Goal: Task Accomplishment & Management: Complete application form

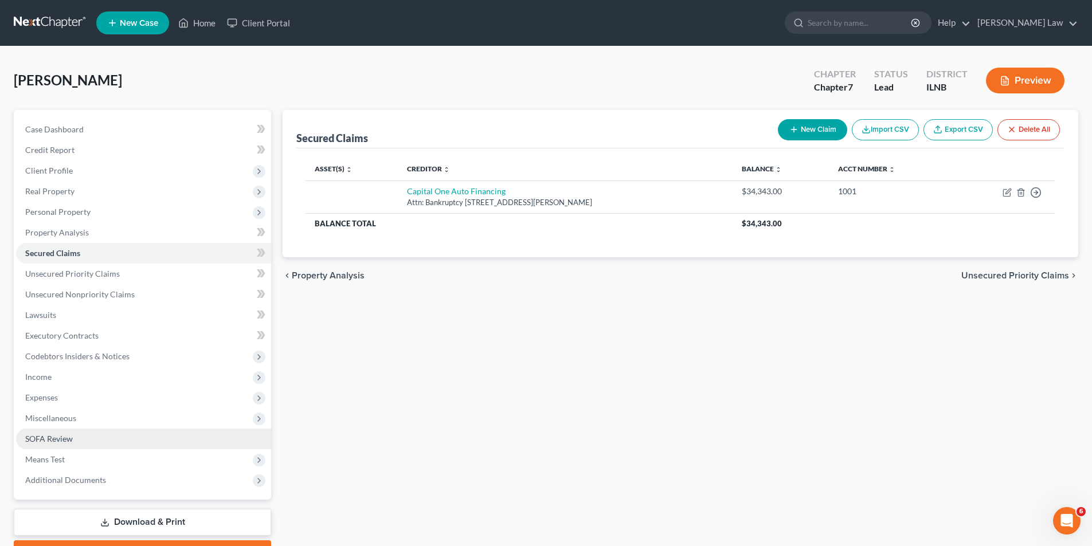
click at [60, 441] on span "SOFA Review" at bounding box center [49, 439] width 48 height 10
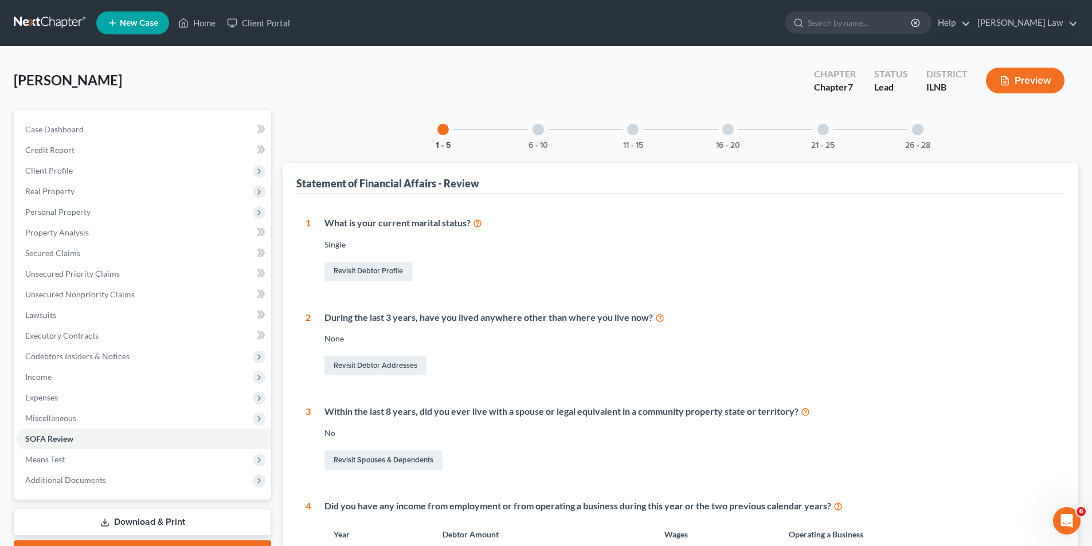
click at [726, 132] on div at bounding box center [727, 129] width 11 height 11
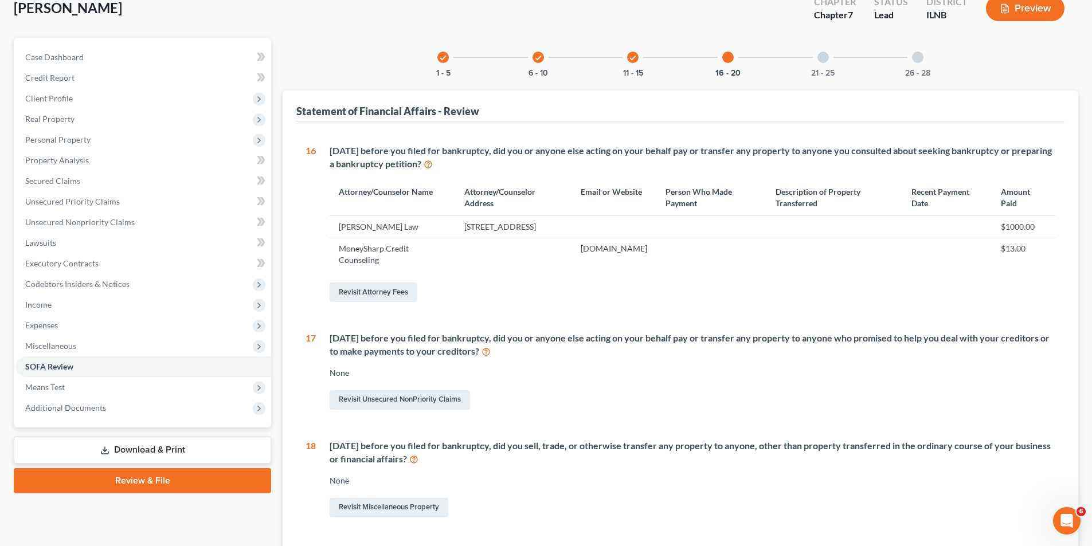
scroll to position [367, 0]
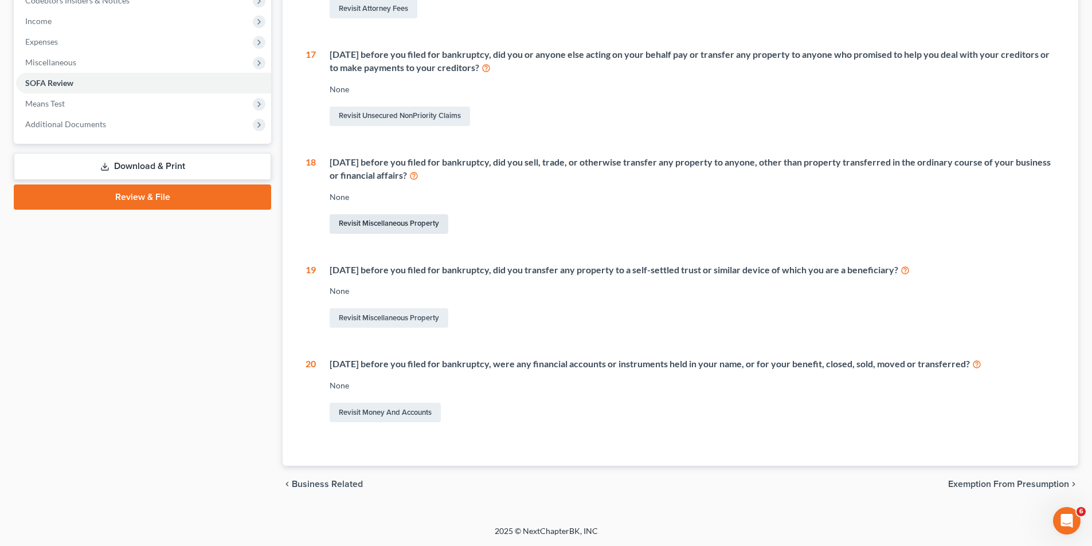
click at [381, 224] on link "Revisit Miscellaneous Property" at bounding box center [389, 223] width 119 height 19
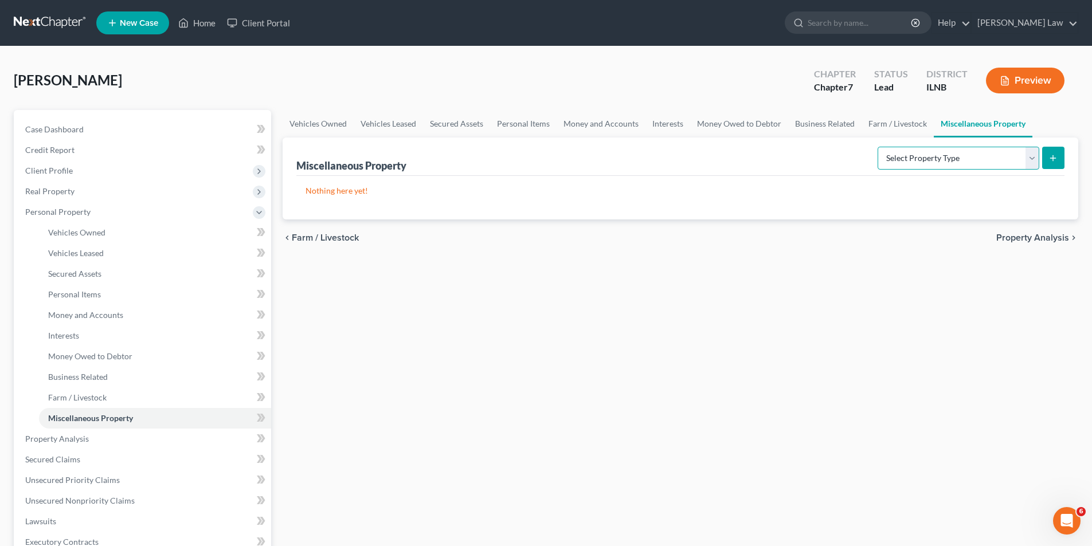
click at [1029, 159] on select "Select Property Type Assigned for Creditor Benefit [DATE] Holding for Another N…" at bounding box center [959, 158] width 162 height 23
click at [974, 162] on select "Select Property Type Assigned for Creditor Benefit [DATE] Holding for Another N…" at bounding box center [959, 158] width 162 height 23
select select "transferred"
click at [878, 147] on select "Select Property Type Assigned for Creditor Benefit [DATE] Holding for Another N…" at bounding box center [959, 158] width 162 height 23
click at [1059, 152] on button "submit" at bounding box center [1053, 158] width 22 height 22
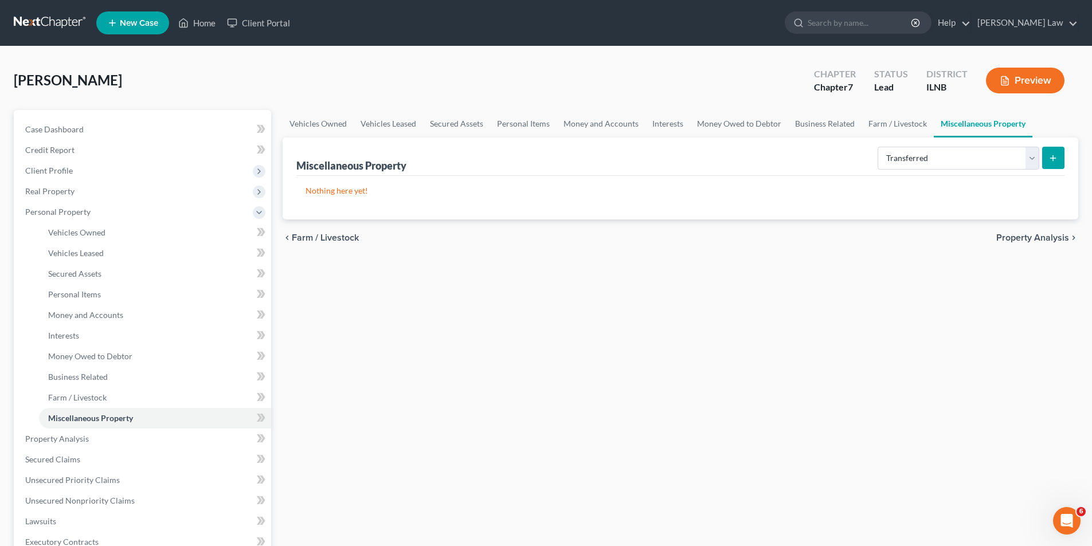
select select "Ordinary ([DATE])"
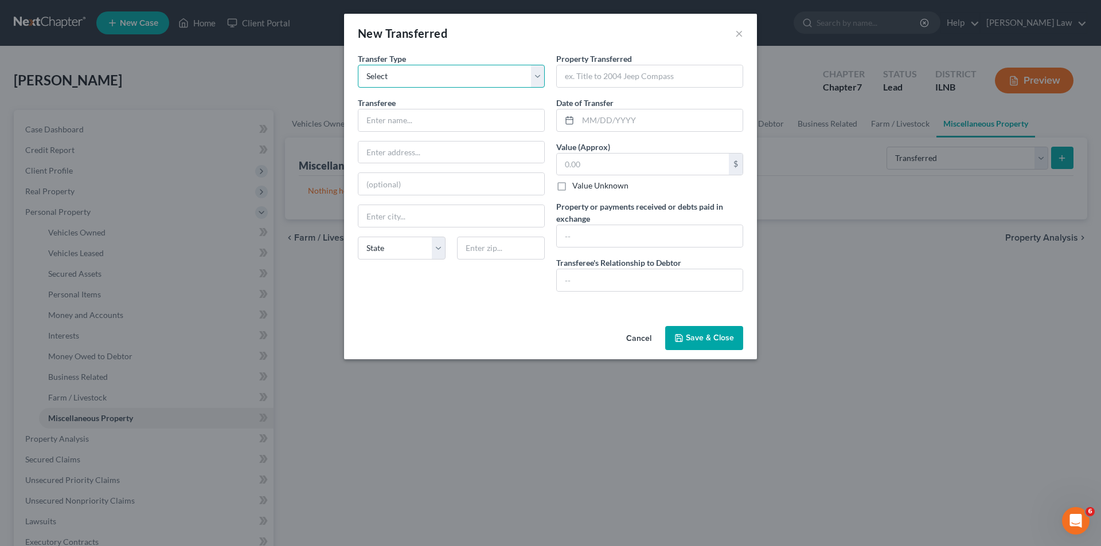
click at [406, 76] on select "Select Ordinary ([DATE]) [DATE]" at bounding box center [451, 76] width 187 height 23
click at [358, 65] on select "Select Ordinary ([DATE]) [DATE]" at bounding box center [451, 76] width 187 height 23
click at [390, 120] on input "text" at bounding box center [451, 120] width 186 height 22
type input "[DEMOGRAPHIC_DATA][PERSON_NAME]"
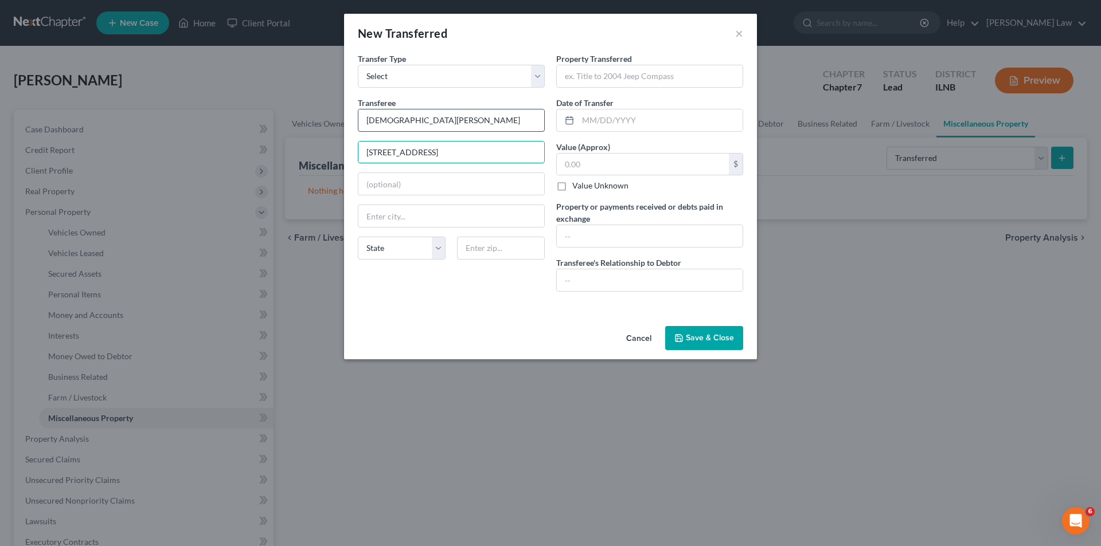
type input "[STREET_ADDRESS]"
type input "30153"
type input "Rockmart"
click at [573, 79] on input "text" at bounding box center [650, 76] width 186 height 22
type input "Home"
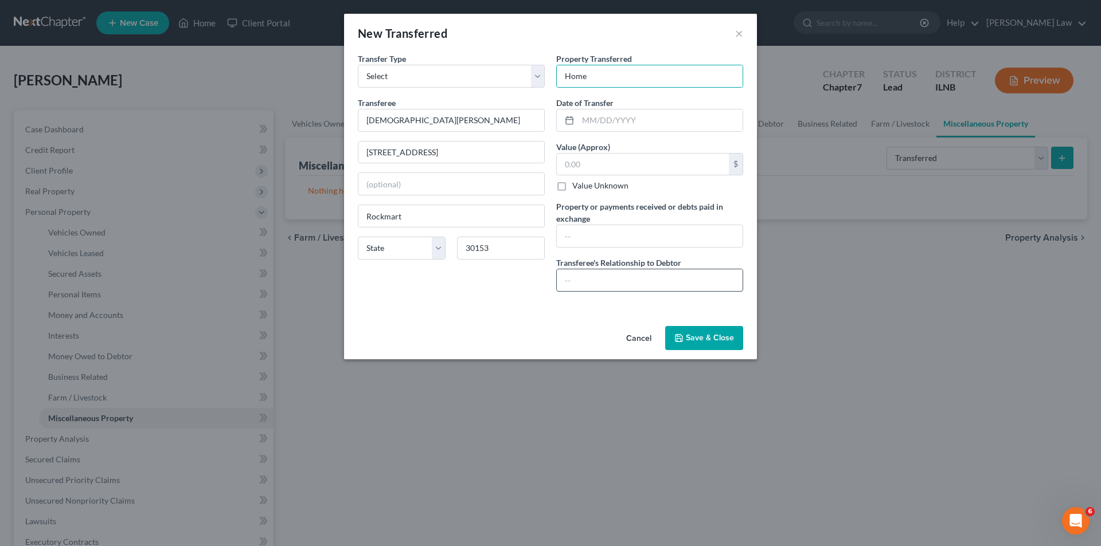
click at [600, 285] on input "text" at bounding box center [650, 280] width 186 height 22
type input "Ex-Husband"
click at [698, 339] on button "Save & Close" at bounding box center [704, 338] width 78 height 24
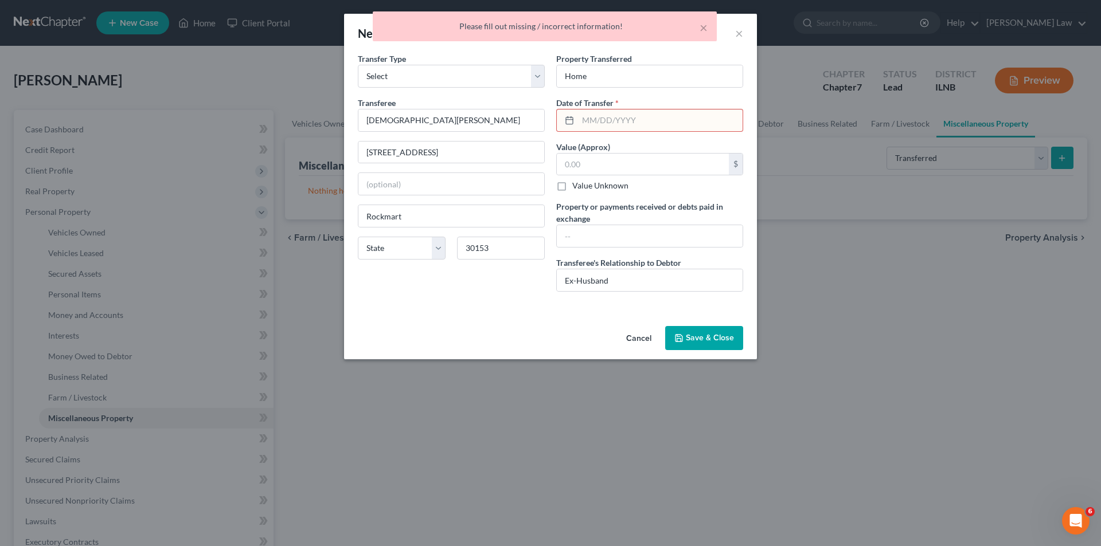
click at [592, 120] on input "text" at bounding box center [660, 120] width 165 height 22
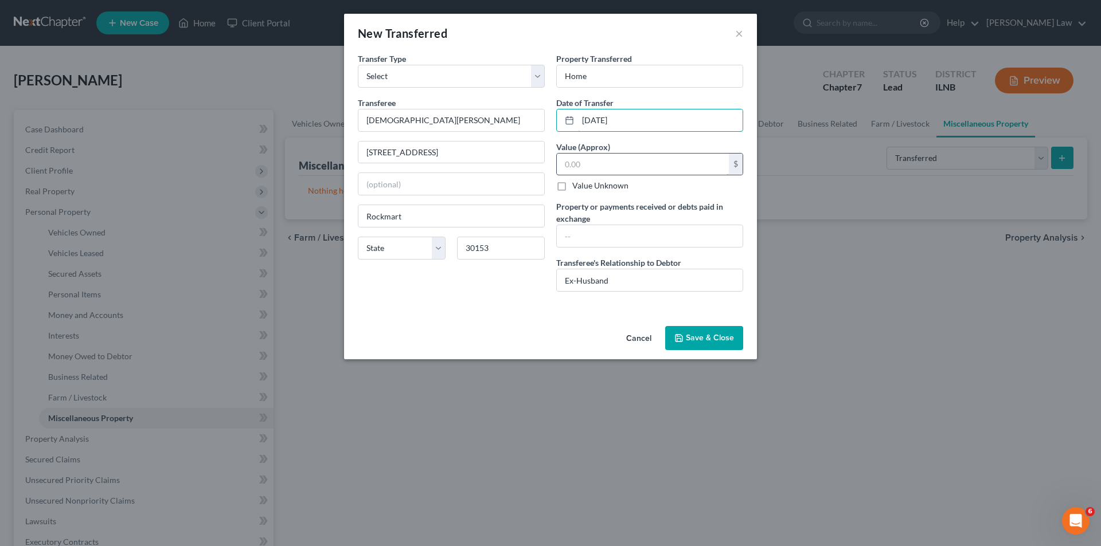
type input "[DATE]"
click at [586, 167] on input "text" at bounding box center [643, 165] width 172 height 22
type input "310,000"
drag, startPoint x: 601, startPoint y: 164, endPoint x: 537, endPoint y: 183, distance: 66.9
click at [537, 183] on div "Transfer Type * Select Ordinary ([DATE]) [DATE] Transferee * [PERSON_NAME] [STR…" at bounding box center [550, 177] width 397 height 248
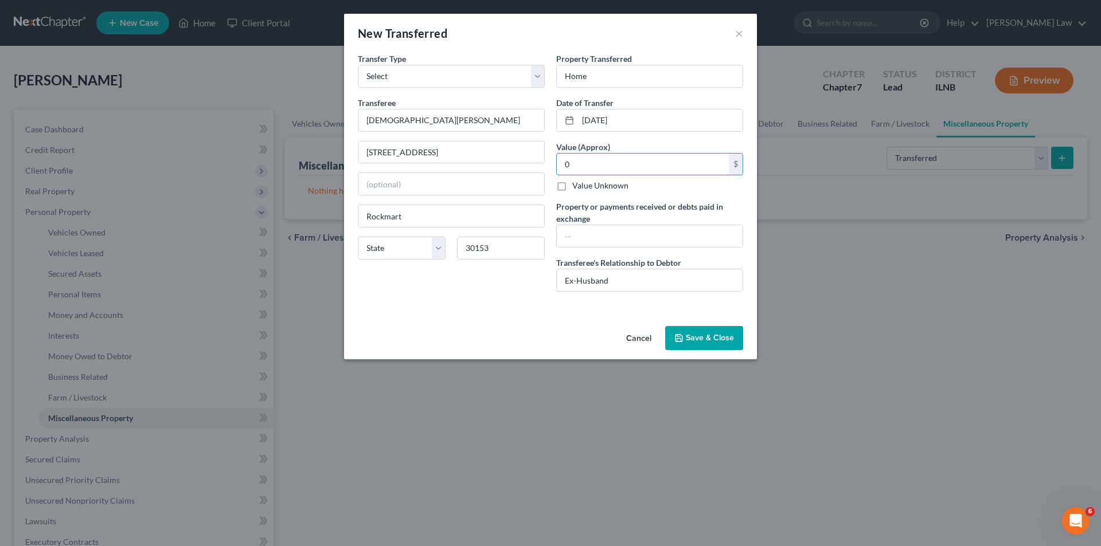
type input "0"
click at [572, 185] on label "Value Unknown" at bounding box center [600, 185] width 56 height 11
click at [577, 185] on input "Value Unknown" at bounding box center [580, 183] width 7 height 7
checkbox input "true"
type input "0.00"
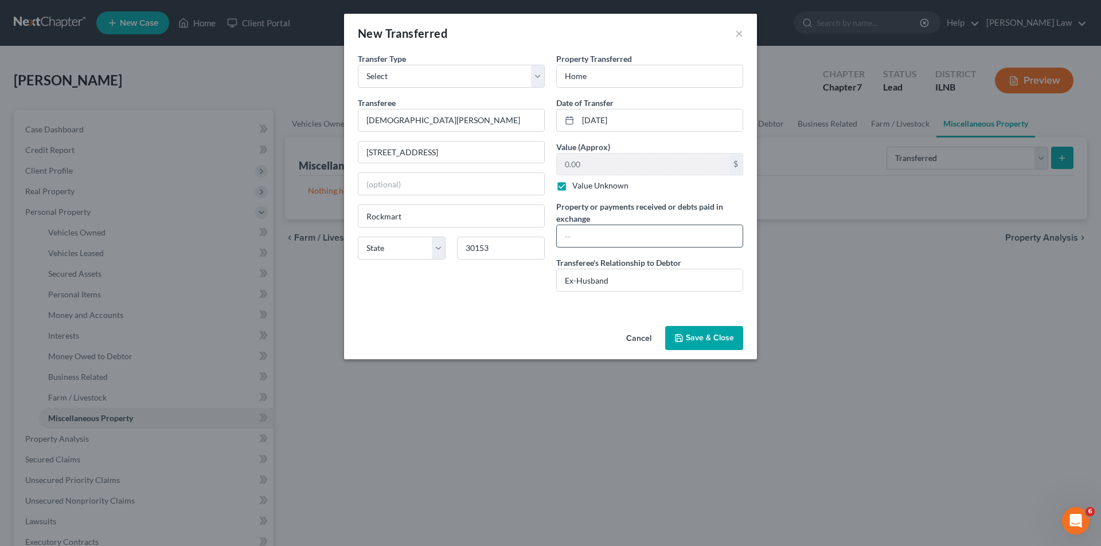
click at [573, 236] on input "text" at bounding box center [650, 236] width 186 height 22
type input "31000"
click at [653, 280] on input "Ex-Husband" at bounding box center [650, 280] width 186 height 22
click at [727, 335] on button "Save & Close" at bounding box center [704, 338] width 78 height 24
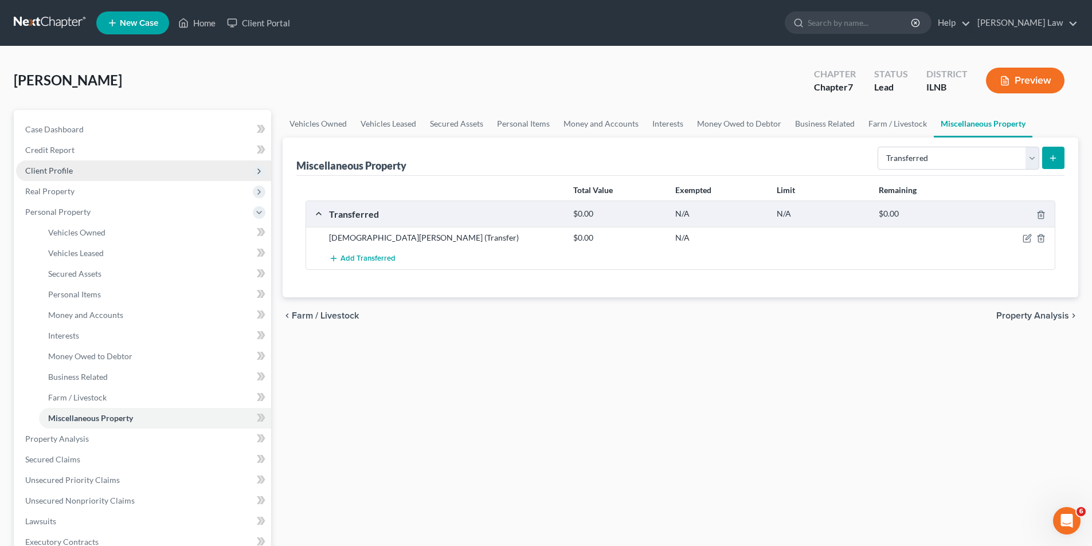
click at [45, 173] on span "Client Profile" at bounding box center [49, 171] width 48 height 10
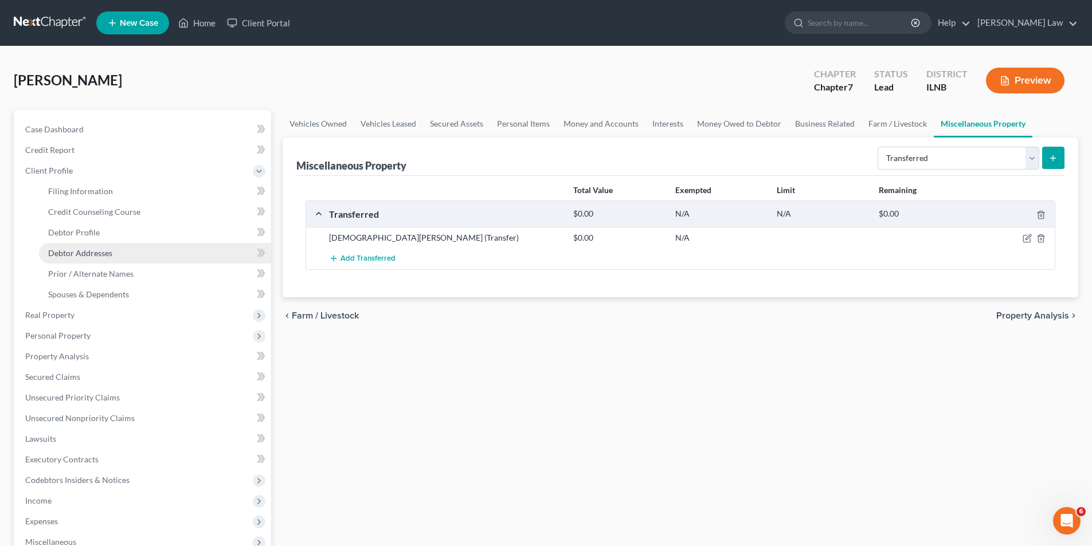
click at [88, 250] on span "Debtor Addresses" at bounding box center [80, 253] width 64 height 10
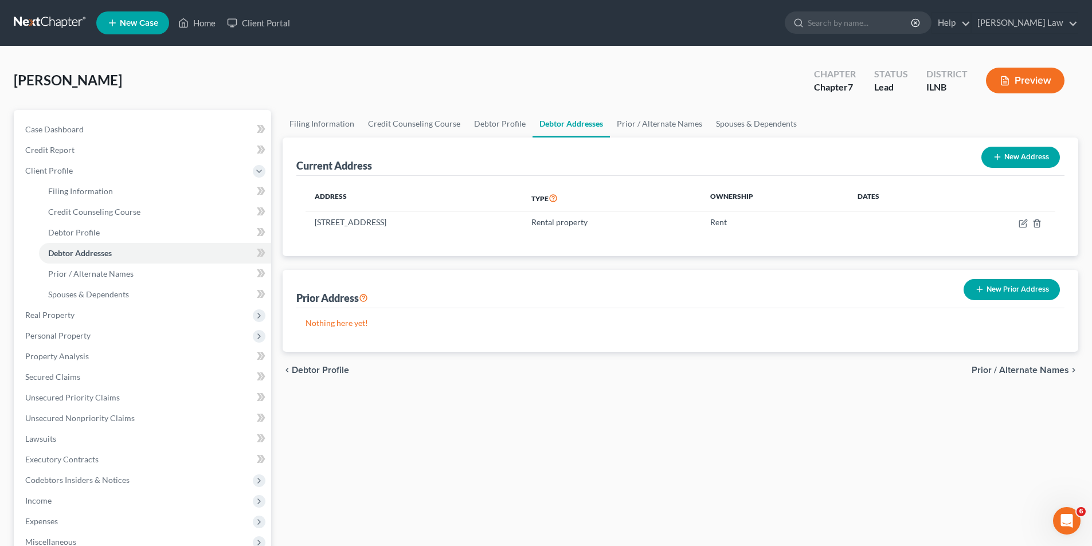
click at [1010, 289] on button "New Prior Address" at bounding box center [1012, 289] width 96 height 21
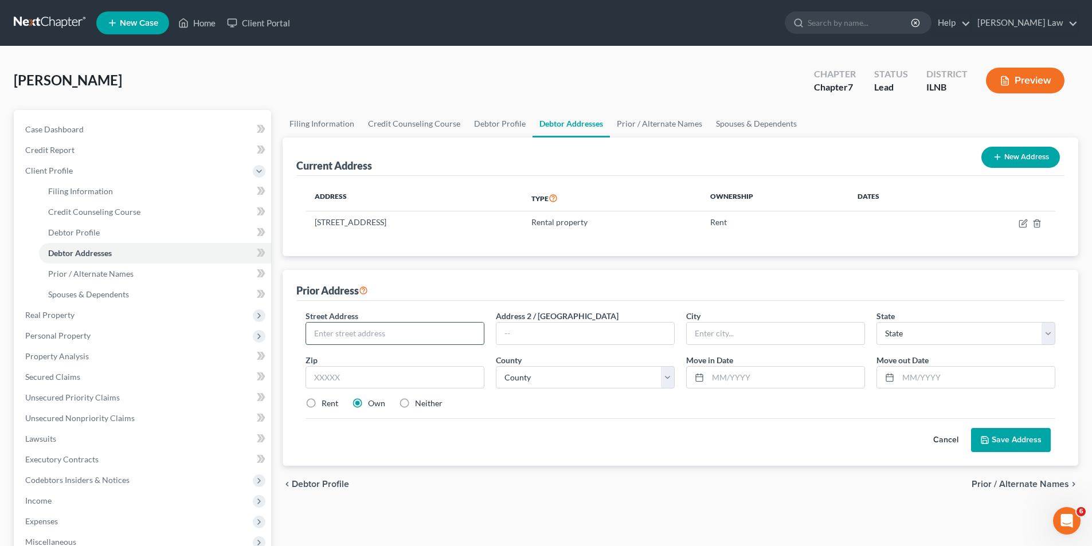
click at [358, 334] on input "text" at bounding box center [395, 334] width 178 height 22
type input "[STREET_ADDRESS]"
type input "30153"
click at [622, 336] on input "text" at bounding box center [585, 334] width 178 height 22
type input "Rockmart"
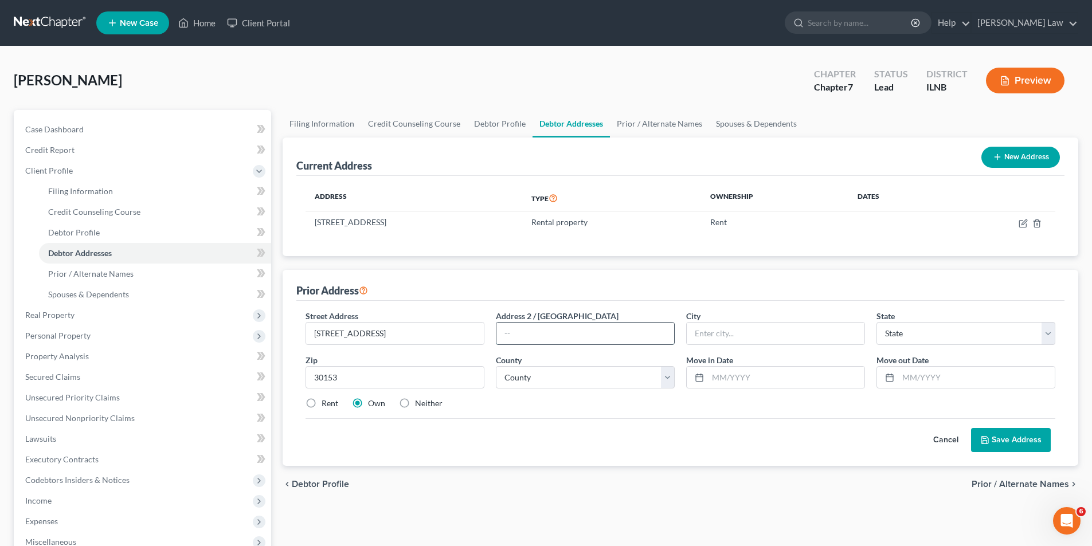
select select "10"
click at [641, 378] on select "County [GEOGRAPHIC_DATA] [GEOGRAPHIC_DATA] [GEOGRAPHIC_DATA] [GEOGRAPHIC_DATA] …" at bounding box center [585, 377] width 179 height 23
select select "114"
click at [496, 366] on select "County [GEOGRAPHIC_DATA] [GEOGRAPHIC_DATA] [GEOGRAPHIC_DATA] [GEOGRAPHIC_DATA] …" at bounding box center [585, 377] width 179 height 23
click at [912, 377] on input "text" at bounding box center [976, 378] width 156 height 22
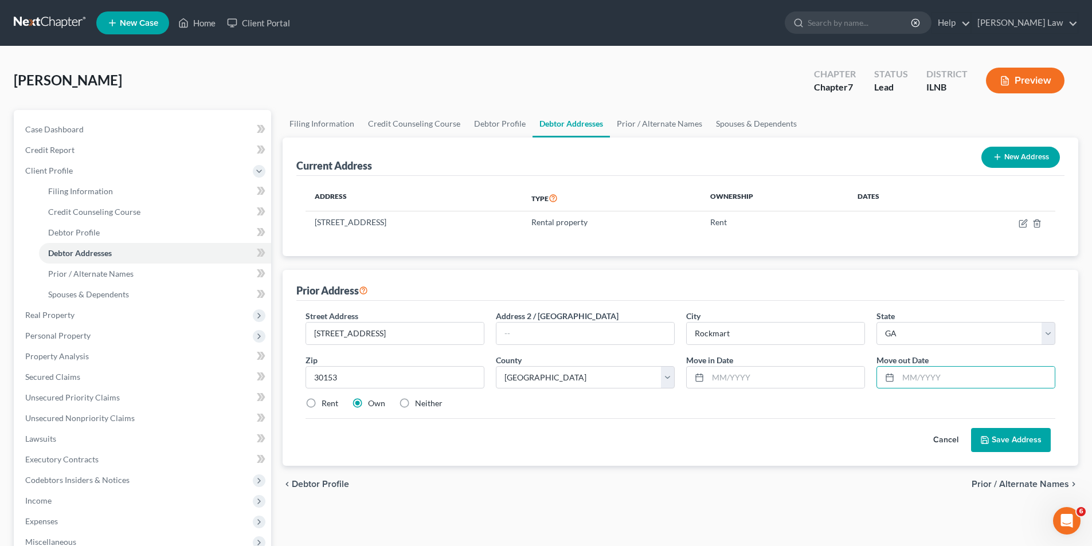
click at [1008, 441] on button "Save Address" at bounding box center [1011, 440] width 80 height 24
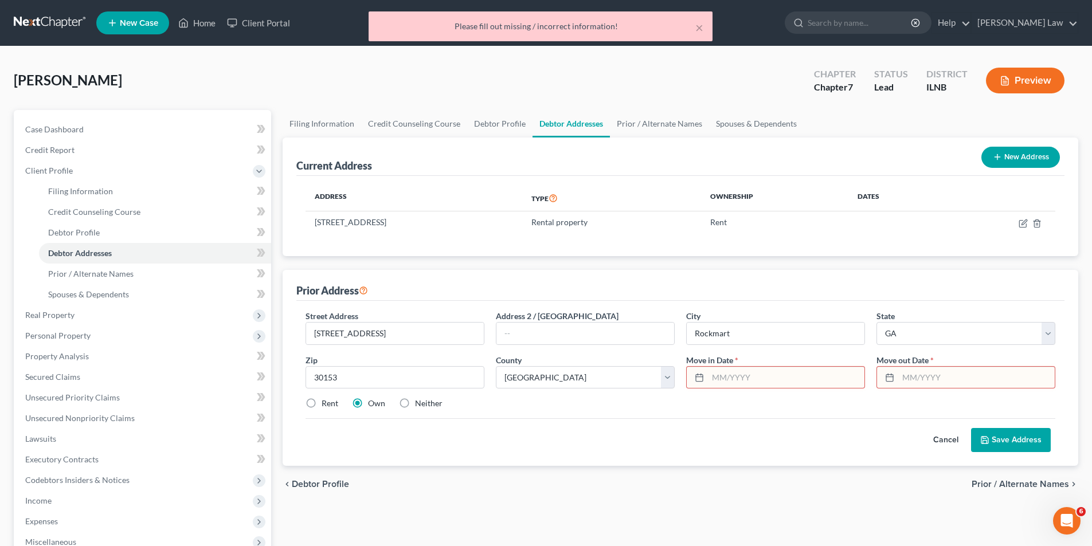
click at [730, 377] on input "text" at bounding box center [786, 378] width 156 height 22
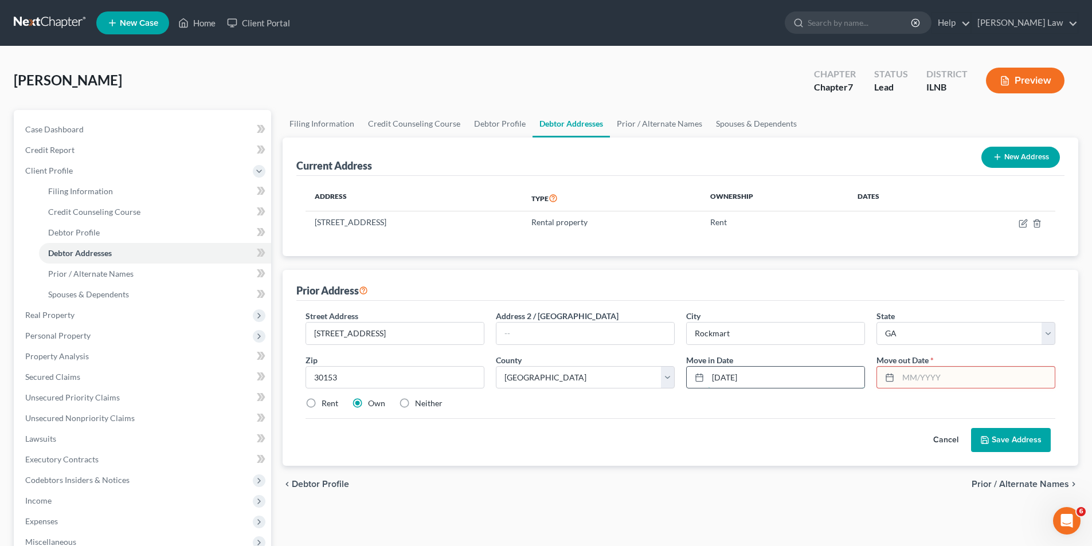
type input "[DATE]"
click at [1019, 447] on button "Save Address" at bounding box center [1011, 440] width 80 height 24
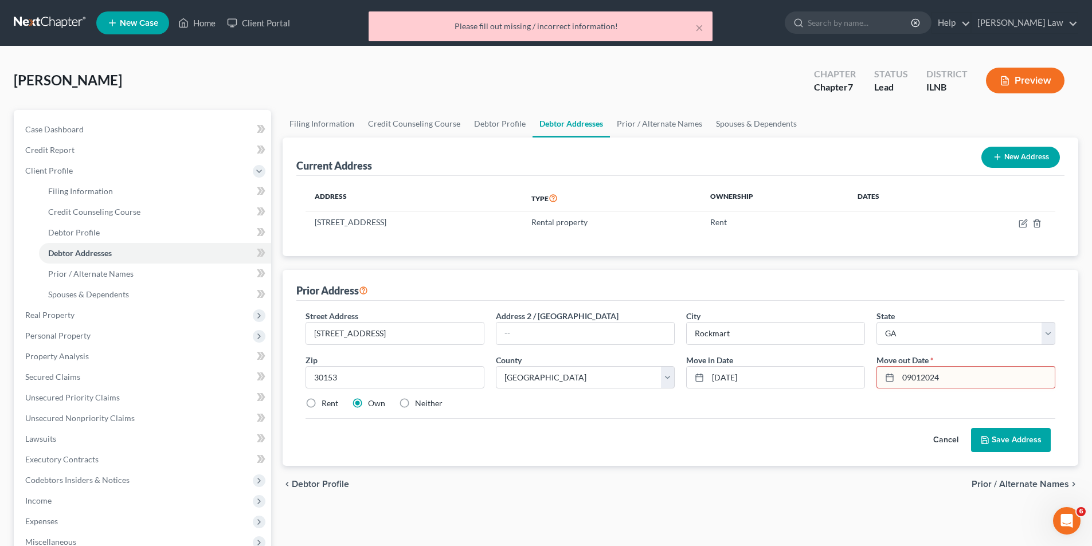
click at [912, 379] on input "09012024" at bounding box center [976, 378] width 156 height 22
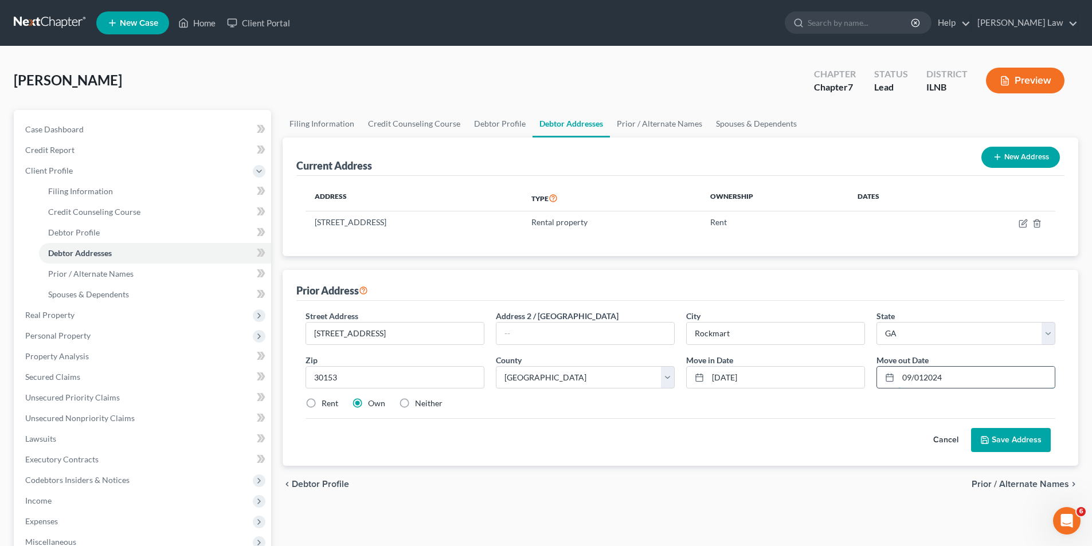
click at [925, 377] on input "09/012024" at bounding box center [976, 378] width 156 height 22
type input "[DATE]"
click at [1013, 444] on button "Save Address" at bounding box center [1011, 440] width 80 height 24
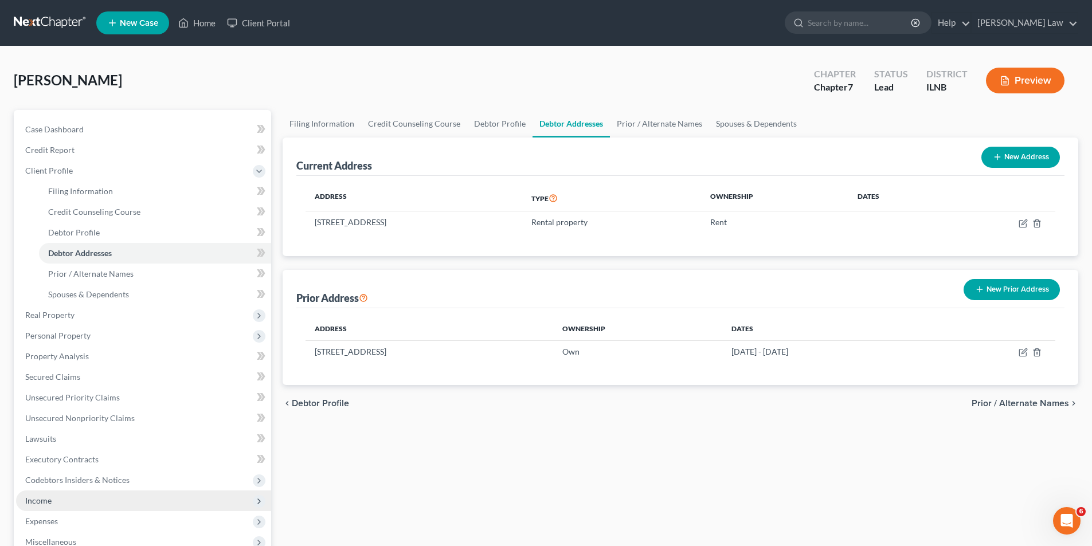
click at [49, 500] on span "Income" at bounding box center [38, 501] width 26 height 10
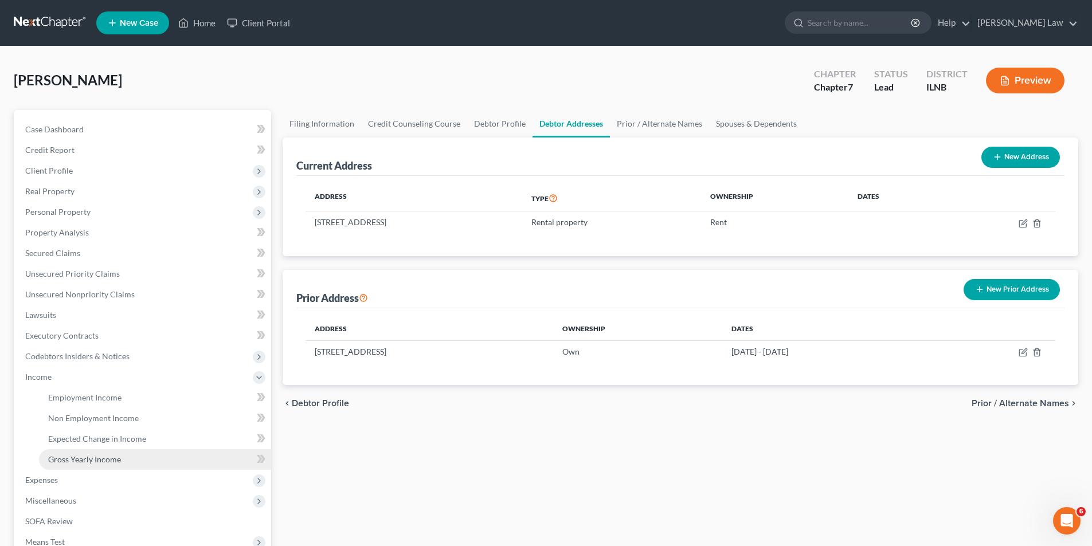
click at [97, 462] on span "Gross Yearly Income" at bounding box center [84, 460] width 73 height 10
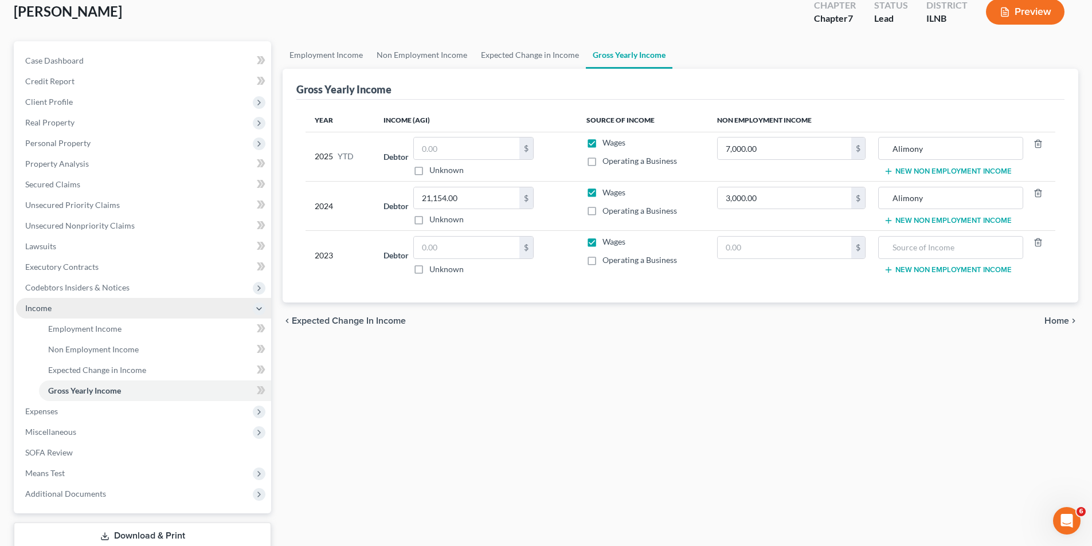
scroll to position [146, 0]
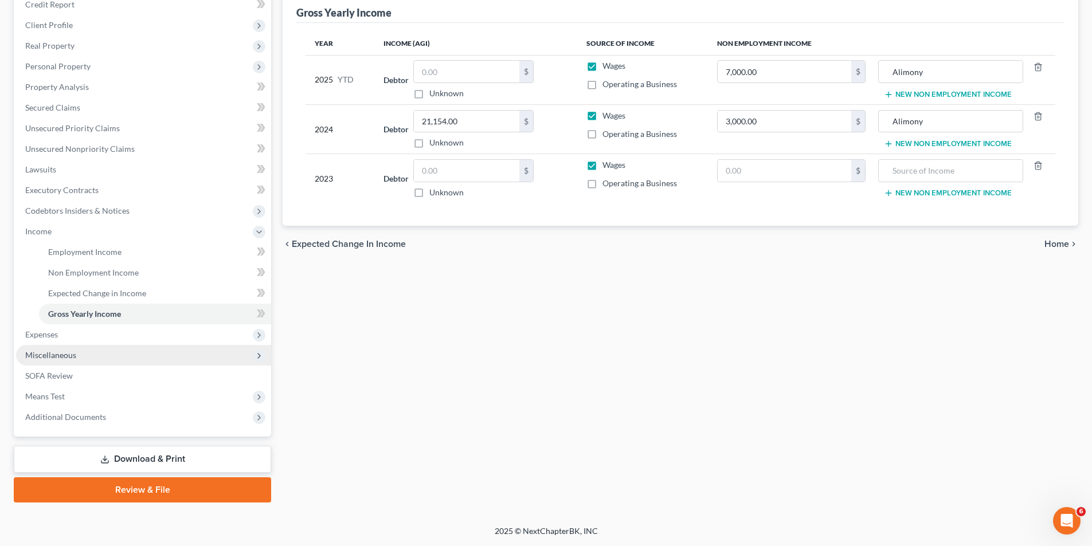
click at [88, 362] on span "Miscellaneous" at bounding box center [143, 355] width 255 height 21
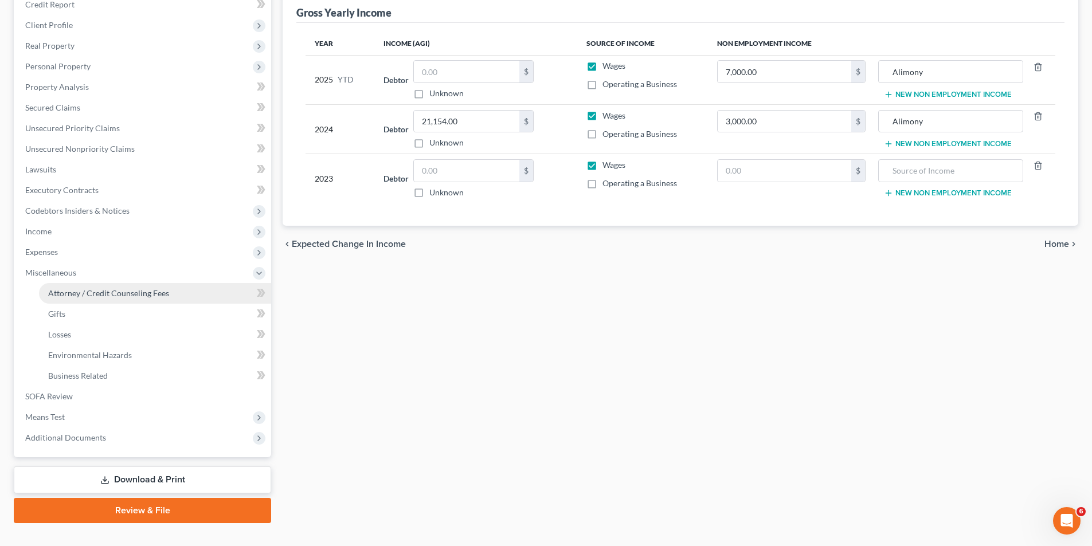
click at [118, 290] on span "Attorney / Credit Counseling Fees" at bounding box center [108, 293] width 121 height 10
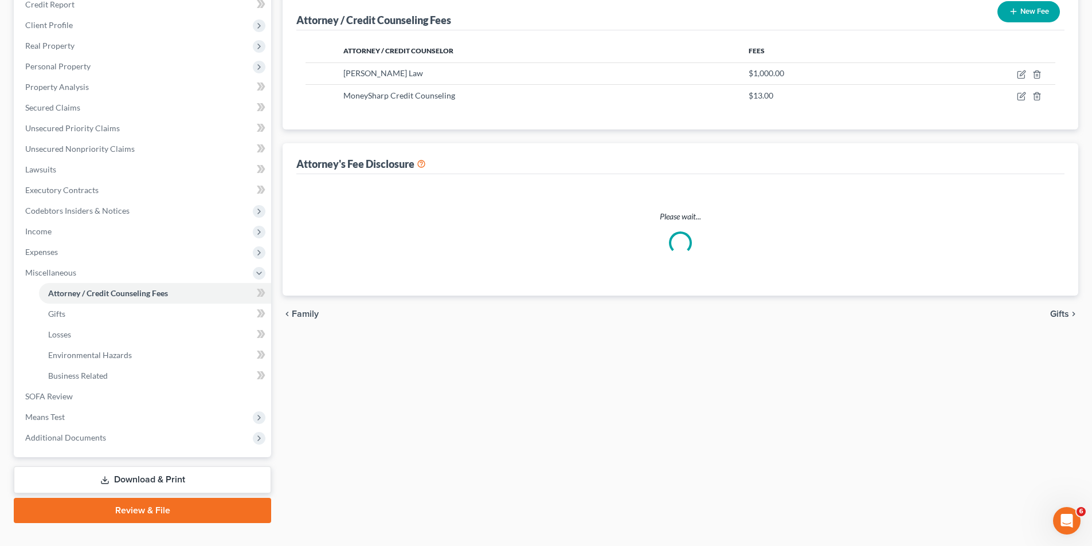
scroll to position [10, 0]
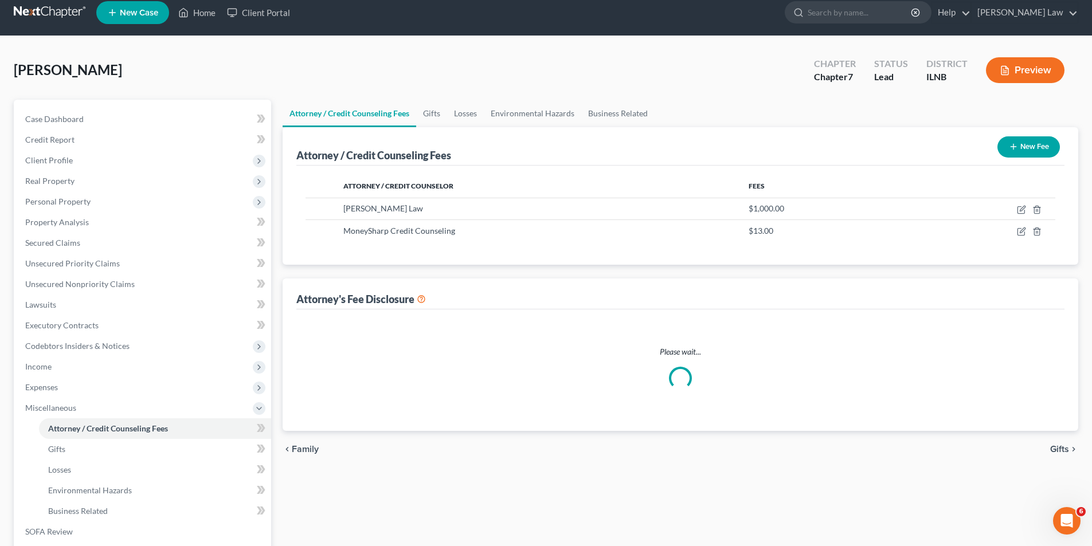
select select "0"
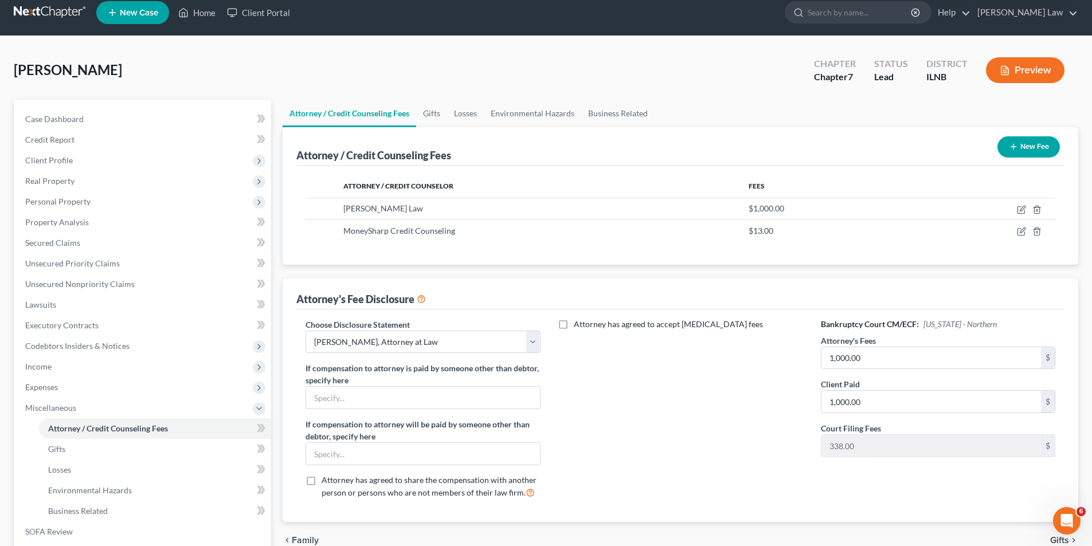
scroll to position [0, 0]
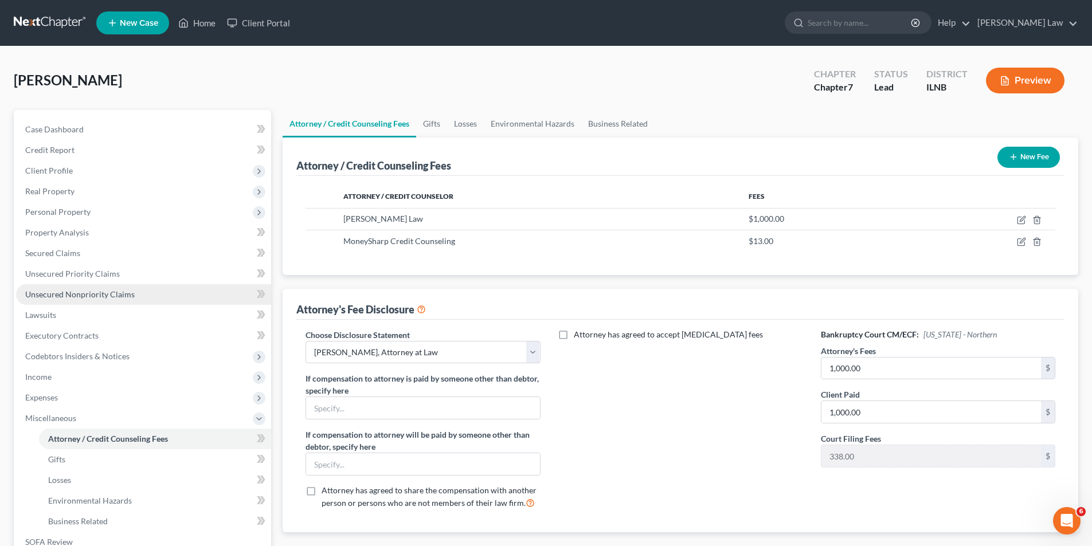
click at [62, 289] on span "Unsecured Nonpriority Claims" at bounding box center [79, 294] width 109 height 10
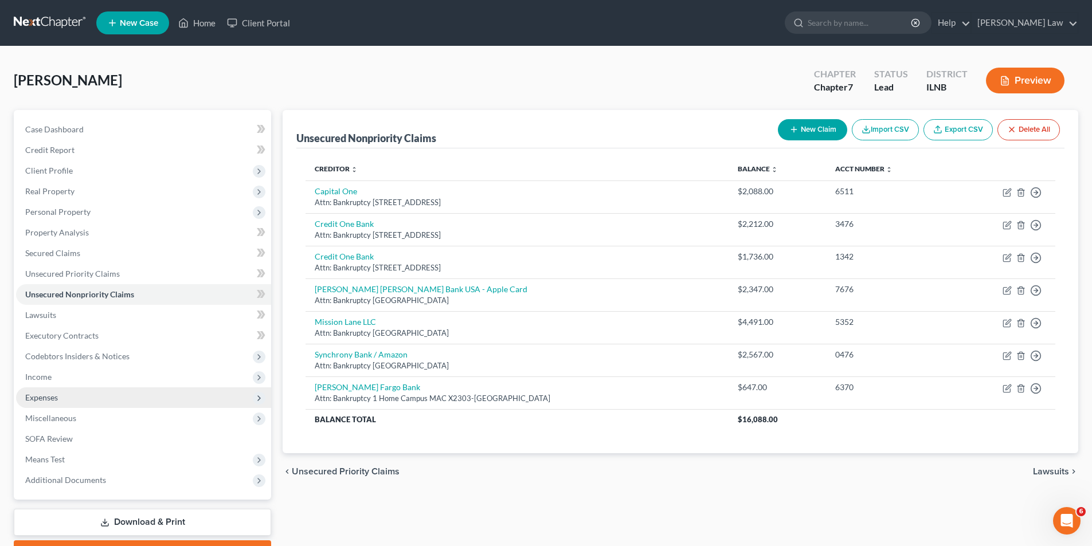
click at [63, 396] on span "Expenses" at bounding box center [143, 397] width 255 height 21
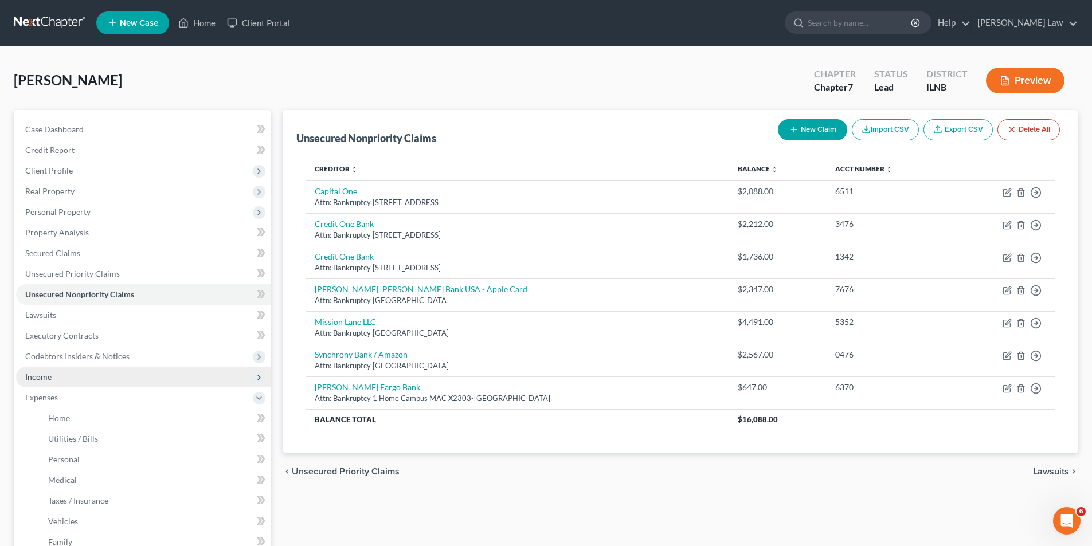
click at [62, 378] on span "Income" at bounding box center [143, 377] width 255 height 21
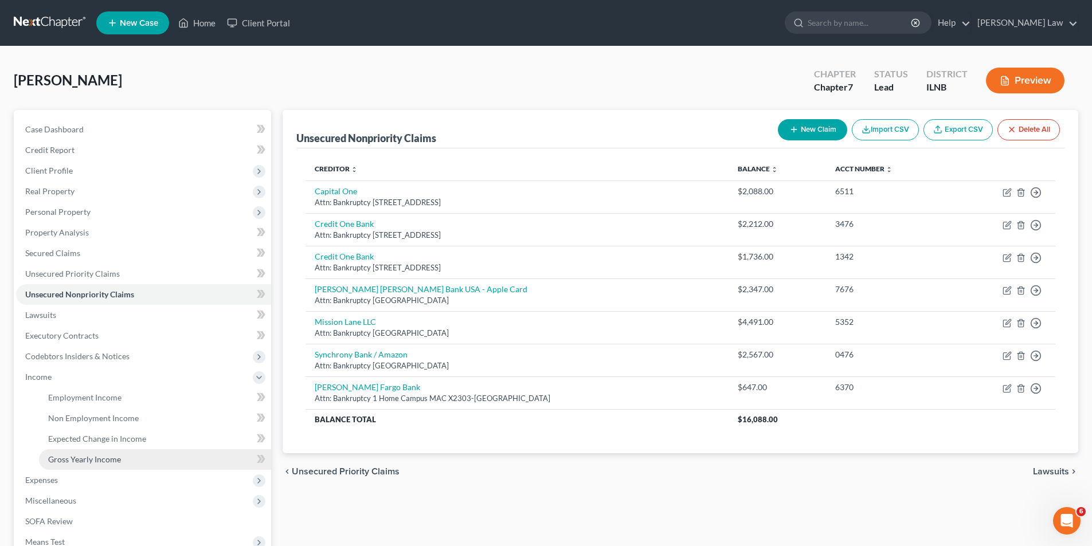
click at [75, 461] on span "Gross Yearly Income" at bounding box center [84, 460] width 73 height 10
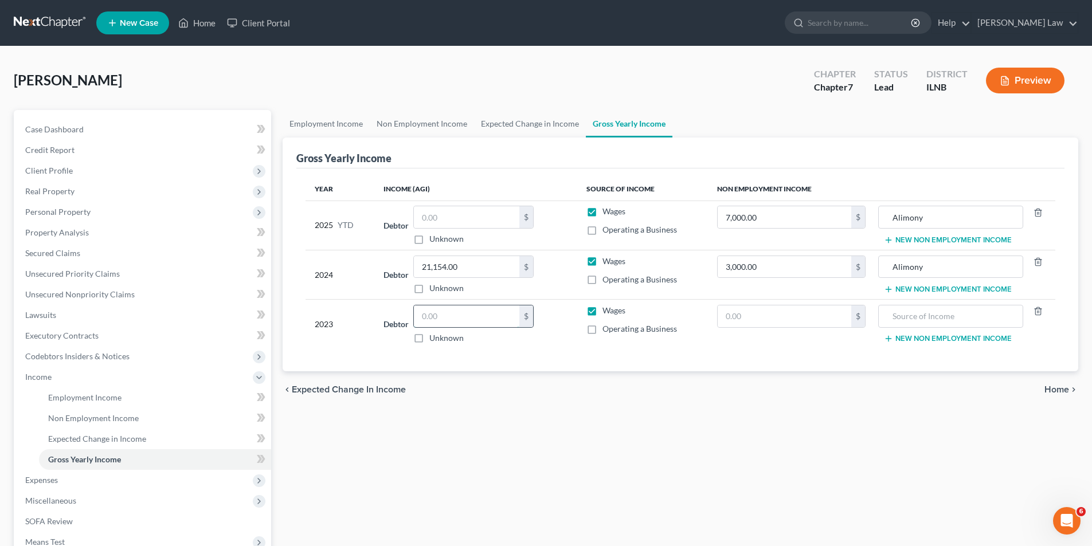
click at [443, 318] on input "text" at bounding box center [466, 317] width 105 height 22
type input "21,154"
click at [94, 421] on span "Non Employment Income" at bounding box center [93, 418] width 91 height 10
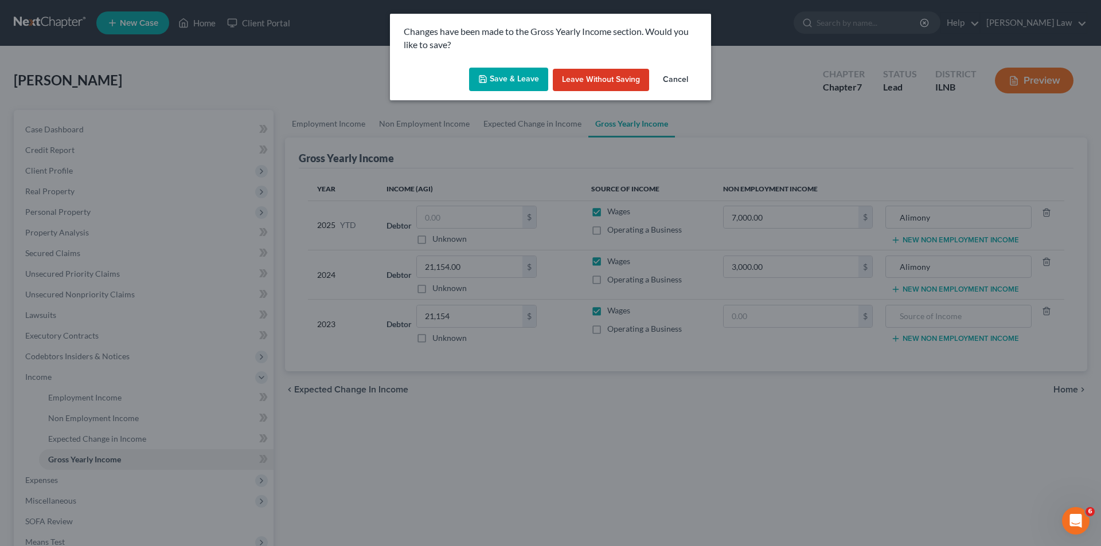
click at [522, 69] on button "Save & Leave" at bounding box center [508, 80] width 79 height 24
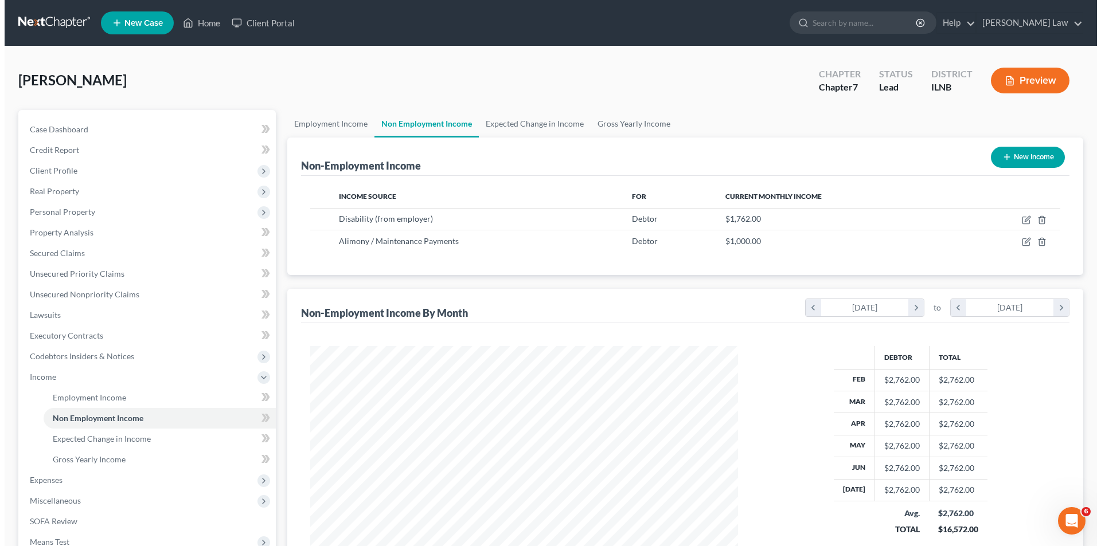
scroll to position [214, 451]
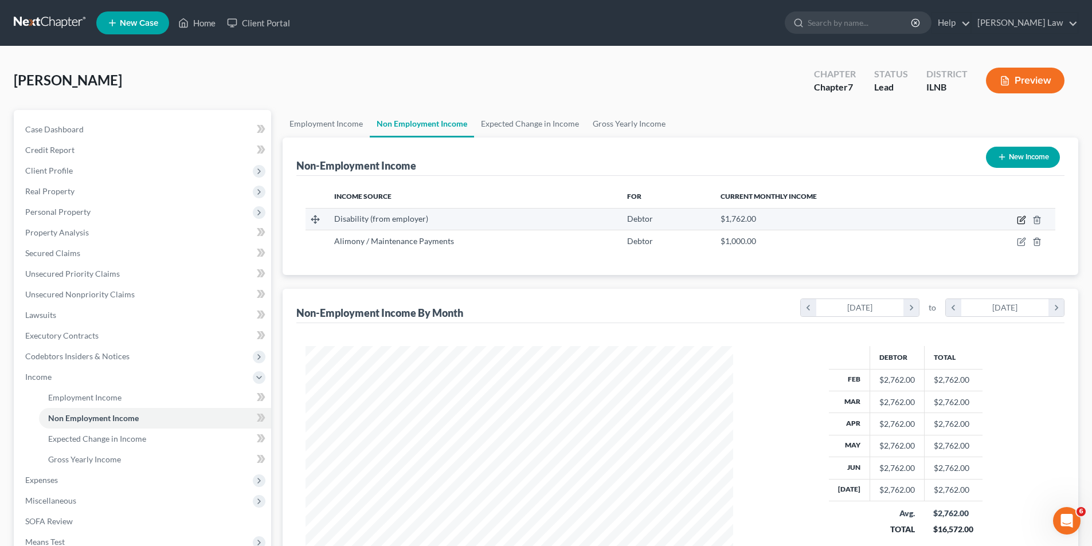
click at [1021, 216] on icon "button" at bounding box center [1021, 220] width 9 height 9
select select "1"
select select "0"
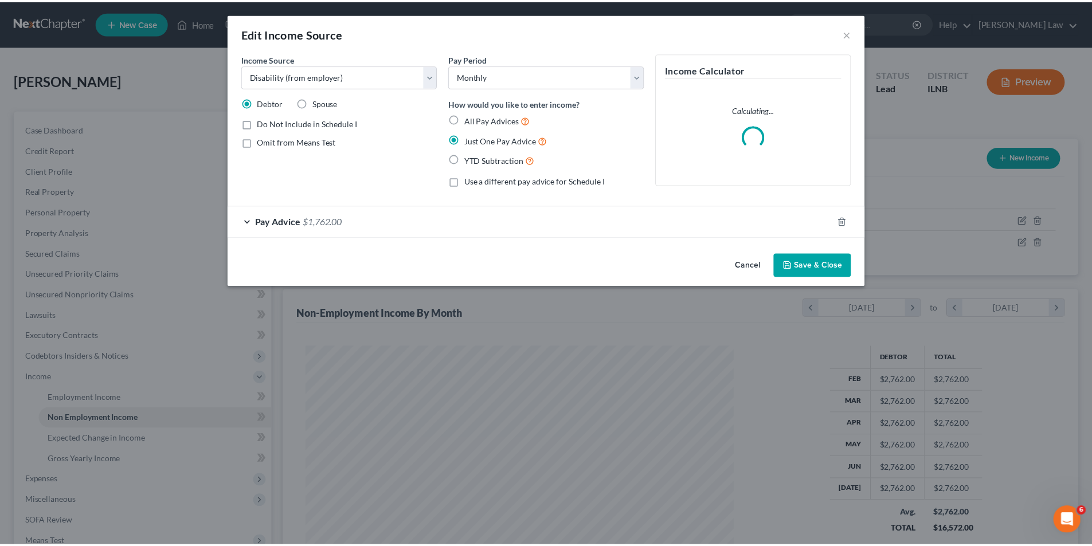
scroll to position [216, 455]
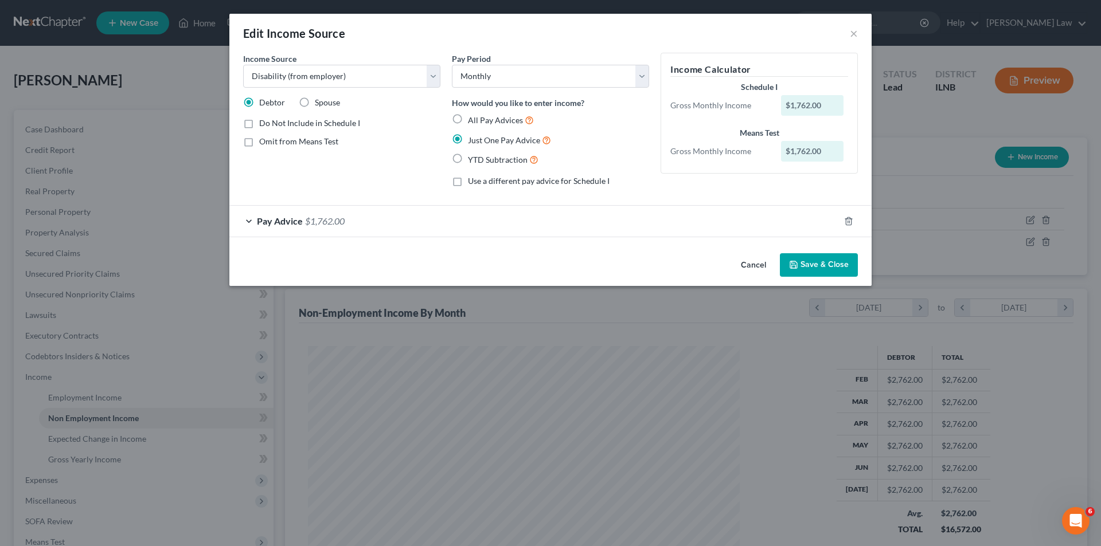
click at [468, 118] on label "All Pay Advices" at bounding box center [501, 119] width 66 height 13
click at [472, 118] on input "All Pay Advices" at bounding box center [475, 116] width 7 height 7
radio input "true"
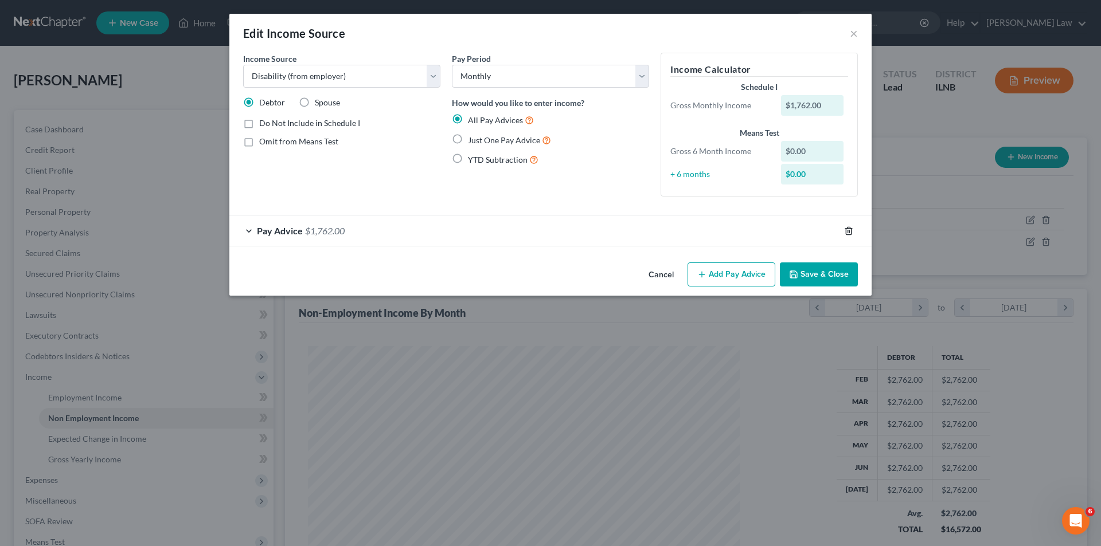
click at [848, 209] on form "Income Source * Select Unemployment Disability (from employer) Pension Retireme…" at bounding box center [550, 150] width 614 height 194
click at [306, 229] on span "$1,762.00" at bounding box center [325, 230] width 40 height 11
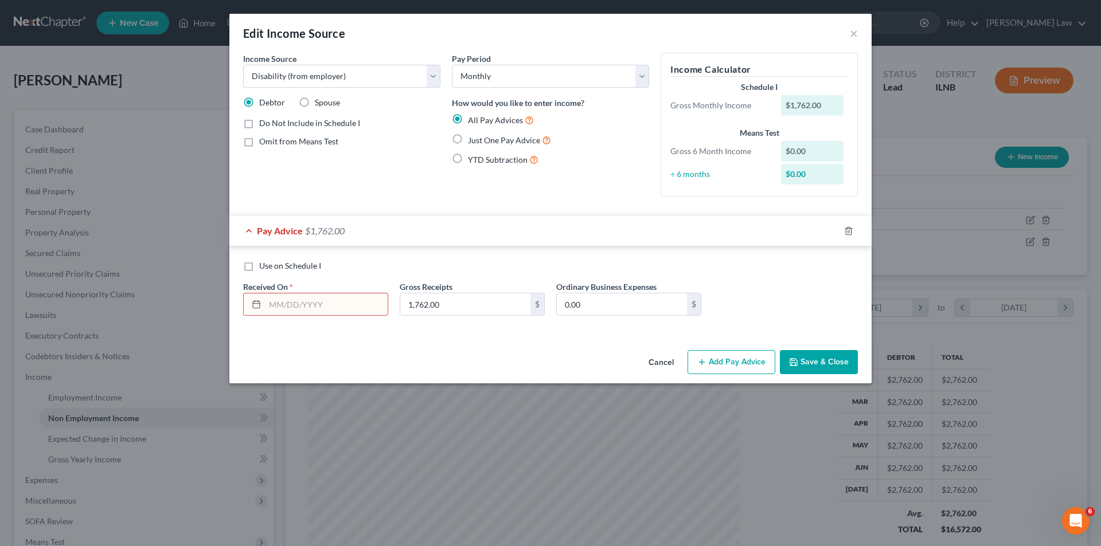
click at [314, 303] on input "text" at bounding box center [326, 304] width 123 height 22
type input "[DATE]"
click at [834, 365] on button "Save & Close" at bounding box center [819, 362] width 78 height 24
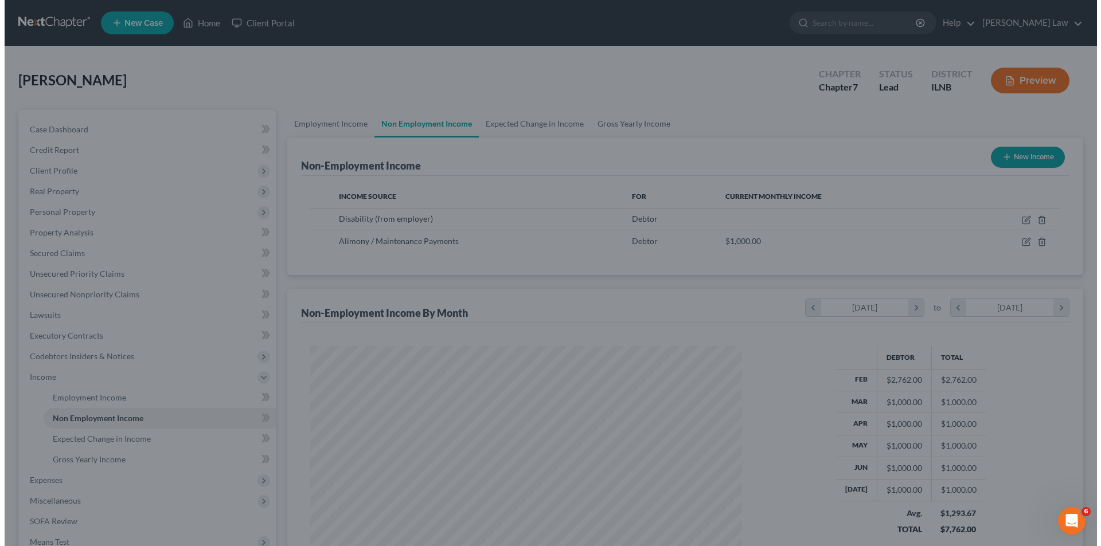
scroll to position [572991, 572754]
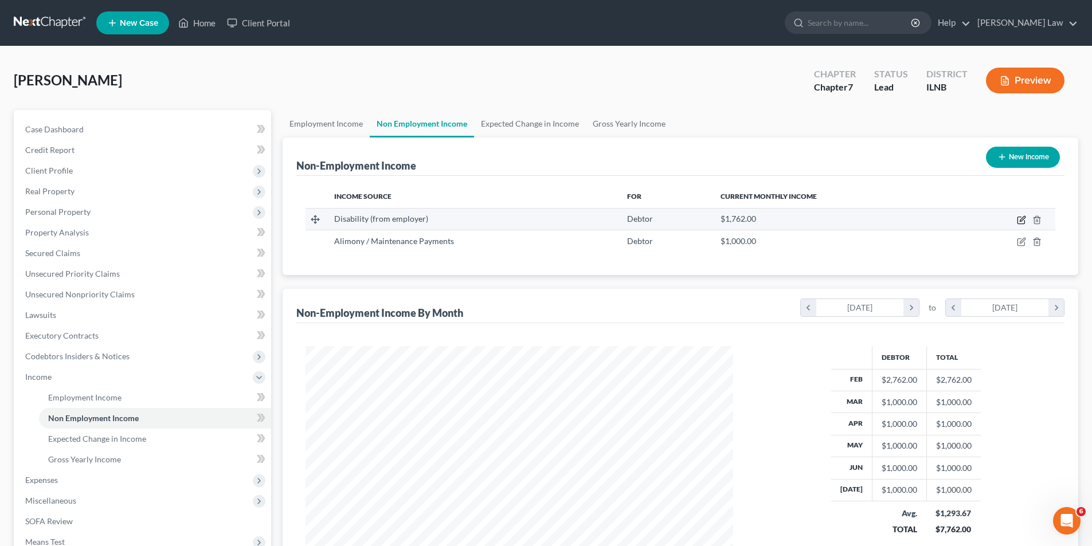
click at [1021, 220] on icon "button" at bounding box center [1022, 218] width 5 height 5
select select "1"
select select "0"
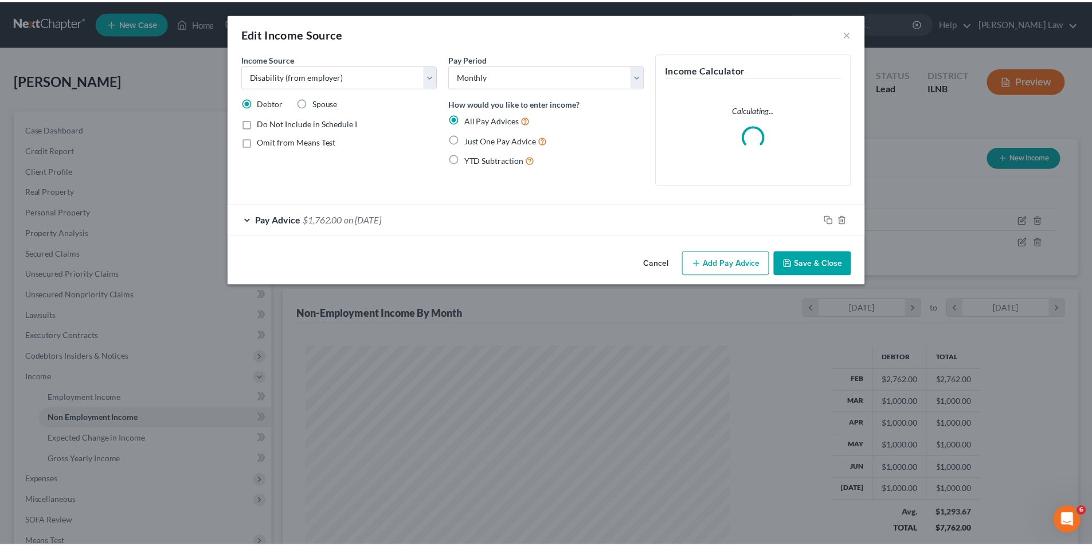
scroll to position [216, 455]
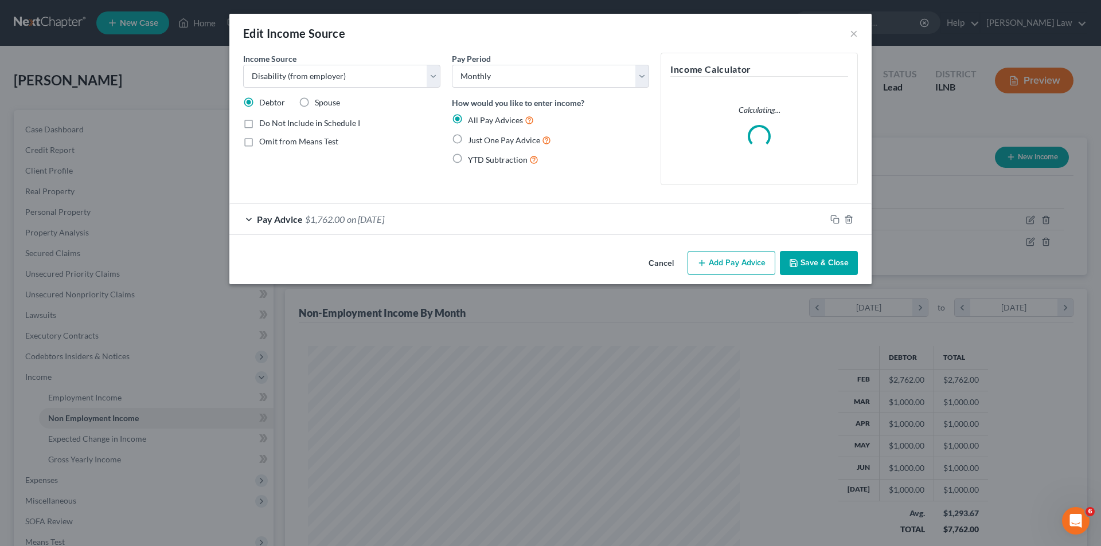
click at [735, 260] on button "Add Pay Advice" at bounding box center [731, 263] width 88 height 24
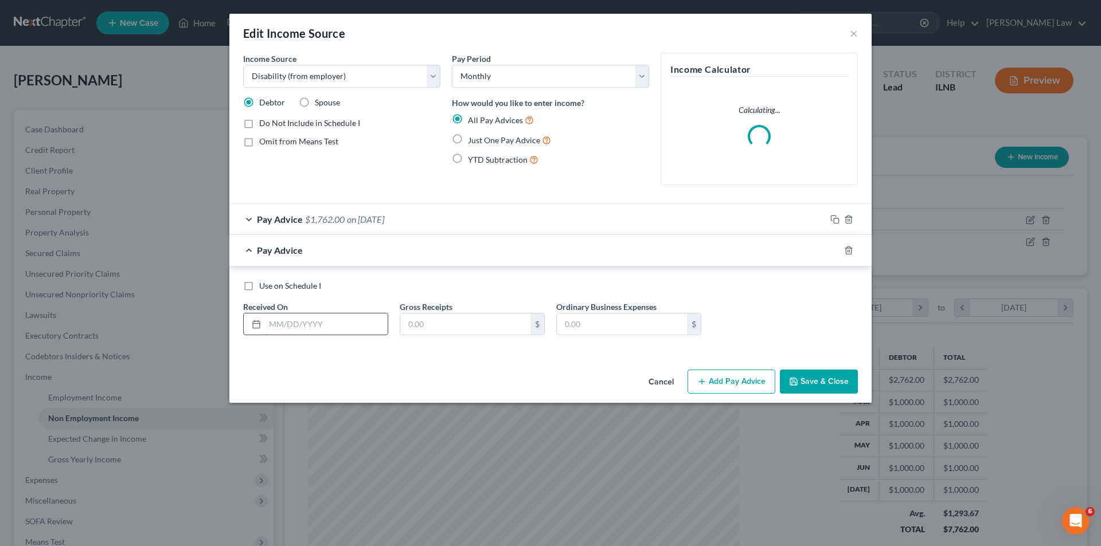
click at [362, 330] on input "text" at bounding box center [326, 325] width 123 height 22
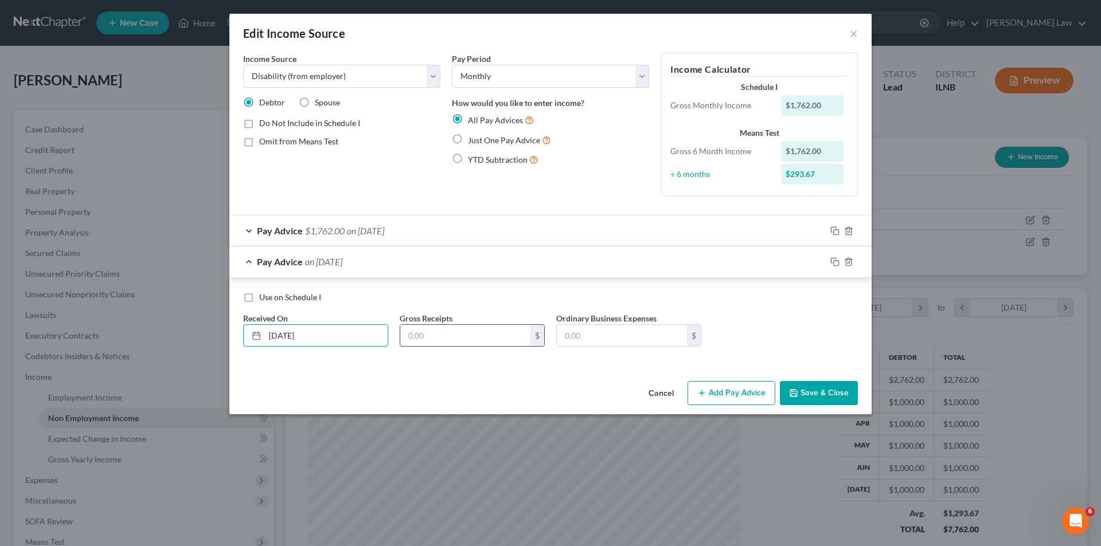
type input "[DATE]"
click at [410, 340] on input "text" at bounding box center [465, 336] width 130 height 22
type input "1,587.80"
click at [820, 389] on button "Save & Close" at bounding box center [819, 393] width 78 height 24
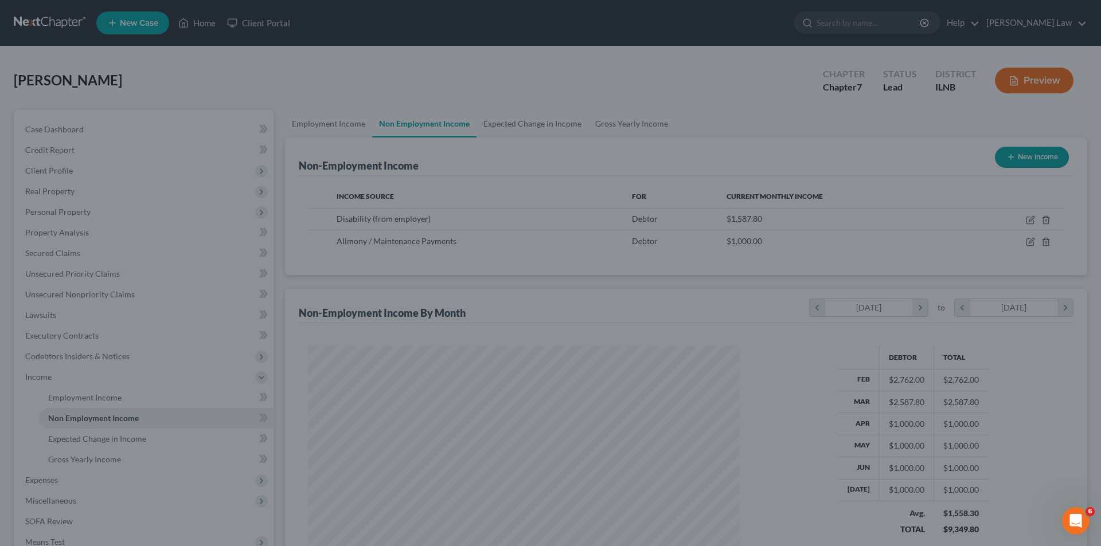
scroll to position [572991, 572754]
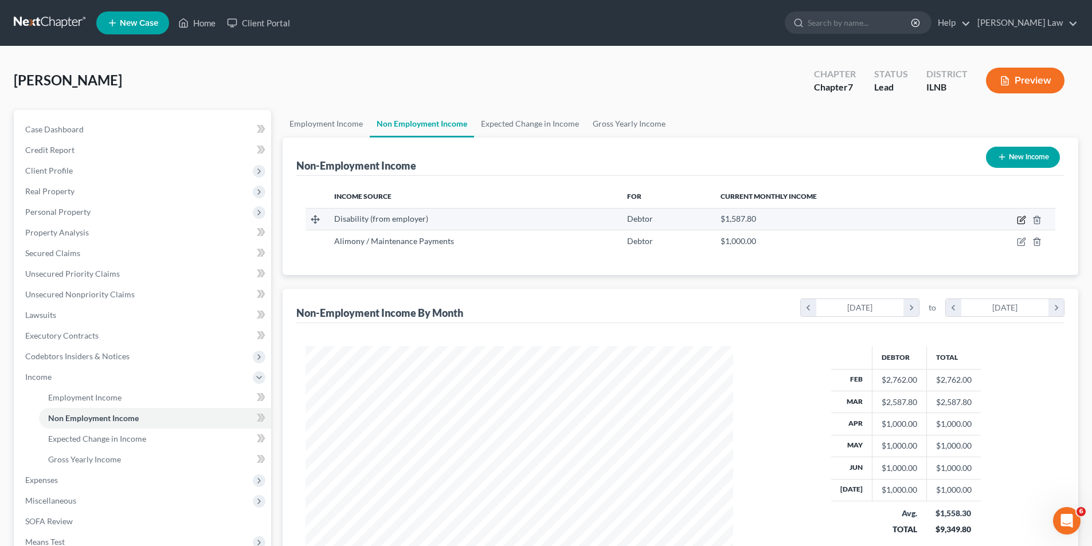
click at [1021, 218] on icon "button" at bounding box center [1021, 220] width 9 height 9
select select "1"
select select "0"
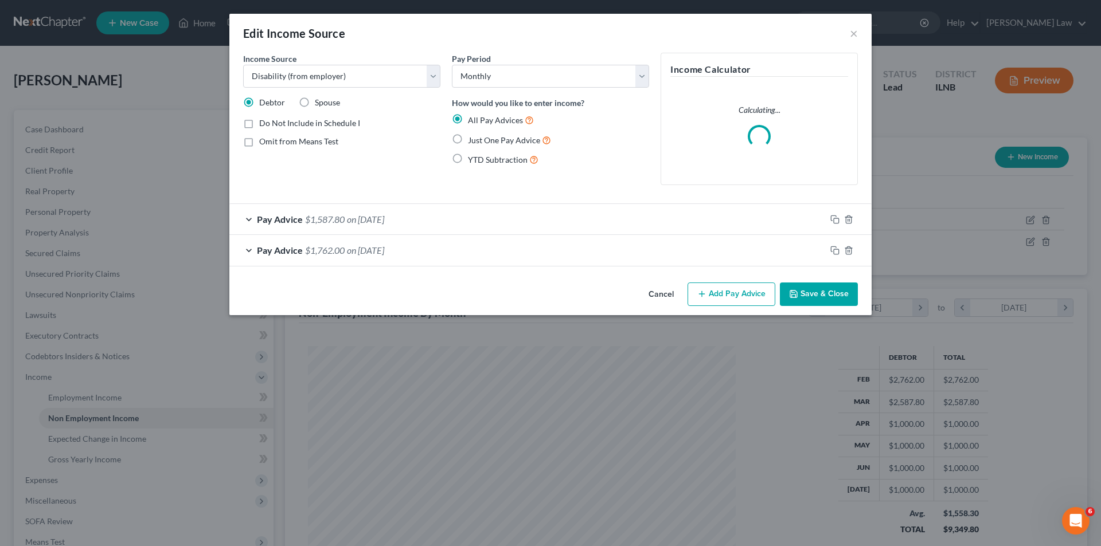
scroll to position [216, 455]
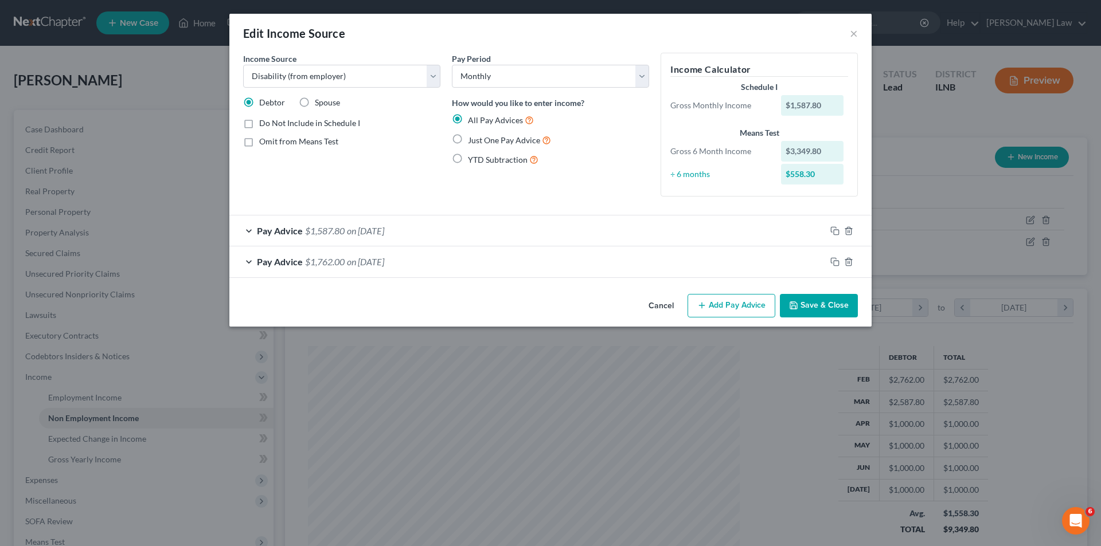
click at [743, 306] on button "Add Pay Advice" at bounding box center [731, 306] width 88 height 24
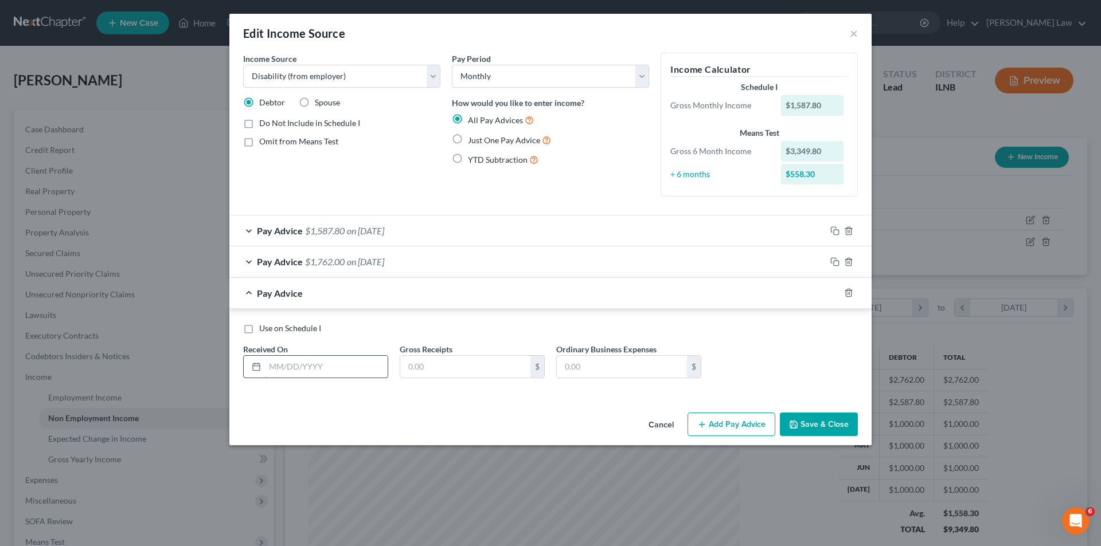
click at [293, 370] on input "text" at bounding box center [326, 367] width 123 height 22
type input "[DATE]"
click at [418, 370] on input "text" at bounding box center [465, 367] width 130 height 22
type input "1,587.80"
click at [765, 429] on button "Add Pay Advice" at bounding box center [731, 425] width 88 height 24
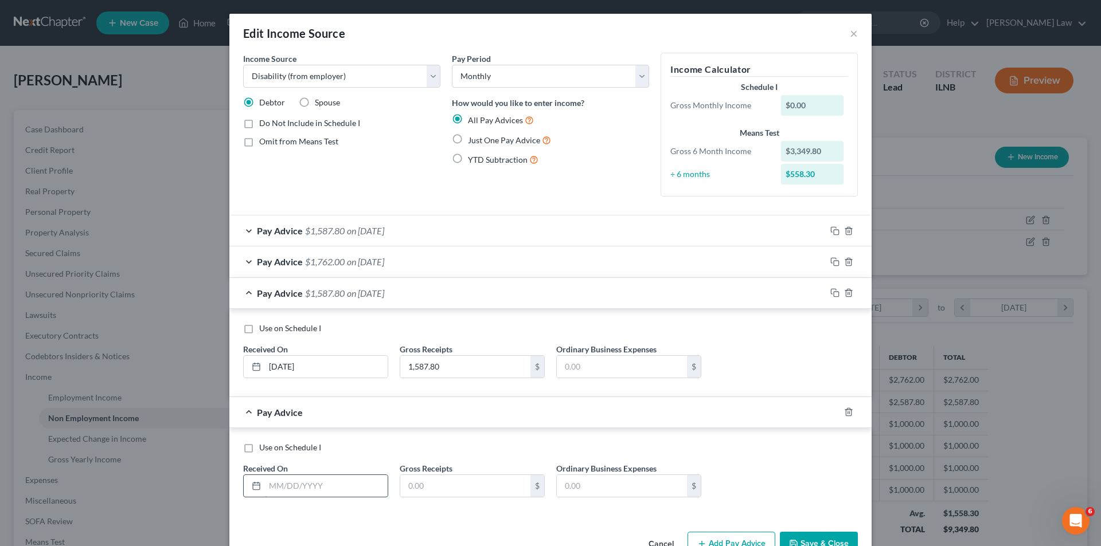
click at [274, 484] on input "text" at bounding box center [326, 486] width 123 height 22
type input "[DATE]"
click at [425, 484] on input "text" at bounding box center [465, 486] width 130 height 22
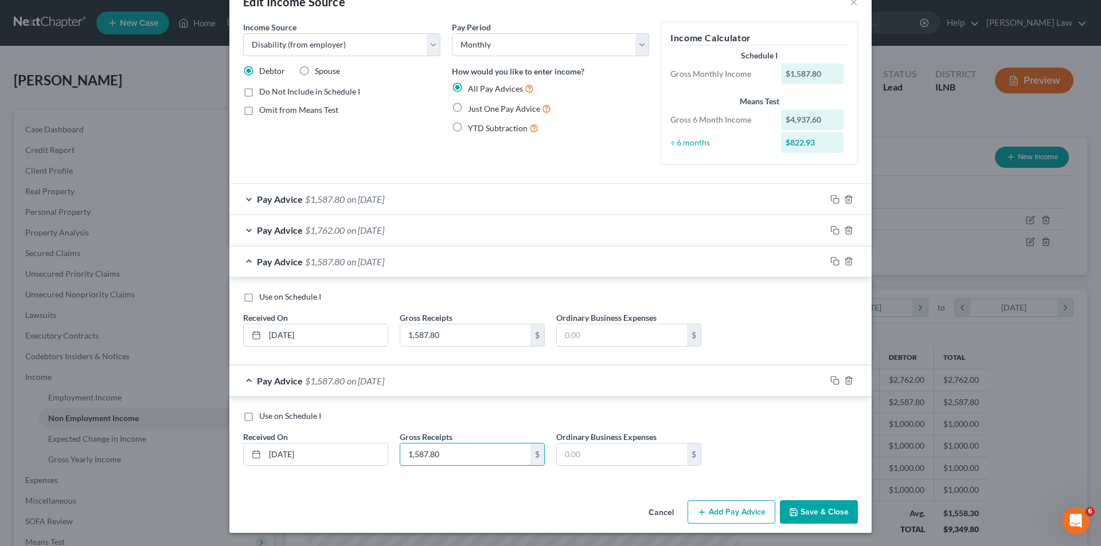
scroll to position [32, 0]
type input "1,587.80"
click at [727, 513] on button "Add Pay Advice" at bounding box center [731, 512] width 88 height 24
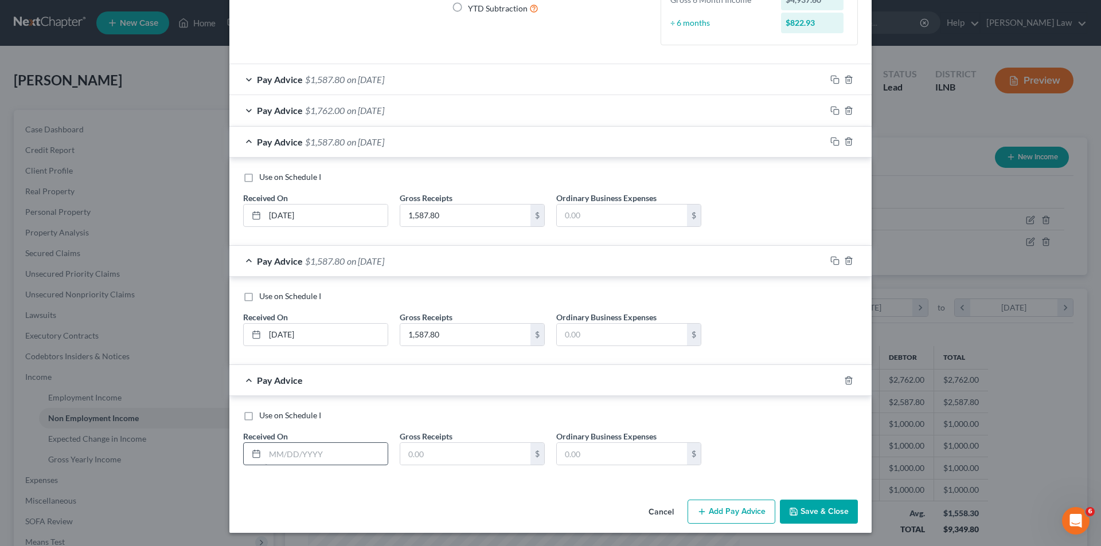
scroll to position [152, 0]
click at [284, 451] on input "text" at bounding box center [326, 454] width 123 height 22
type input "[DATE]"
click at [408, 456] on input "text" at bounding box center [465, 454] width 130 height 22
type input "1,587.80"
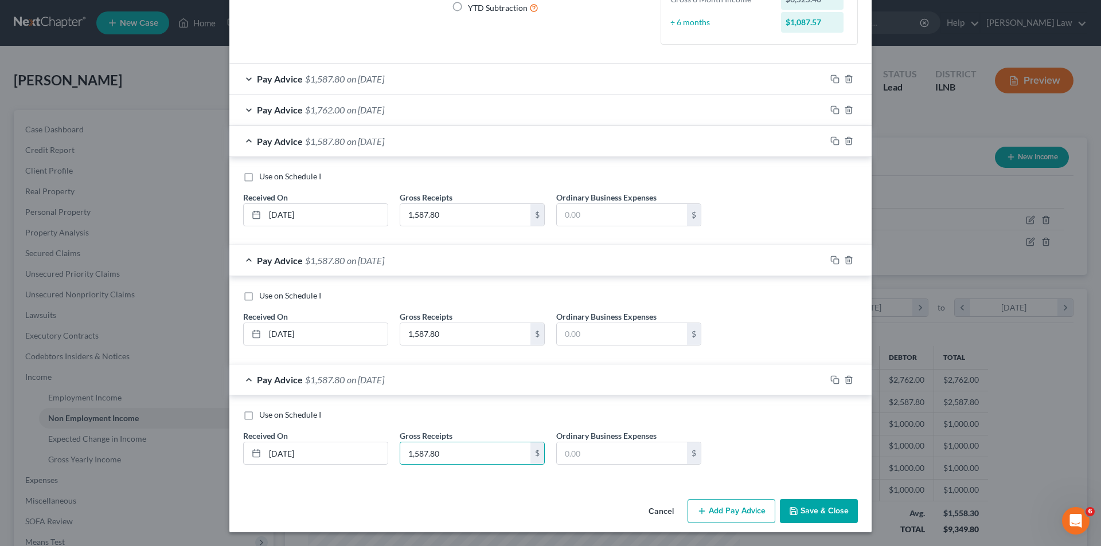
click at [745, 511] on button "Add Pay Advice" at bounding box center [731, 511] width 88 height 24
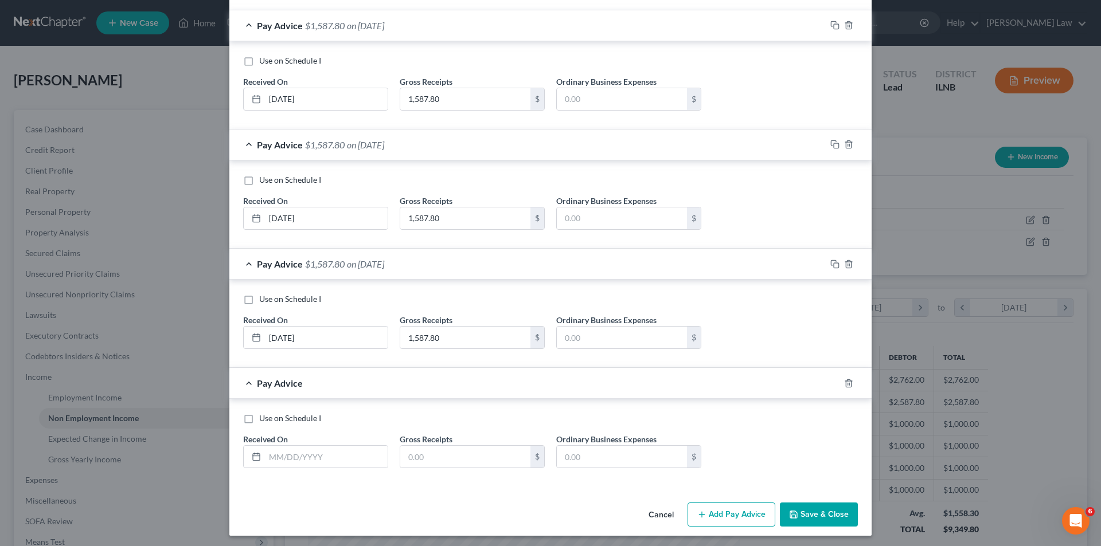
scroll to position [271, 0]
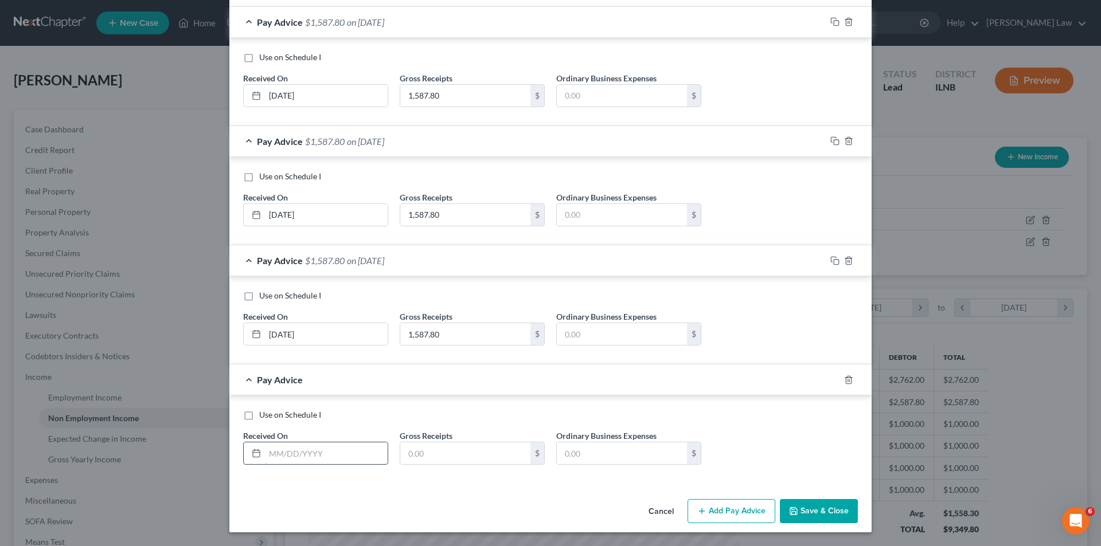
click at [304, 448] on input "text" at bounding box center [326, 454] width 123 height 22
type input "[DATE]"
click at [419, 459] on input "text" at bounding box center [465, 454] width 130 height 22
type input "1,587.80"
drag, startPoint x: 815, startPoint y: 507, endPoint x: 799, endPoint y: 514, distance: 17.2
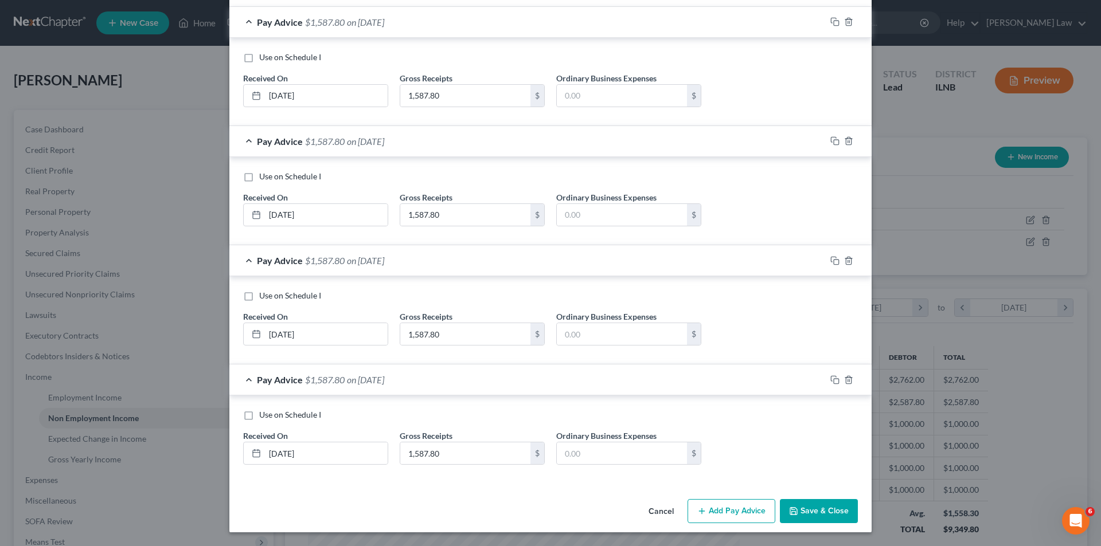
click at [815, 507] on button "Save & Close" at bounding box center [819, 511] width 78 height 24
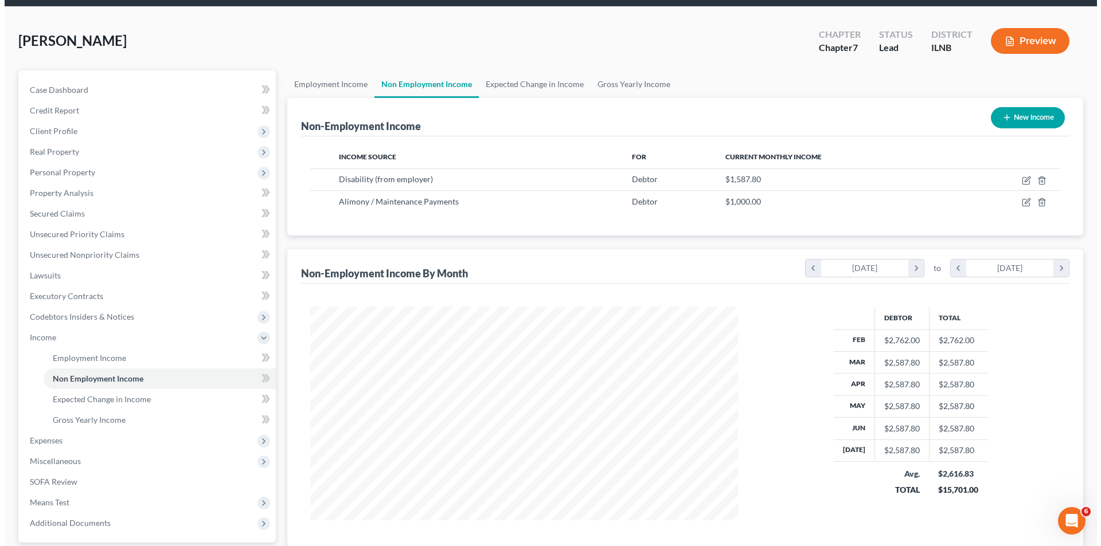
scroll to position [115, 0]
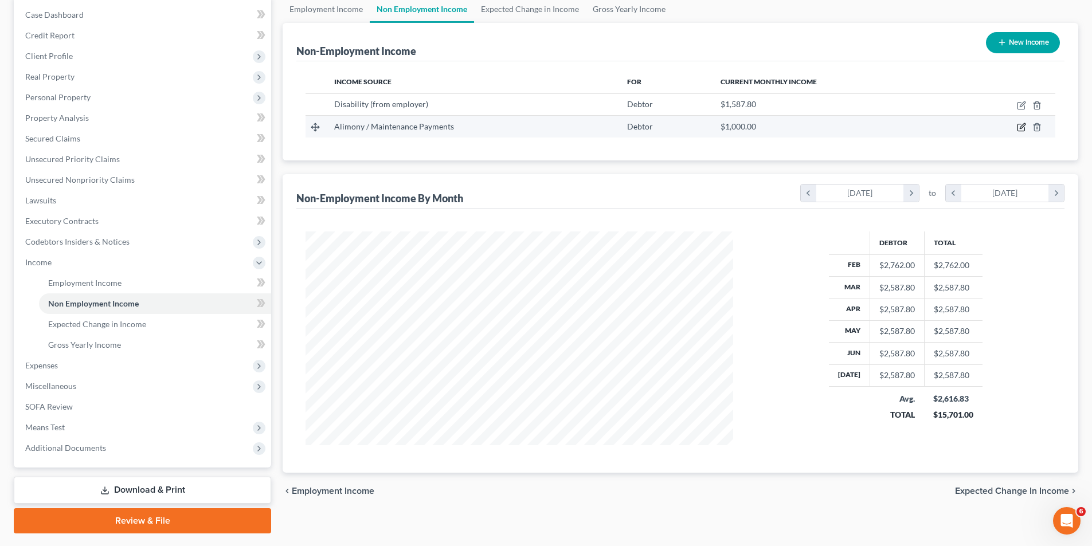
click at [1019, 126] on icon "button" at bounding box center [1021, 127] width 9 height 9
select select "11"
select select "0"
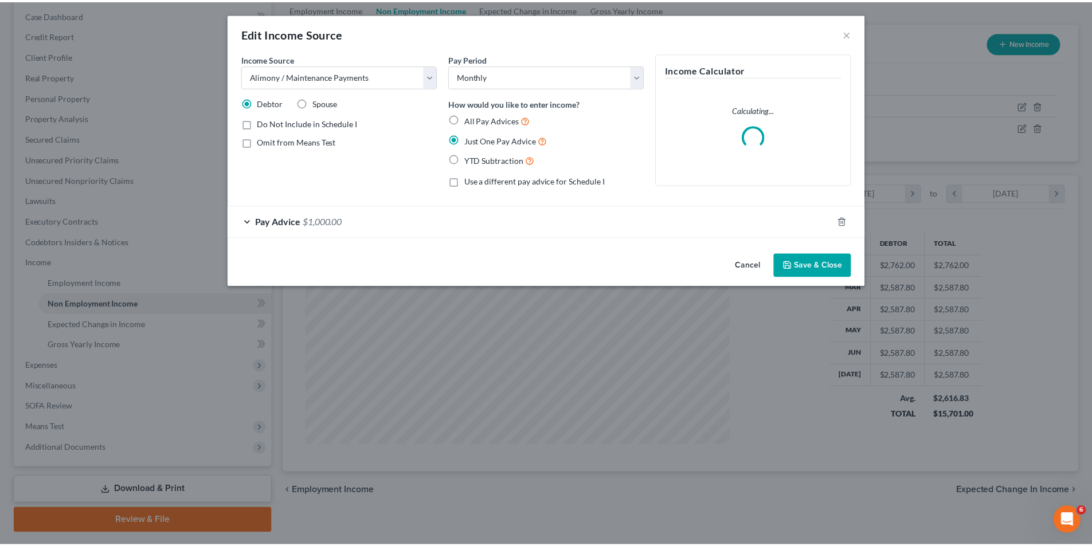
scroll to position [216, 455]
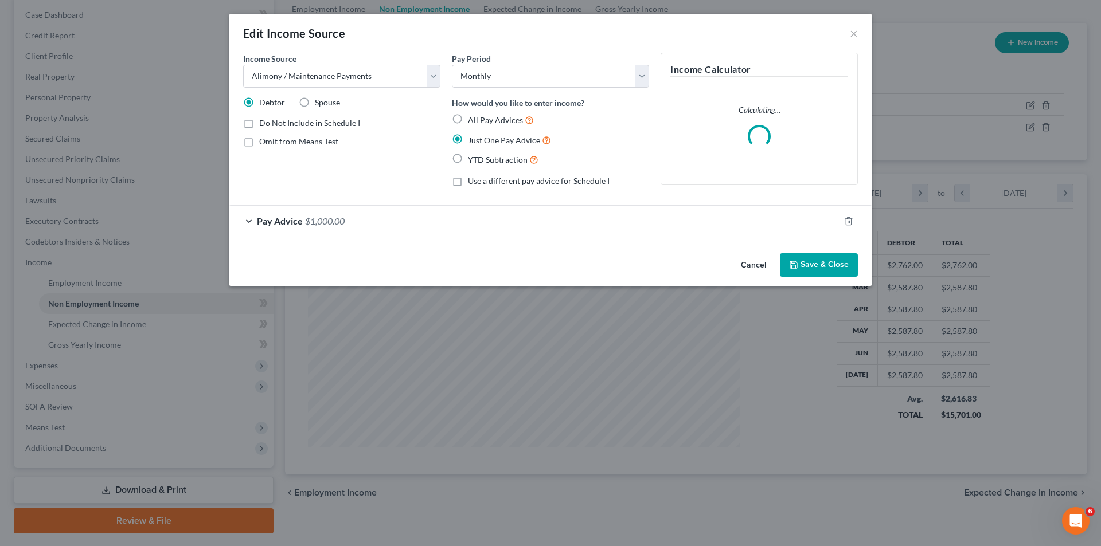
click at [468, 119] on label "All Pay Advices" at bounding box center [501, 119] width 66 height 13
click at [472, 119] on input "All Pay Advices" at bounding box center [475, 116] width 7 height 7
radio input "true"
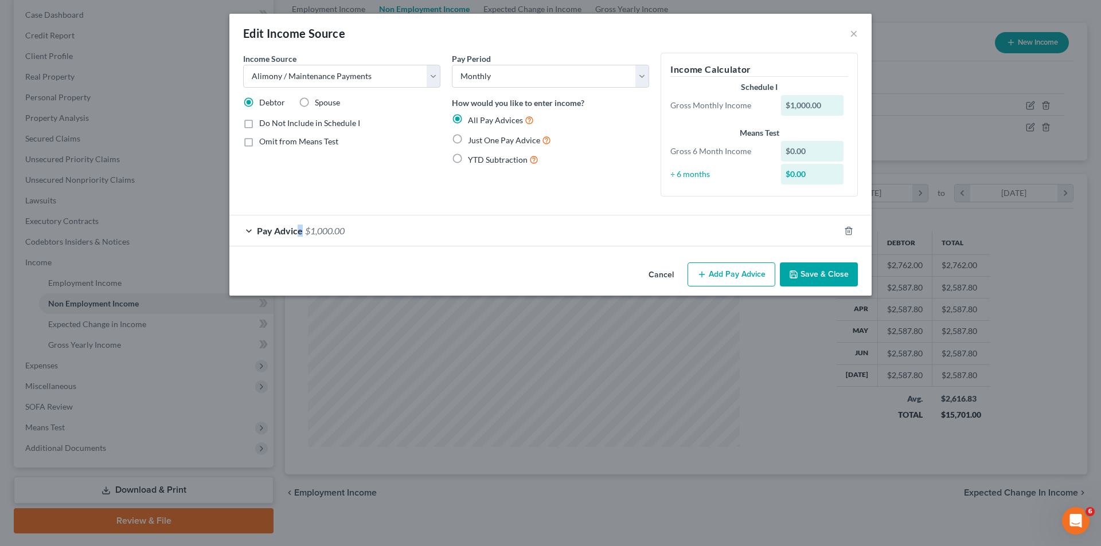
click at [303, 228] on div "Pay Advice $1,000.00" at bounding box center [534, 231] width 610 height 30
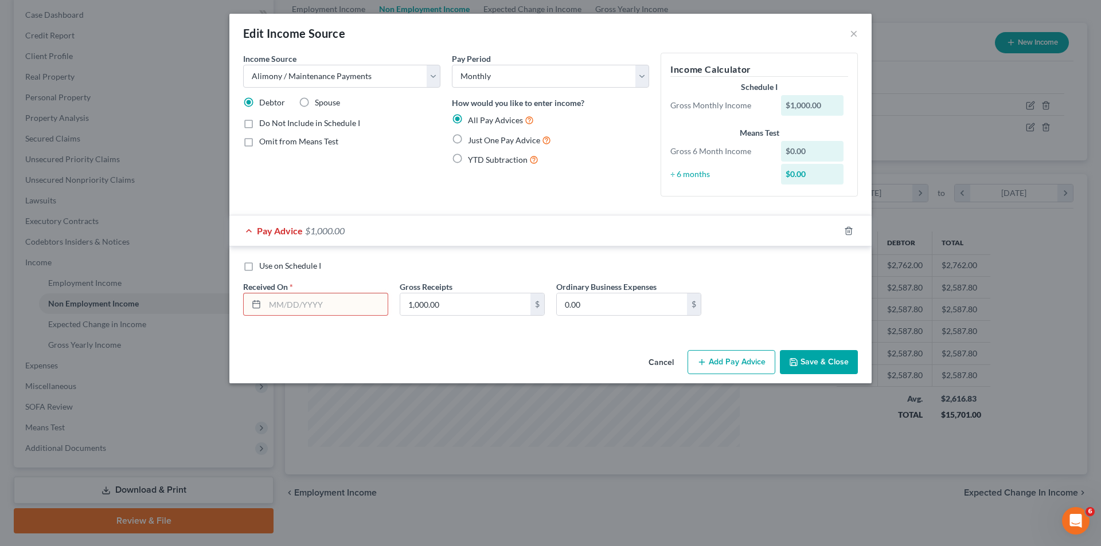
click at [279, 300] on input "text" at bounding box center [326, 304] width 123 height 22
type input "[DATE]"
click at [502, 308] on input "text" at bounding box center [465, 304] width 130 height 22
type input "300.00"
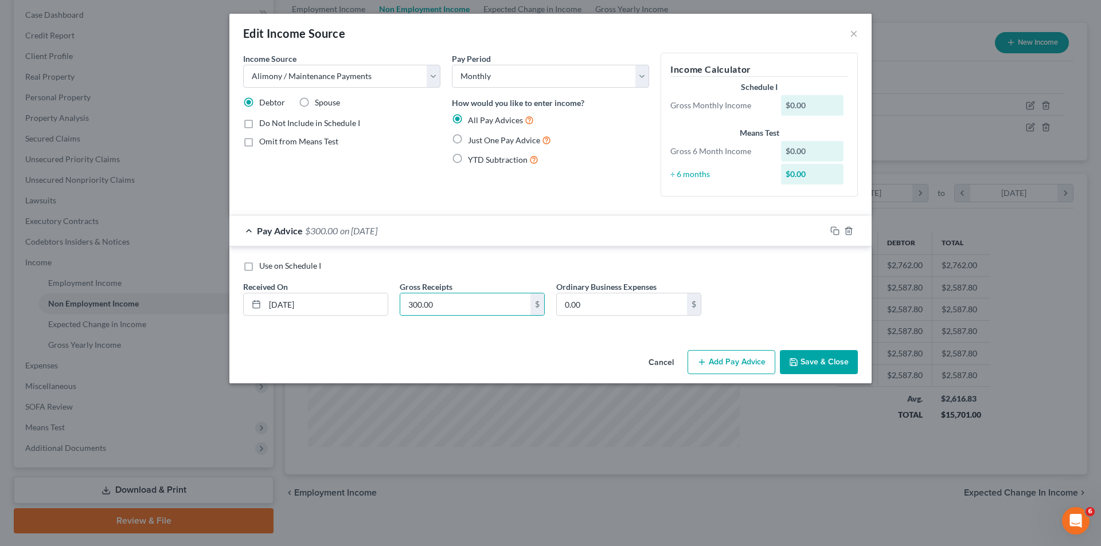
click at [824, 362] on button "Save & Close" at bounding box center [819, 362] width 78 height 24
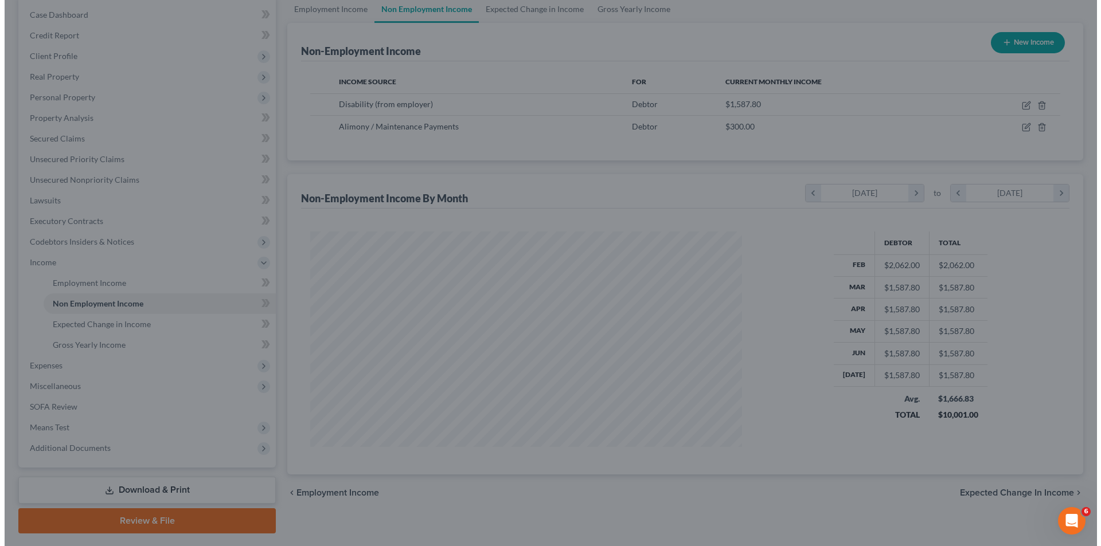
scroll to position [572991, 572754]
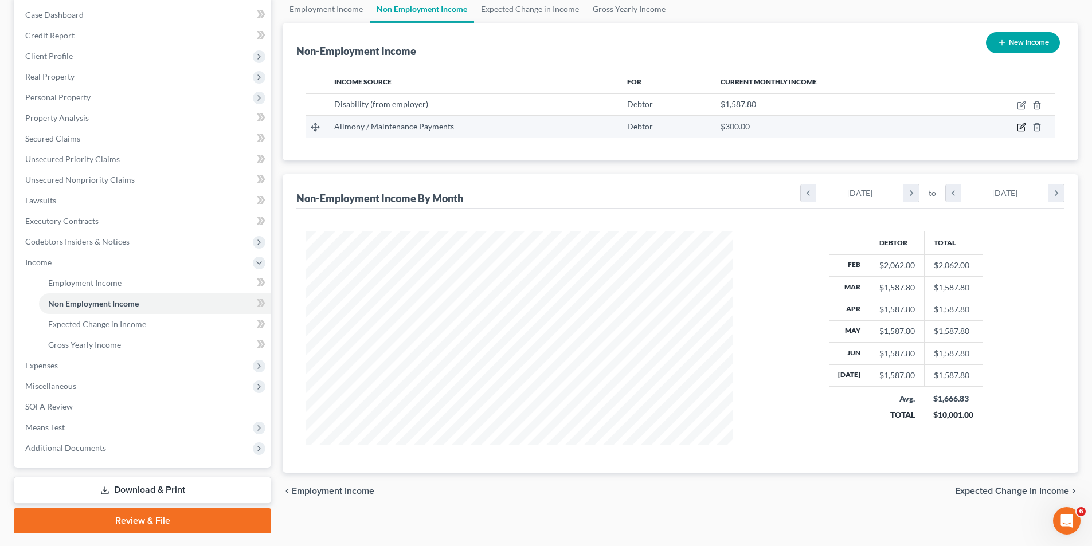
click at [1020, 127] on icon "button" at bounding box center [1022, 126] width 5 height 5
select select "11"
select select "0"
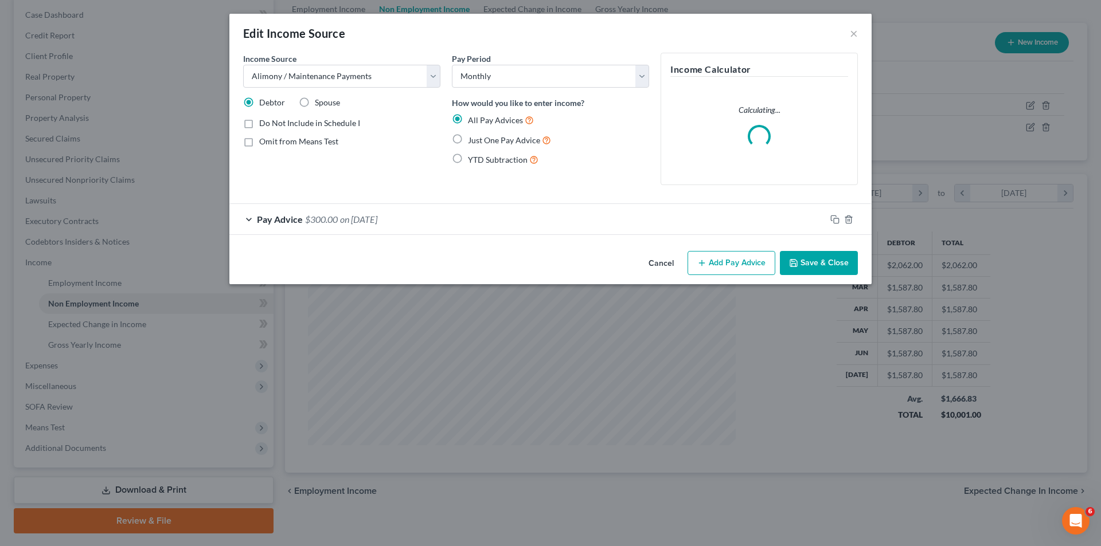
scroll to position [216, 455]
click at [725, 264] on button "Add Pay Advice" at bounding box center [731, 263] width 88 height 24
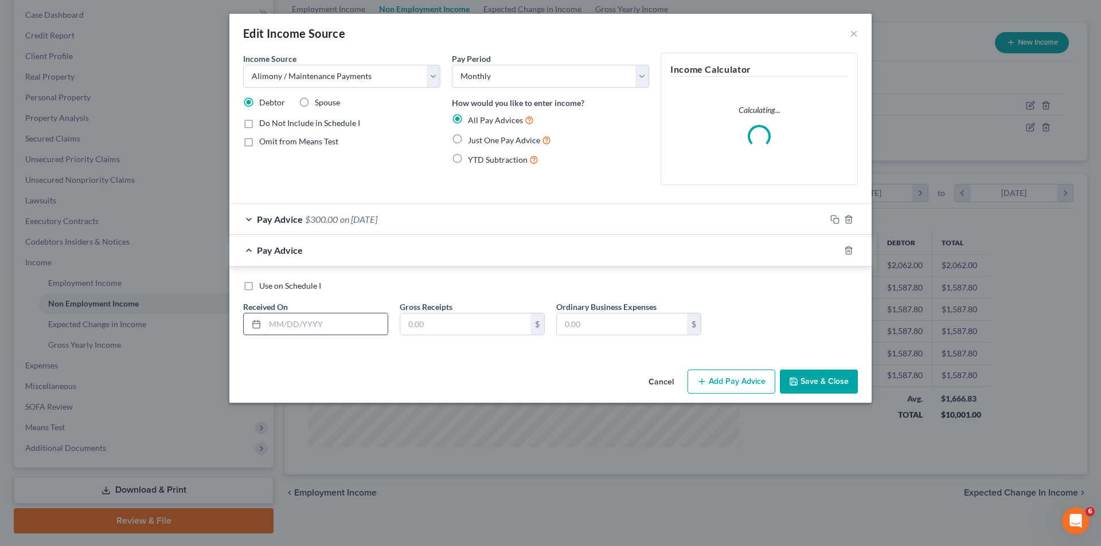
click at [288, 326] on input "text" at bounding box center [326, 325] width 123 height 22
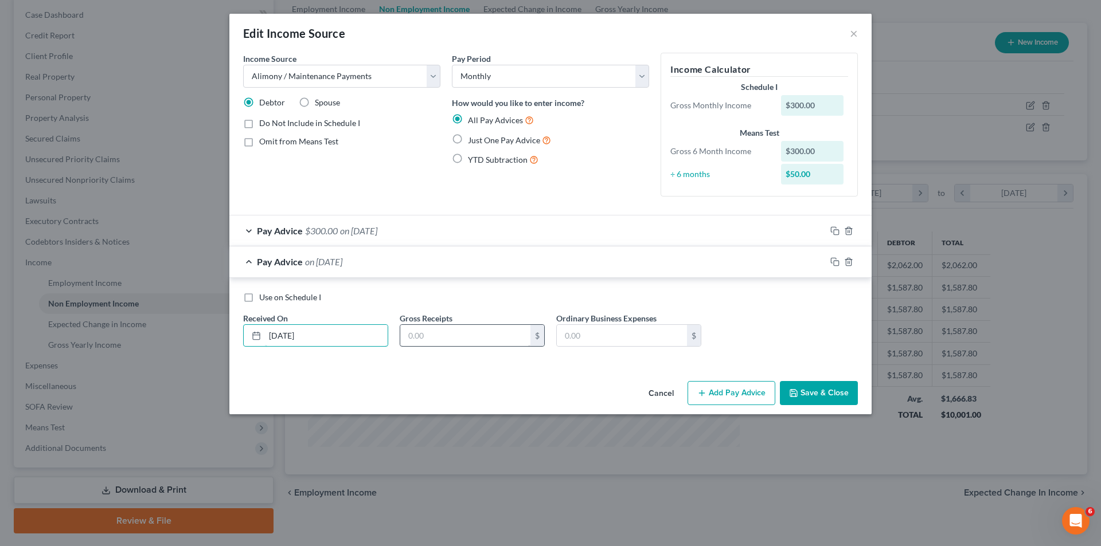
type input "[DATE]"
click at [414, 336] on input "text" at bounding box center [465, 336] width 130 height 22
type input "700.00"
click at [755, 396] on button "Add Pay Advice" at bounding box center [731, 393] width 88 height 24
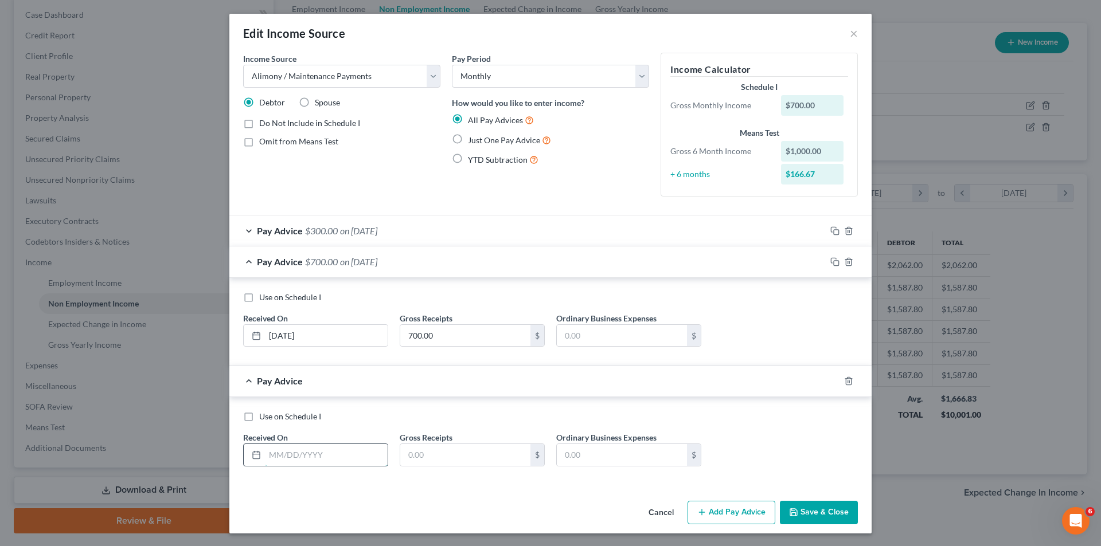
click at [271, 459] on input "text" at bounding box center [326, 455] width 123 height 22
type input "[DATE]"
click at [412, 456] on input "text" at bounding box center [465, 455] width 130 height 22
type input "300.00"
click at [741, 519] on button "Add Pay Advice" at bounding box center [731, 513] width 88 height 24
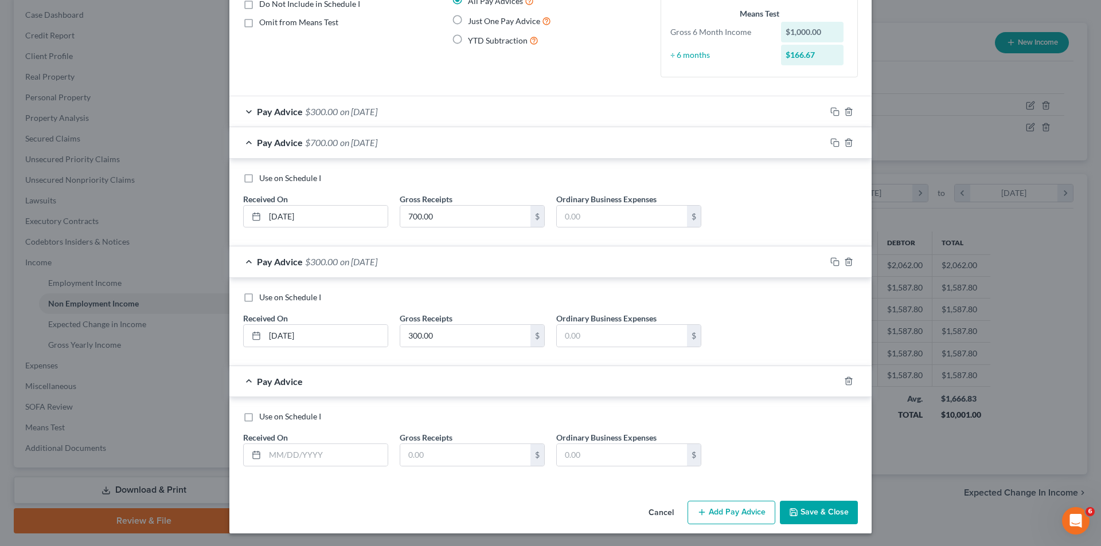
scroll to position [120, 0]
click at [267, 454] on input "text" at bounding box center [326, 454] width 123 height 22
type input "[DATE]"
click at [416, 453] on input "text" at bounding box center [465, 454] width 130 height 22
type input "700.00"
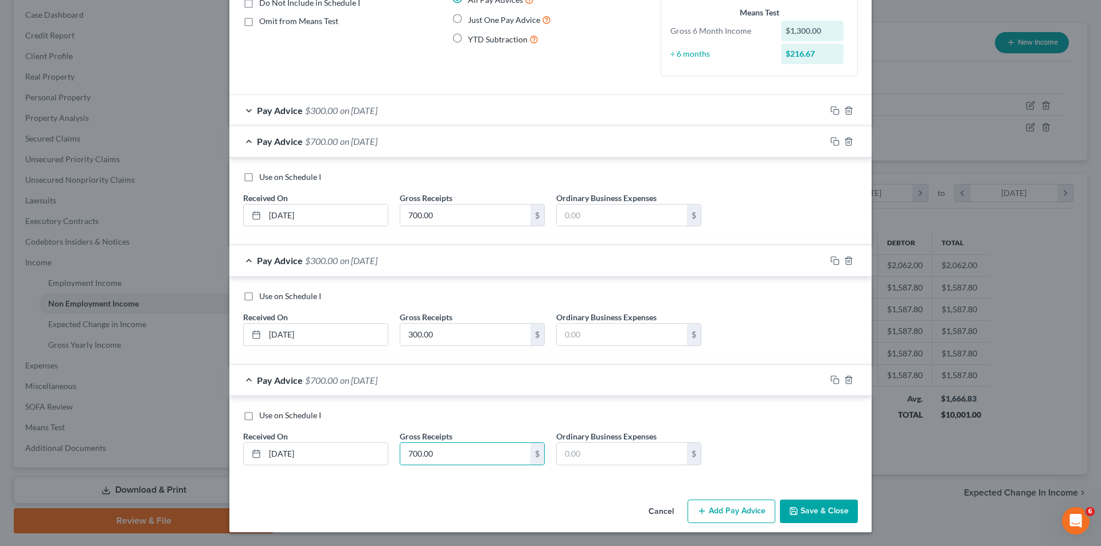
click at [747, 508] on button "Add Pay Advice" at bounding box center [731, 512] width 88 height 24
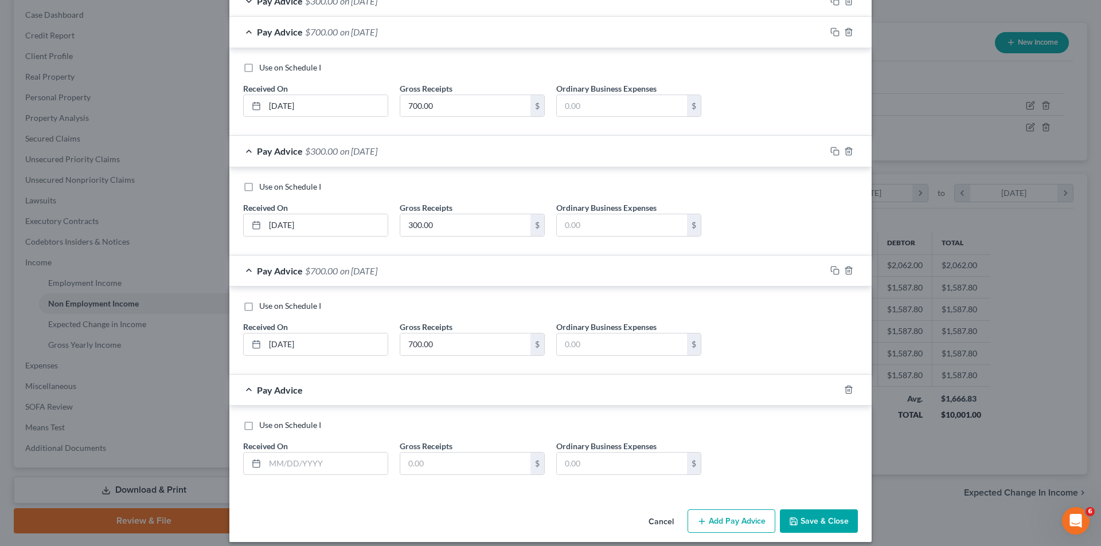
scroll to position [240, 0]
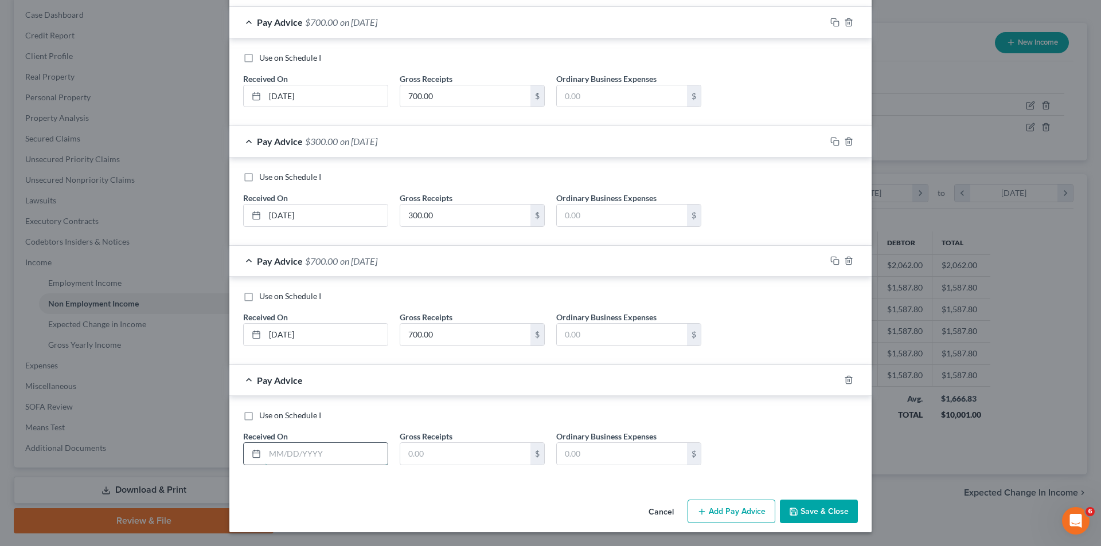
click at [293, 456] on input "text" at bounding box center [326, 454] width 123 height 22
type input "[DATE]"
click at [448, 457] on input "text" at bounding box center [465, 454] width 130 height 22
type input "300.00"
click at [719, 514] on button "Add Pay Advice" at bounding box center [731, 512] width 88 height 24
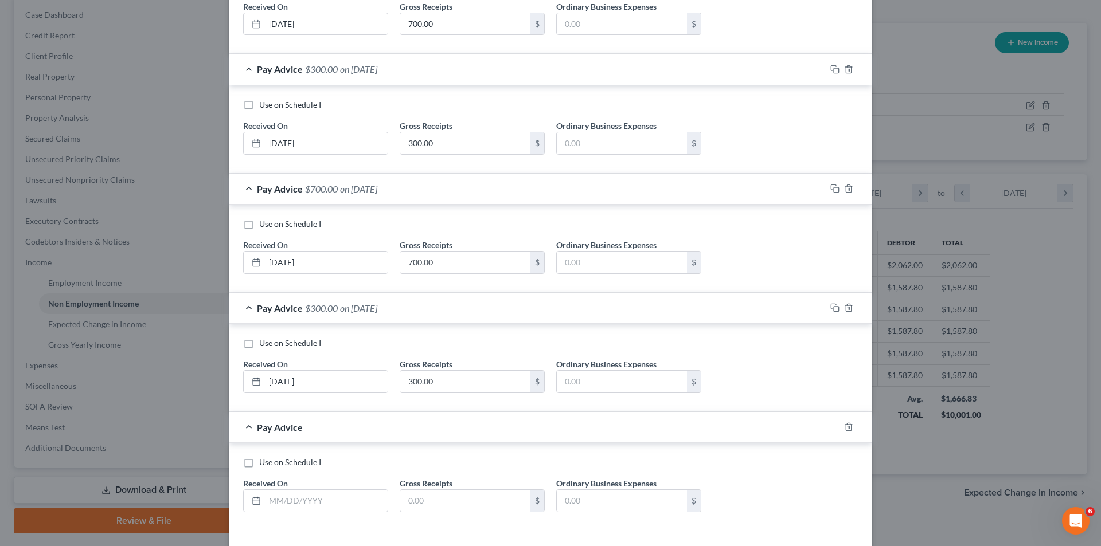
scroll to position [359, 0]
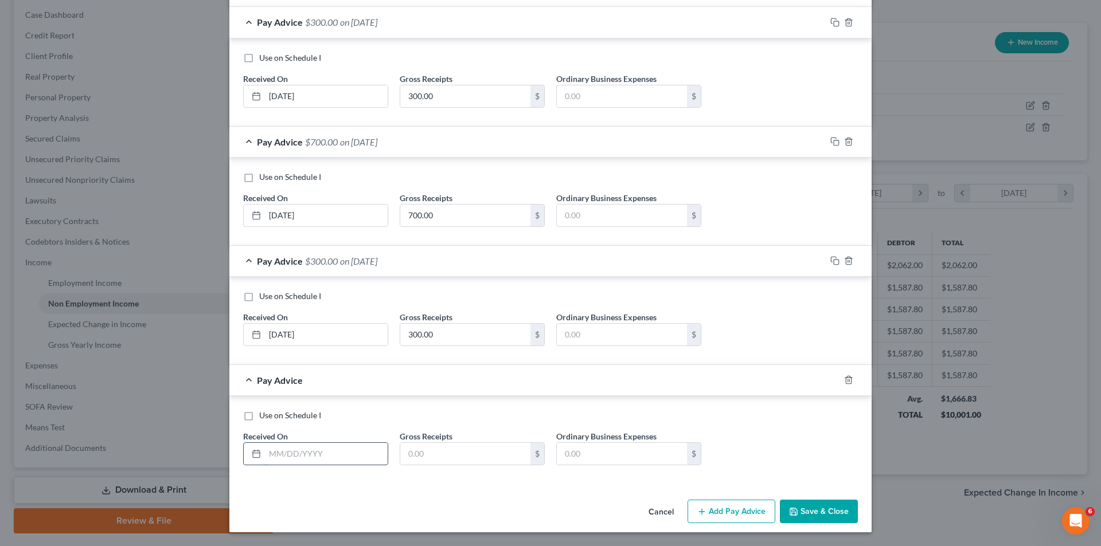
click at [268, 450] on input "text" at bounding box center [326, 454] width 123 height 22
type input "[DATE]"
click at [409, 459] on input "text" at bounding box center [465, 454] width 130 height 22
type input "700.00"
click at [714, 512] on button "Add Pay Advice" at bounding box center [731, 512] width 88 height 24
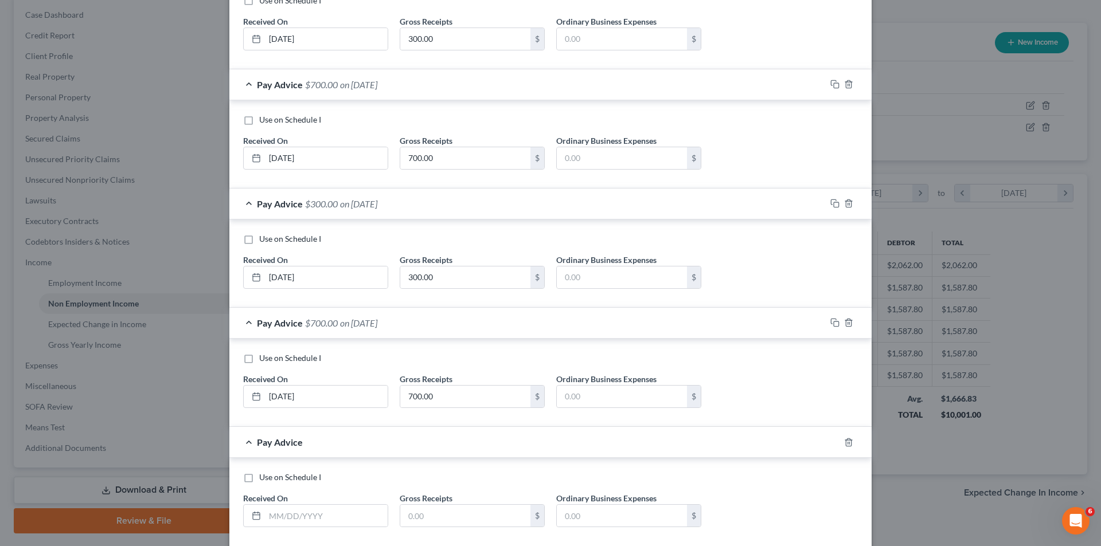
scroll to position [479, 0]
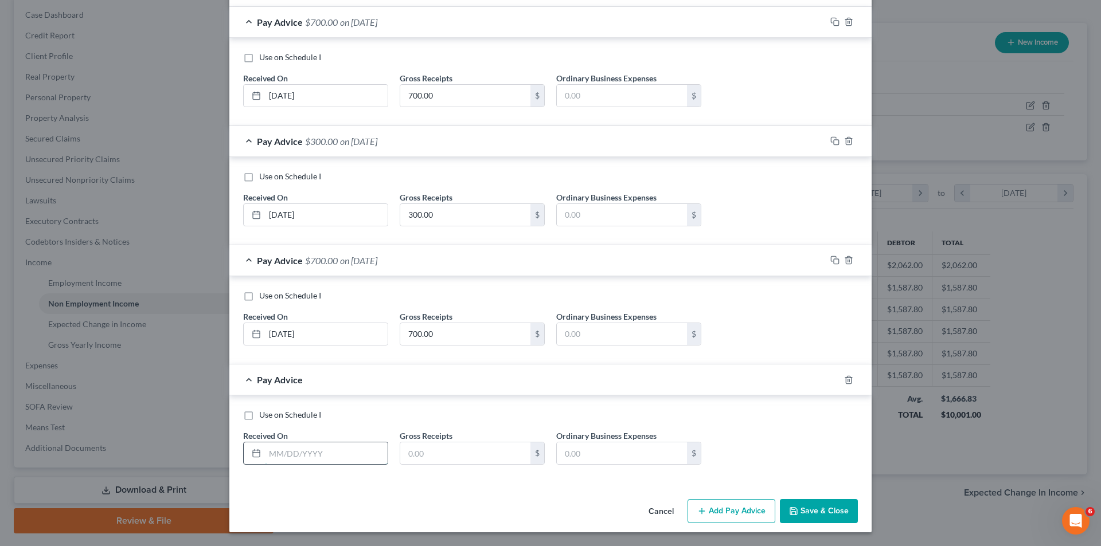
click at [273, 454] on input "text" at bounding box center [326, 454] width 123 height 22
type input "[DATE]"
click at [424, 447] on input "text" at bounding box center [465, 454] width 130 height 22
type input "300.00"
click at [735, 512] on button "Add Pay Advice" at bounding box center [731, 511] width 88 height 24
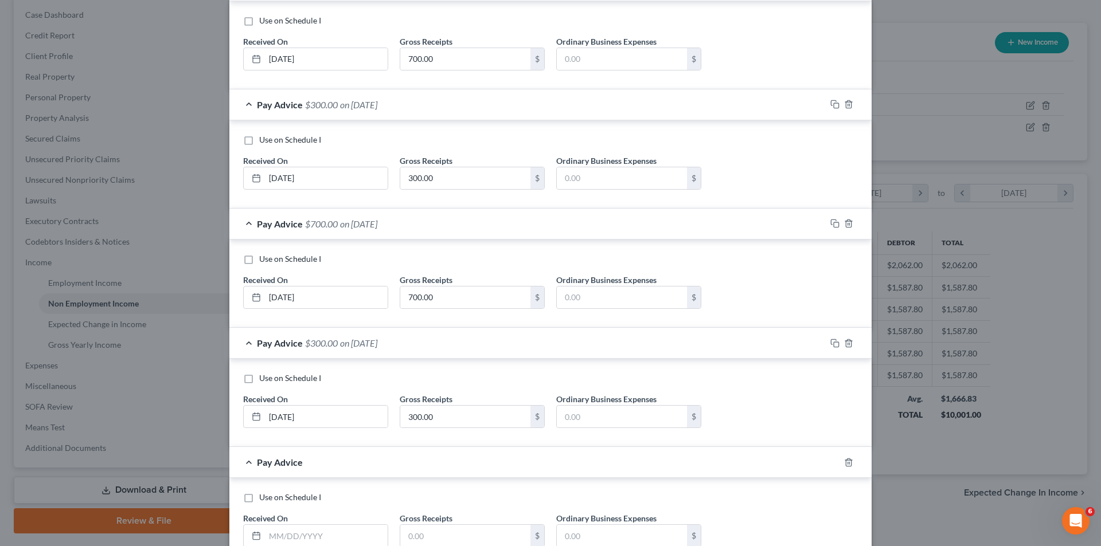
scroll to position [598, 0]
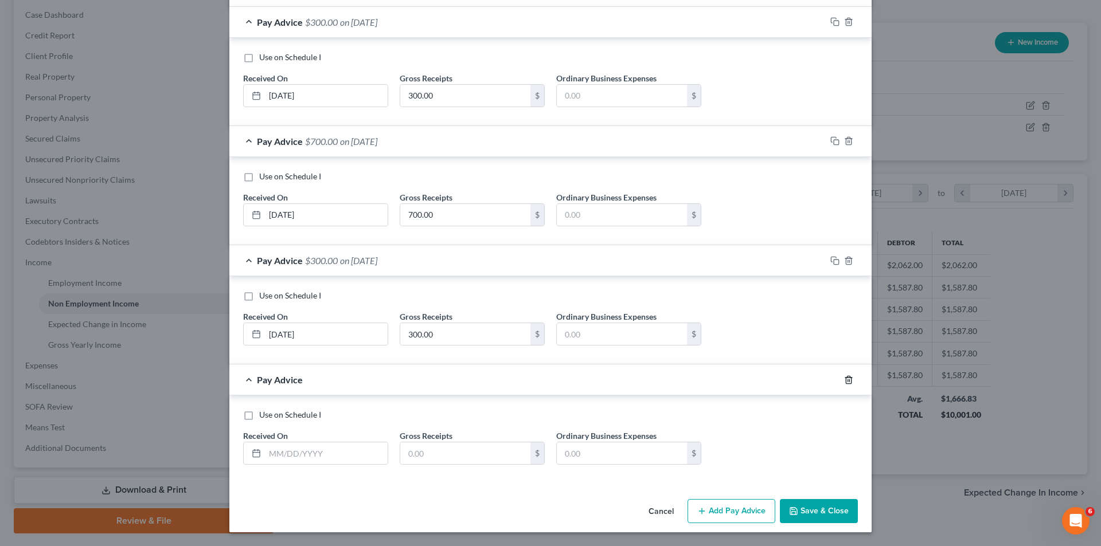
click at [848, 378] on icon "button" at bounding box center [848, 379] width 9 height 9
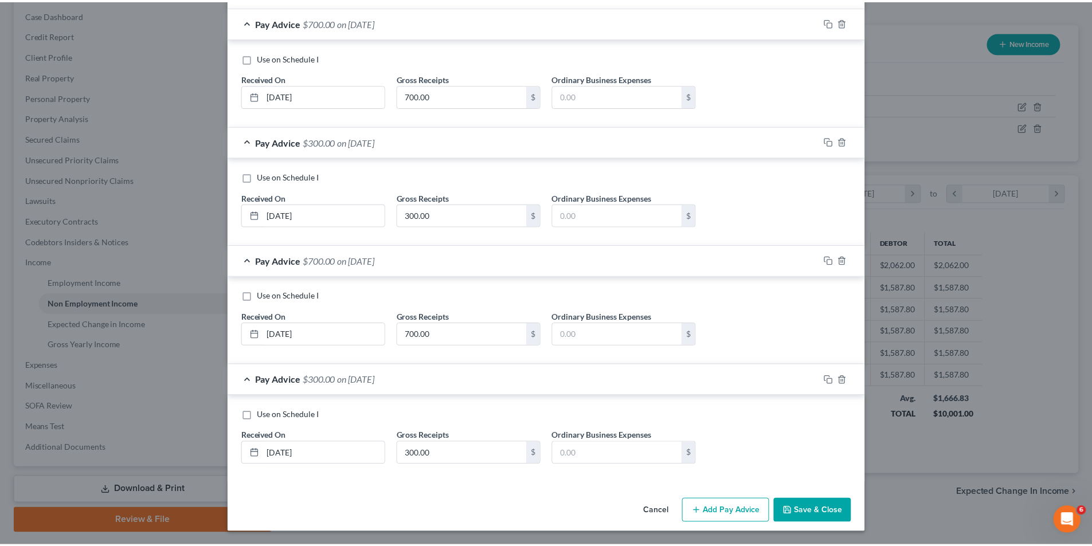
scroll to position [479, 0]
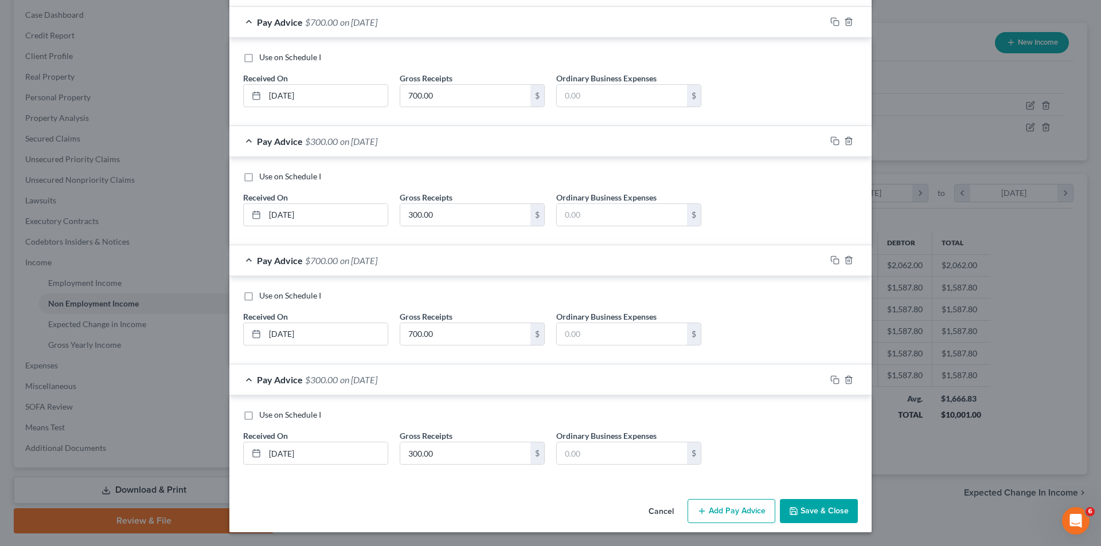
click at [816, 509] on button "Save & Close" at bounding box center [819, 511] width 78 height 24
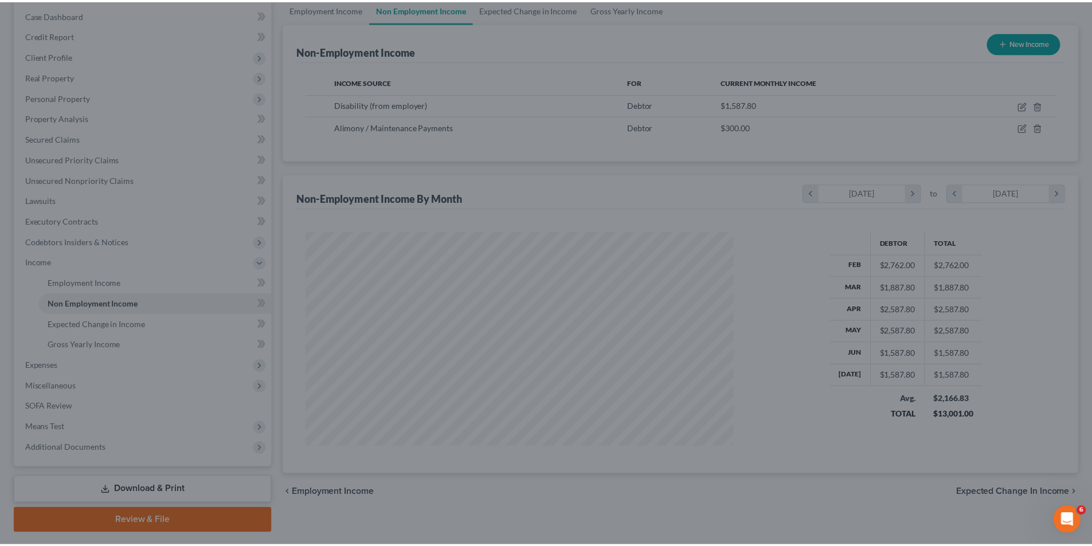
scroll to position [572991, 572754]
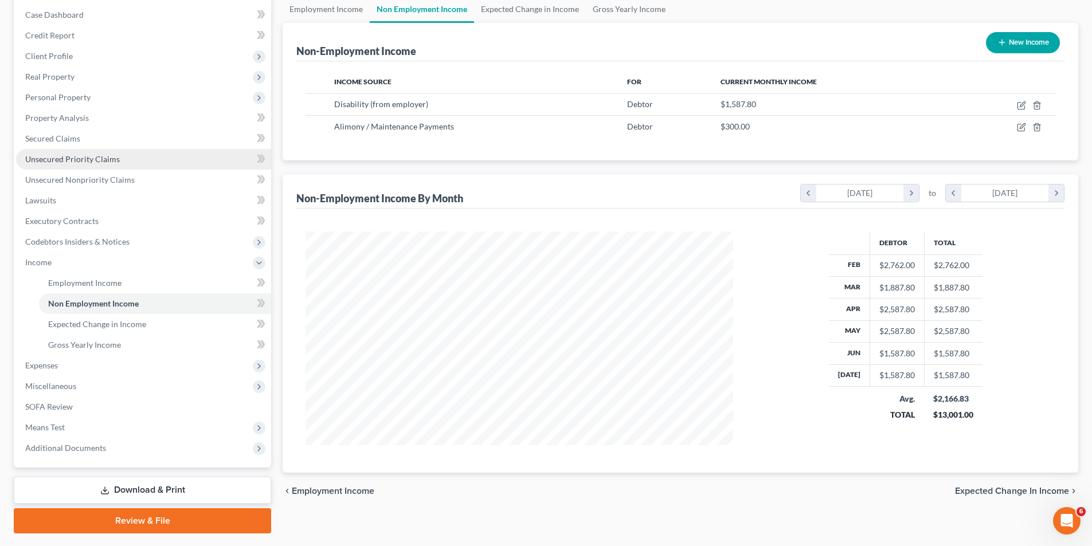
click at [85, 165] on link "Unsecured Priority Claims" at bounding box center [143, 159] width 255 height 21
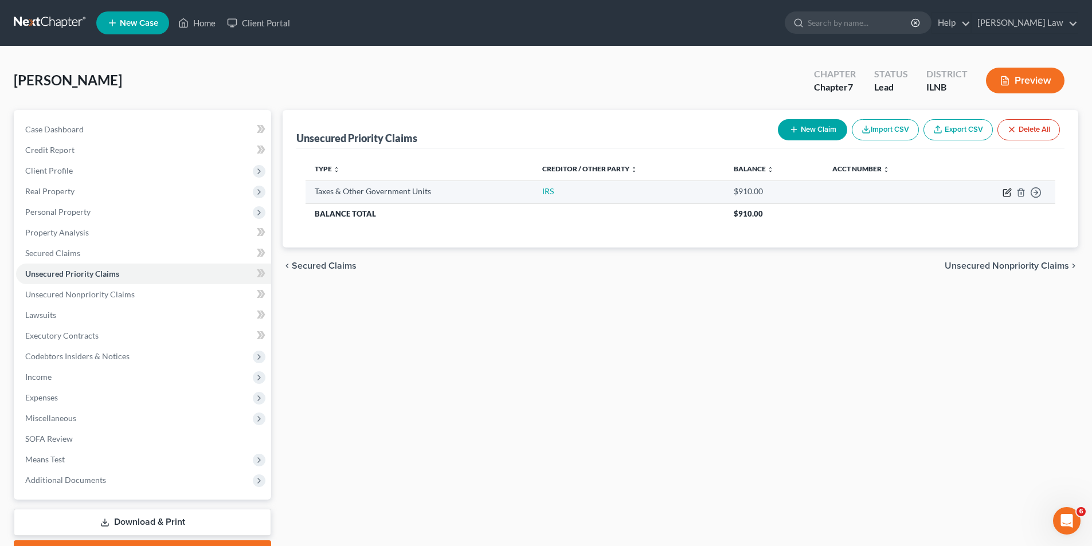
click at [1004, 190] on icon "button" at bounding box center [1007, 192] width 9 height 9
select select "2"
select select "0"
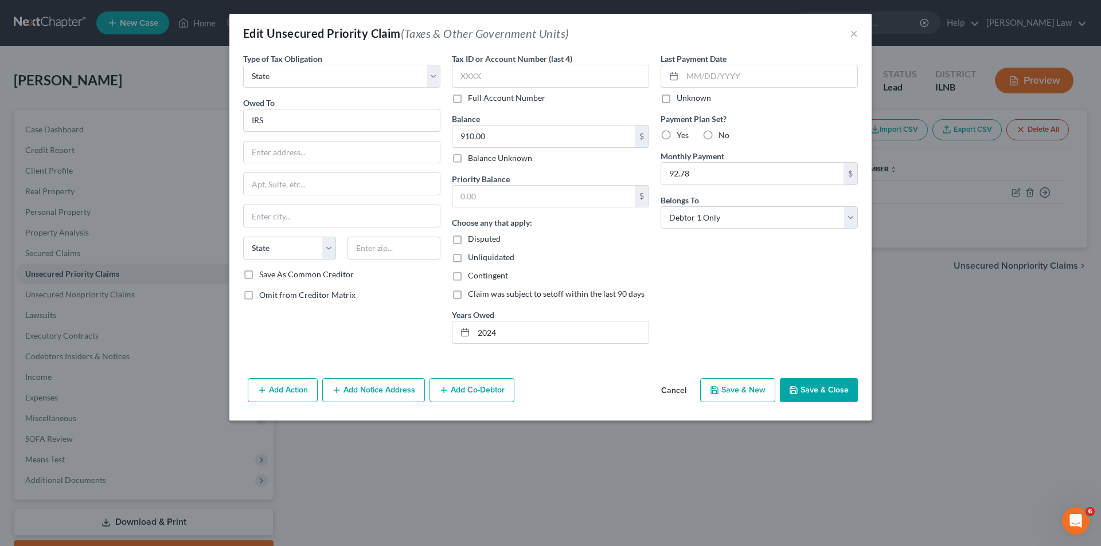
click at [676, 133] on label "Yes" at bounding box center [682, 135] width 12 height 11
click at [681, 133] on input "Yes" at bounding box center [684, 133] width 7 height 7
radio input "true"
click at [825, 392] on button "Save & Close" at bounding box center [819, 390] width 78 height 24
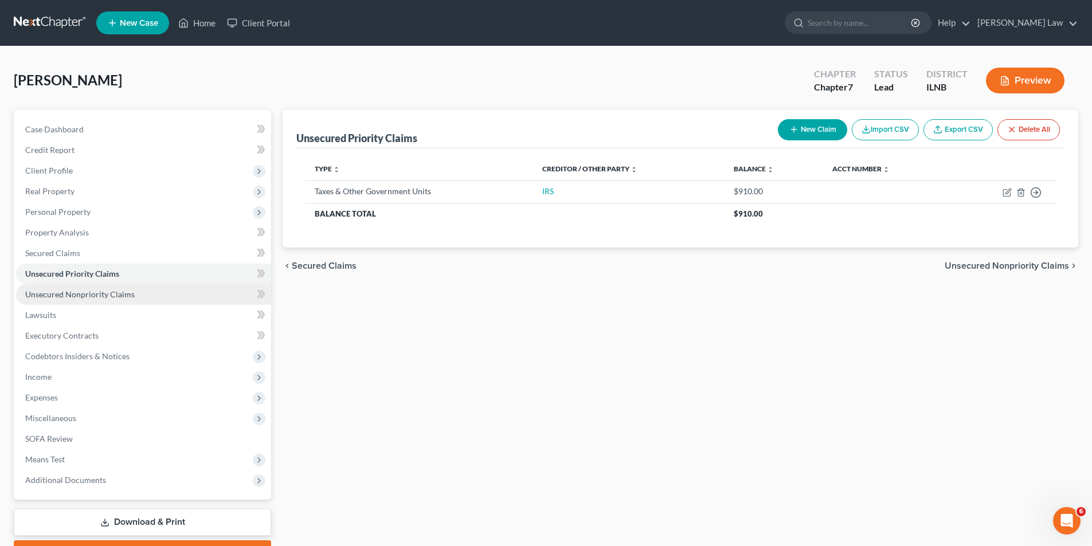
click at [98, 295] on span "Unsecured Nonpriority Claims" at bounding box center [79, 294] width 109 height 10
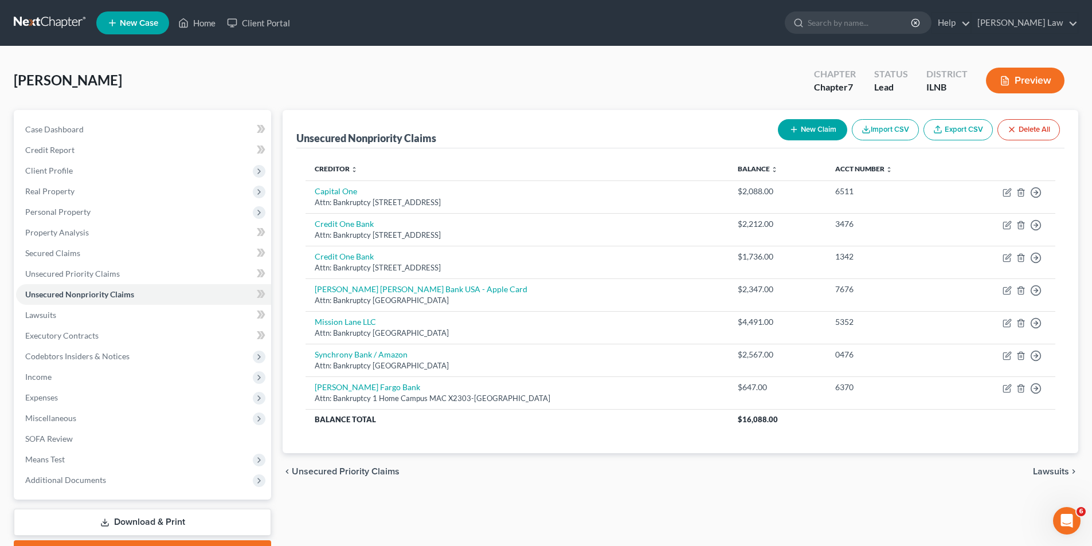
click at [822, 128] on button "New Claim" at bounding box center [812, 129] width 69 height 21
select select "0"
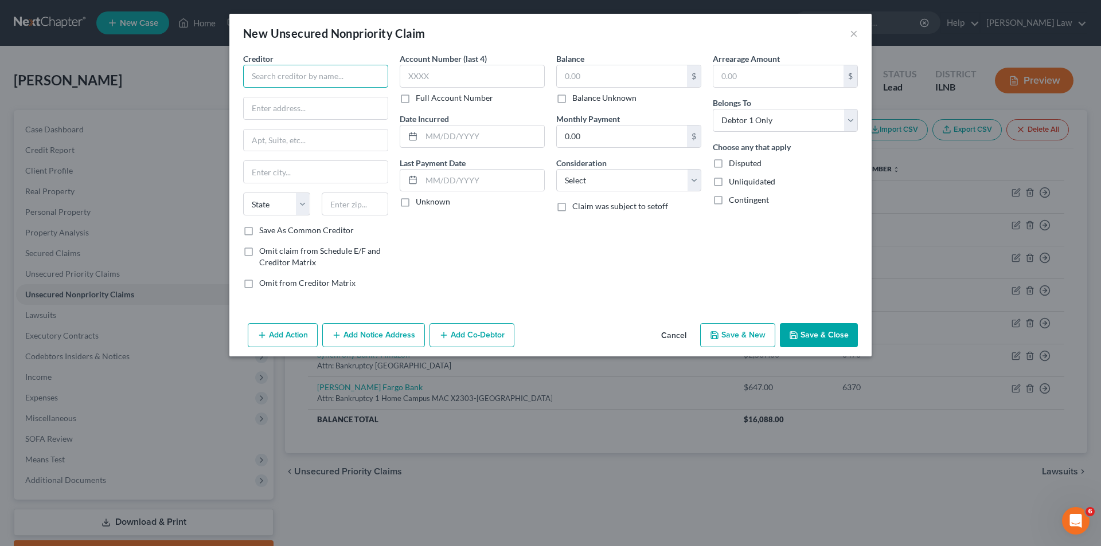
click at [310, 75] on input "text" at bounding box center [315, 76] width 145 height 23
click at [309, 105] on div "[STREET_ADDRESS]" at bounding box center [311, 107] width 119 height 10
type input "Northwestern Medicine"
type input "PO Box 4090"
type input "[PERSON_NAME] Stream"
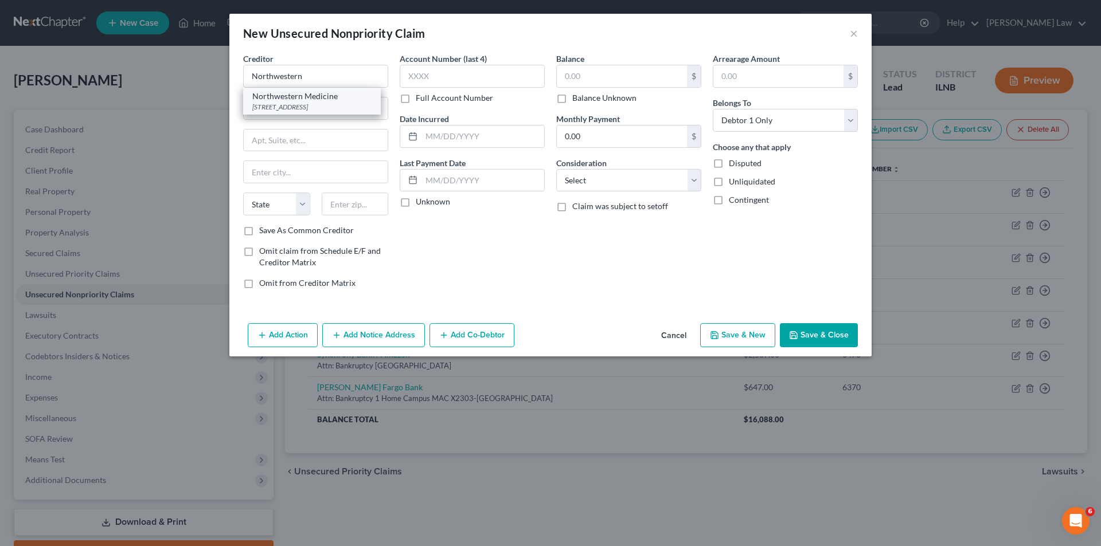
select select "14"
type input "60197"
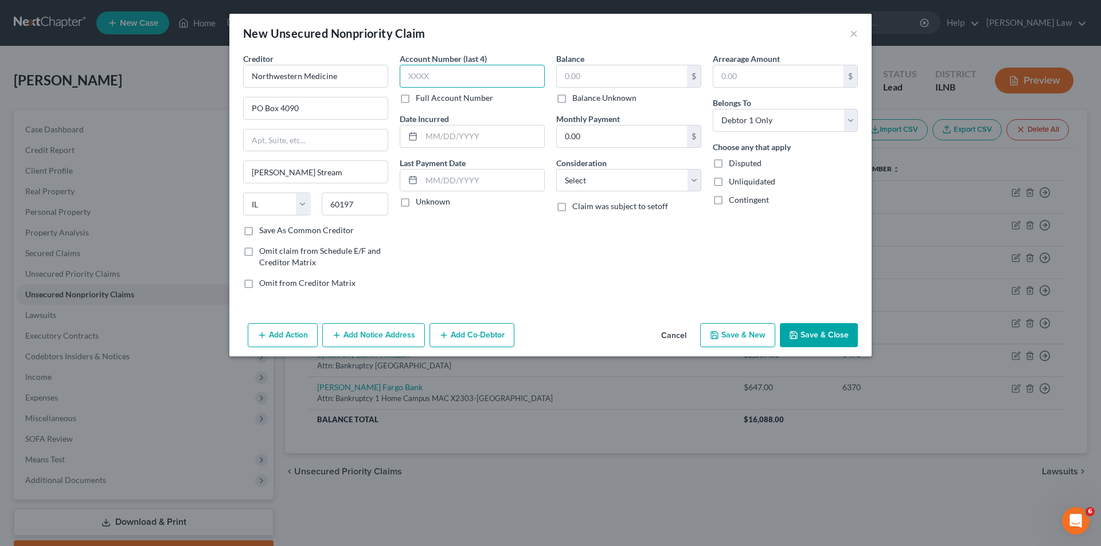
click at [410, 79] on input "text" at bounding box center [472, 76] width 145 height 23
type input "7386"
click at [584, 73] on input "text" at bounding box center [622, 76] width 130 height 22
type input "851.00"
click at [695, 182] on select "Select Cable / Satellite Services Collection Agency Credit Card Debt Debt Couns…" at bounding box center [628, 180] width 145 height 23
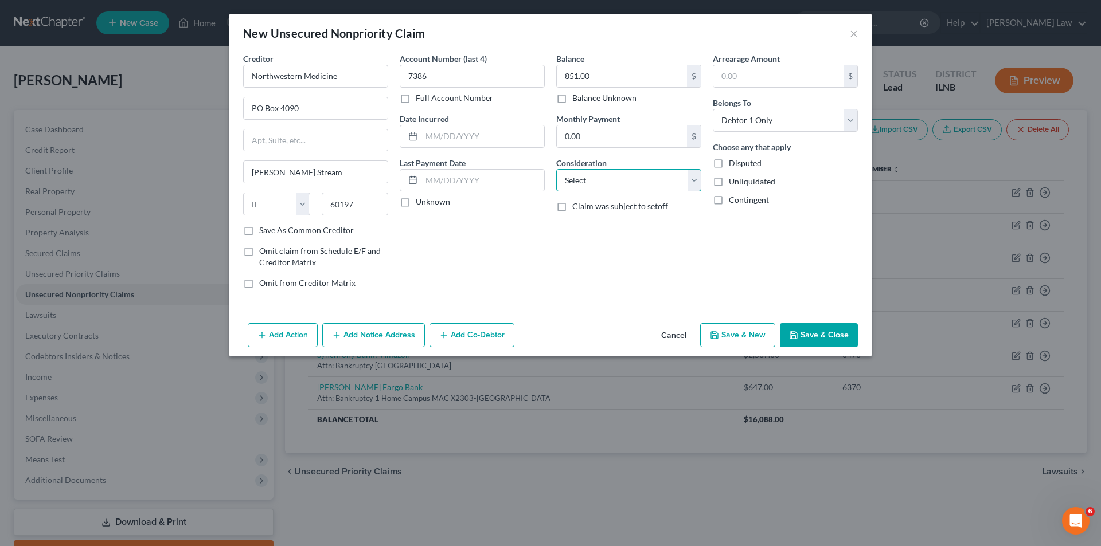
select select "9"
click at [556, 169] on select "Select Cable / Satellite Services Collection Agency Credit Card Debt Debt Couns…" at bounding box center [628, 180] width 145 height 23
click at [826, 335] on button "Save & Close" at bounding box center [819, 335] width 78 height 24
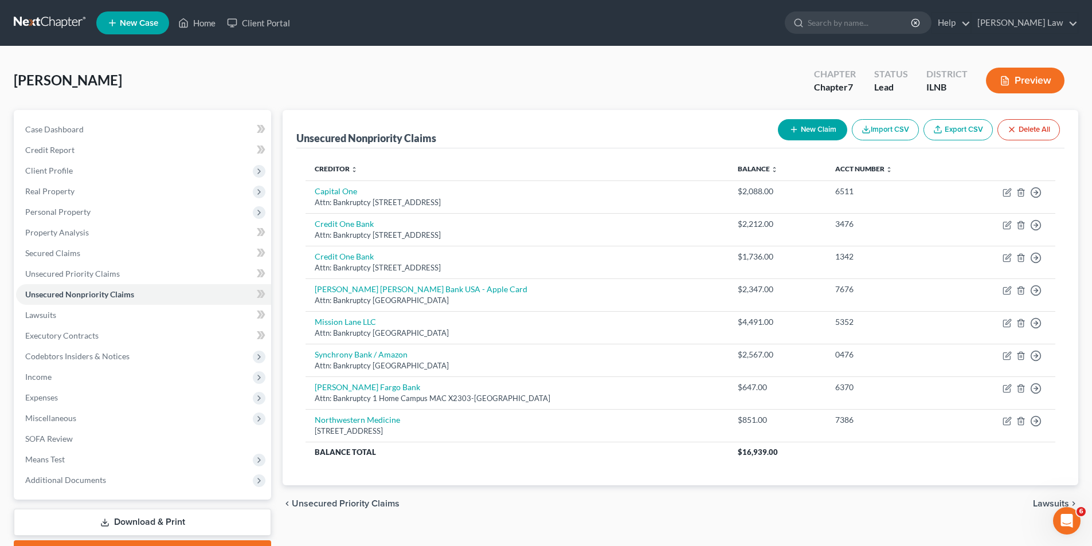
click at [805, 128] on button "New Claim" at bounding box center [812, 129] width 69 height 21
select select "0"
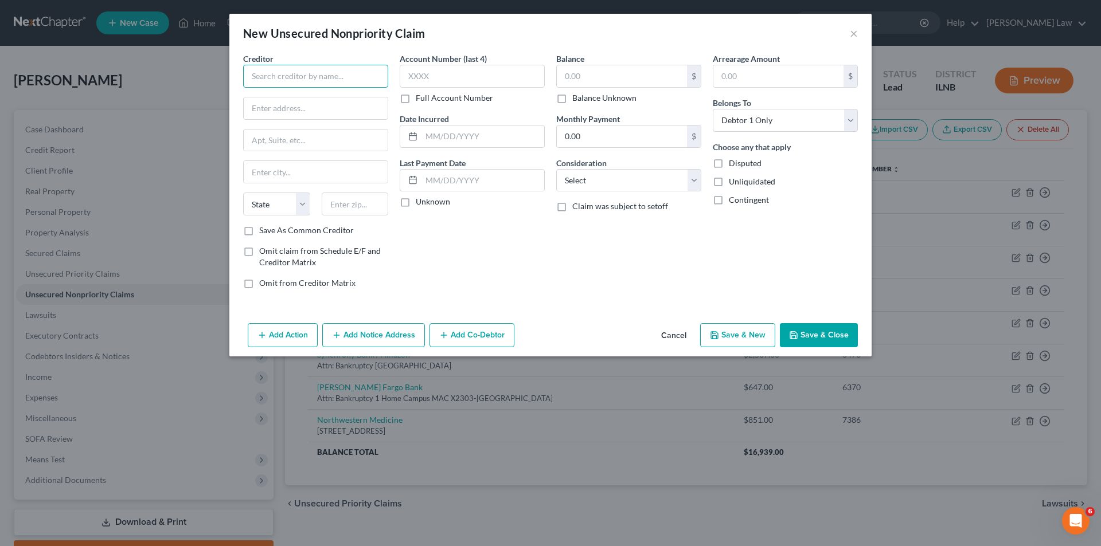
click at [334, 80] on input "text" at bounding box center [315, 76] width 145 height 23
type input "Aurora [MEDICAL_DATA] Consultants Dekalb"
type input "PO Box 5922"
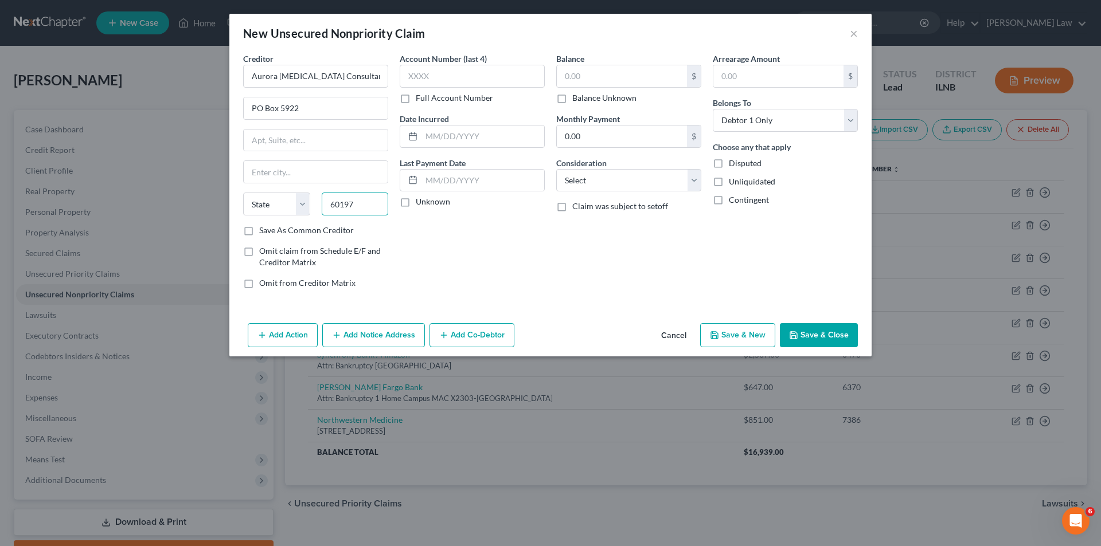
type input "60197"
type input "[PERSON_NAME] Stream"
select select "14"
click at [414, 80] on input "text" at bounding box center [472, 76] width 145 height 23
type input "ARCD"
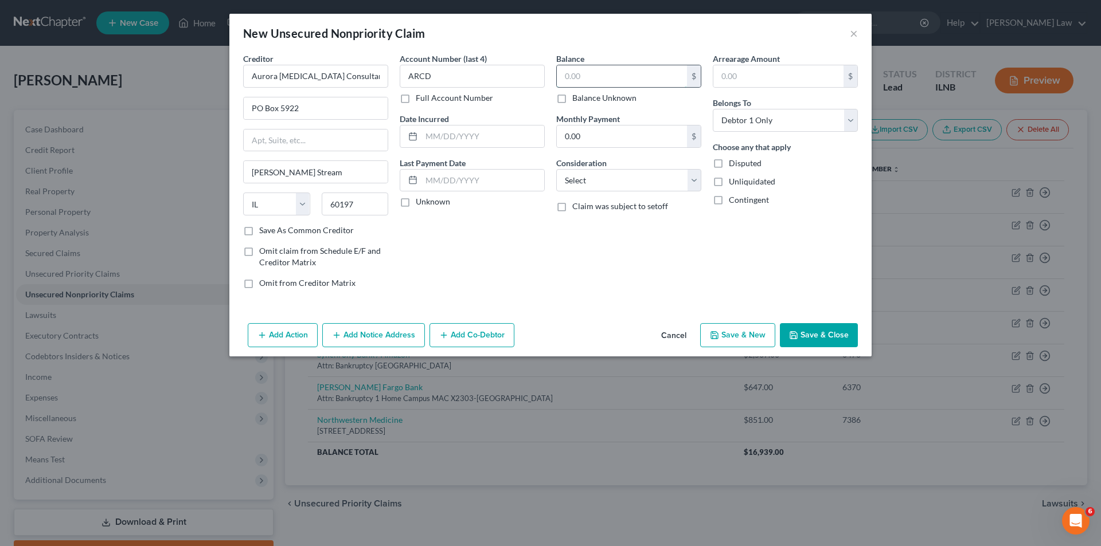
click at [570, 82] on input "text" at bounding box center [622, 76] width 130 height 22
type input "246.00"
click at [689, 182] on select "Select Cable / Satellite Services Collection Agency Credit Card Debt Debt Couns…" at bounding box center [628, 180] width 145 height 23
select select "9"
click at [556, 169] on select "Select Cable / Satellite Services Collection Agency Credit Card Debt Debt Couns…" at bounding box center [628, 180] width 145 height 23
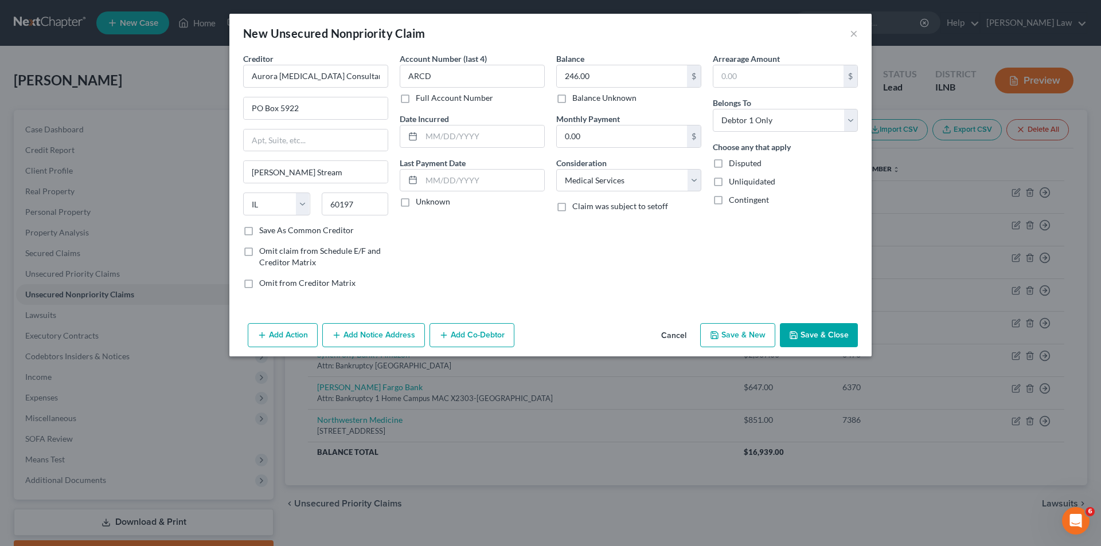
click at [825, 335] on button "Save & Close" at bounding box center [819, 335] width 78 height 24
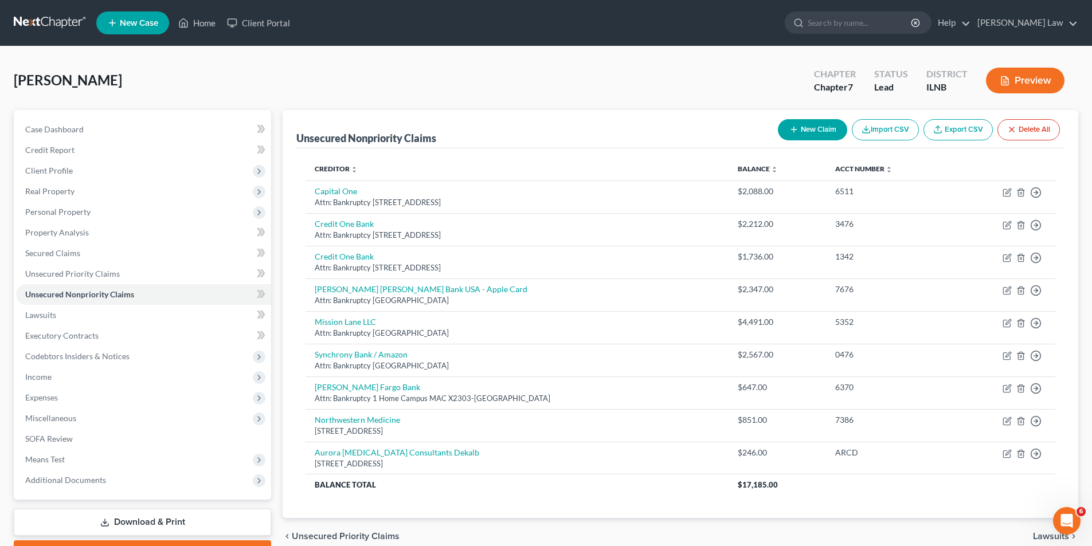
click at [815, 131] on button "New Claim" at bounding box center [812, 129] width 69 height 21
select select "0"
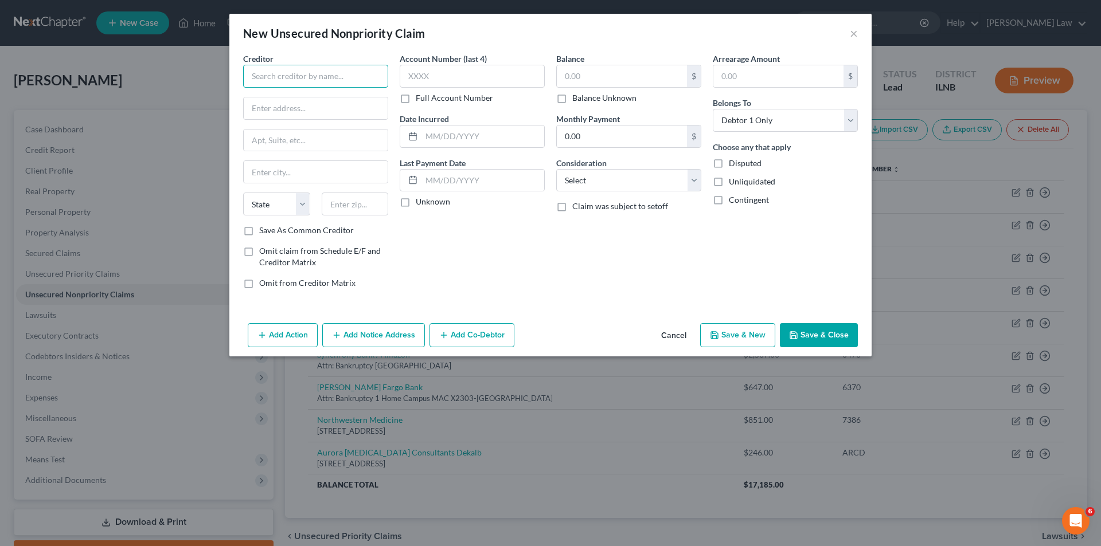
click at [291, 71] on input "text" at bounding box center [315, 76] width 145 height 23
type input "[PERSON_NAME] Heathcare Management"
type input "[STREET_ADDRESS]"
type input "30161"
type input "[GEOGRAPHIC_DATA]"
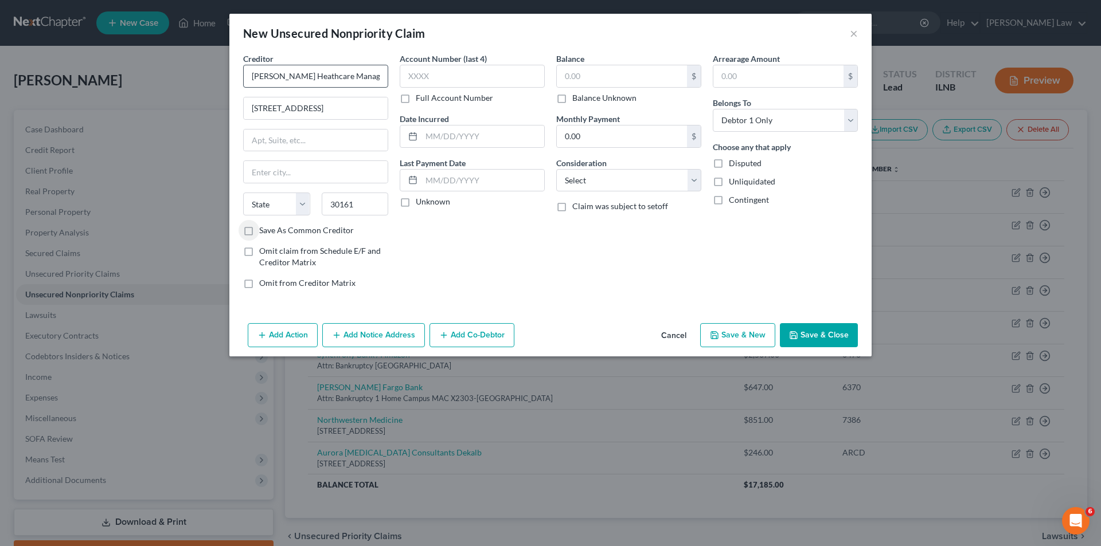
select select "10"
click at [410, 75] on input "text" at bounding box center [472, 76] width 145 height 23
type input "DA00"
click at [567, 79] on input "text" at bounding box center [622, 76] width 130 height 22
type input "50.00"
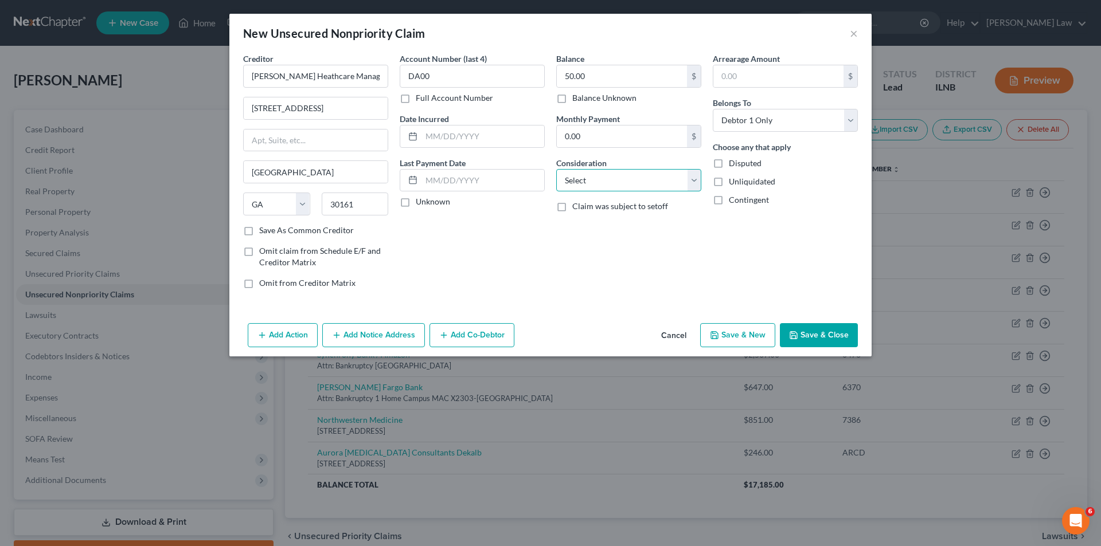
click at [627, 190] on select "Select Cable / Satellite Services Collection Agency Credit Card Debt Debt Couns…" at bounding box center [628, 180] width 145 height 23
select select "9"
click at [556, 169] on select "Select Cable / Satellite Services Collection Agency Credit Card Debt Debt Couns…" at bounding box center [628, 180] width 145 height 23
click at [813, 332] on button "Save & Close" at bounding box center [819, 335] width 78 height 24
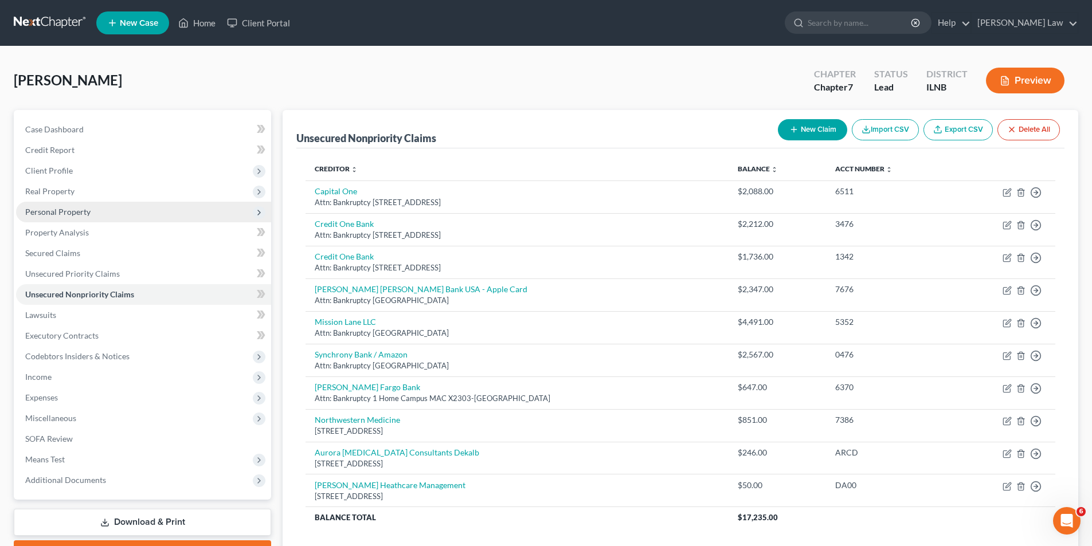
click at [57, 215] on span "Personal Property" at bounding box center [57, 212] width 65 height 10
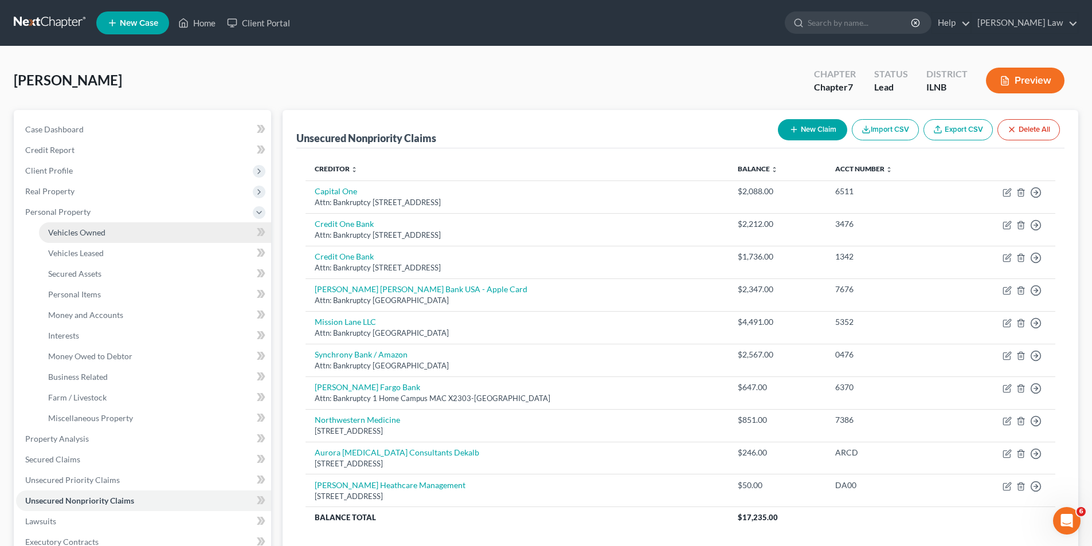
click at [71, 234] on span "Vehicles Owned" at bounding box center [76, 233] width 57 height 10
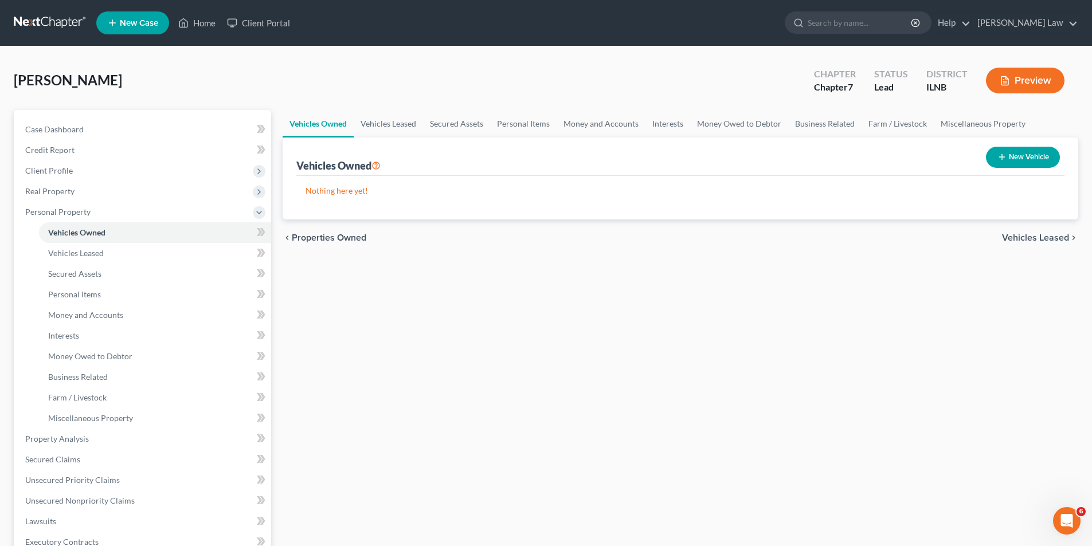
click at [1036, 154] on button "New Vehicle" at bounding box center [1023, 157] width 74 height 21
select select "0"
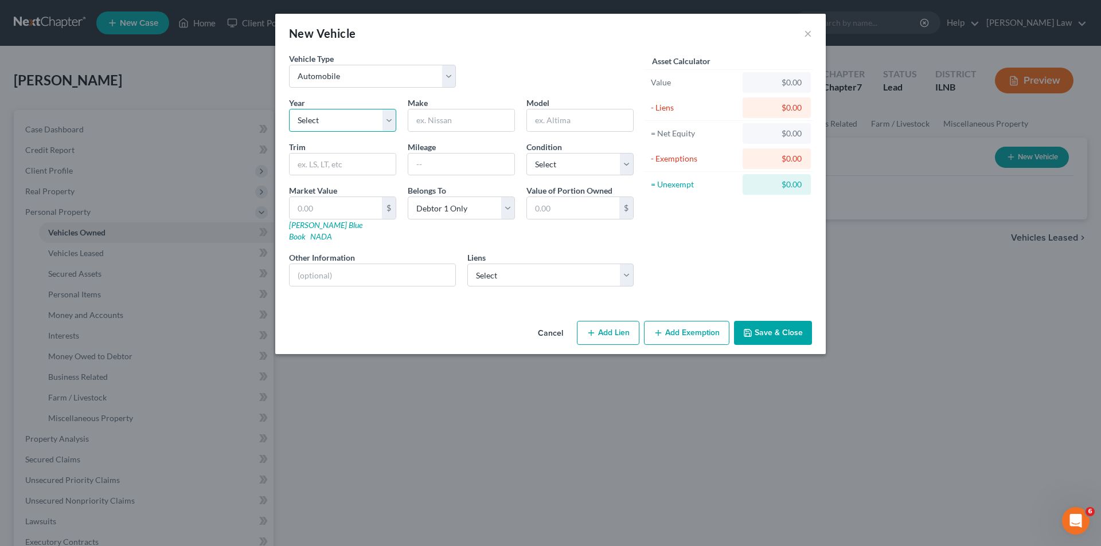
click at [335, 122] on select "Select 2026 2025 2024 2023 2022 2021 2020 2019 2018 2017 2016 2015 2014 2013 20…" at bounding box center [342, 120] width 107 height 23
select select "1"
click at [289, 109] on select "Select 2026 2025 2024 2023 2022 2021 2020 2019 2018 2017 2016 2015 2014 2013 20…" at bounding box center [342, 120] width 107 height 23
click at [460, 119] on input "text" at bounding box center [461, 120] width 106 height 22
type input "Chevy"
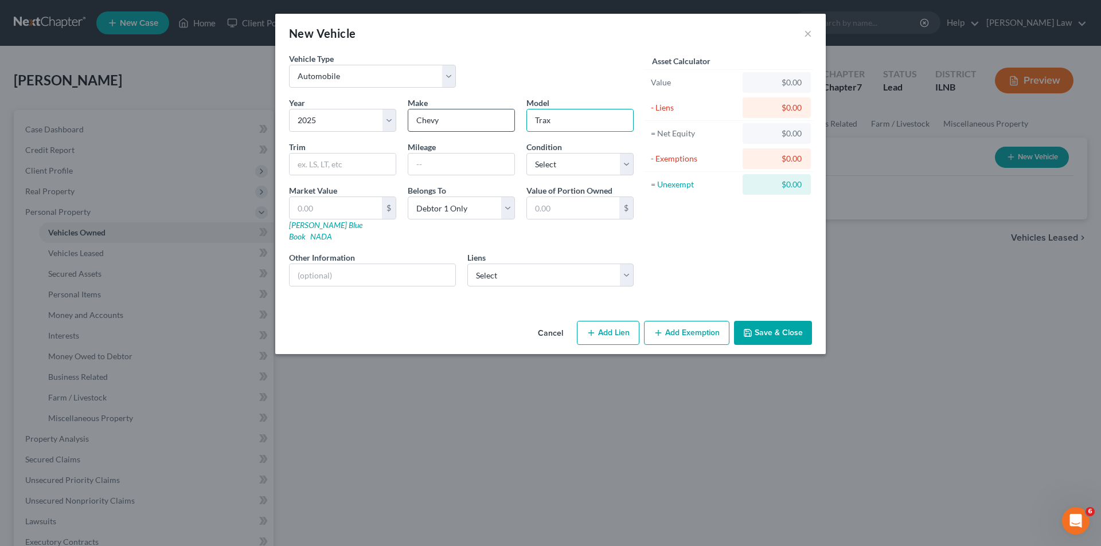
type input "Trax"
click at [442, 165] on input "text" at bounding box center [461, 165] width 106 height 22
type input "300"
click at [625, 165] on select "Select Excellent Very Good Good Fair Poor" at bounding box center [579, 164] width 107 height 23
select select "0"
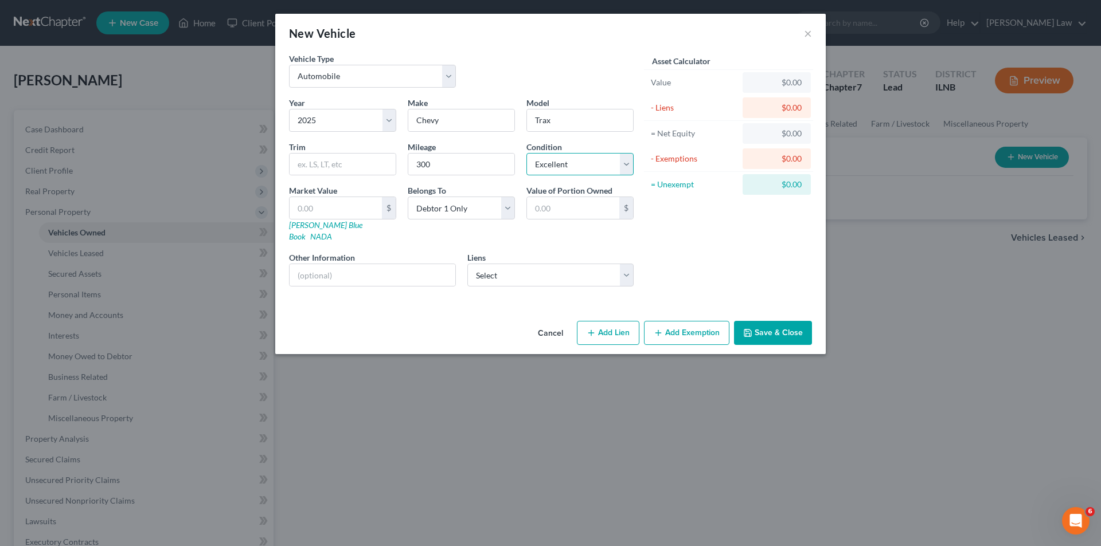
click at [526, 153] on select "Select Excellent Very Good Good Fair Poor" at bounding box center [579, 164] width 107 height 23
click at [555, 208] on input "text" at bounding box center [573, 208] width 92 height 22
type input "34,542.07"
click at [627, 264] on select "Select Capital One Auto Financing - $34,343.00" at bounding box center [550, 275] width 167 height 23
select select "45"
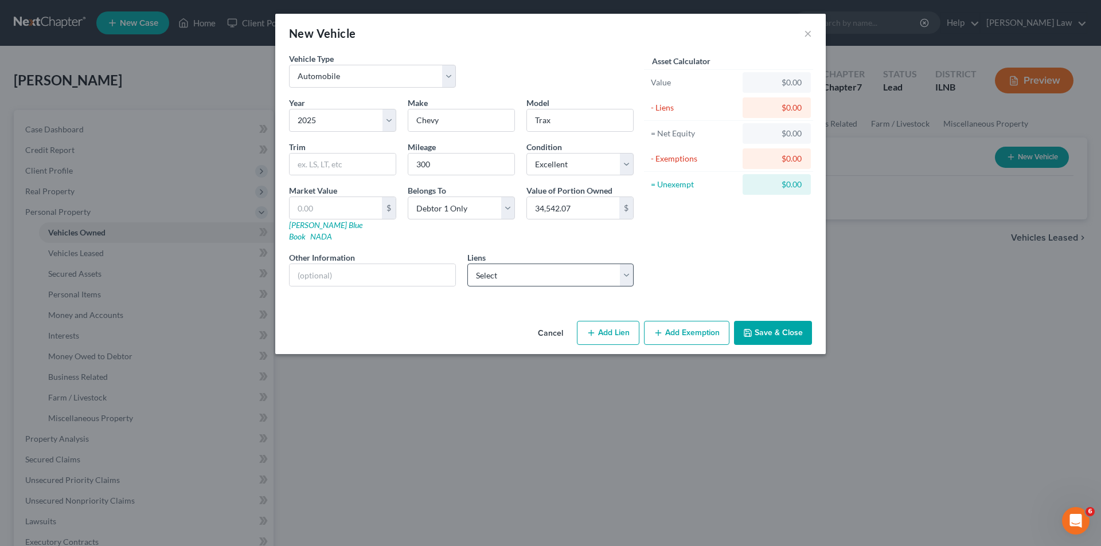
select select "0"
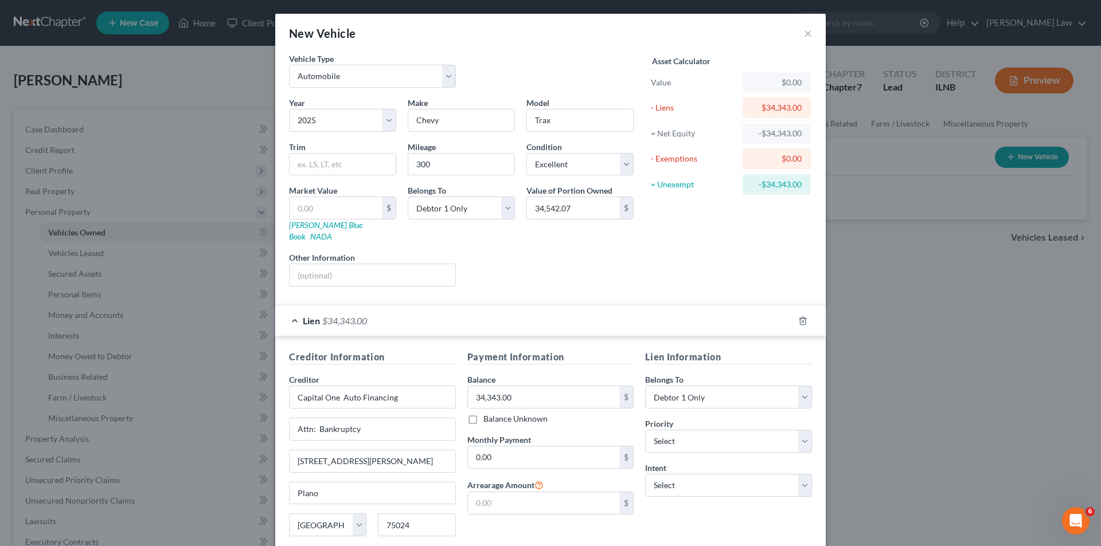
scroll to position [81, 0]
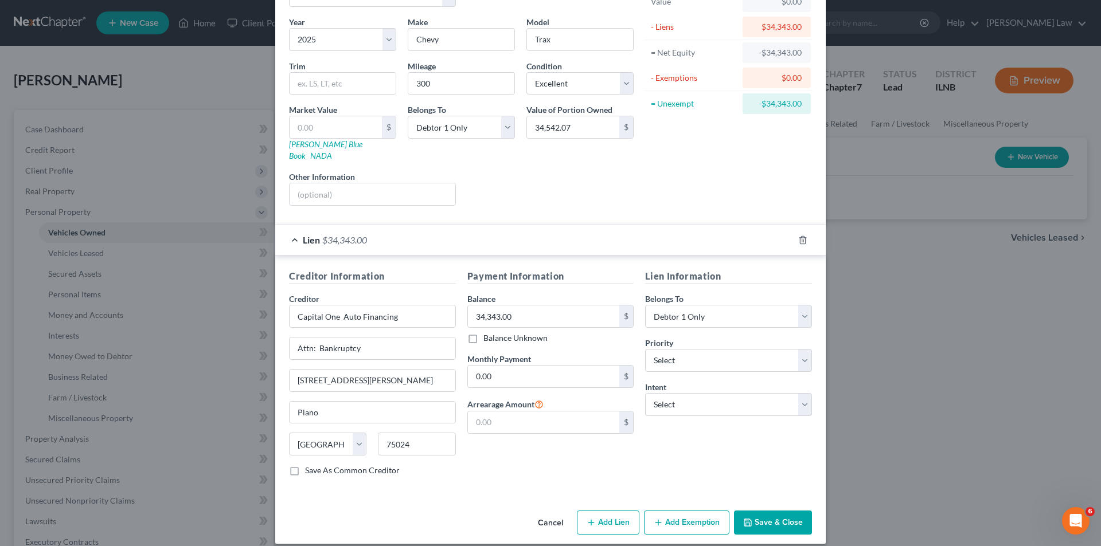
click at [769, 511] on button "Save & Close" at bounding box center [773, 523] width 78 height 24
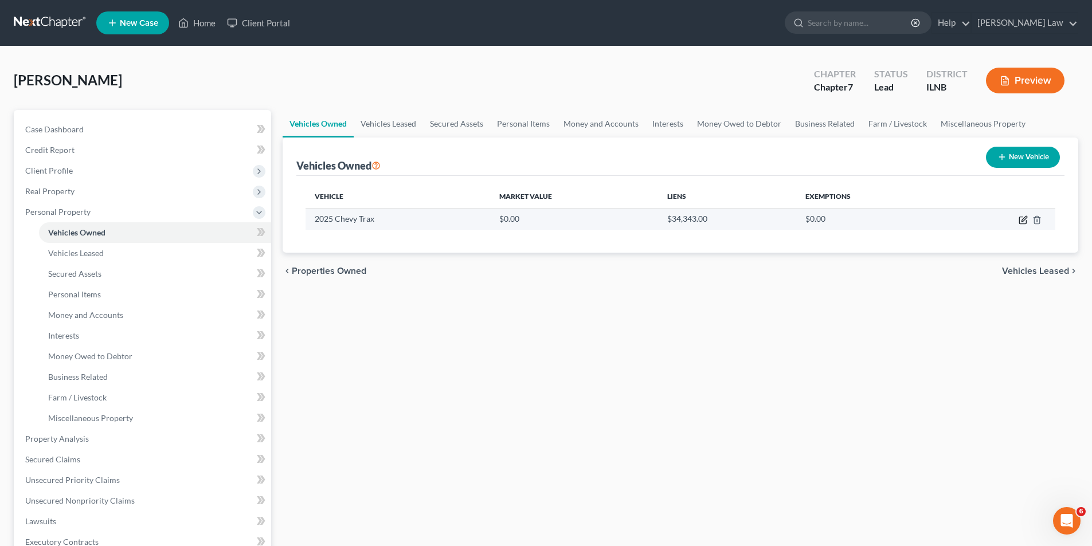
click at [1022, 218] on icon "button" at bounding box center [1023, 220] width 9 height 9
select select "0"
select select "1"
select select "0"
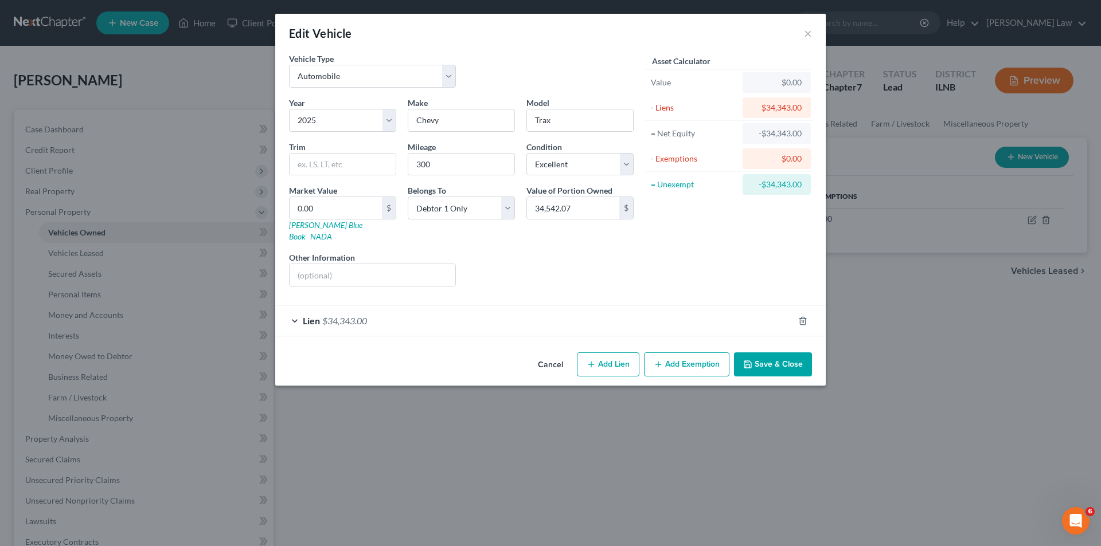
click at [676, 354] on button "Add Exemption" at bounding box center [686, 365] width 85 height 24
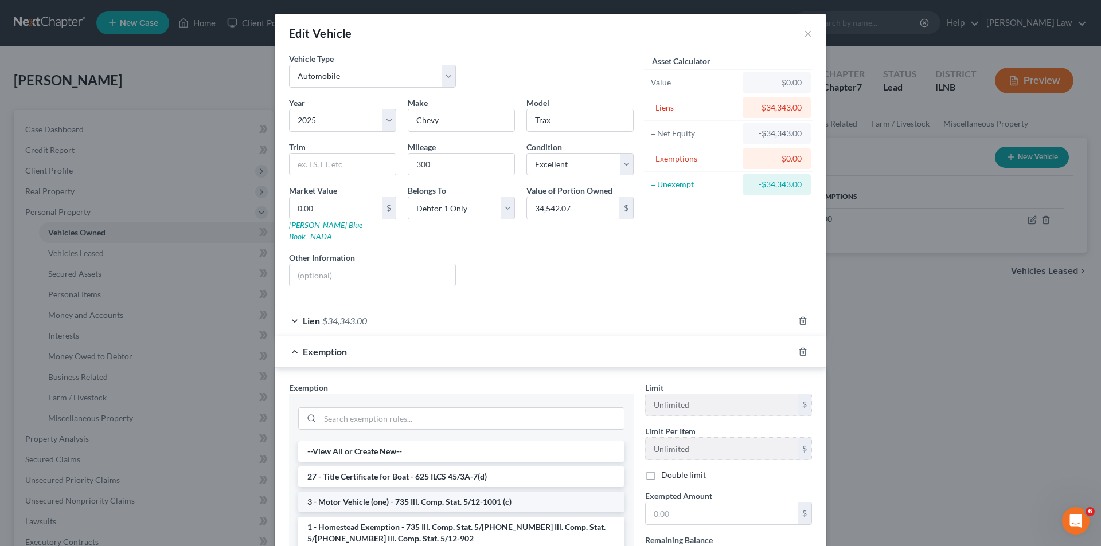
click at [508, 492] on li "3 - Motor Vehicle (one) - 735 Ill. Comp. Stat. 5/12-1001 (c)" at bounding box center [461, 502] width 326 height 21
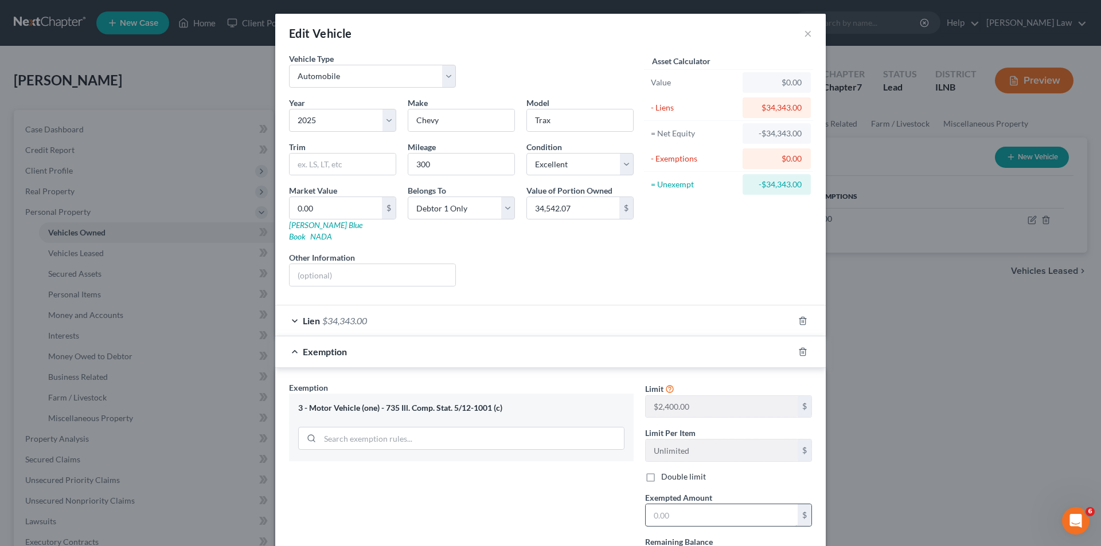
click at [666, 504] on input "text" at bounding box center [721, 515] width 152 height 22
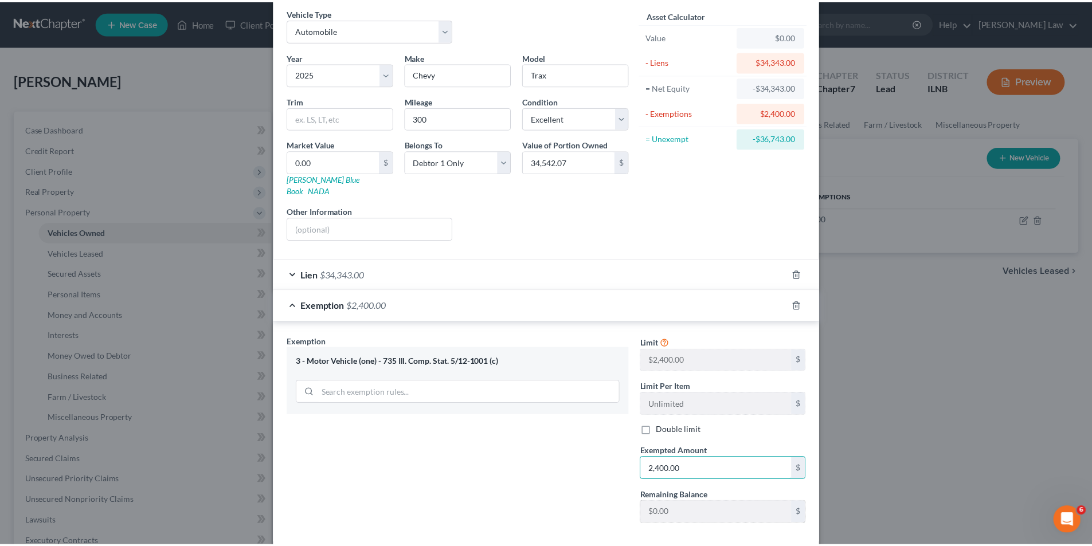
scroll to position [95, 0]
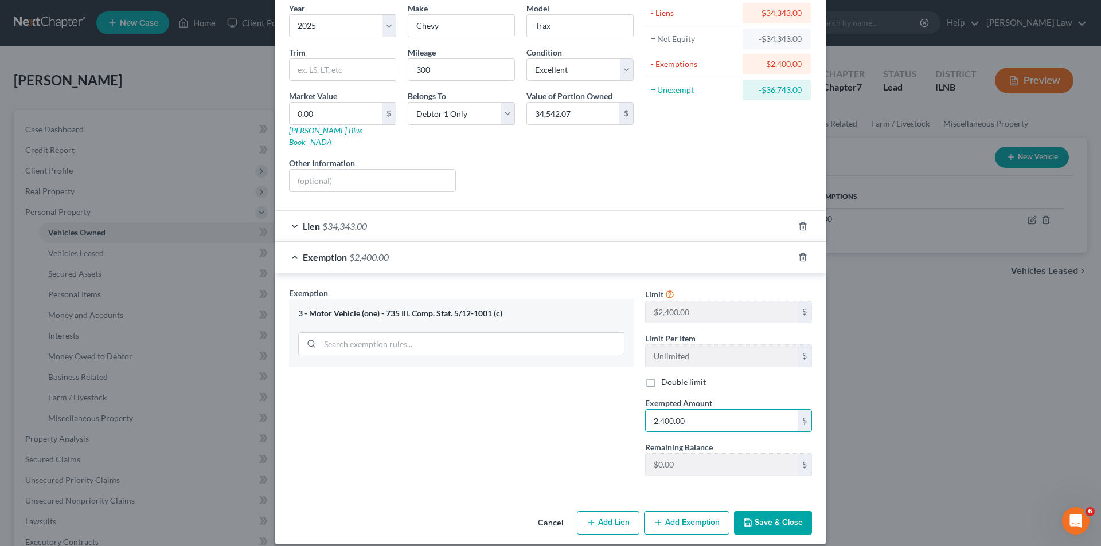
type input "2,400.00"
click at [757, 511] on button "Save & Close" at bounding box center [773, 523] width 78 height 24
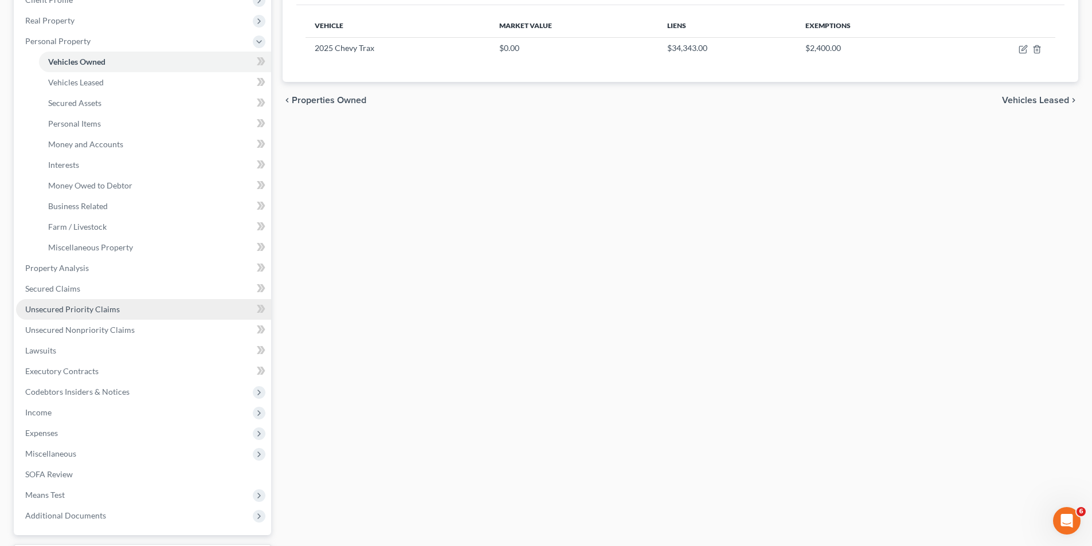
scroll to position [172, 0]
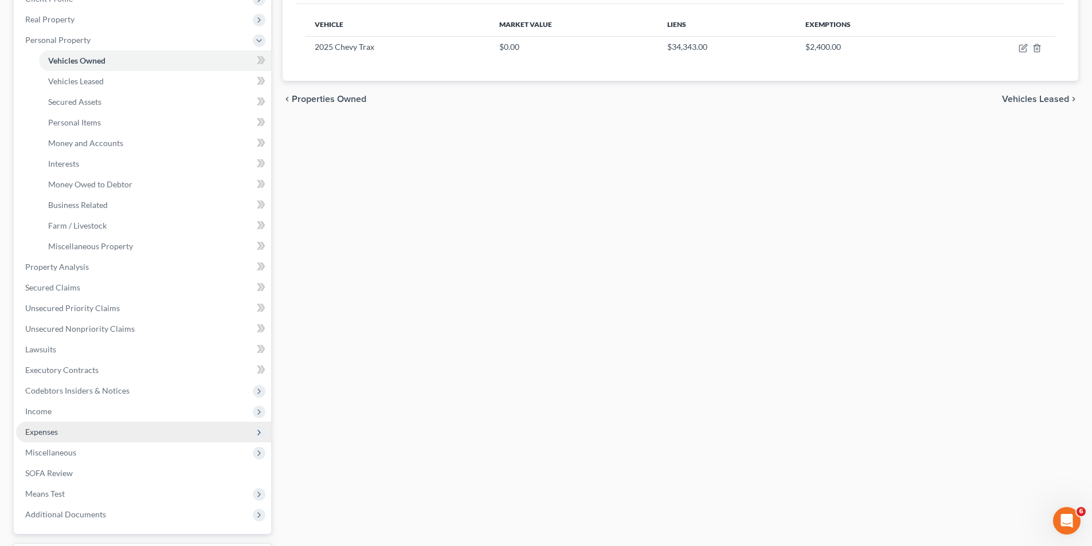
click at [52, 428] on span "Expenses" at bounding box center [41, 432] width 33 height 10
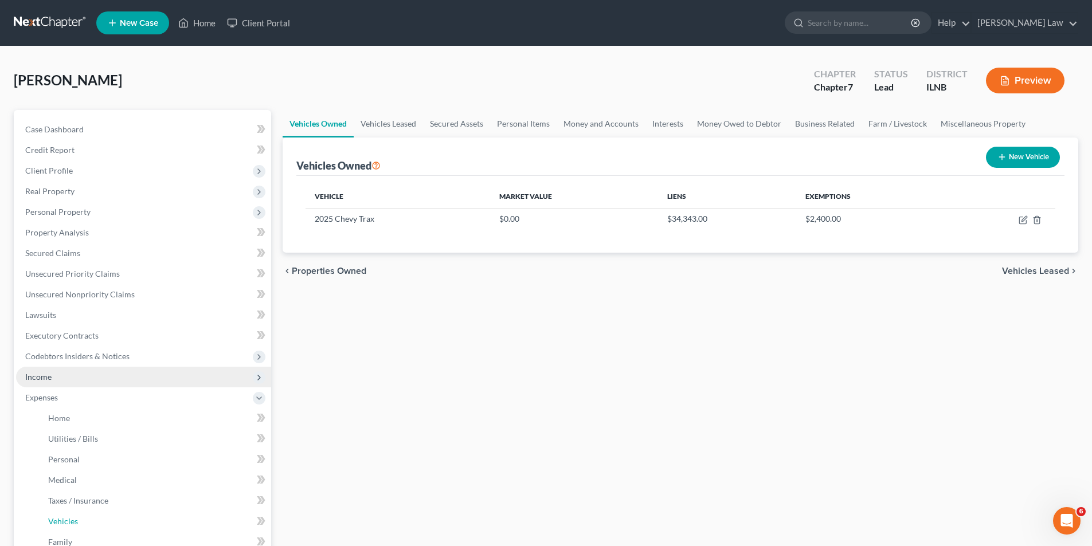
scroll to position [208, 0]
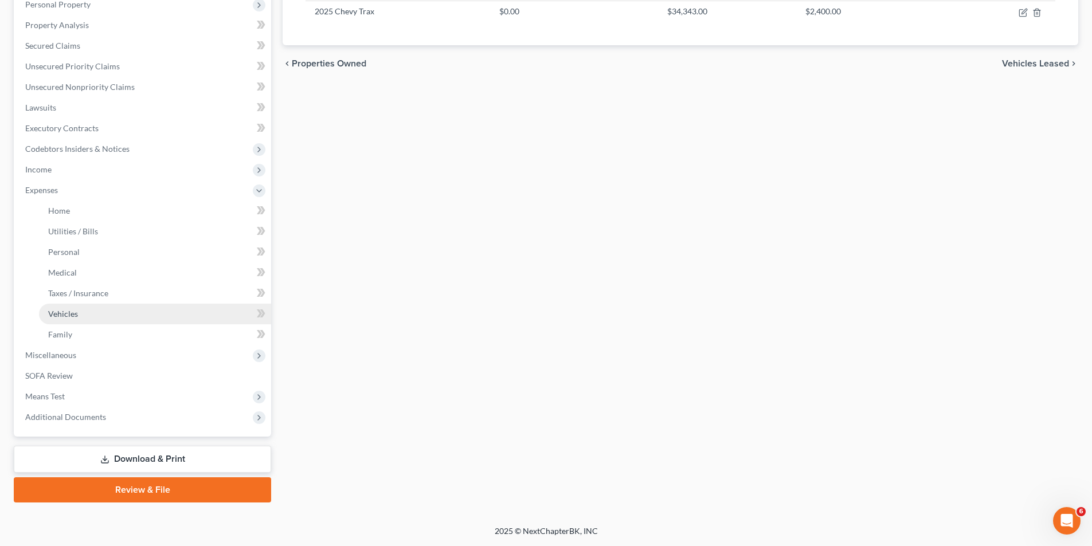
click at [69, 314] on span "Vehicles" at bounding box center [63, 314] width 30 height 10
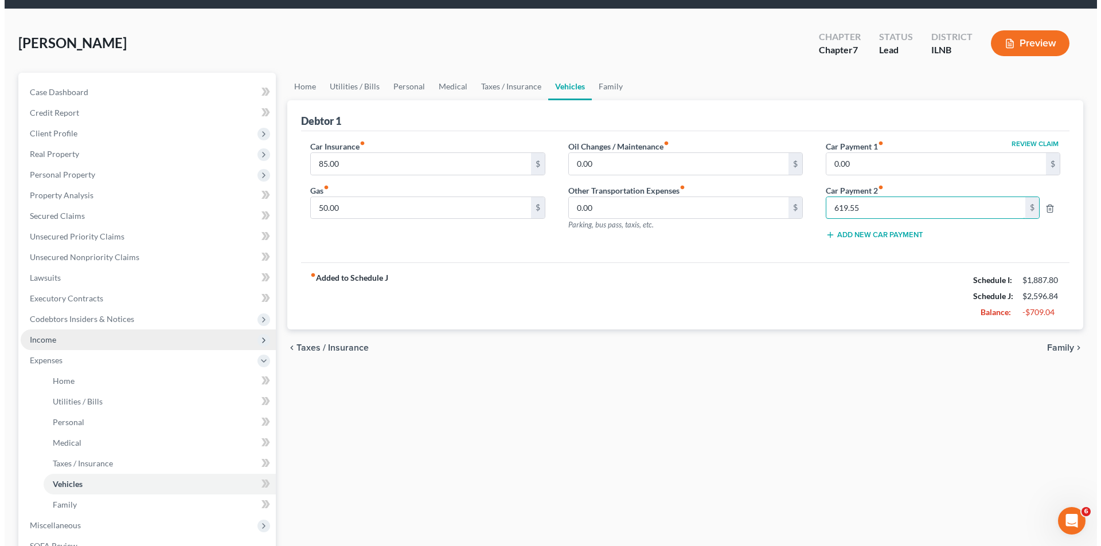
scroll to position [57, 0]
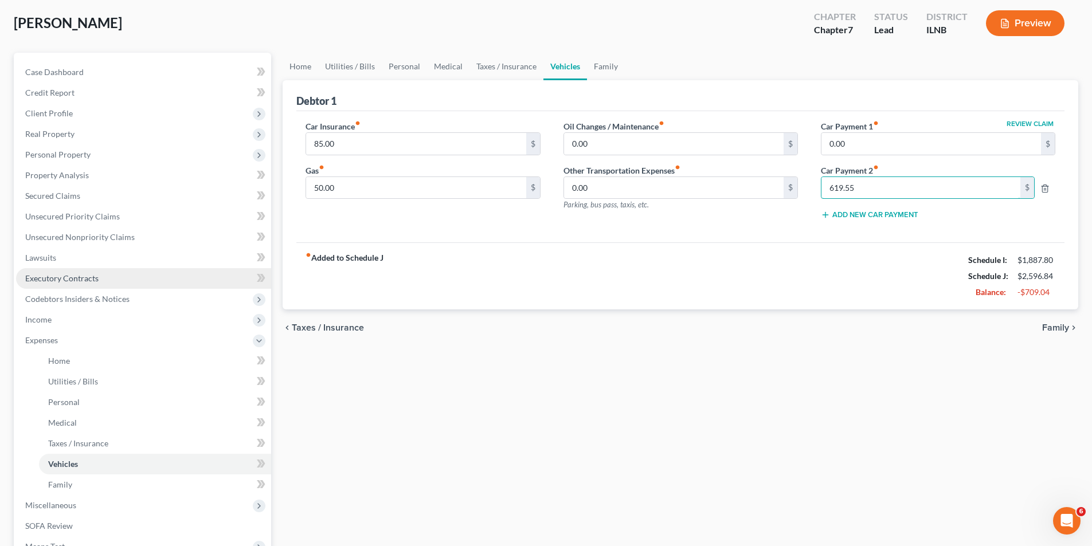
type input "619.55"
click at [79, 272] on link "Executory Contracts" at bounding box center [143, 278] width 255 height 21
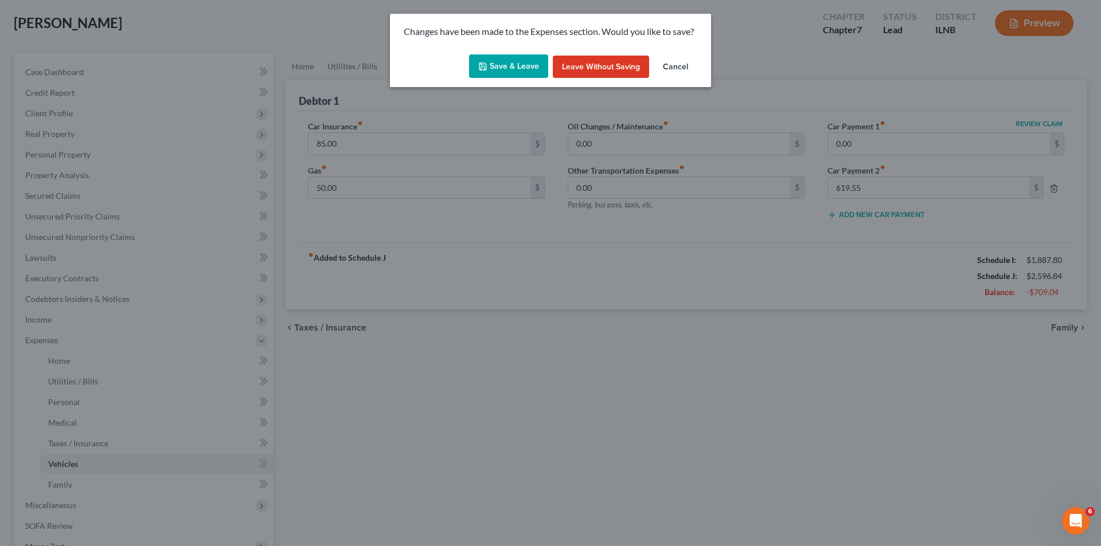
click at [510, 63] on button "Save & Leave" at bounding box center [508, 66] width 79 height 24
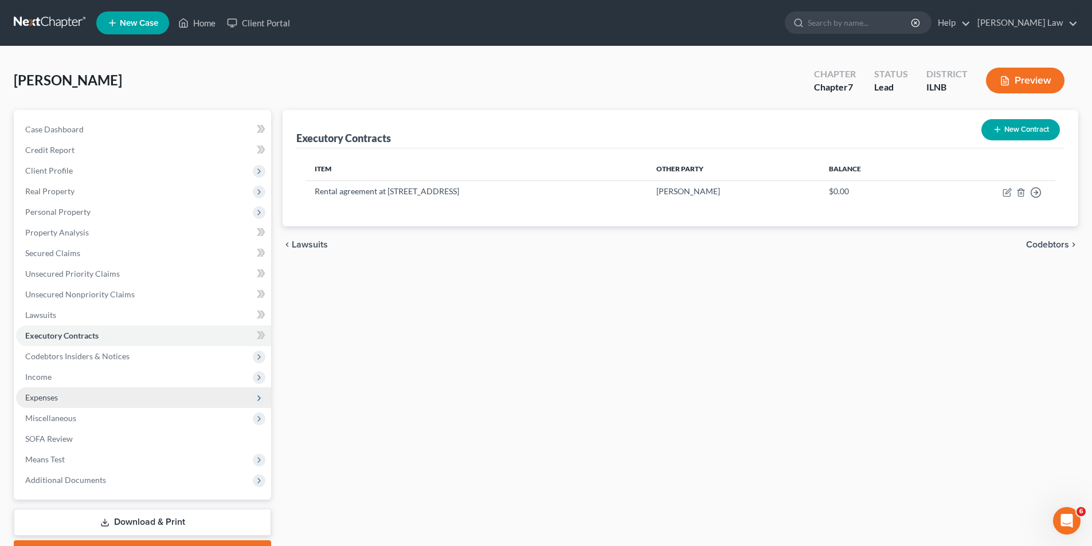
click at [69, 402] on span "Expenses" at bounding box center [143, 397] width 255 height 21
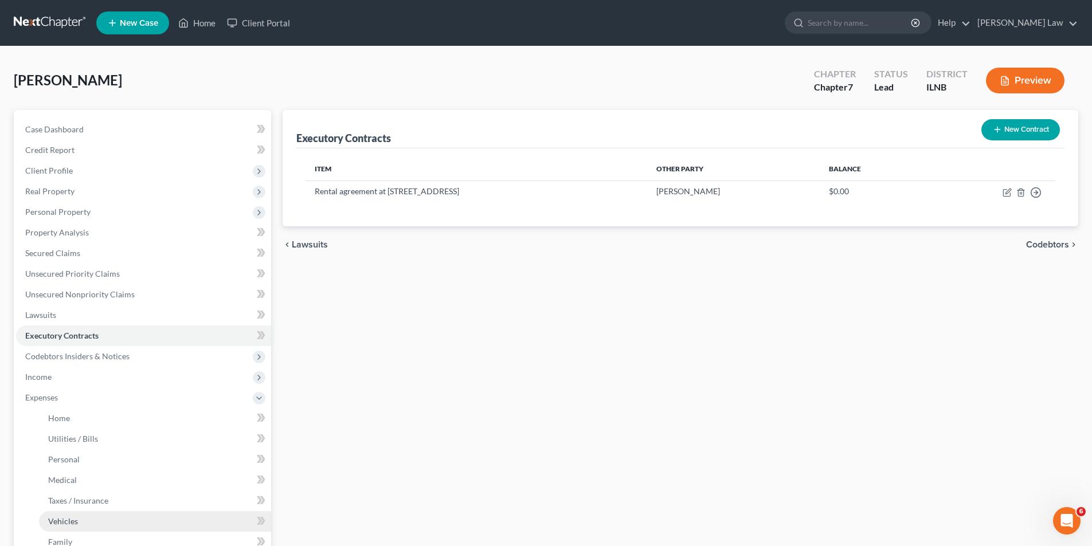
click at [107, 522] on link "Vehicles" at bounding box center [155, 521] width 232 height 21
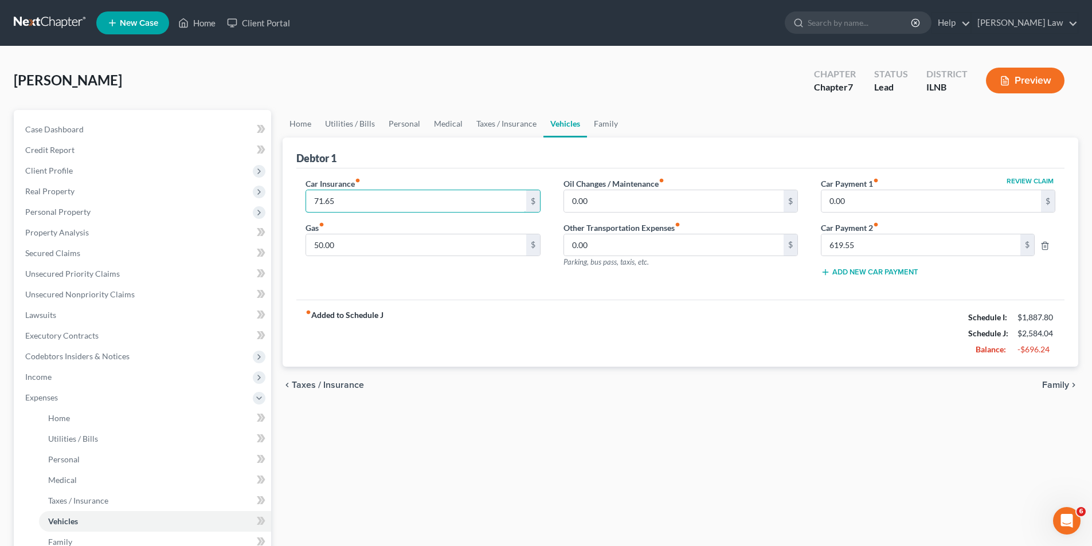
type input "71.65"
click at [728, 478] on div "Home Utilities / Bills Personal Medical Taxes / Insurance Vehicles Family Debto…" at bounding box center [680, 410] width 807 height 600
click at [69, 212] on span "Personal Property" at bounding box center [57, 212] width 65 height 10
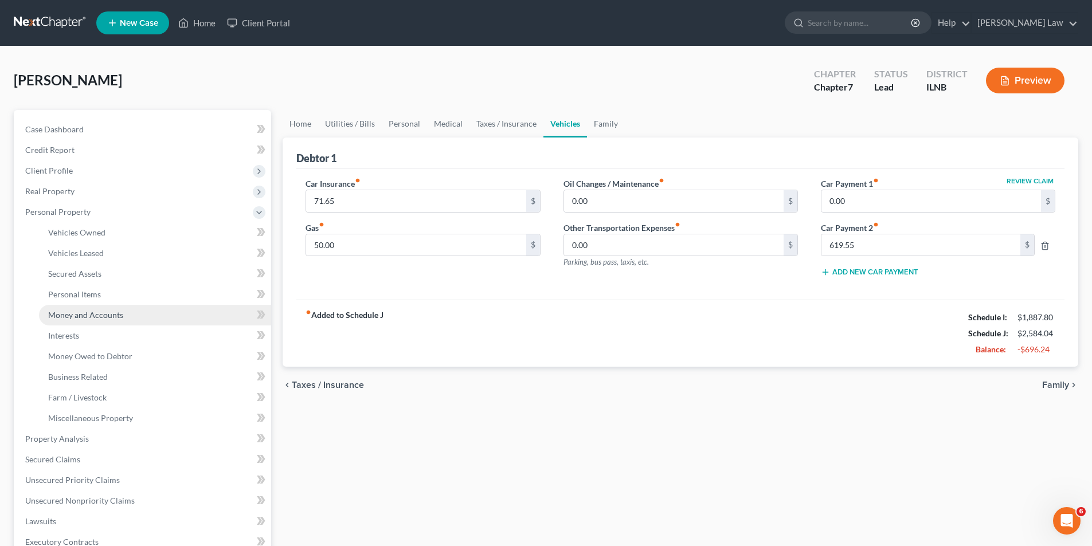
click at [82, 316] on span "Money and Accounts" at bounding box center [85, 315] width 75 height 10
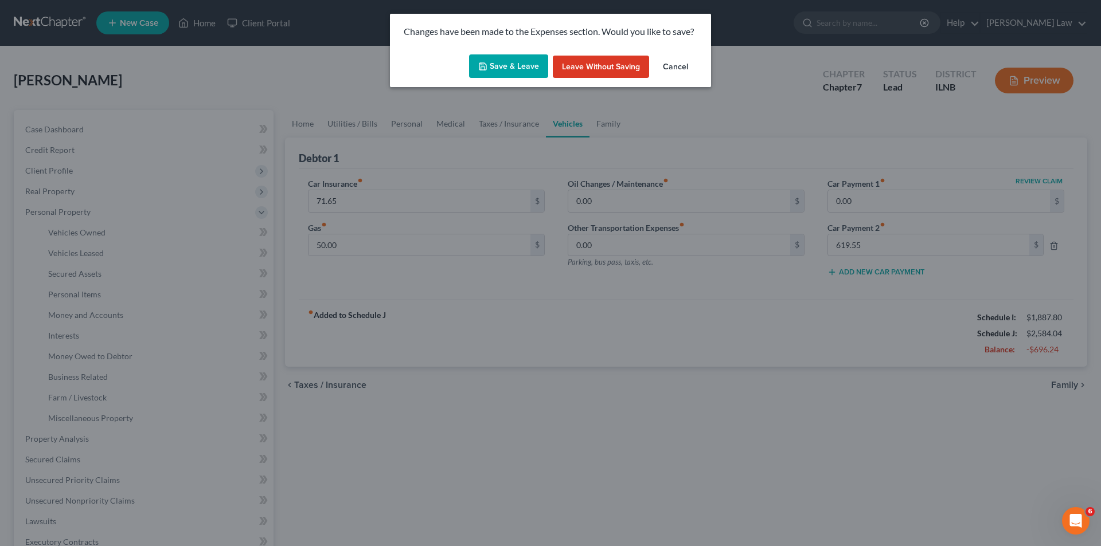
click at [523, 69] on button "Save & Leave" at bounding box center [508, 66] width 79 height 24
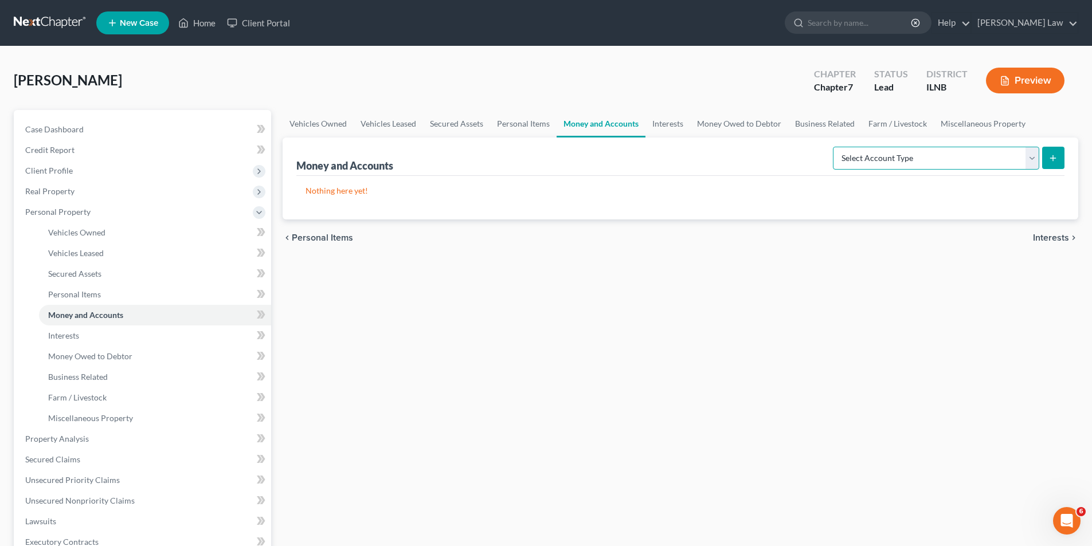
click at [1031, 160] on select "Select Account Type Brokerage Cash on Hand Certificates of Deposit Checking Acc…" at bounding box center [936, 158] width 206 height 23
select select "savings"
click at [835, 147] on select "Select Account Type Brokerage Cash on Hand Certificates of Deposit Checking Acc…" at bounding box center [936, 158] width 206 height 23
click at [1051, 155] on icon "submit" at bounding box center [1052, 158] width 9 height 9
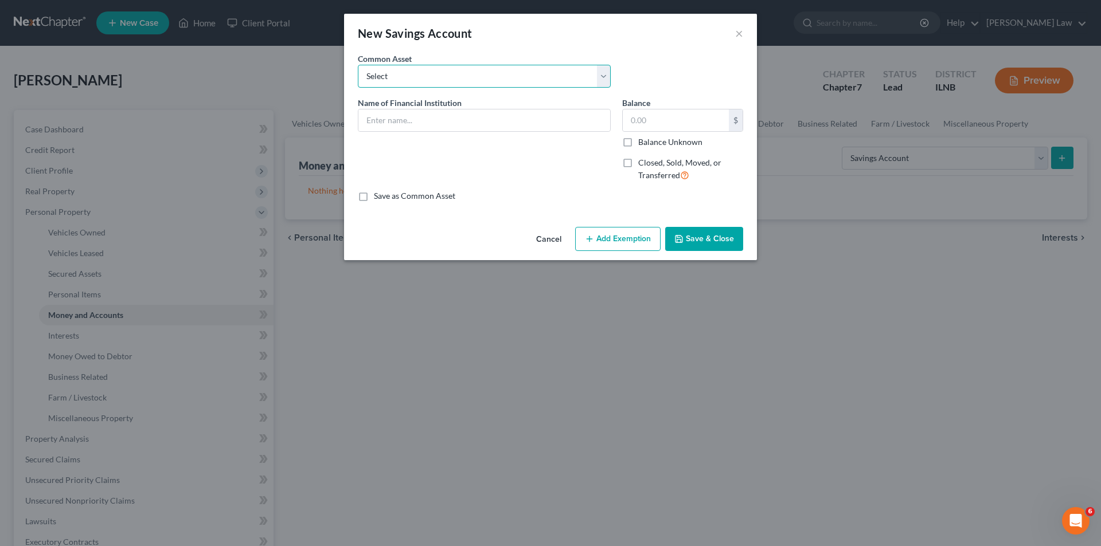
click at [384, 81] on select "Select First National Bank of Omaha" at bounding box center [484, 76] width 253 height 23
click at [381, 116] on input "text" at bounding box center [484, 120] width 252 height 22
type input "C"
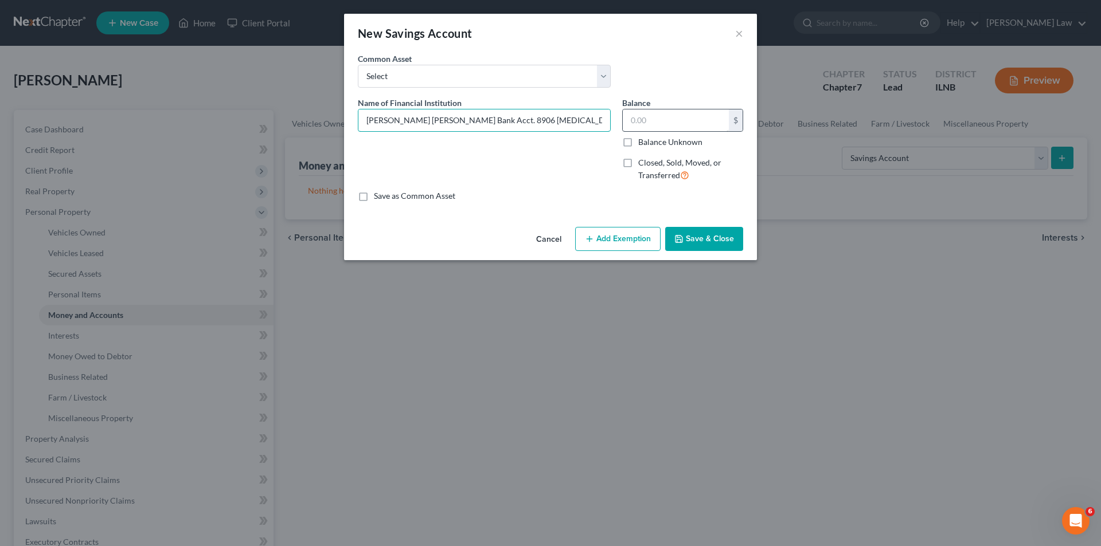
type input "[PERSON_NAME] [PERSON_NAME] Bank Acct. 8906 [MEDICAL_DATA] as of [DATE]"
click at [634, 124] on input "text" at bounding box center [676, 120] width 106 height 22
type input "132.38"
click at [700, 240] on button "Save & Close" at bounding box center [704, 239] width 78 height 24
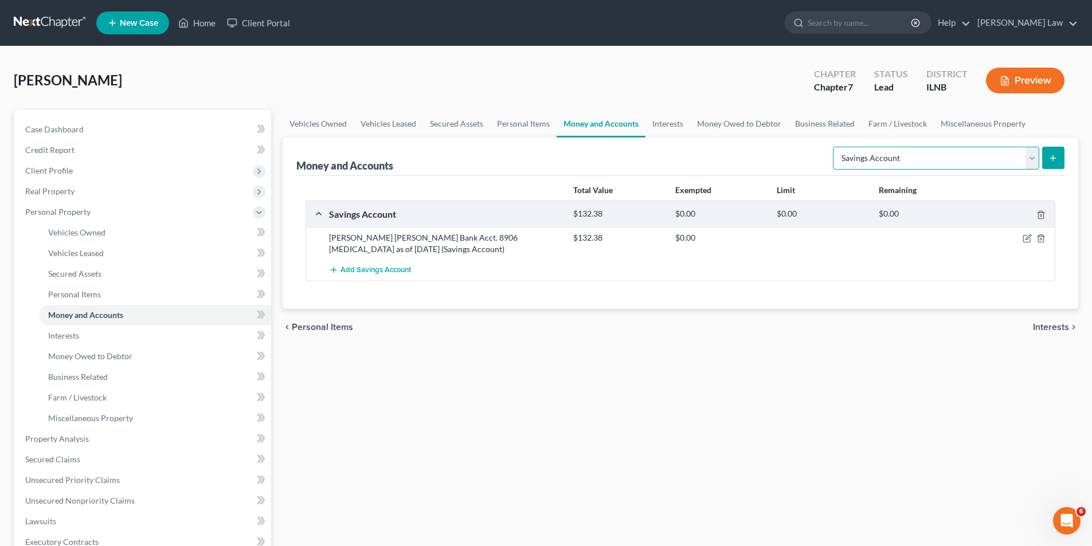
click at [1034, 155] on select "Select Account Type Brokerage Cash on Hand Certificates of Deposit Checking Acc…" at bounding box center [936, 158] width 206 height 23
select select "checking"
click at [835, 147] on select "Select Account Type Brokerage Cash on Hand Certificates of Deposit Checking Acc…" at bounding box center [936, 158] width 206 height 23
click at [1058, 160] on icon "submit" at bounding box center [1052, 158] width 9 height 9
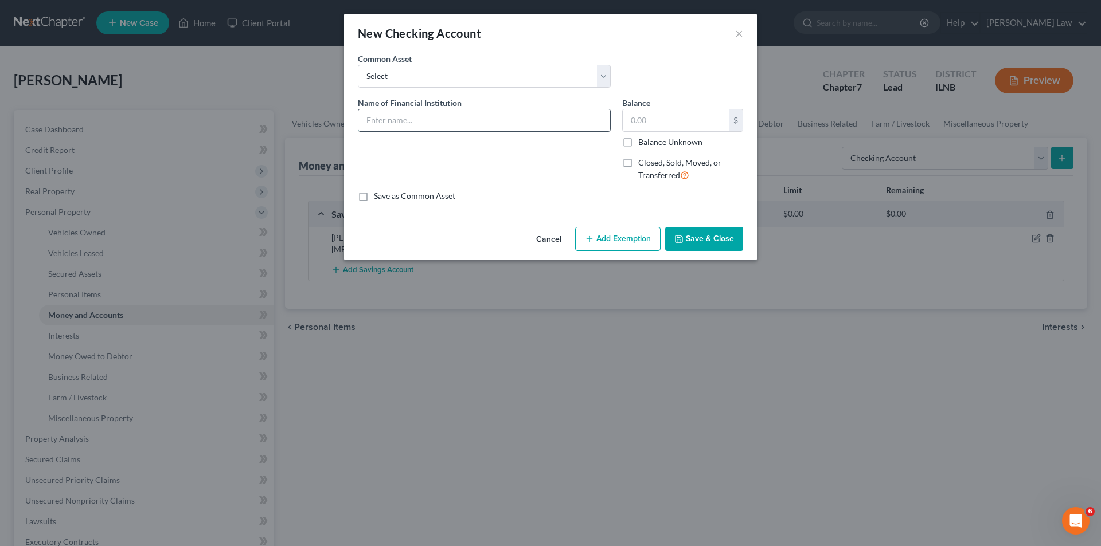
click at [385, 119] on input "text" at bounding box center [484, 120] width 252 height 22
type input "[PERSON_NAME] [PERSON_NAME] Bank Acct 1275 [MEDICAL_DATA] as of [DATE]"
click at [645, 119] on input "text" at bounding box center [676, 120] width 106 height 22
type input "573.11"
click at [712, 240] on button "Save & Close" at bounding box center [704, 239] width 78 height 24
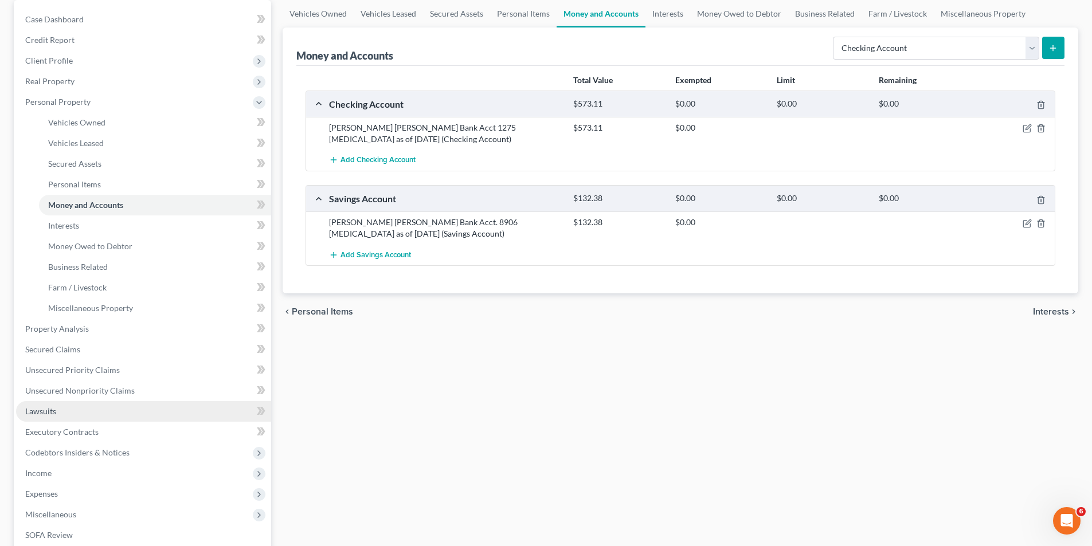
scroll to position [115, 0]
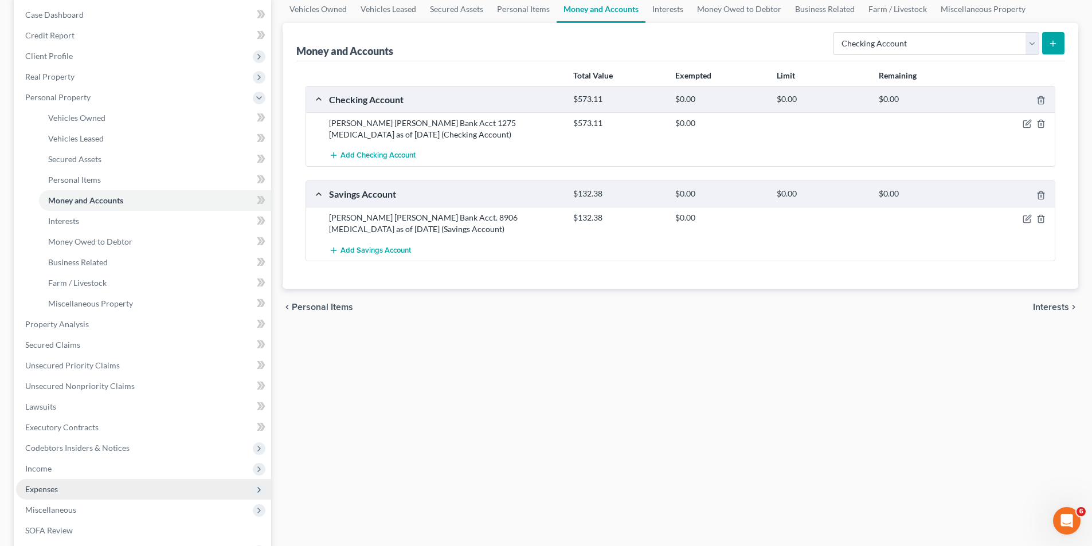
click at [47, 490] on span "Expenses" at bounding box center [41, 489] width 33 height 10
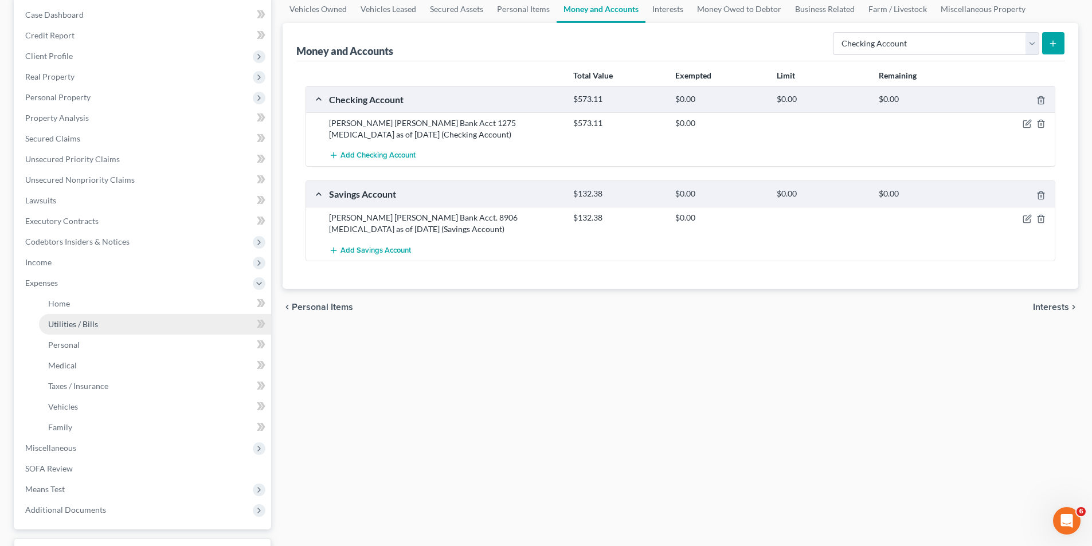
click at [76, 327] on span "Utilities / Bills" at bounding box center [73, 324] width 50 height 10
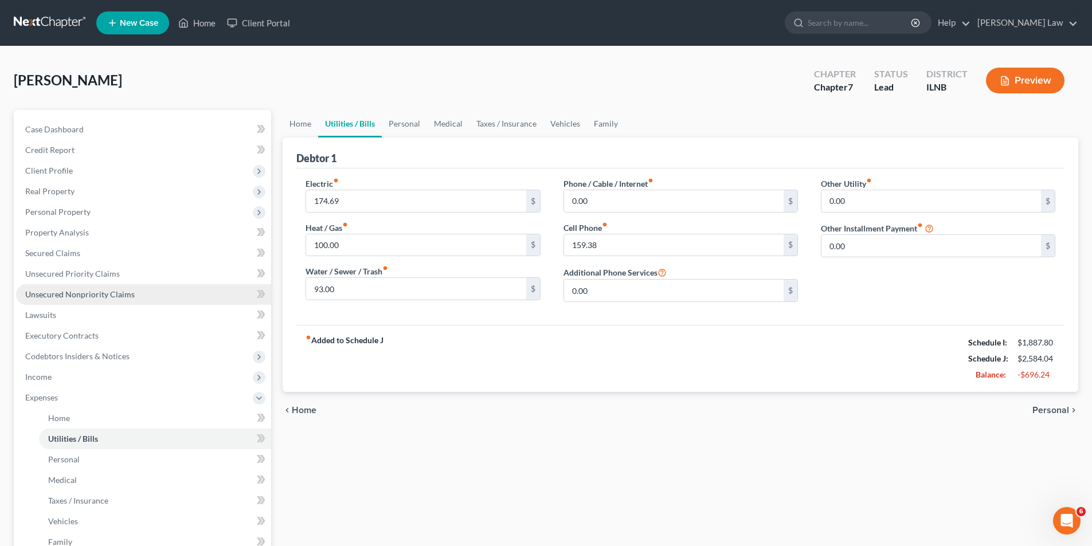
click at [71, 295] on span "Unsecured Nonpriority Claims" at bounding box center [79, 294] width 109 height 10
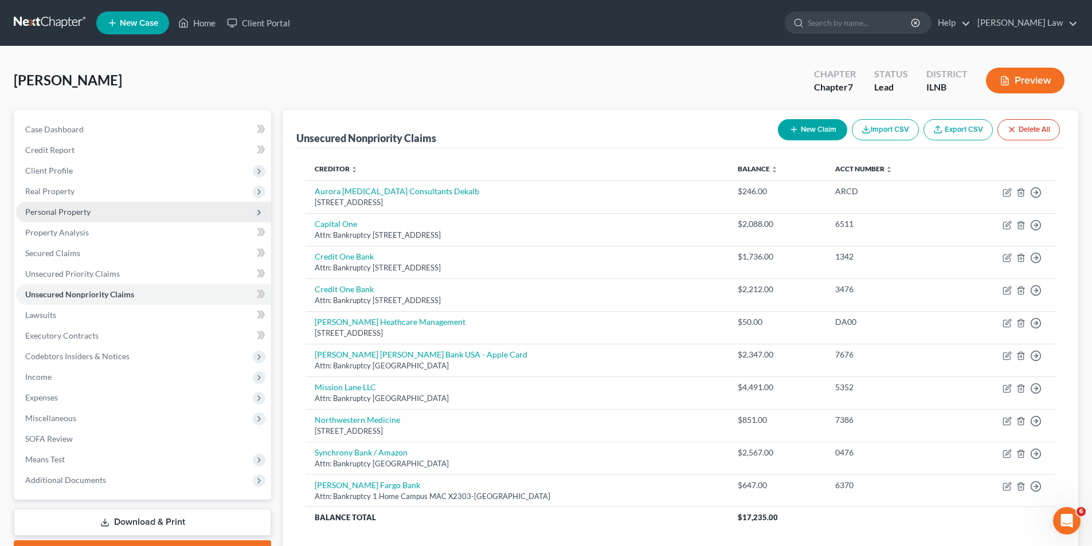
click at [64, 217] on span "Personal Property" at bounding box center [143, 212] width 255 height 21
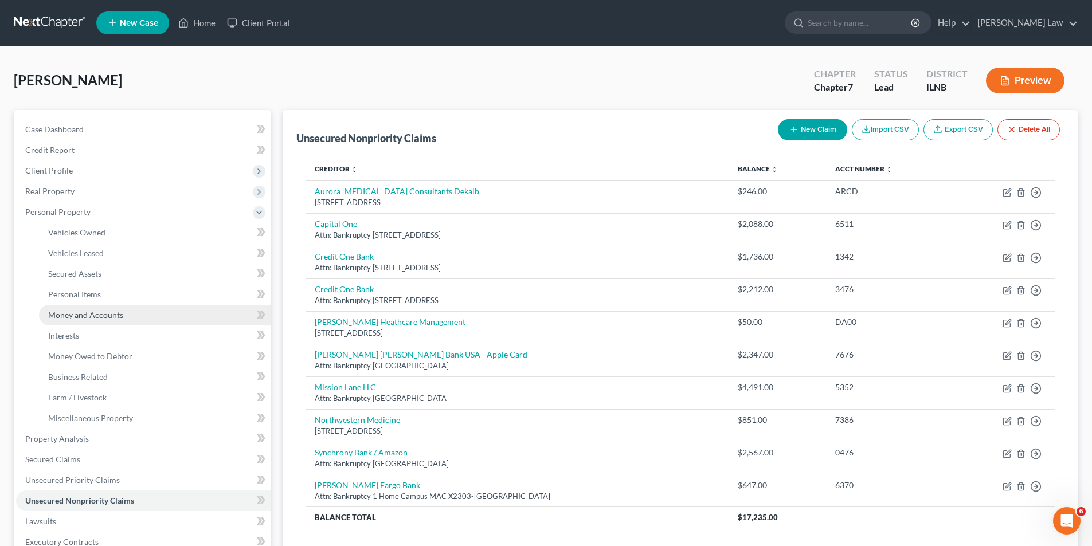
click at [82, 322] on link "Money and Accounts" at bounding box center [155, 315] width 232 height 21
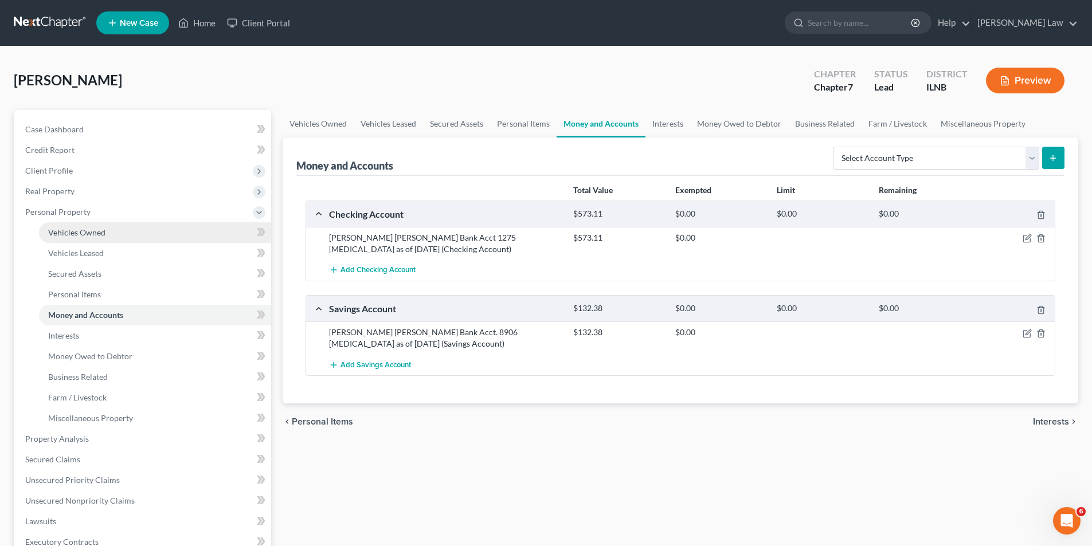
drag, startPoint x: 103, startPoint y: 236, endPoint x: 156, endPoint y: 240, distance: 52.8
click at [104, 236] on span "Vehicles Owned" at bounding box center [76, 233] width 57 height 10
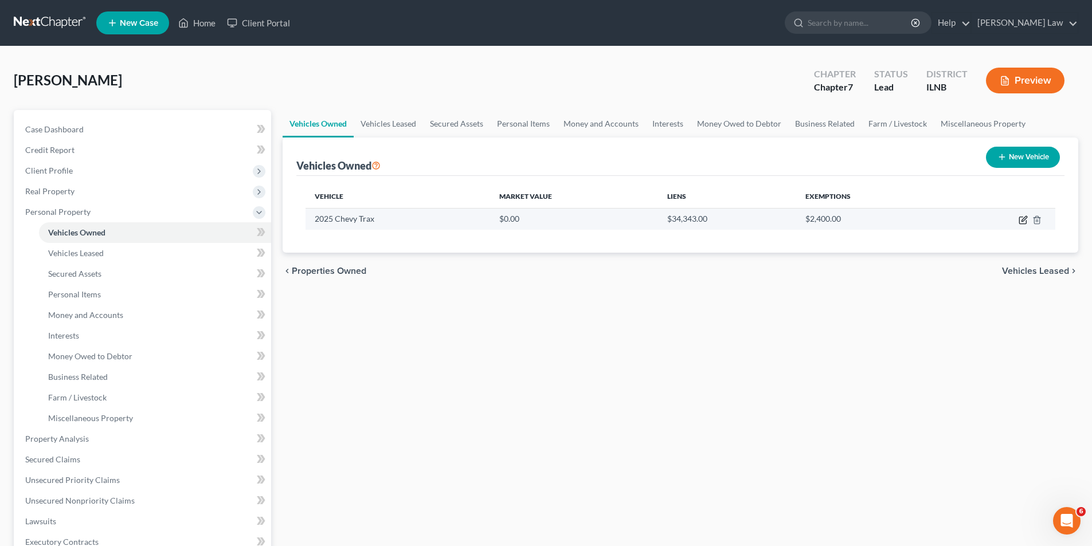
click at [1027, 216] on icon "button" at bounding box center [1023, 220] width 9 height 9
select select "0"
select select "1"
select select "0"
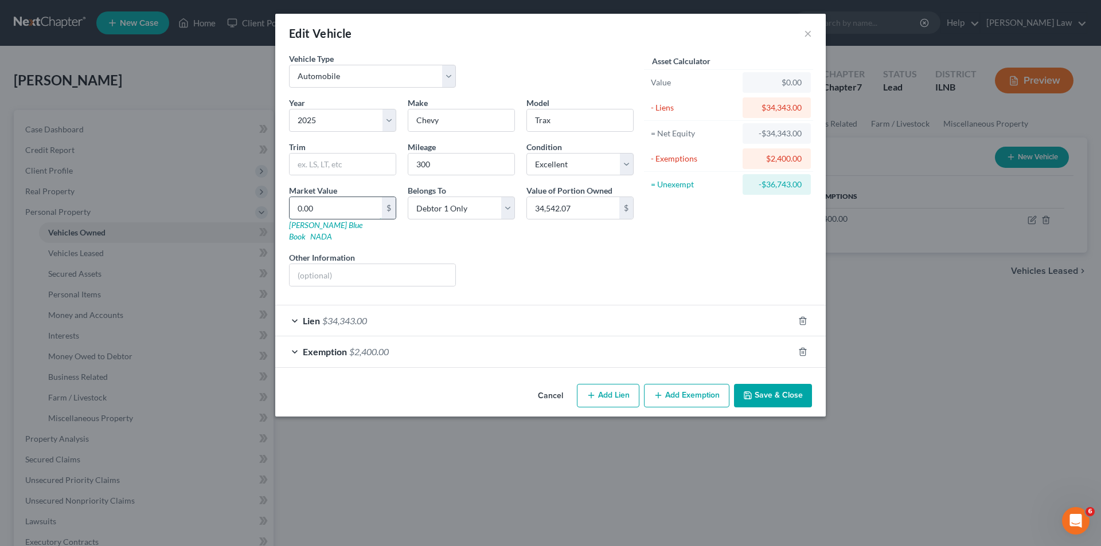
click at [315, 212] on input "0.00" at bounding box center [335, 208] width 92 height 22
type input "0"
click at [344, 212] on input "0.00" at bounding box center [335, 208] width 92 height 22
type input "2"
type input "2.00"
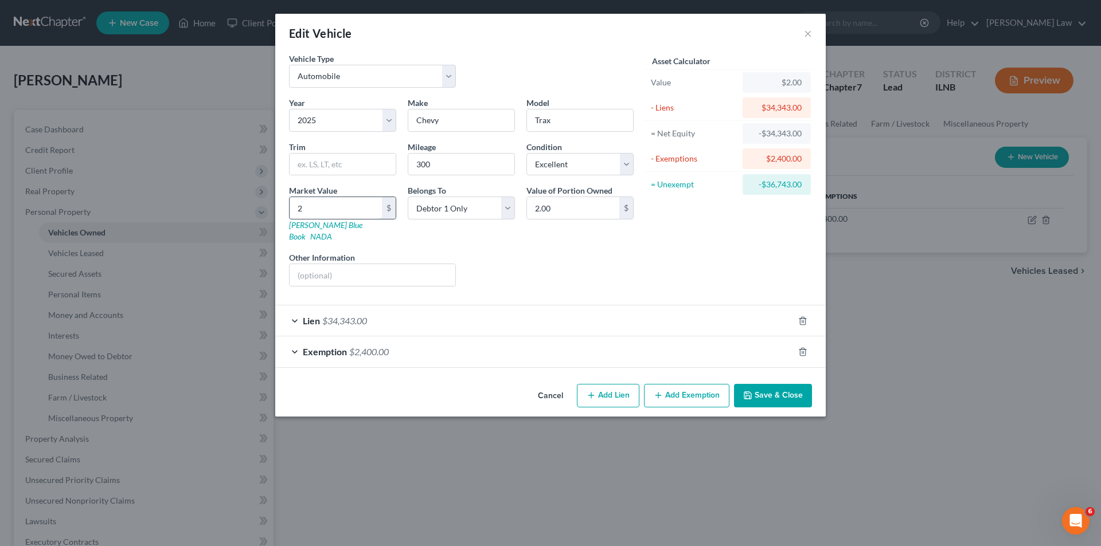
type input "23"
type input "23.00"
type input "233"
type input "233.00"
type input "2336"
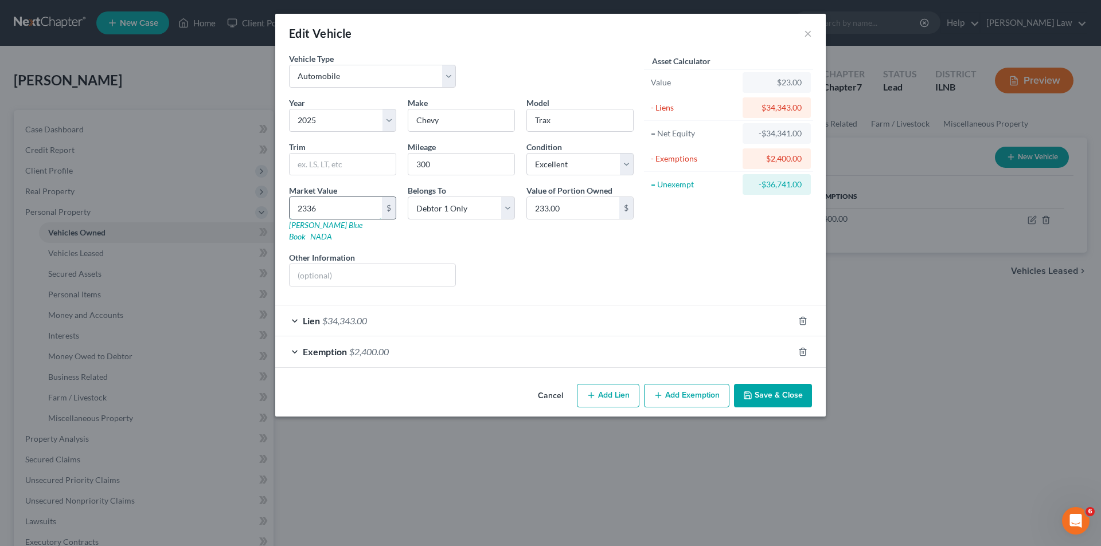
type input "2,336.00"
type input "2,3365"
type input "23,365.00"
type input "23,365"
click at [780, 387] on button "Save & Close" at bounding box center [773, 396] width 78 height 24
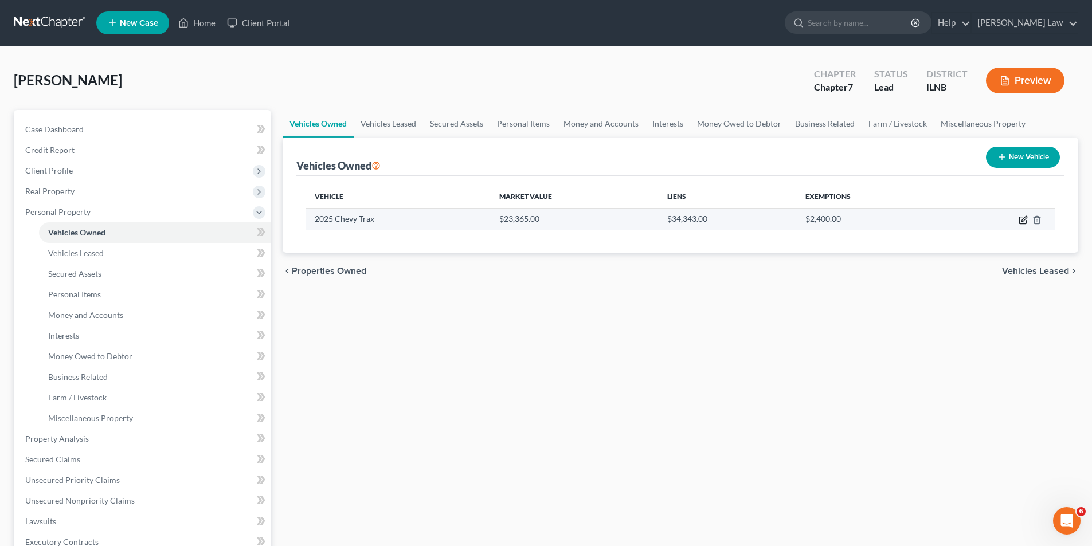
click at [1021, 217] on icon "button" at bounding box center [1022, 220] width 7 height 7
select select "0"
select select "1"
select select "0"
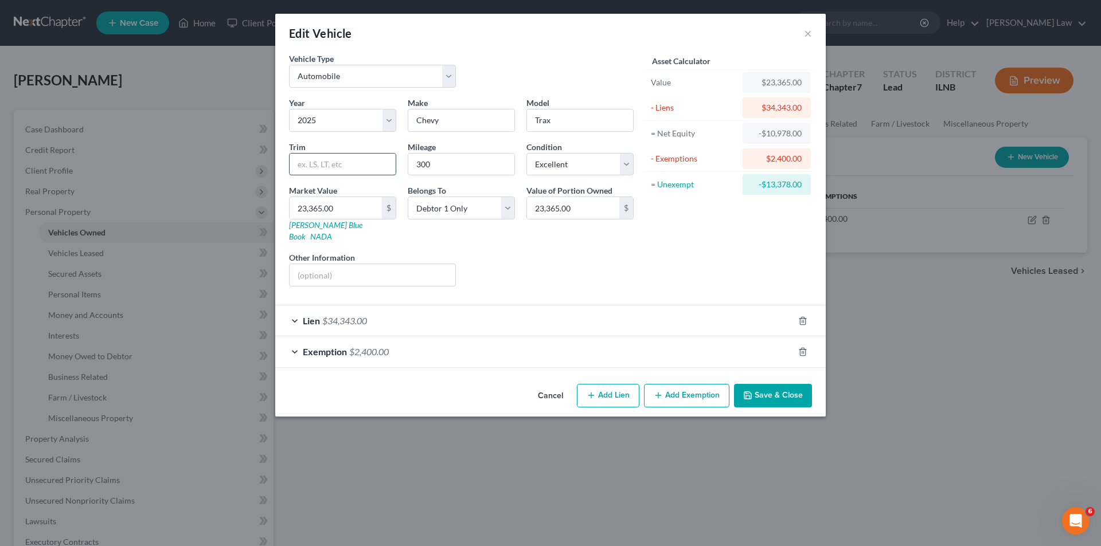
click at [319, 165] on input "text" at bounding box center [342, 165] width 106 height 22
type input "1RS"
click at [768, 386] on button "Save & Close" at bounding box center [773, 396] width 78 height 24
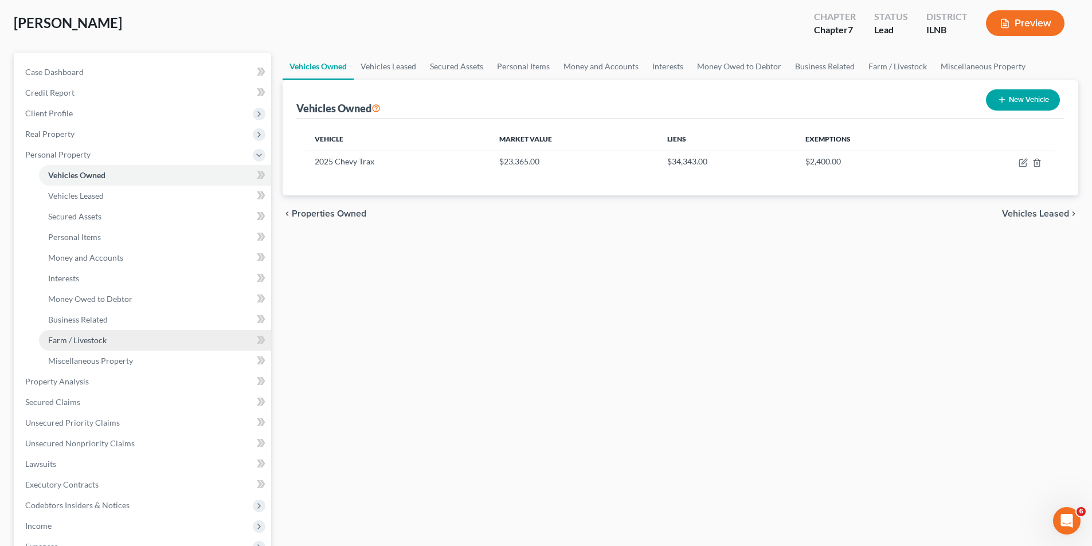
scroll to position [229, 0]
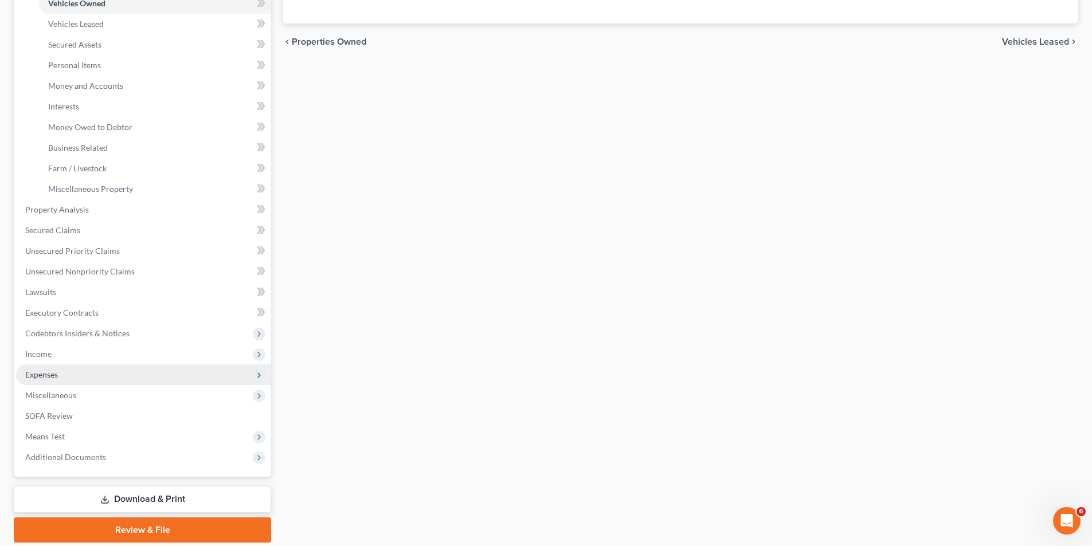
click at [49, 365] on span "Expenses" at bounding box center [143, 375] width 255 height 21
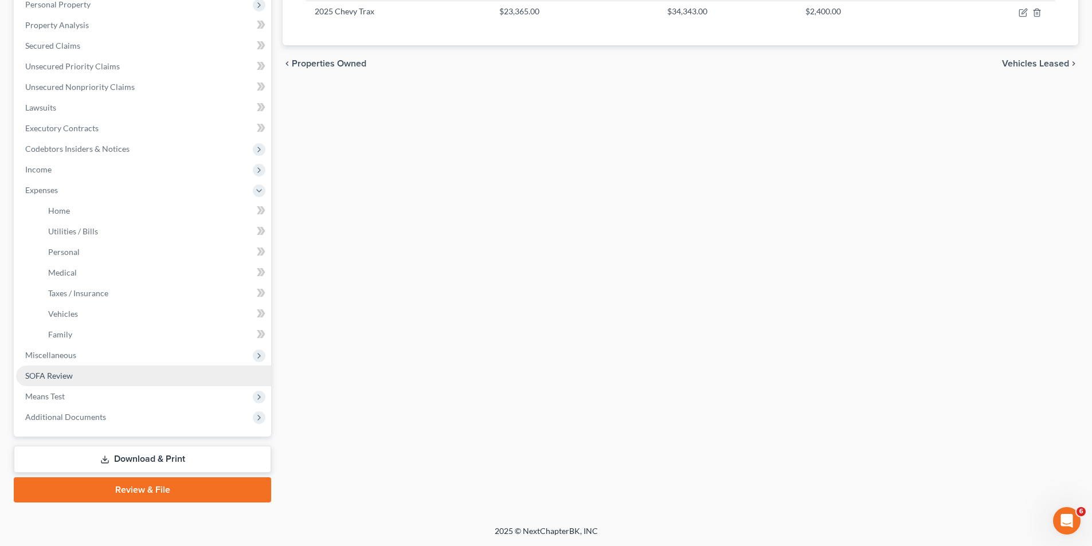
scroll to position [208, 0]
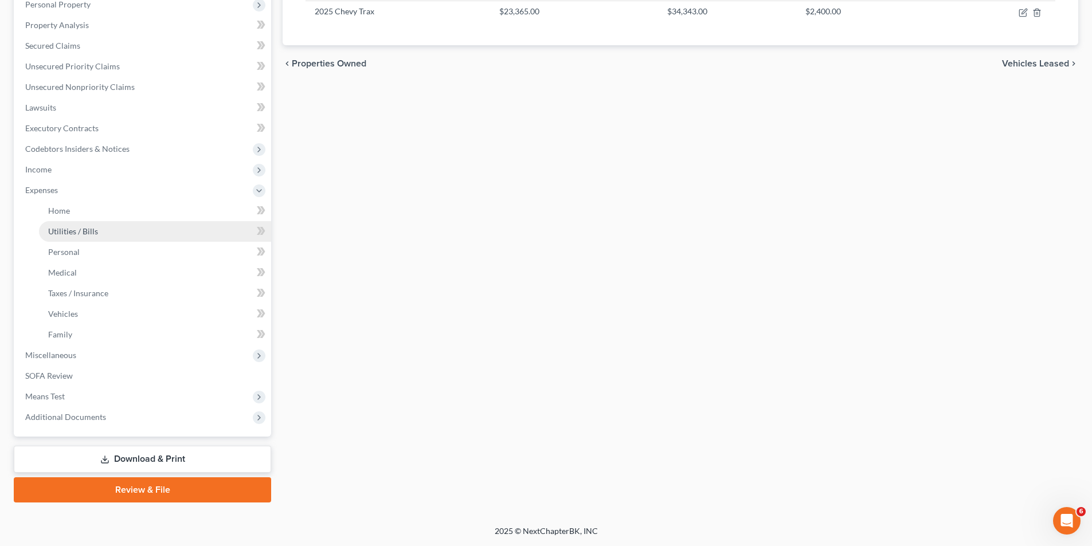
click at [80, 233] on span "Utilities / Bills" at bounding box center [73, 231] width 50 height 10
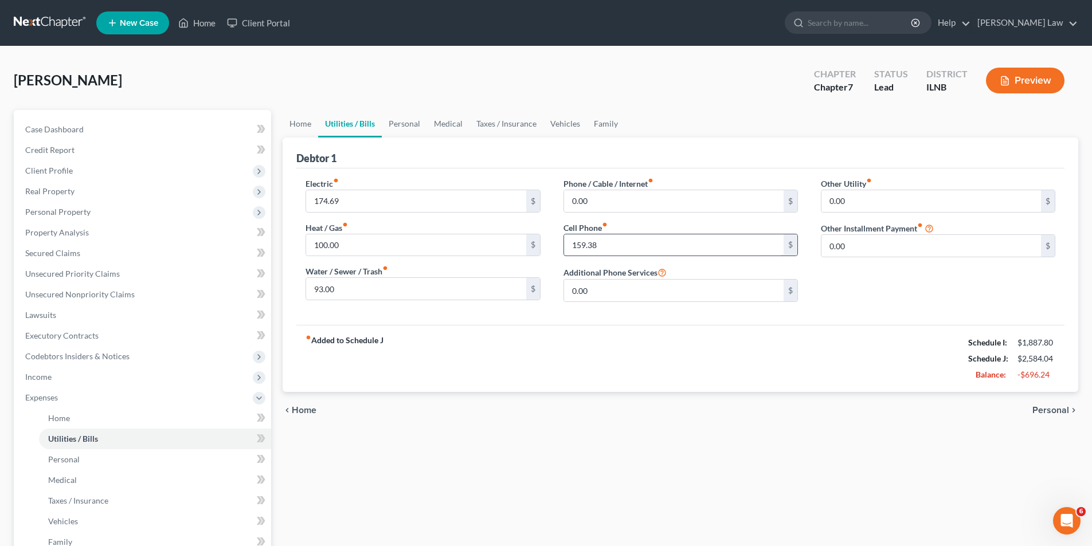
click at [613, 242] on input "159.38" at bounding box center [674, 245] width 220 height 22
type input "70.00"
click at [535, 422] on div "chevron_left Home Personal chevron_right" at bounding box center [681, 410] width 796 height 37
drag, startPoint x: 371, startPoint y: 461, endPoint x: 143, endPoint y: 454, distance: 228.8
click at [375, 460] on div "Home Utilities / Bills Personal Medical Taxes / Insurance Vehicles Family Debto…" at bounding box center [680, 410] width 807 height 600
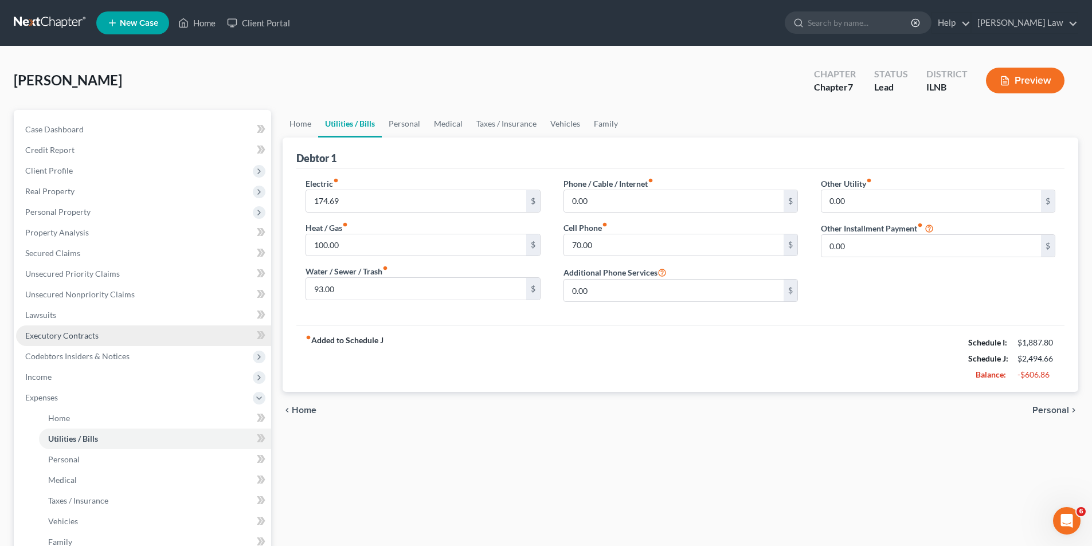
click at [88, 329] on link "Executory Contracts" at bounding box center [143, 336] width 255 height 21
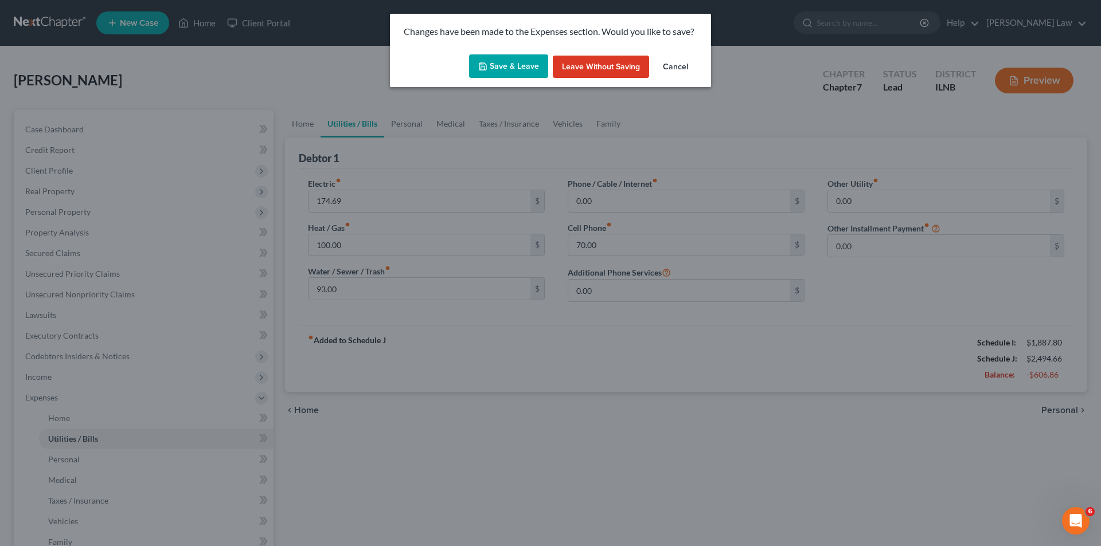
click at [518, 62] on button "Save & Leave" at bounding box center [508, 66] width 79 height 24
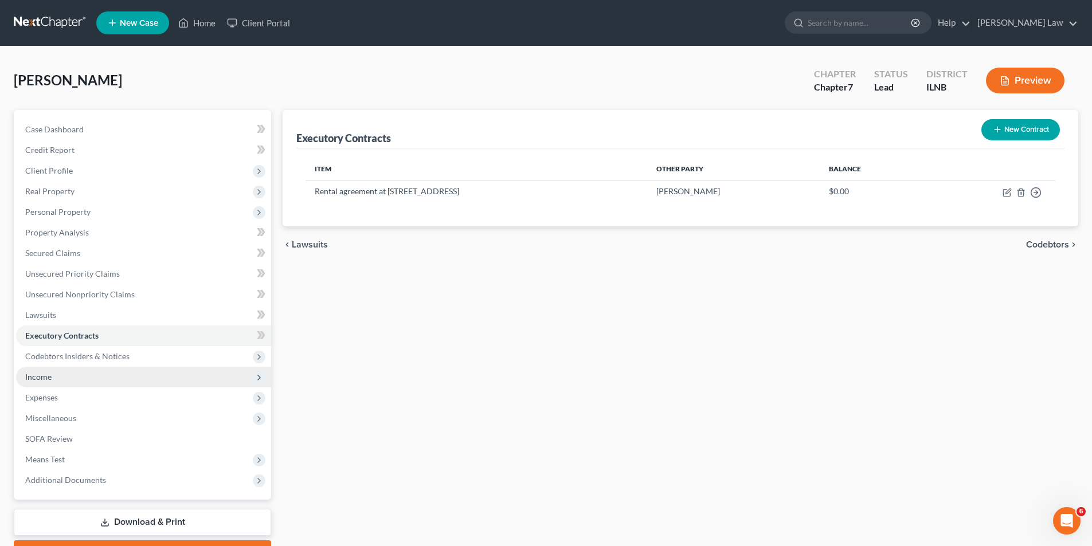
click at [54, 384] on span "Income" at bounding box center [143, 377] width 255 height 21
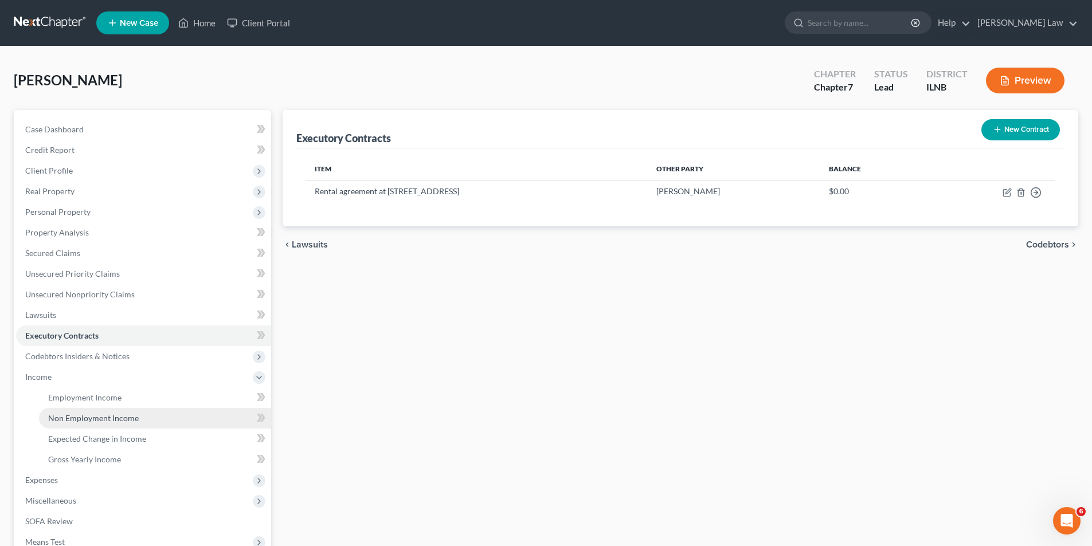
click at [73, 420] on span "Non Employment Income" at bounding box center [93, 418] width 91 height 10
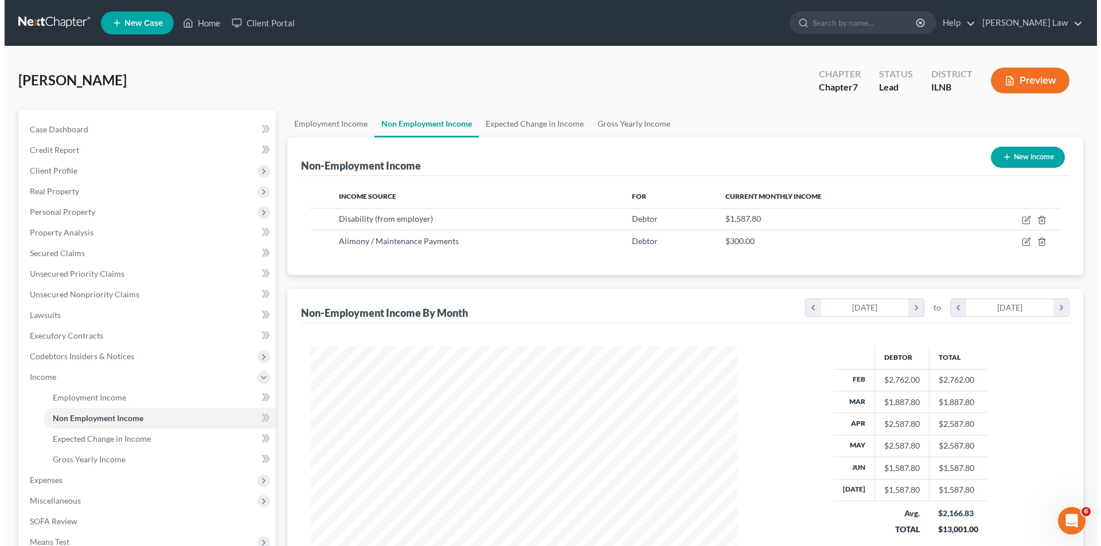
scroll to position [214, 451]
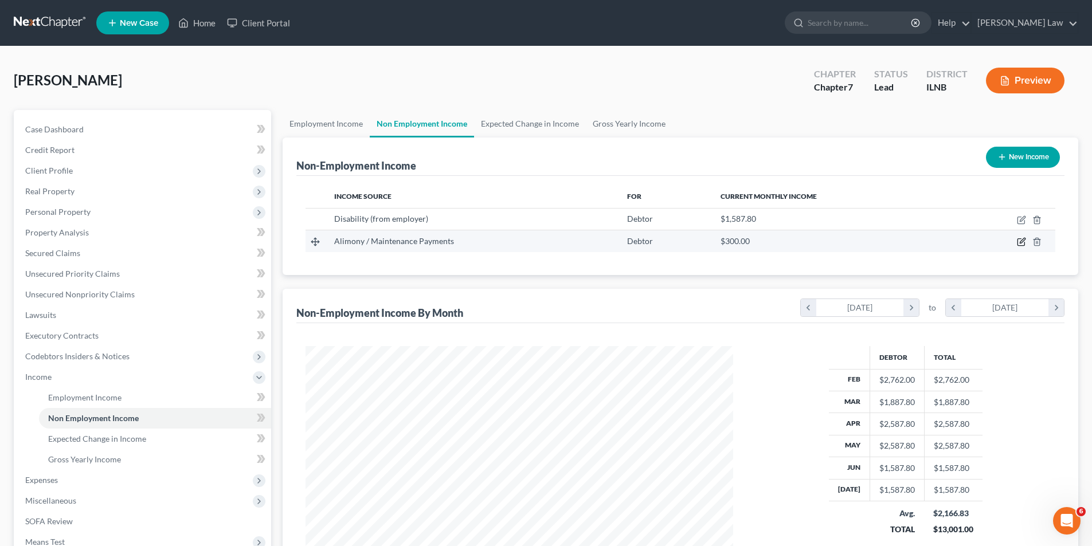
click at [1024, 241] on icon "button" at bounding box center [1022, 240] width 5 height 5
select select "11"
select select "0"
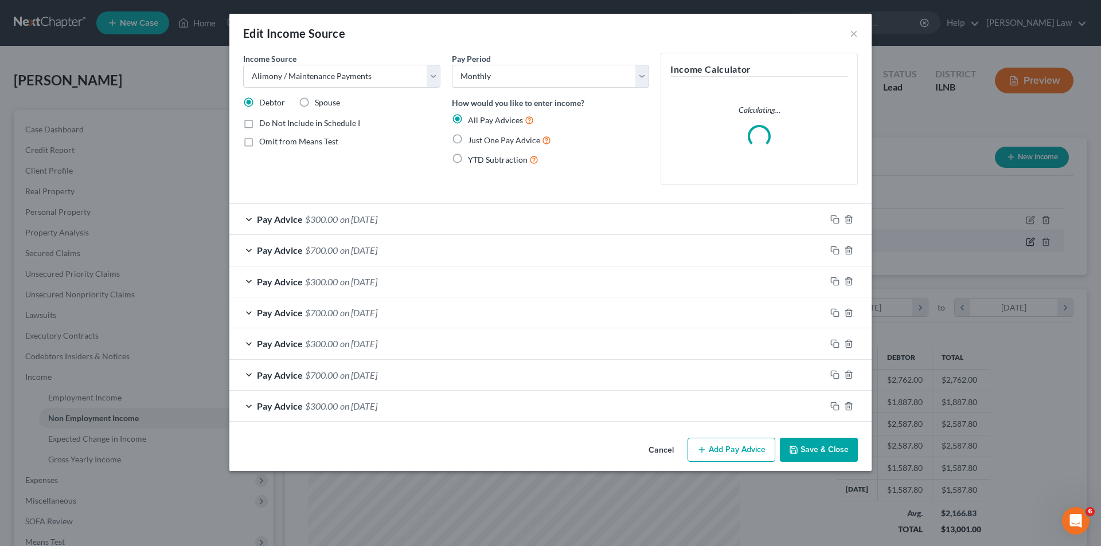
scroll to position [216, 455]
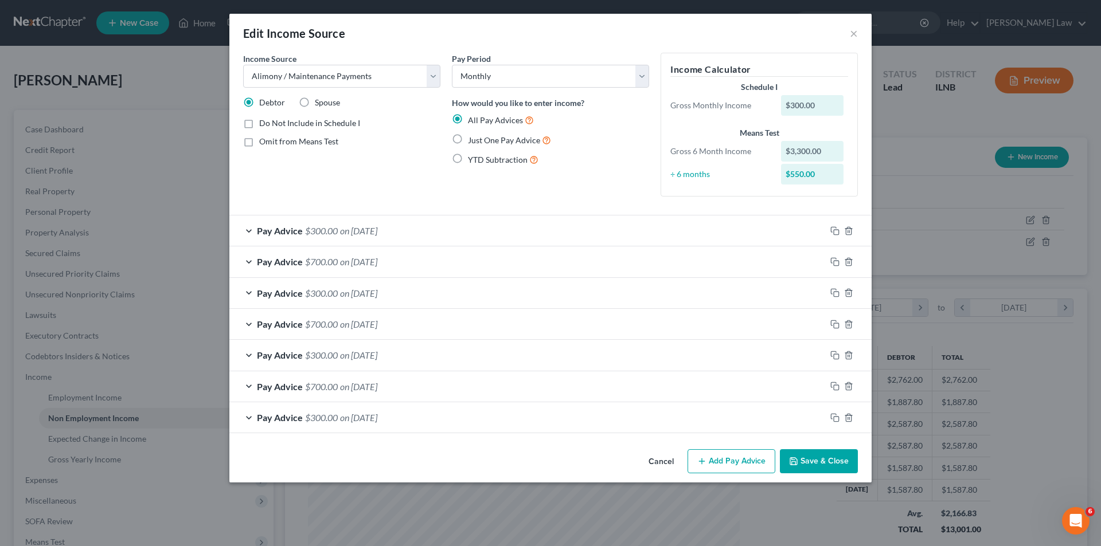
click at [731, 465] on button "Add Pay Advice" at bounding box center [731, 461] width 88 height 24
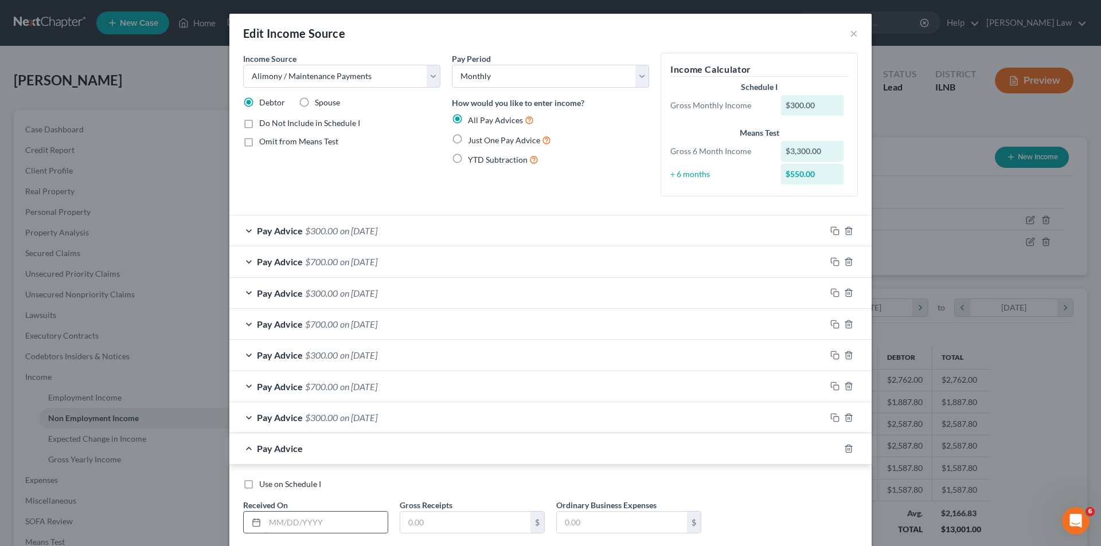
click at [272, 520] on input "text" at bounding box center [326, 523] width 123 height 22
type input "[DATE]"
click at [422, 524] on input "text" at bounding box center [465, 523] width 130 height 22
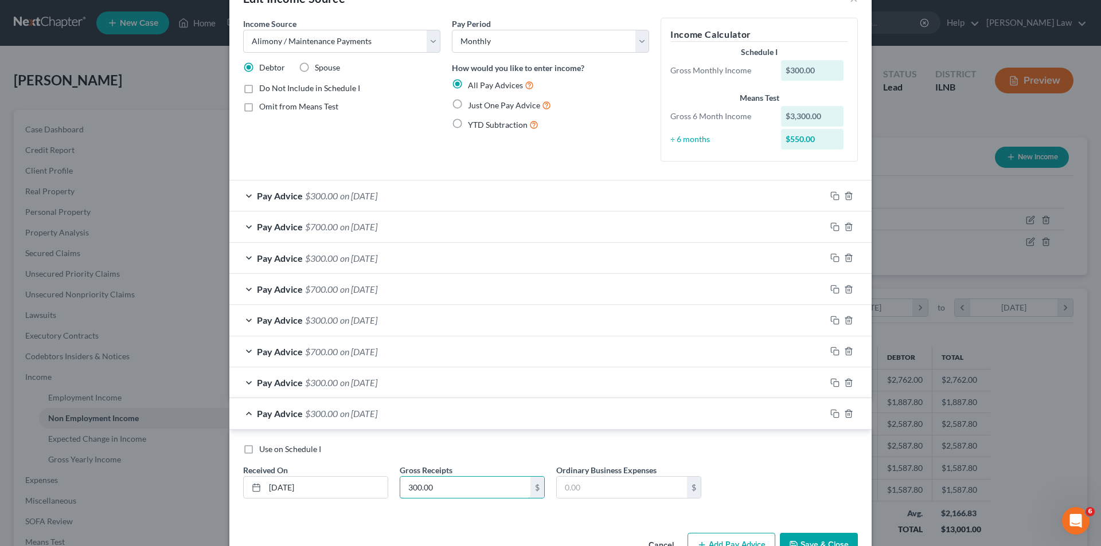
scroll to position [69, 0]
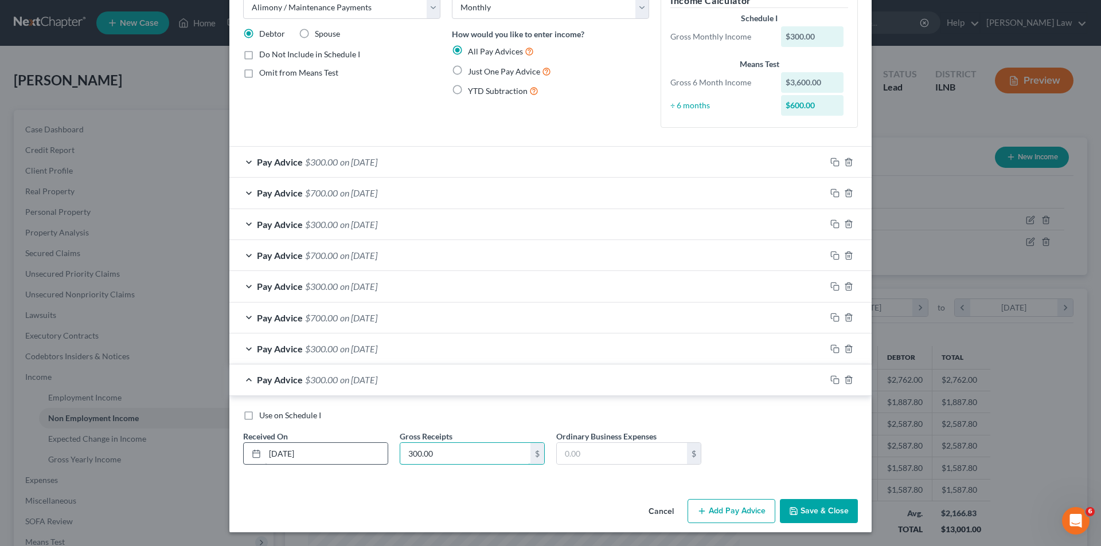
type input "300.00"
click at [268, 454] on input "[DATE]" at bounding box center [326, 454] width 123 height 22
type input "[DATE]"
click at [728, 511] on button "Add Pay Advice" at bounding box center [731, 511] width 88 height 24
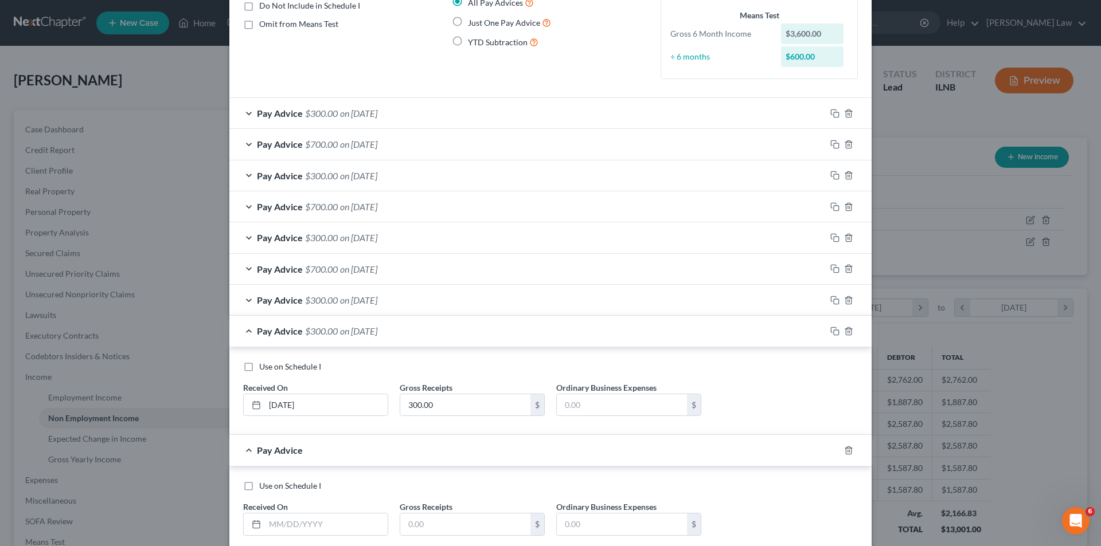
scroll to position [188, 0]
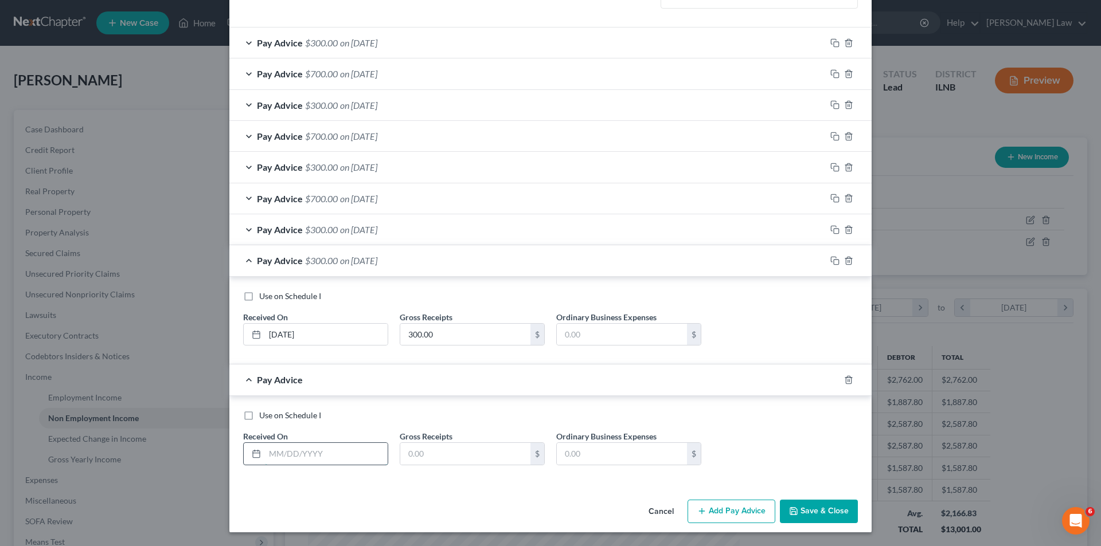
click at [280, 458] on input "text" at bounding box center [326, 454] width 123 height 22
type input "[DATE]"
click at [430, 453] on input "text" at bounding box center [465, 454] width 130 height 22
type input "700.00"
click at [727, 509] on button "Add Pay Advice" at bounding box center [731, 512] width 88 height 24
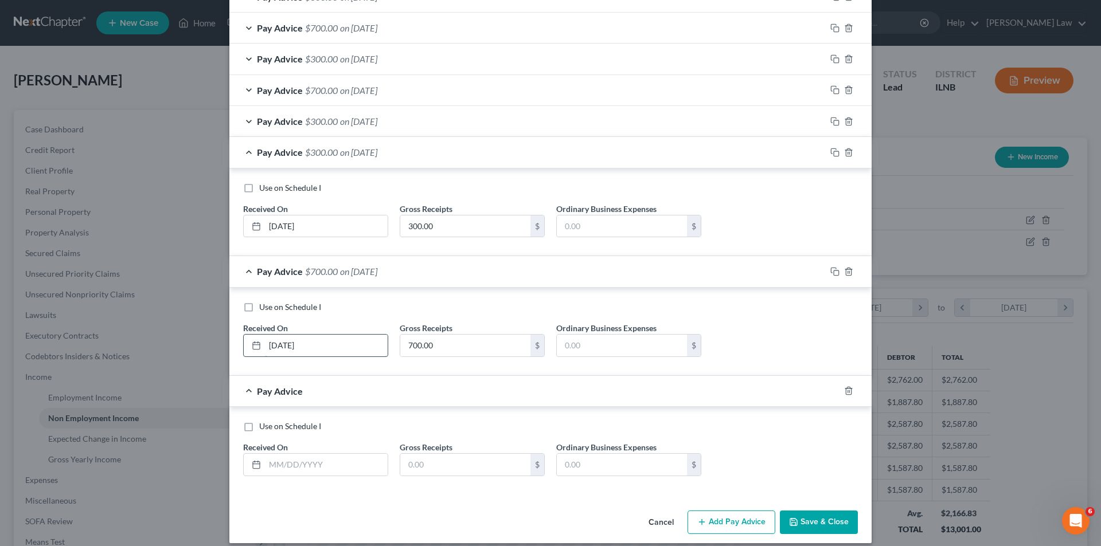
scroll to position [307, 0]
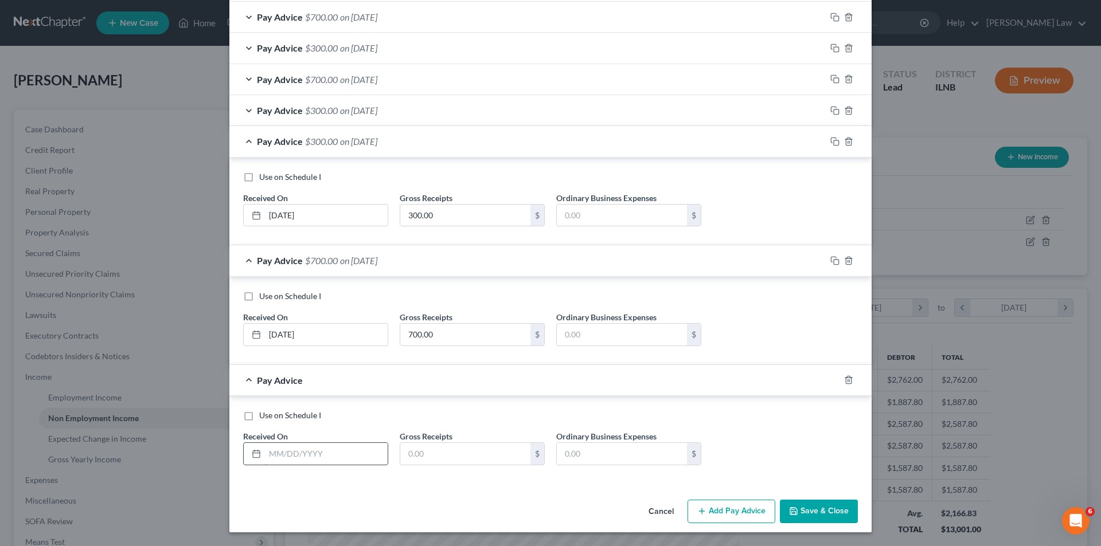
click at [283, 452] on input "text" at bounding box center [326, 454] width 123 height 22
type input "[DATE]"
click at [406, 458] on input "text" at bounding box center [465, 454] width 130 height 22
type input "300.00"
click at [735, 510] on button "Add Pay Advice" at bounding box center [731, 512] width 88 height 24
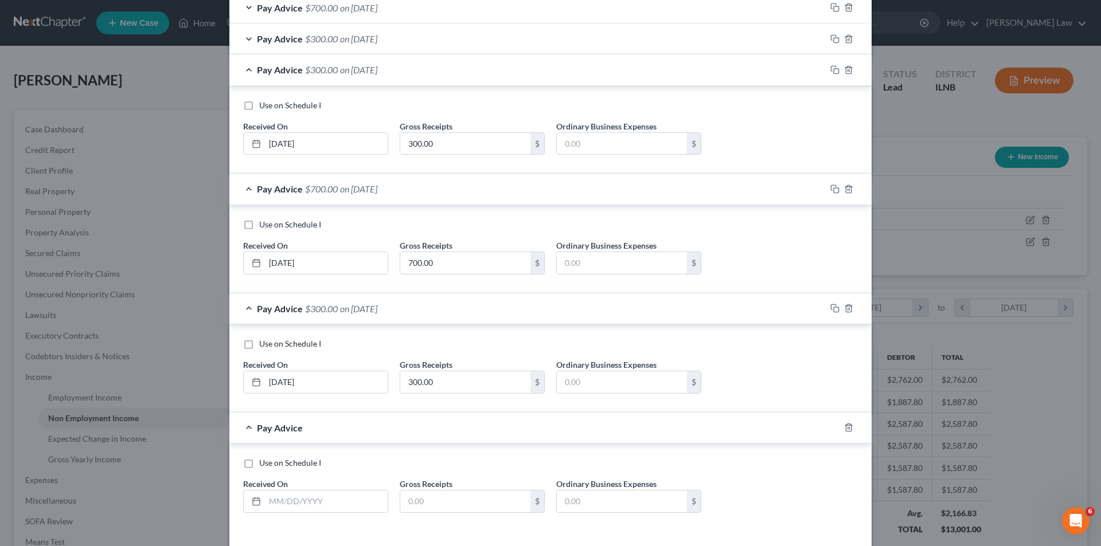
scroll to position [426, 0]
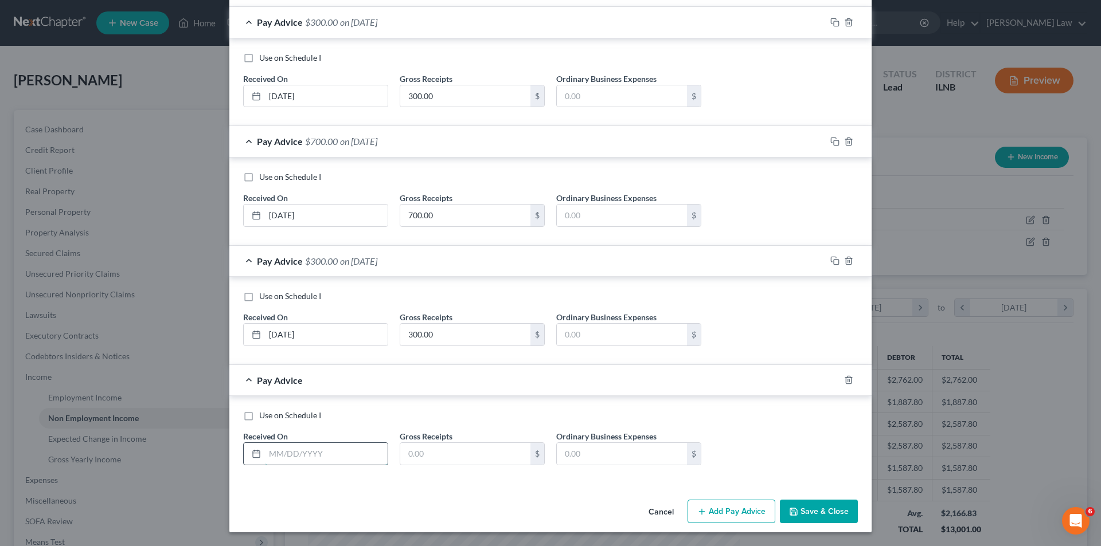
click at [292, 455] on input "text" at bounding box center [326, 454] width 123 height 22
type input "[DATE]"
click at [415, 454] on input "text" at bounding box center [465, 454] width 130 height 22
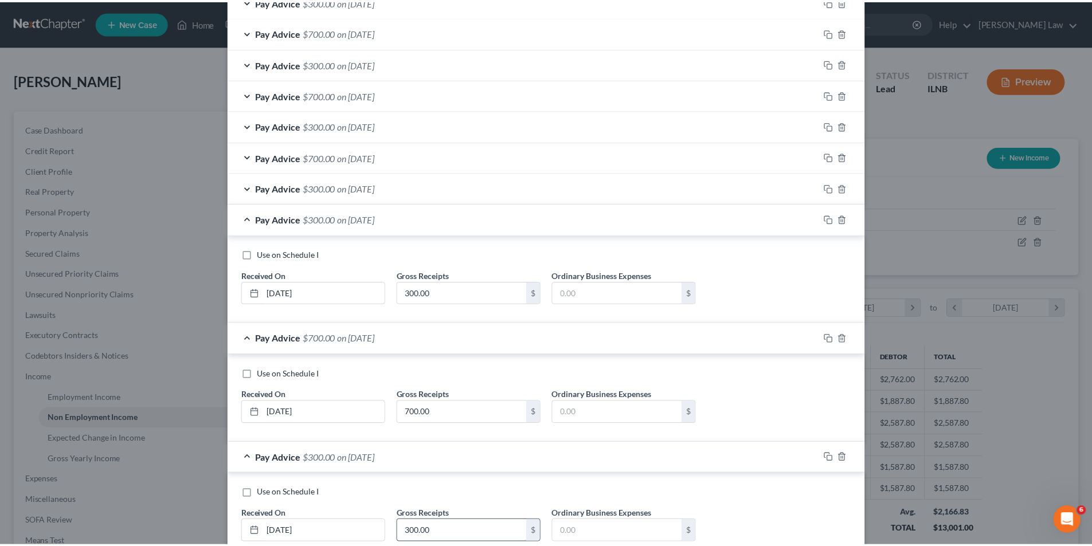
scroll to position [401, 0]
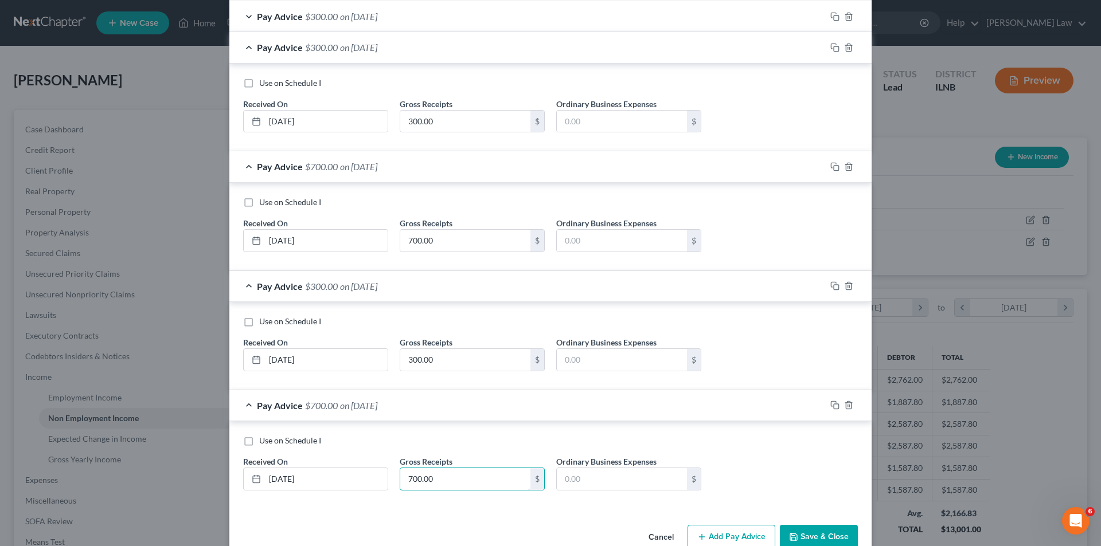
type input "700.00"
click at [813, 538] on button "Save & Close" at bounding box center [819, 537] width 78 height 24
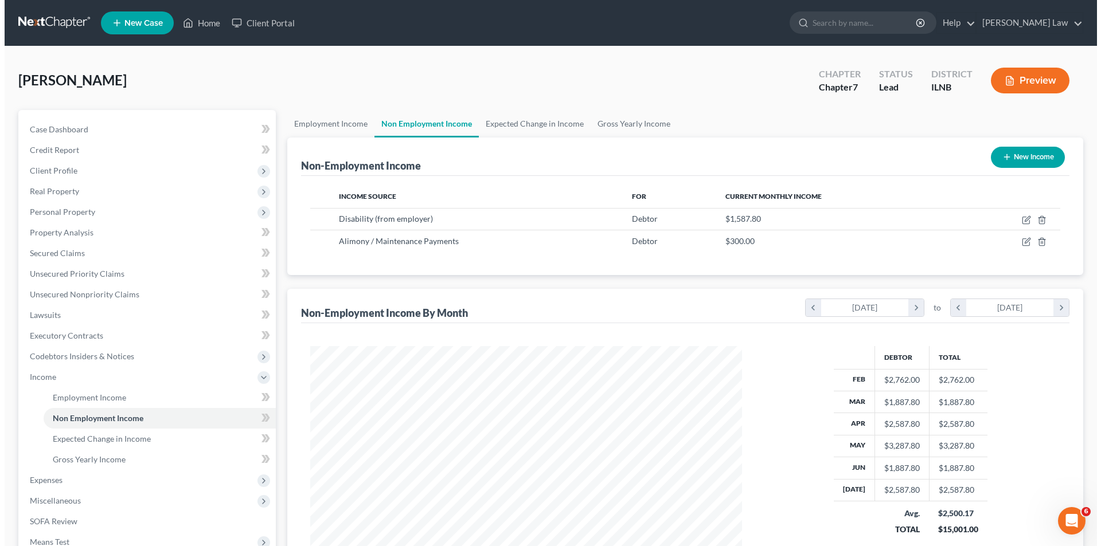
scroll to position [572991, 572754]
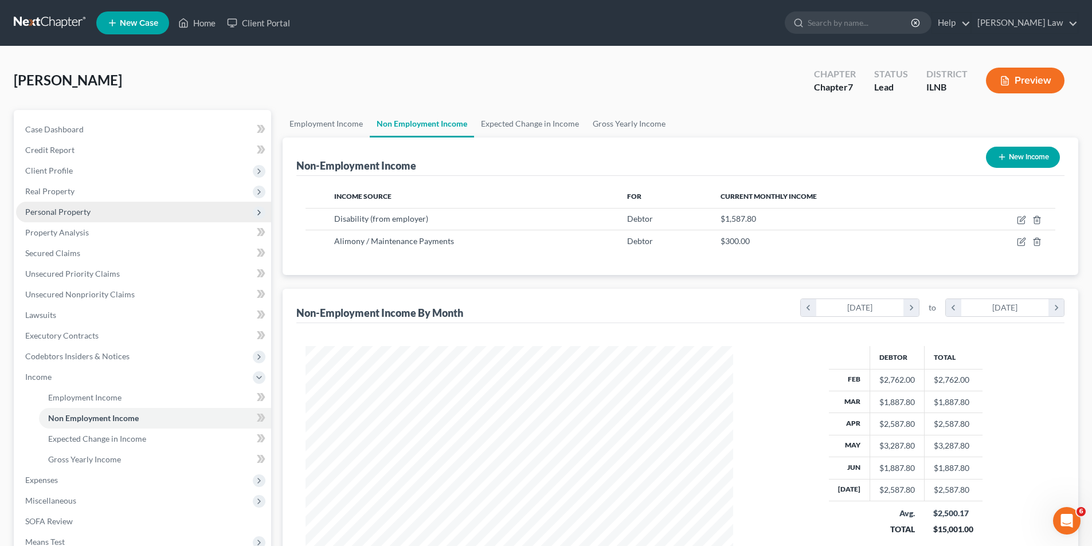
click at [82, 214] on span "Personal Property" at bounding box center [57, 212] width 65 height 10
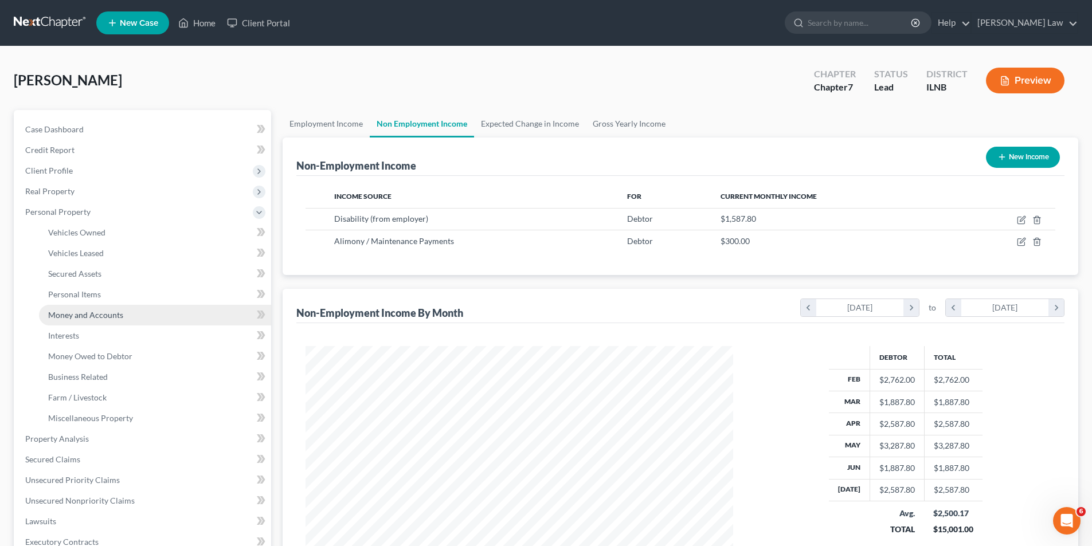
click at [125, 316] on link "Money and Accounts" at bounding box center [155, 315] width 232 height 21
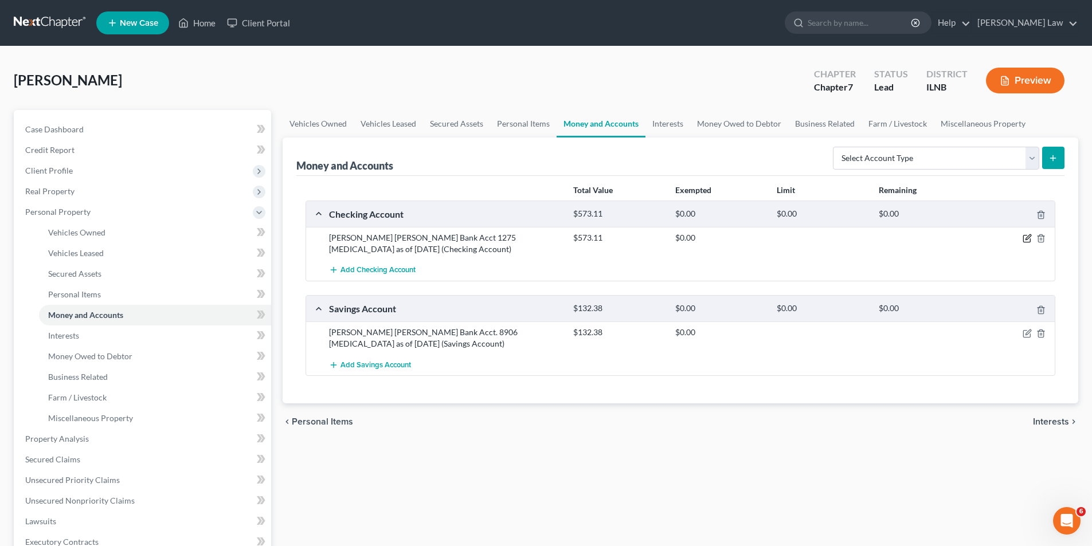
click at [1025, 236] on icon "button" at bounding box center [1027, 238] width 9 height 9
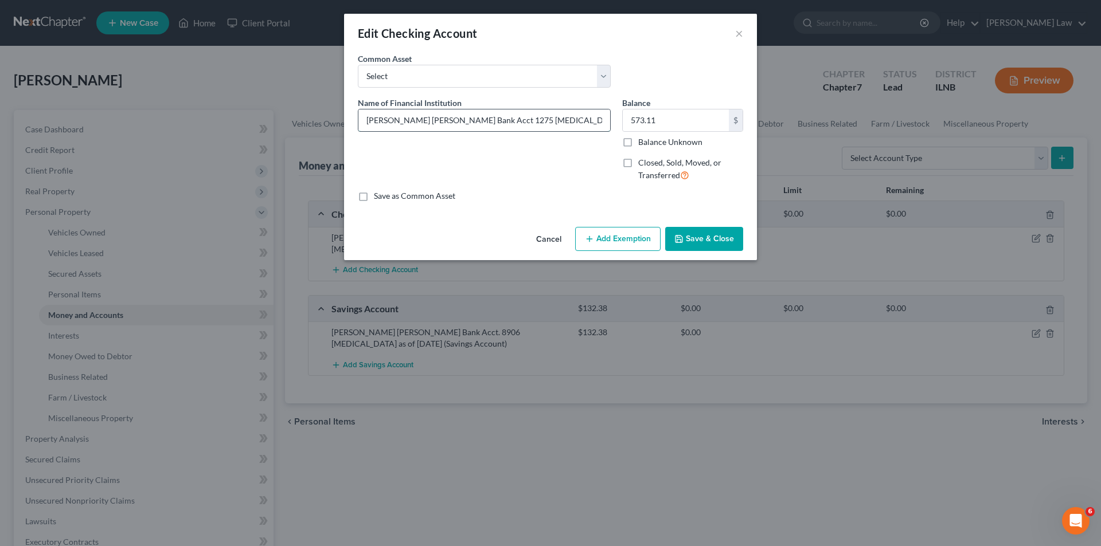
drag, startPoint x: 517, startPoint y: 123, endPoint x: 534, endPoint y: 120, distance: 16.8
click at [534, 120] on input "[PERSON_NAME] [PERSON_NAME] Bank Acct 1275 [MEDICAL_DATA] as of [DATE]" at bounding box center [484, 120] width 252 height 22
type input "[PERSON_NAME] [PERSON_NAME] Bank Acct 1275 [MEDICAL_DATA] as of [DATE]"
type input "337.45"
click at [637, 236] on button "Add Exemption" at bounding box center [617, 239] width 85 height 24
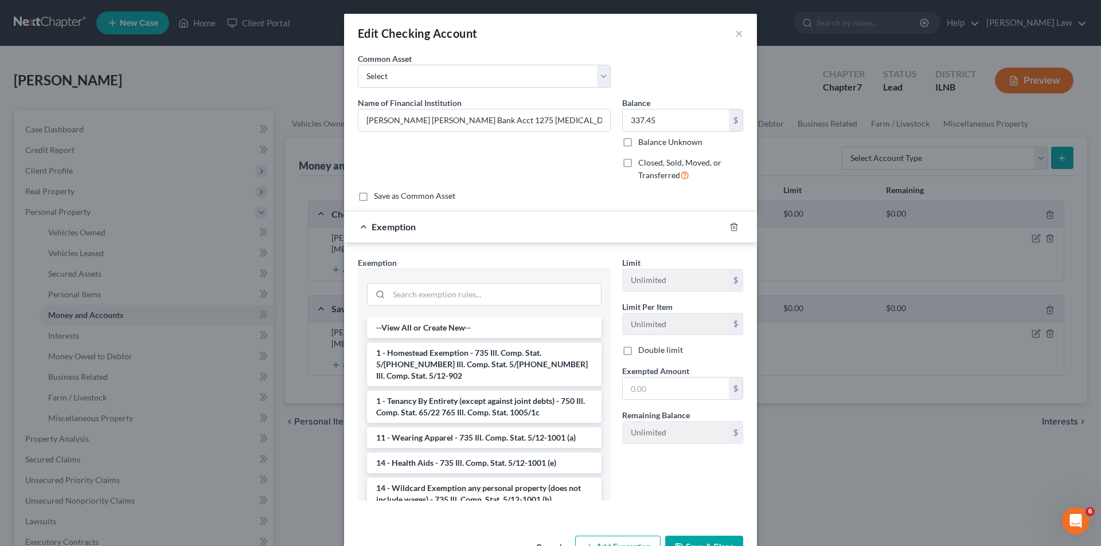
drag, startPoint x: 475, startPoint y: 484, endPoint x: 486, endPoint y: 480, distance: 11.8
click at [476, 484] on li "14 - Wildcard Exemption any personal property (does not include wages) - 735 Il…" at bounding box center [484, 494] width 234 height 32
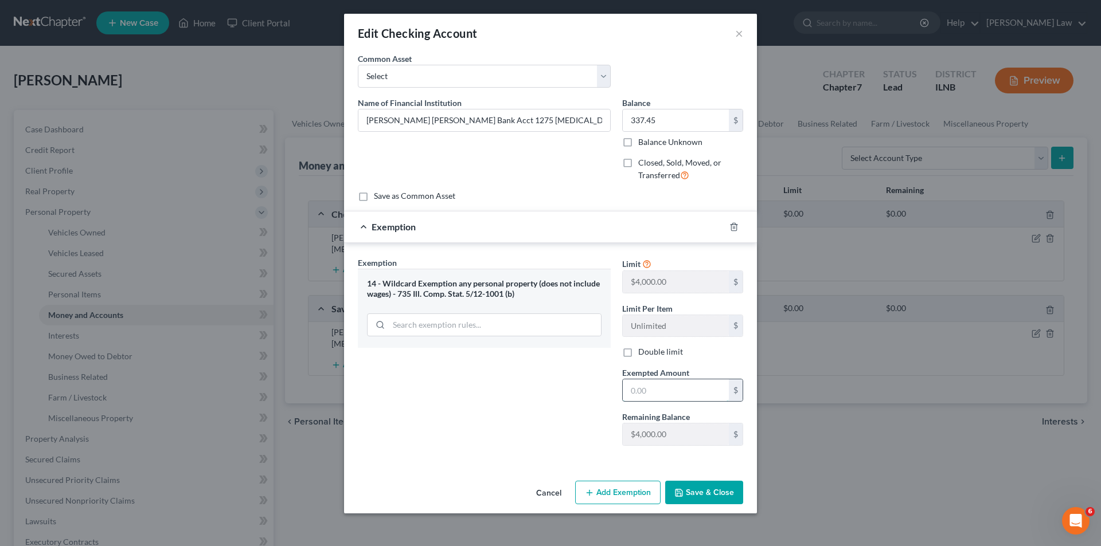
click at [648, 391] on input "text" at bounding box center [676, 390] width 106 height 22
type input "337.45"
click at [698, 492] on button "Save & Close" at bounding box center [704, 493] width 78 height 24
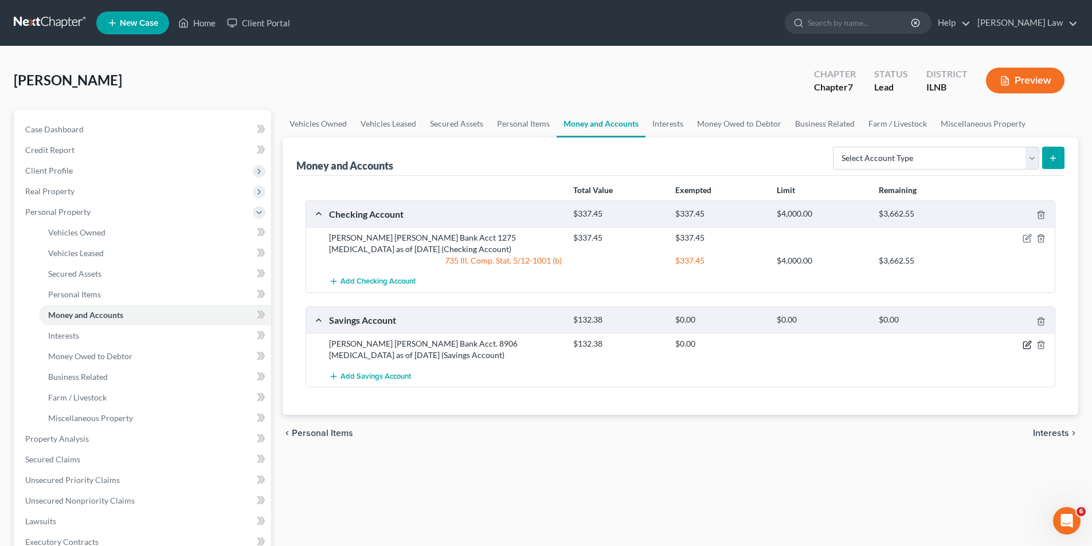
click at [1025, 349] on icon "button" at bounding box center [1026, 345] width 7 height 7
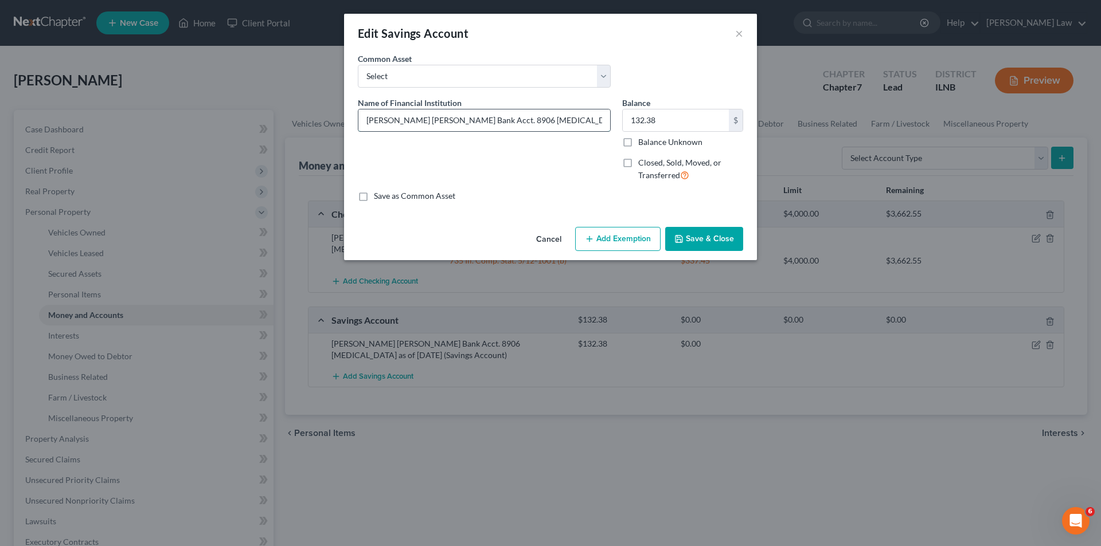
drag, startPoint x: 520, startPoint y: 122, endPoint x: 536, endPoint y: 121, distance: 15.5
click at [536, 121] on input "[PERSON_NAME] [PERSON_NAME] Bank Acct. 8906 [MEDICAL_DATA] as of [DATE]" at bounding box center [484, 120] width 252 height 22
type input "[PERSON_NAME] [PERSON_NAME] Bank Acct. 8906 [MEDICAL_DATA] as of [DATE]"
type input "2.38"
click at [623, 240] on button "Add Exemption" at bounding box center [617, 239] width 85 height 24
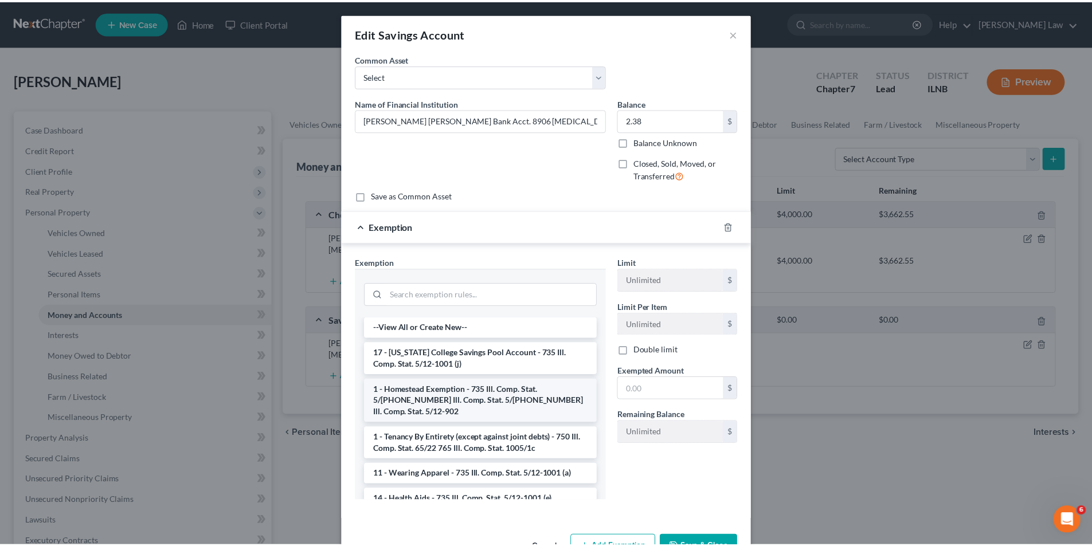
scroll to position [115, 0]
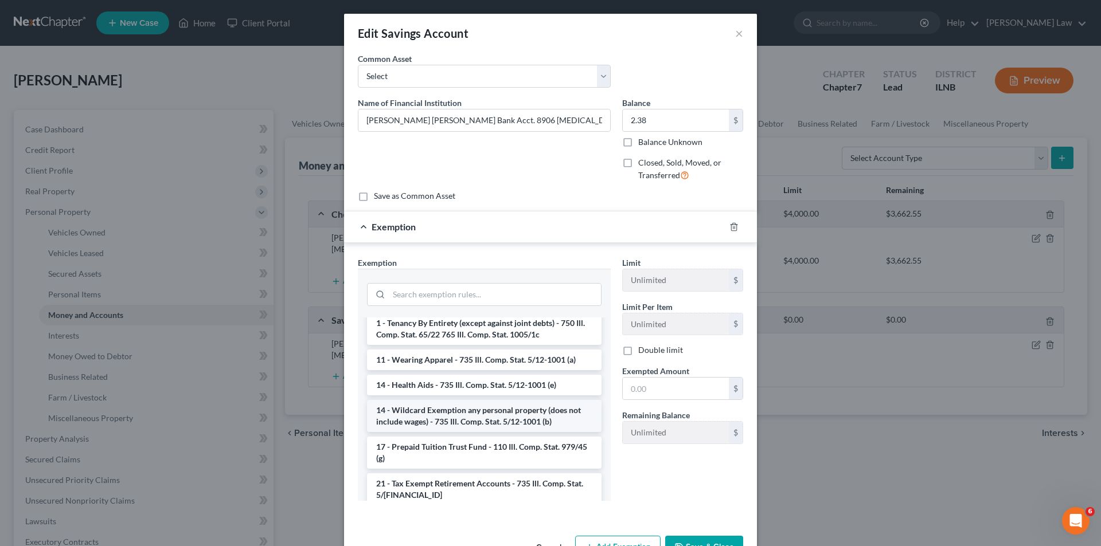
click at [453, 402] on li "14 - Wildcard Exemption any personal property (does not include wages) - 735 Il…" at bounding box center [484, 416] width 234 height 32
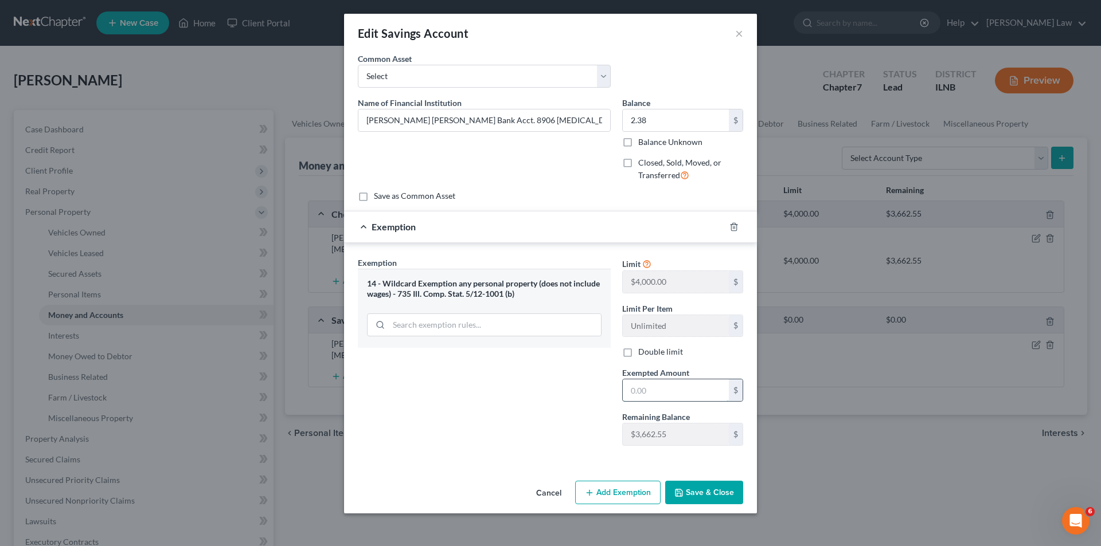
click at [643, 387] on input "text" at bounding box center [676, 390] width 106 height 22
type input "2.38"
click at [700, 494] on button "Save & Close" at bounding box center [704, 493] width 78 height 24
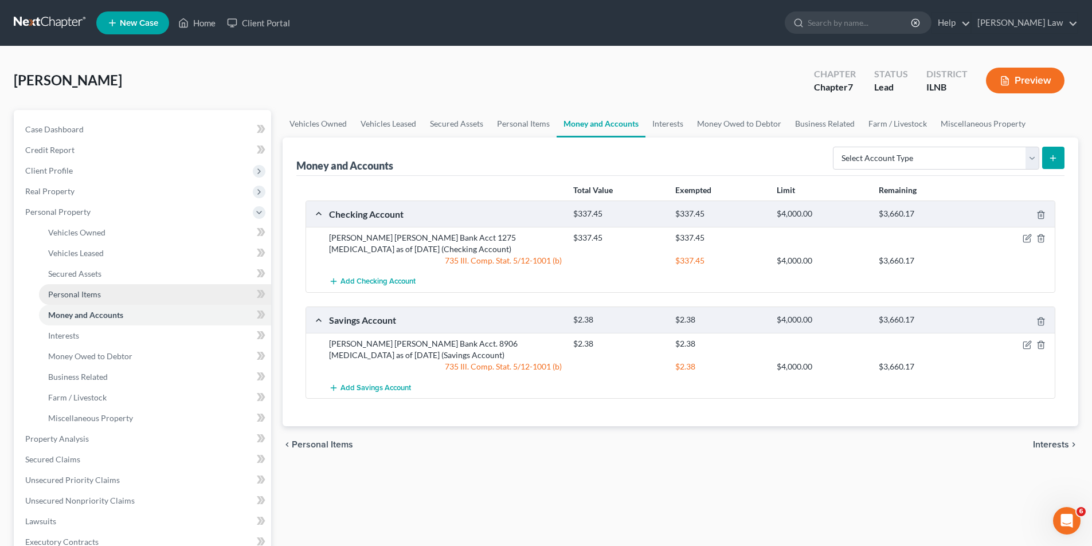
click at [93, 293] on span "Personal Items" at bounding box center [74, 294] width 53 height 10
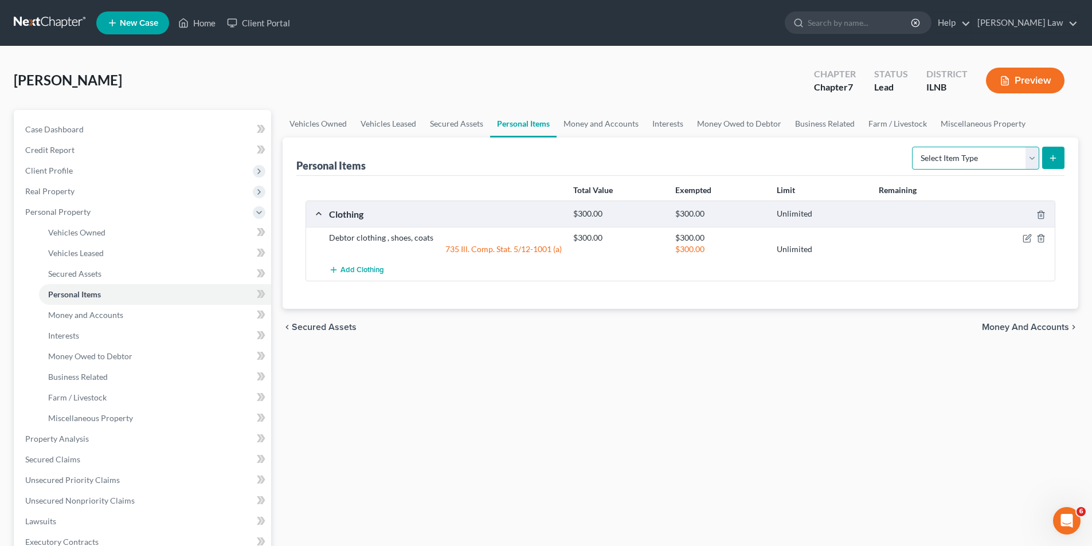
click at [1031, 155] on select "Select Item Type Clothing Collectibles Of Value Electronics Firearms Household …" at bounding box center [975, 158] width 127 height 23
click at [1032, 160] on select "Select Item Type Clothing Collectibles Of Value Electronics Firearms Household …" at bounding box center [975, 158] width 127 height 23
select select "electronics"
click at [913, 147] on select "Select Item Type Clothing Collectibles Of Value Electronics Firearms Household …" at bounding box center [975, 158] width 127 height 23
click at [1055, 149] on button "submit" at bounding box center [1053, 158] width 22 height 22
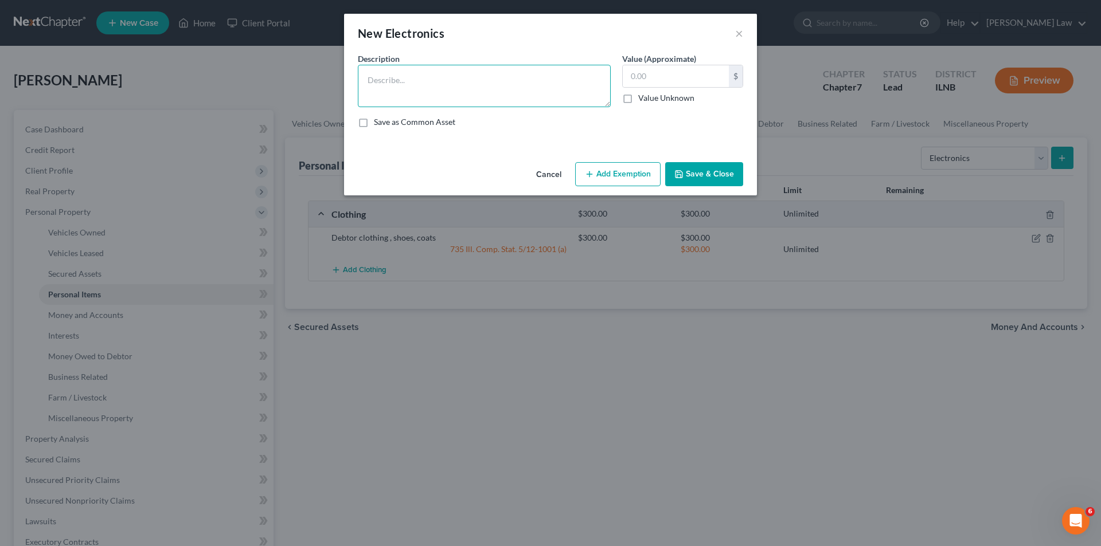
click at [404, 84] on textarea at bounding box center [484, 86] width 253 height 42
drag, startPoint x: 370, startPoint y: 78, endPoint x: 403, endPoint y: 82, distance: 32.9
click at [403, 82] on textarea "cell phone, watch" at bounding box center [484, 86] width 253 height 42
click at [421, 78] on textarea "iPhone 14 Pro, watch" at bounding box center [484, 86] width 253 height 42
type textarea "iPhone 14 Pro, Gen 2 watch"
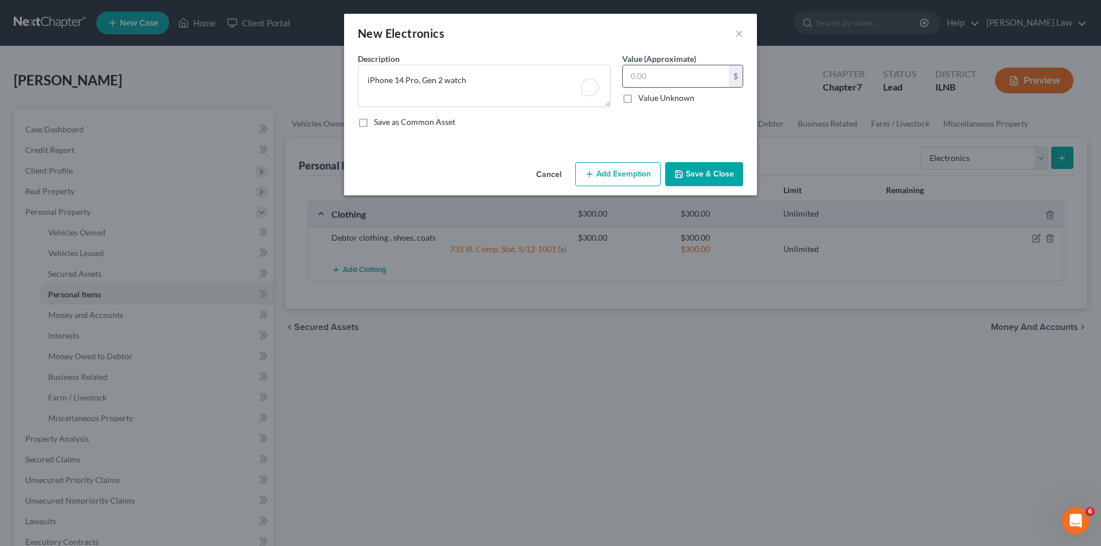
click at [635, 80] on input "text" at bounding box center [676, 76] width 106 height 22
type input "300.00"
click at [616, 171] on button "Add Exemption" at bounding box center [617, 174] width 85 height 24
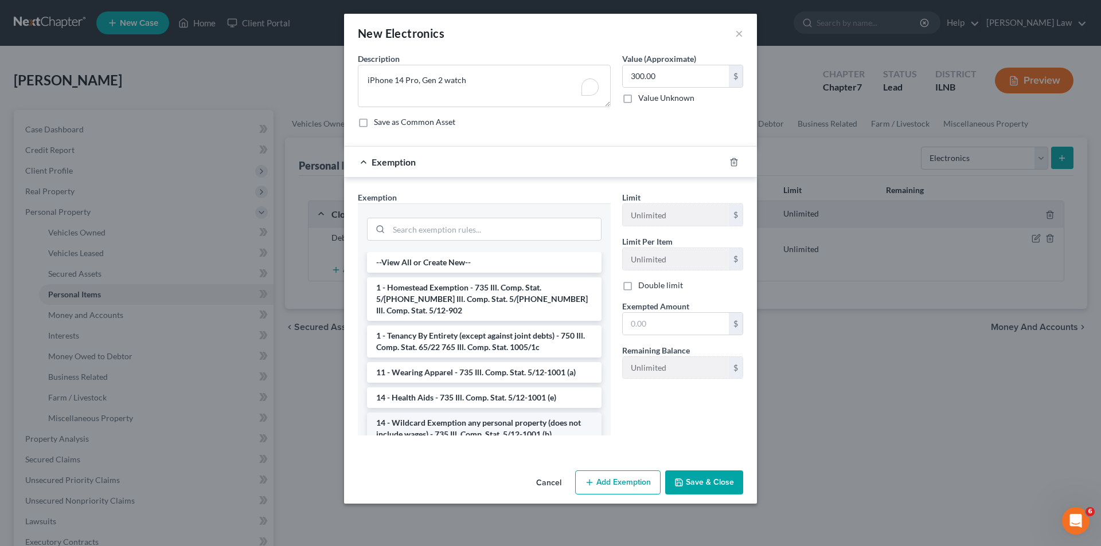
click at [455, 418] on li "14 - Wildcard Exemption any personal property (does not include wages) - 735 Il…" at bounding box center [484, 429] width 234 height 32
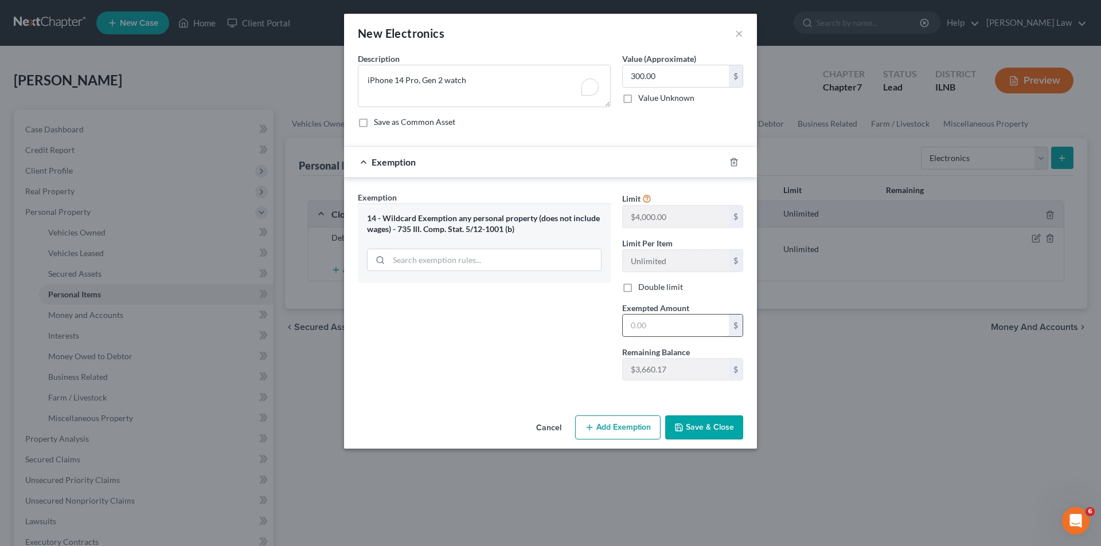
click at [656, 323] on input "text" at bounding box center [676, 326] width 106 height 22
type input "300.00"
click at [708, 423] on button "Save & Close" at bounding box center [704, 428] width 78 height 24
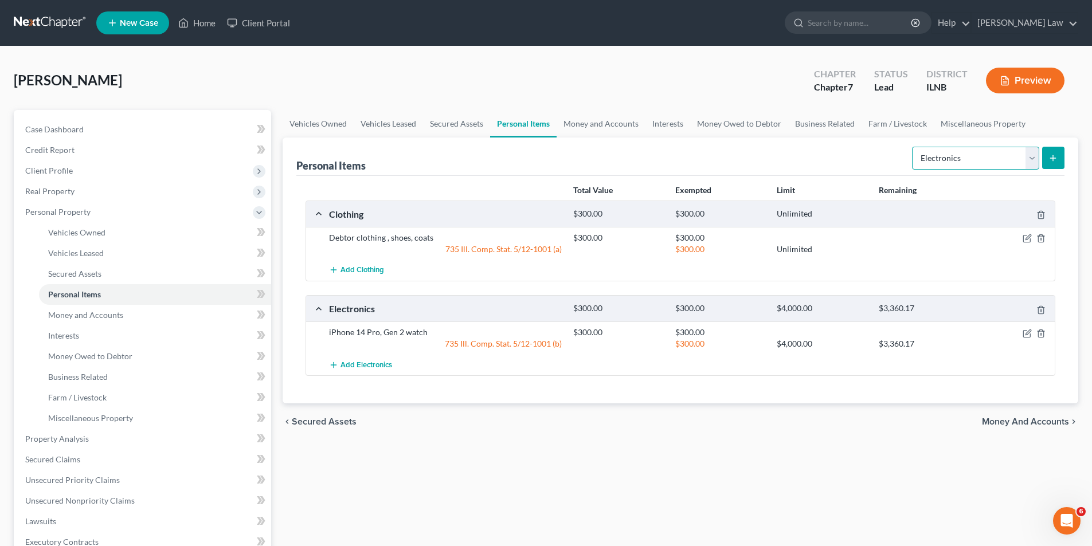
click at [1032, 158] on select "Select Item Type Clothing Collectibles Of Value Electronics Firearms Household …" at bounding box center [975, 158] width 127 height 23
select select "household_goods"
click at [913, 147] on select "Select Item Type Clothing Collectibles Of Value Electronics Firearms Household …" at bounding box center [975, 158] width 127 height 23
click at [1055, 155] on icon "submit" at bounding box center [1052, 158] width 9 height 9
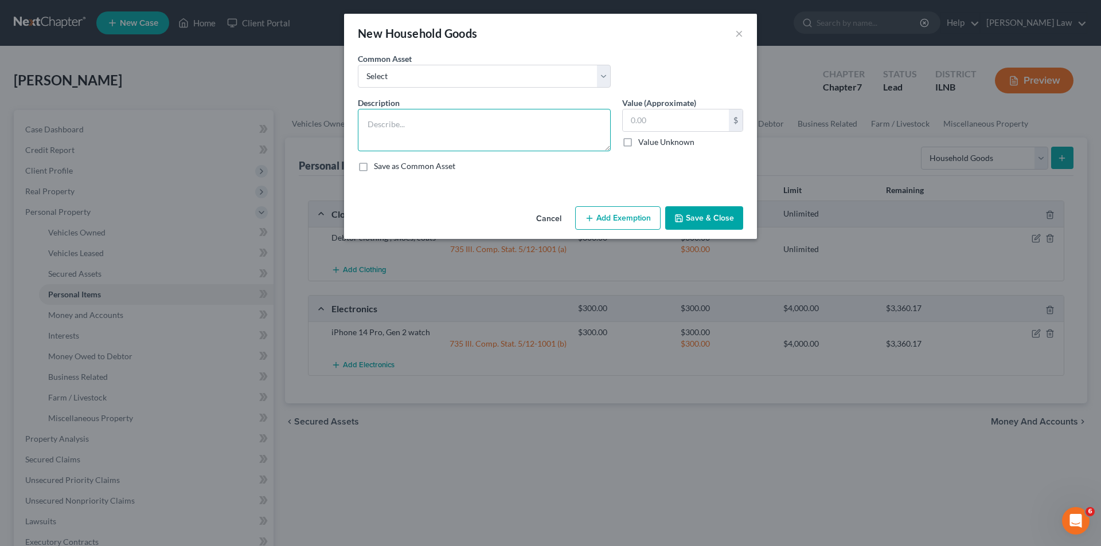
click at [371, 121] on textarea at bounding box center [484, 130] width 253 height 42
type textarea "suitcase, linens"
click at [660, 121] on input "text" at bounding box center [676, 120] width 106 height 22
type input "50.00"
click at [597, 222] on button "Add Exemption" at bounding box center [617, 218] width 85 height 24
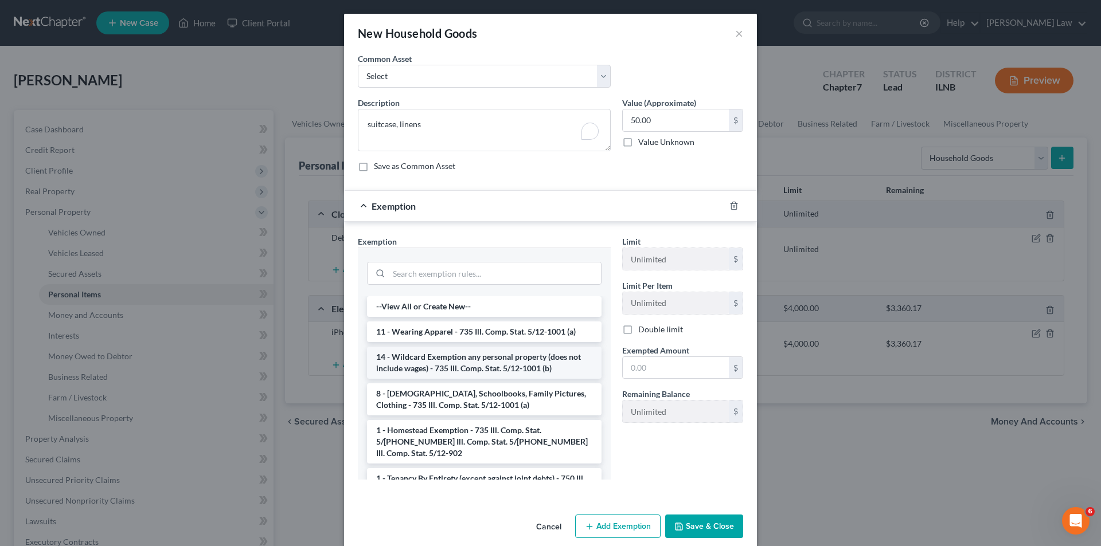
click at [446, 355] on li "14 - Wildcard Exemption any personal property (does not include wages) - 735 Il…" at bounding box center [484, 363] width 234 height 32
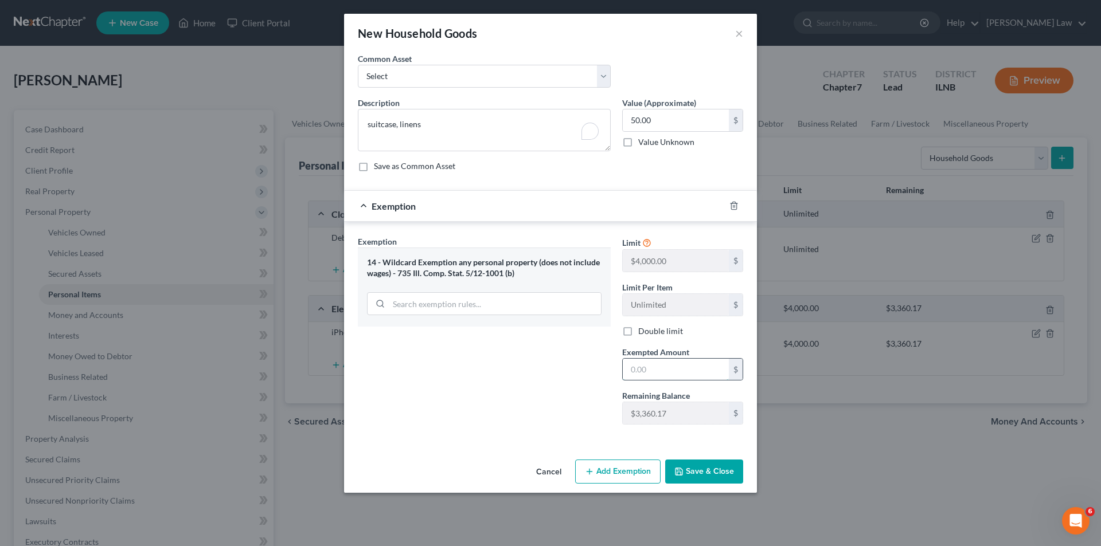
click at [634, 370] on input "text" at bounding box center [676, 370] width 106 height 22
type input "50.00"
click at [711, 475] on button "Save & Close" at bounding box center [704, 472] width 78 height 24
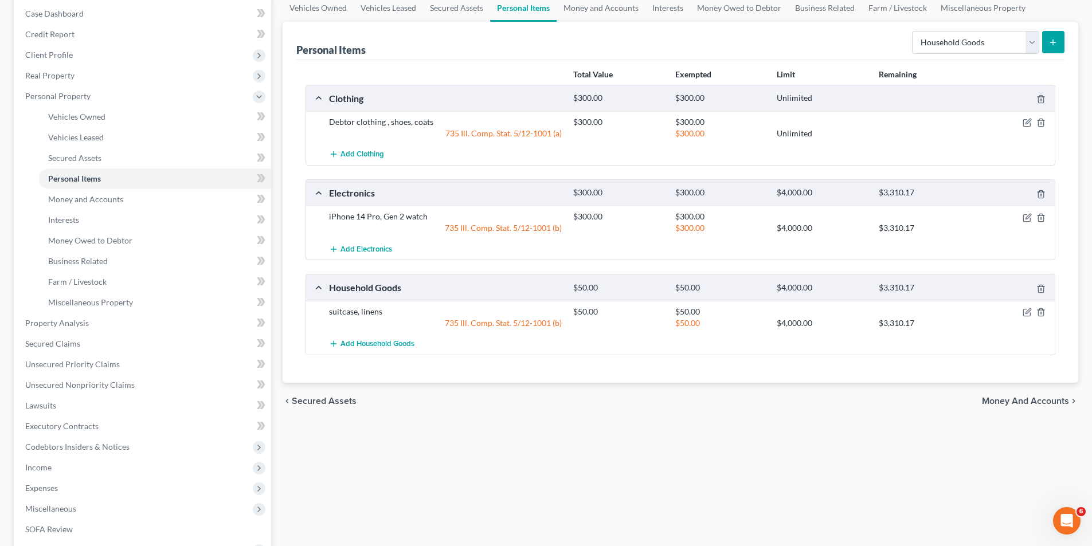
scroll to position [172, 0]
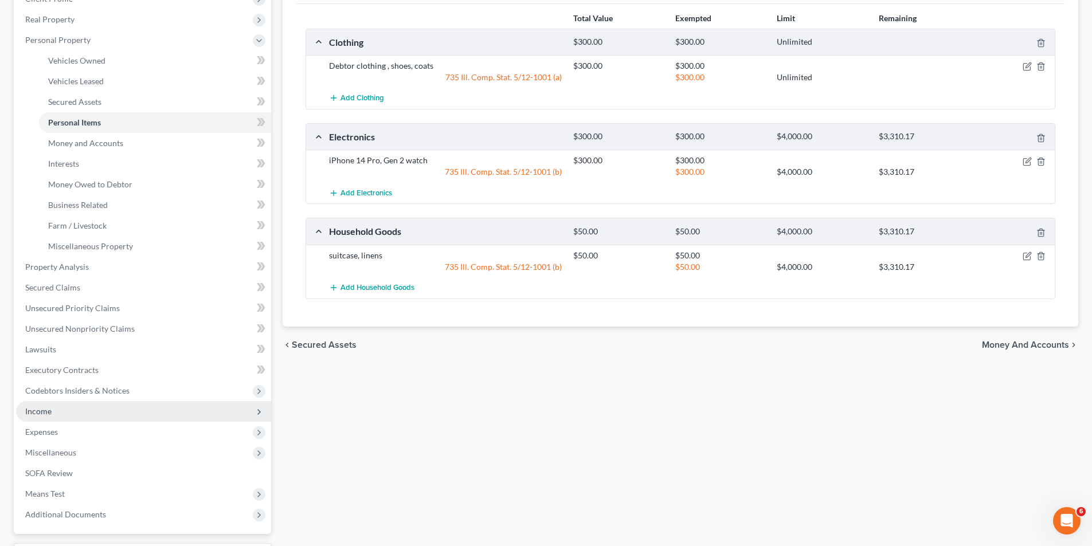
click at [69, 414] on span "Income" at bounding box center [143, 411] width 255 height 21
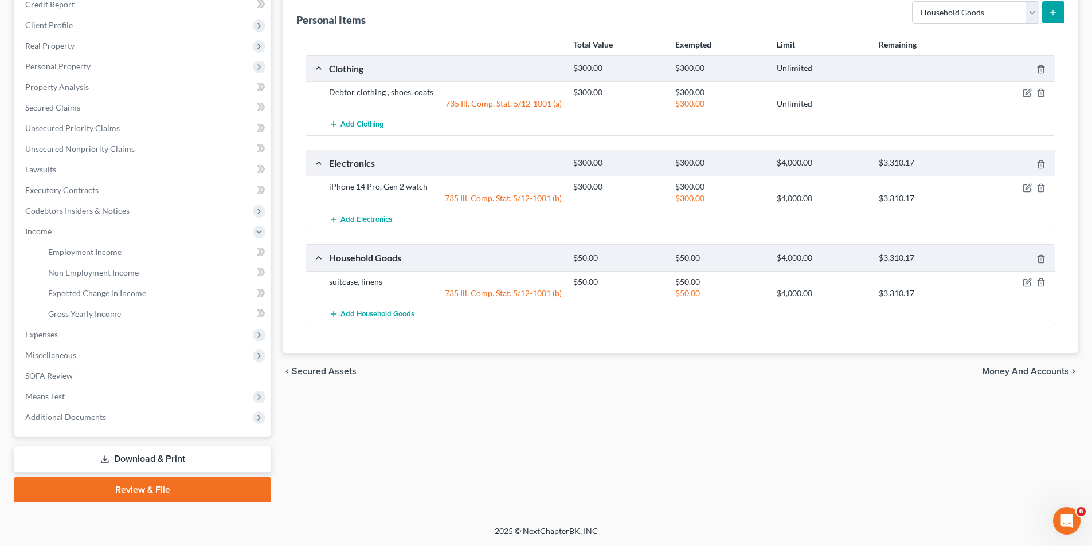
scroll to position [146, 0]
click at [101, 322] on link "Gross Yearly Income" at bounding box center [155, 314] width 232 height 21
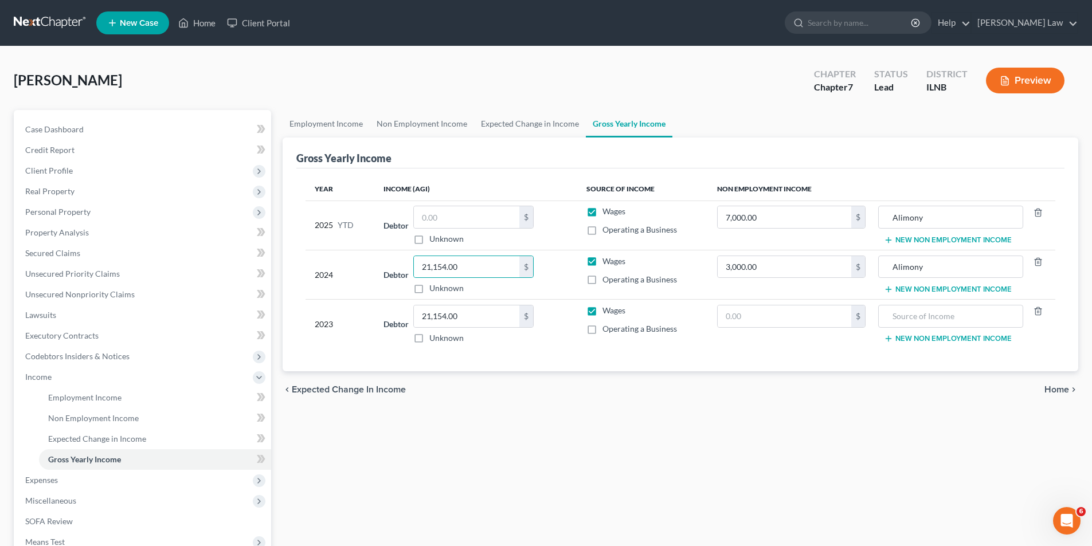
click at [926, 292] on button "New Non Employment Income" at bounding box center [948, 289] width 128 height 9
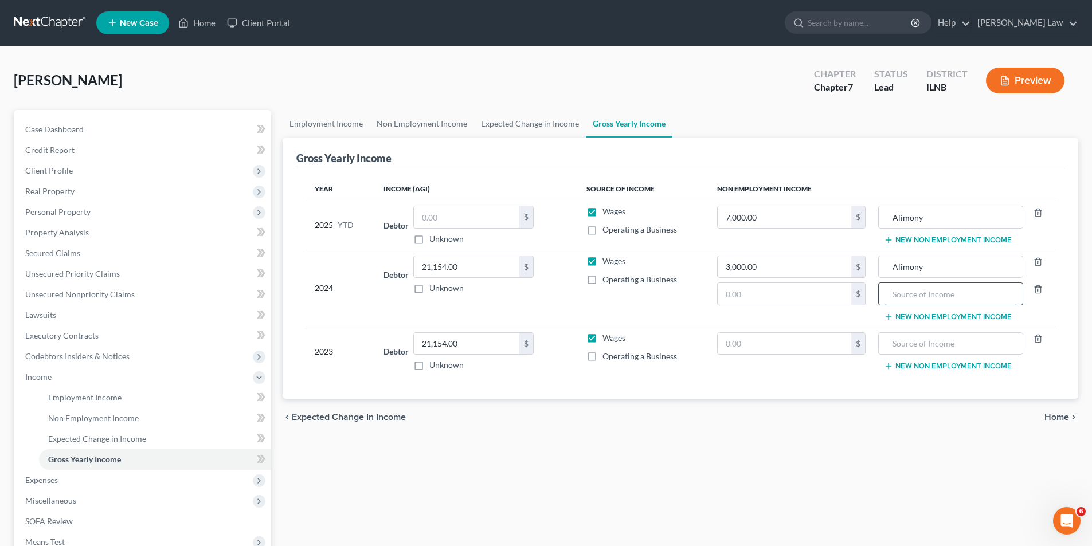
click at [985, 297] on input "text" at bounding box center [950, 294] width 132 height 22
type input "Disability"
click at [793, 293] on input "text" at bounding box center [785, 294] width 134 height 22
type input "21,154"
click at [912, 350] on input "text" at bounding box center [950, 344] width 132 height 22
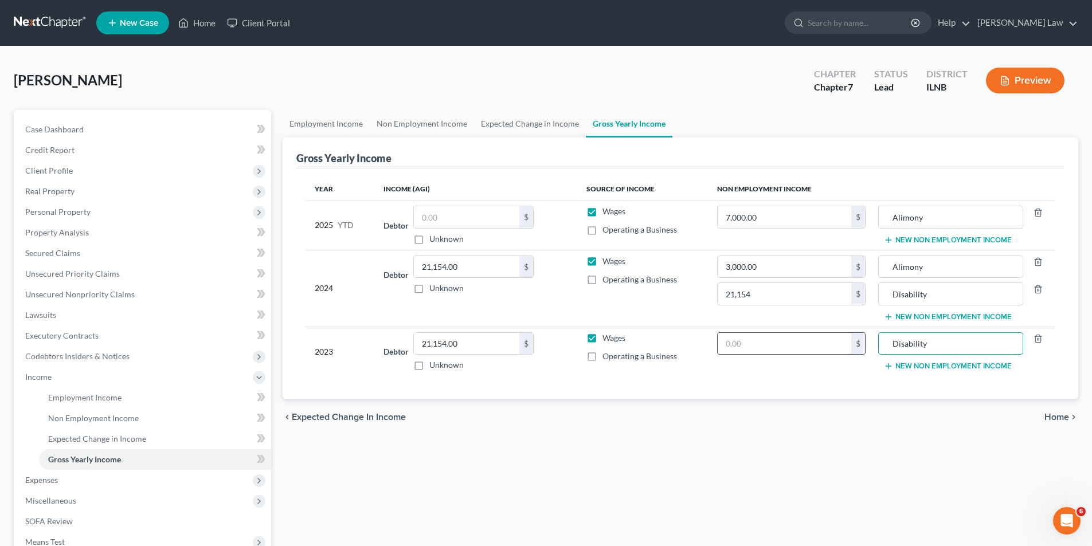
type input "Disability"
click at [804, 342] on input "text" at bounding box center [785, 344] width 134 height 22
type input "21,154"
click at [602, 261] on label "Wages" at bounding box center [613, 261] width 23 height 11
click at [607, 261] on input "Wages" at bounding box center [610, 259] width 7 height 7
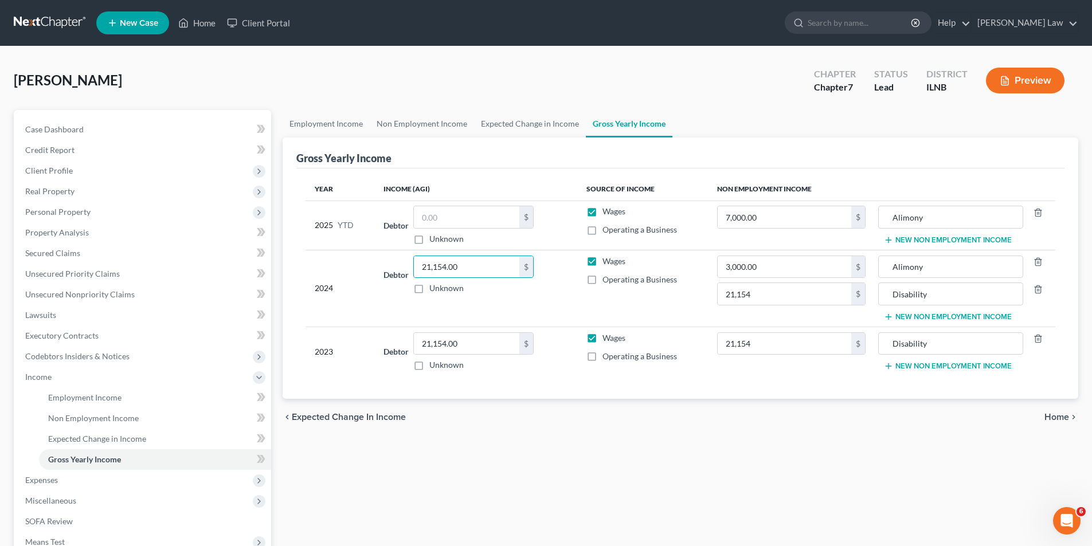
checkbox input "false"
click at [602, 339] on label "Wages" at bounding box center [613, 337] width 23 height 11
click at [607, 339] on input "Wages" at bounding box center [610, 335] width 7 height 7
checkbox input "false"
click at [602, 213] on label "Wages" at bounding box center [613, 211] width 23 height 11
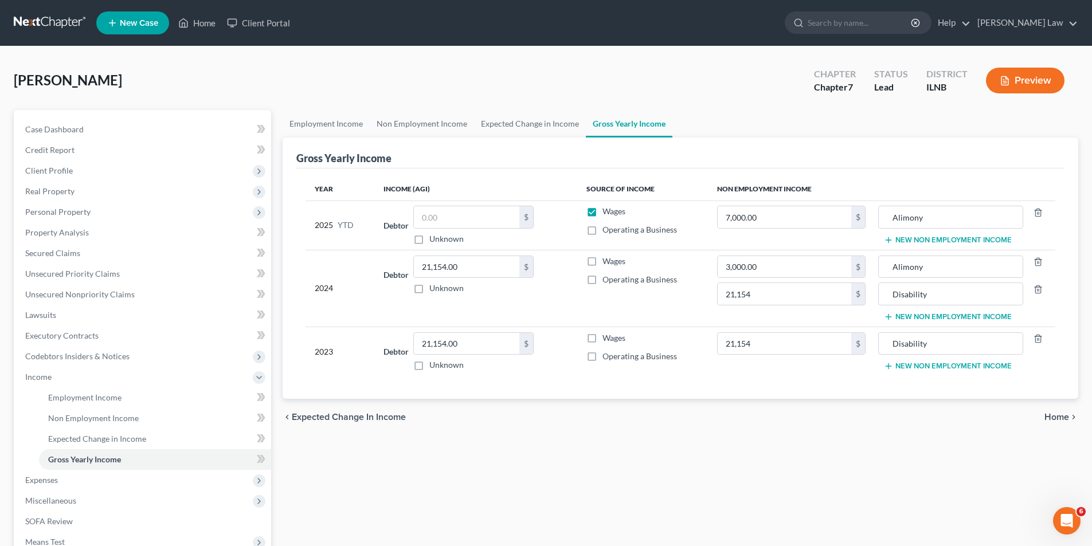
click at [607, 213] on input "Wages" at bounding box center [610, 209] width 7 height 7
checkbox input "false"
type input "0"
click at [75, 414] on span "Non Employment Income" at bounding box center [93, 418] width 91 height 10
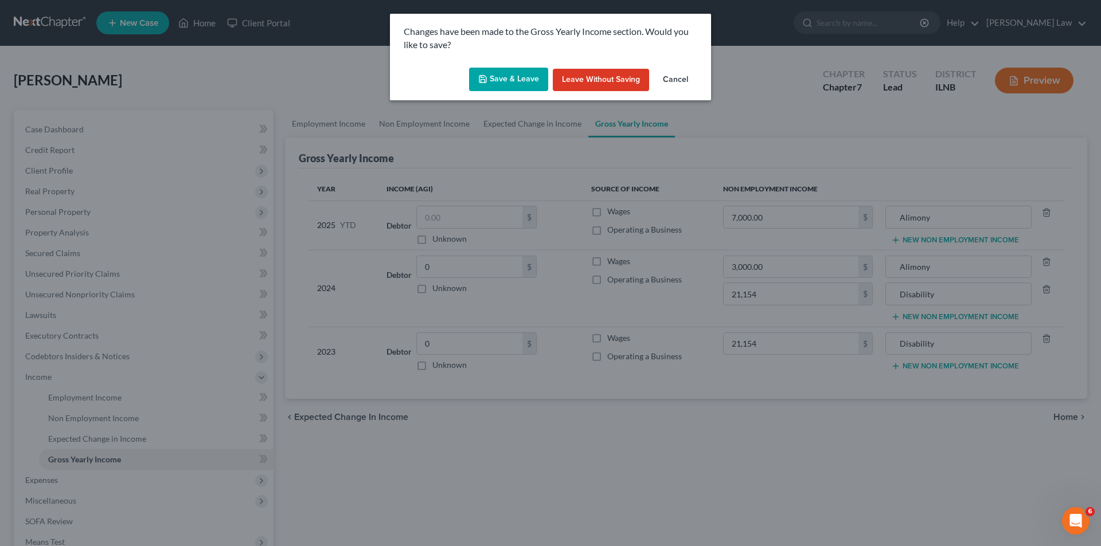
click at [502, 71] on button "Save & Leave" at bounding box center [508, 80] width 79 height 24
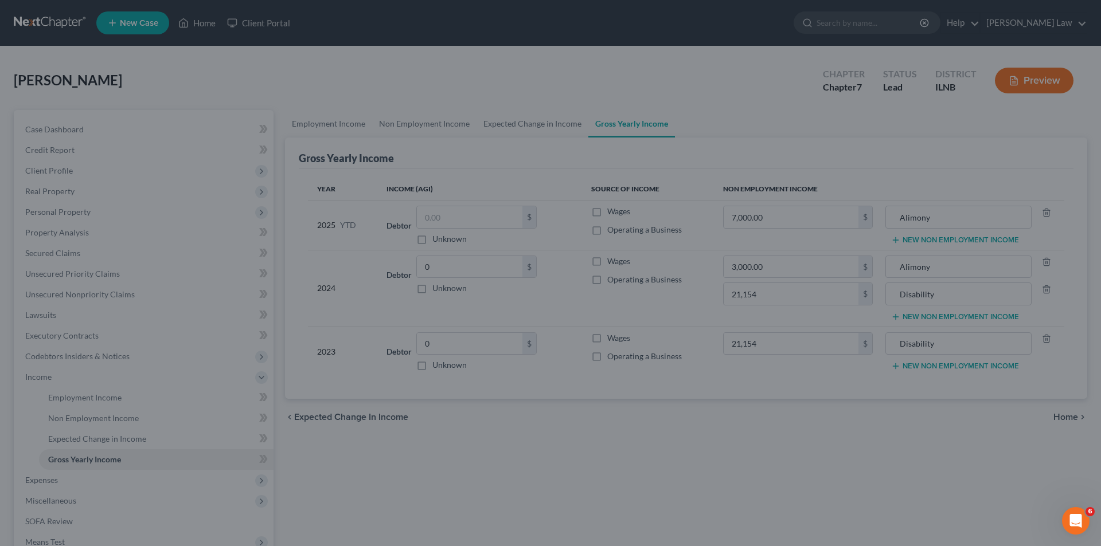
type input "21,154.00"
type input "Disability"
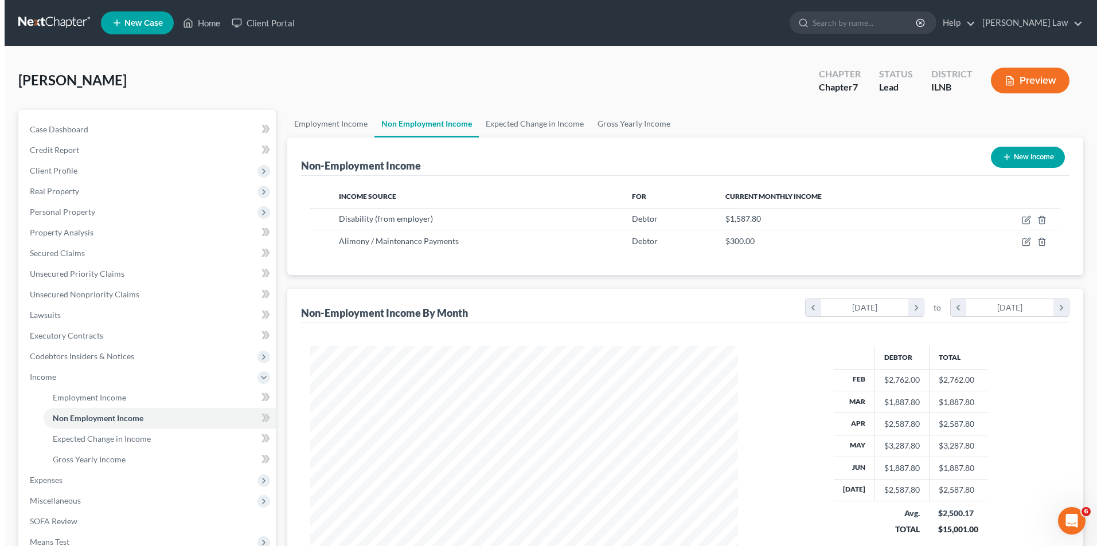
scroll to position [214, 451]
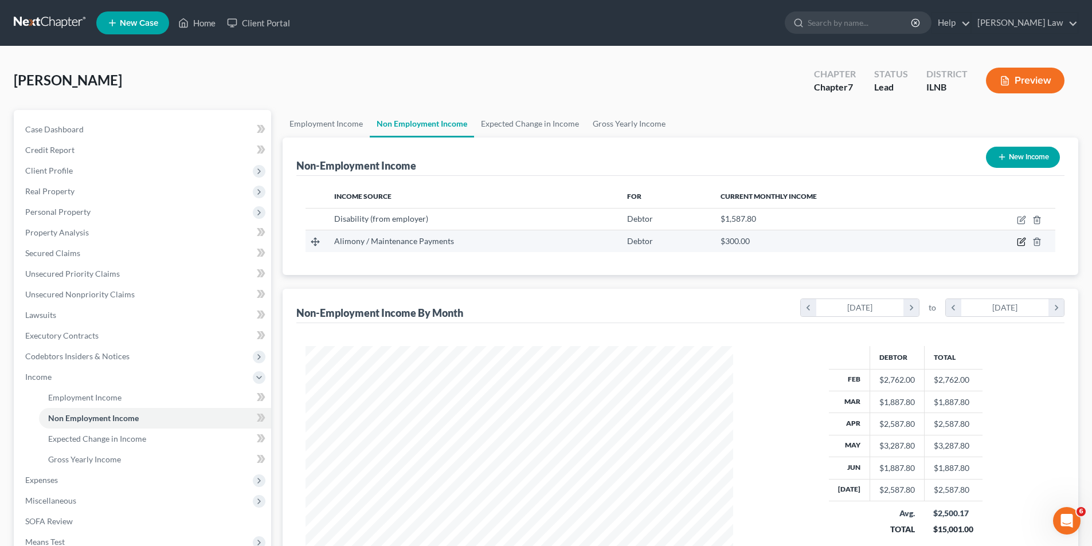
click at [1019, 239] on icon "button" at bounding box center [1020, 242] width 7 height 7
select select "11"
select select "0"
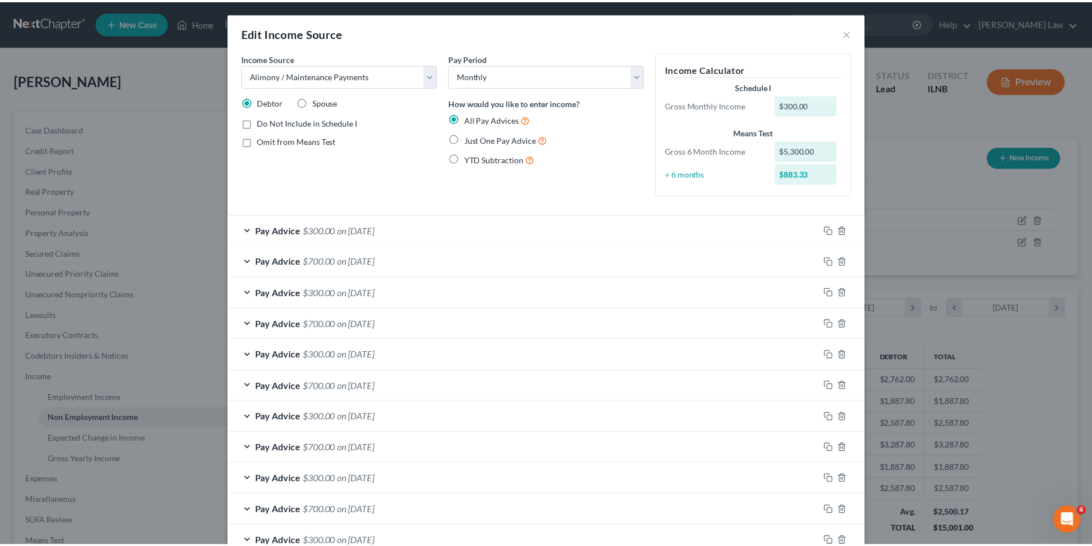
scroll to position [0, 0]
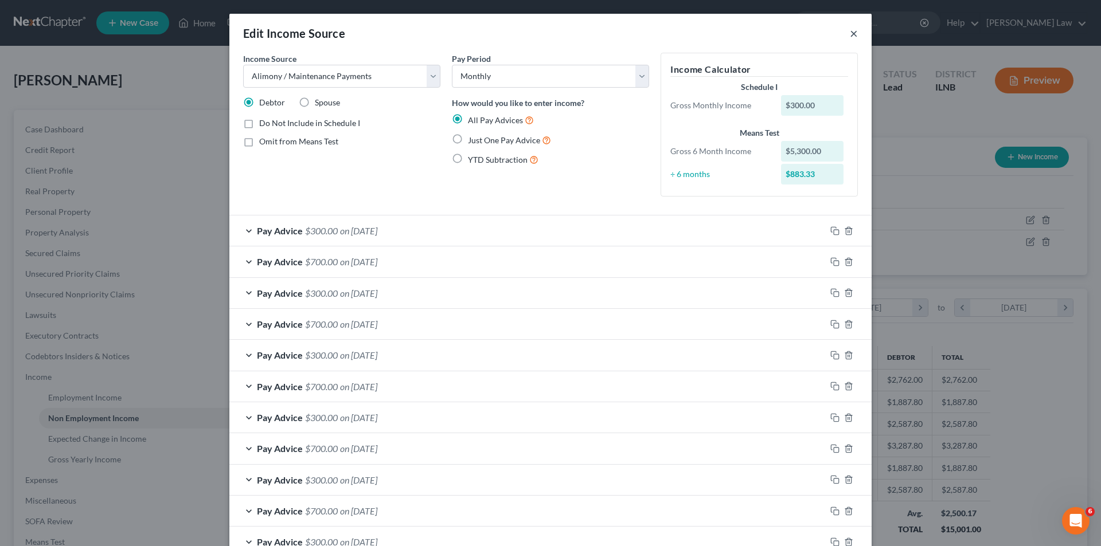
click at [849, 34] on button "×" at bounding box center [853, 33] width 8 height 14
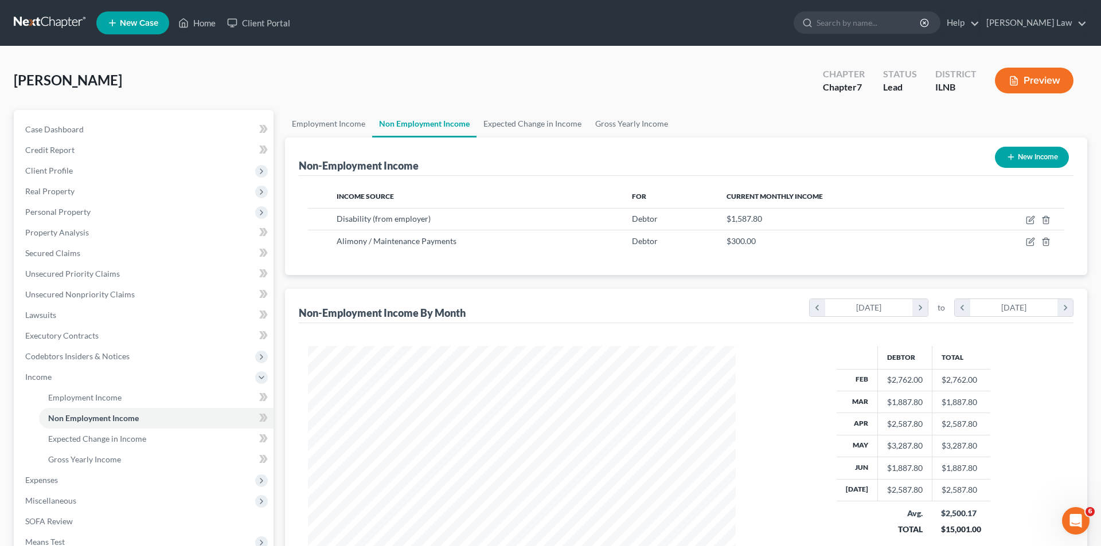
scroll to position [572991, 572754]
click at [79, 465] on link "Gross Yearly Income" at bounding box center [155, 459] width 232 height 21
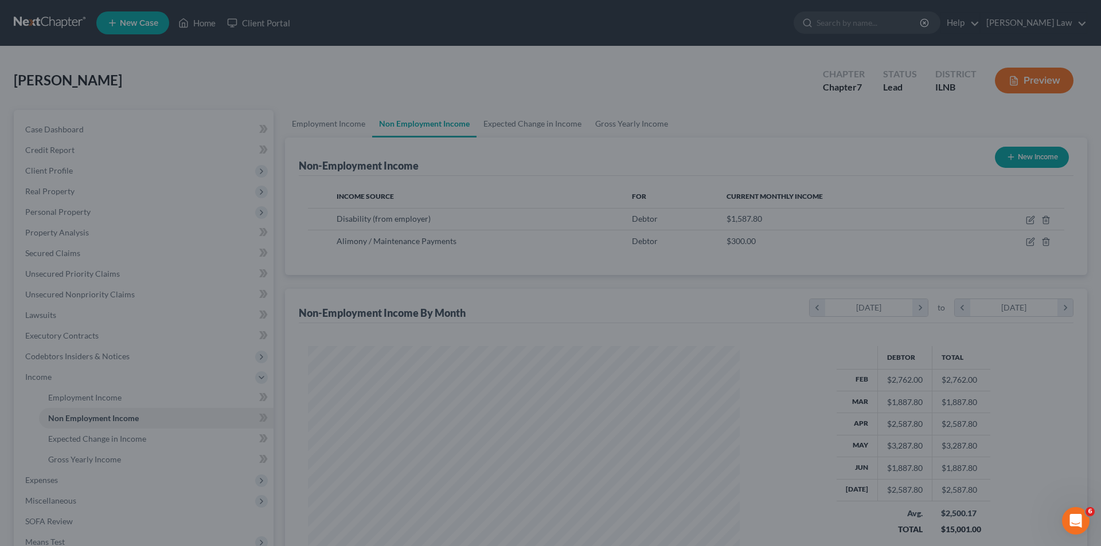
click at [1031, 226] on div at bounding box center [550, 273] width 1101 height 546
click at [1030, 217] on div at bounding box center [550, 273] width 1101 height 546
click at [134, 386] on div at bounding box center [550, 273] width 1101 height 546
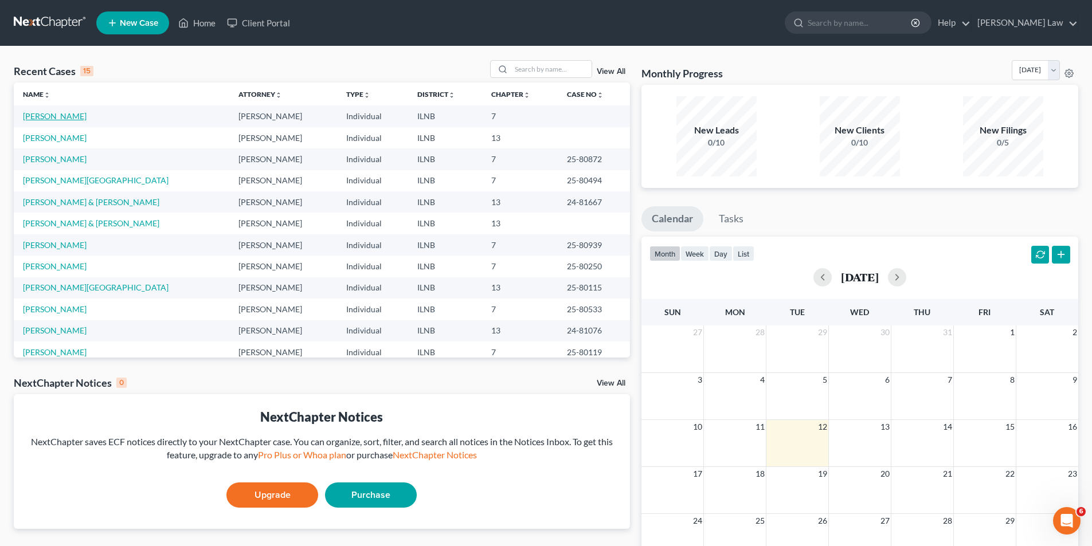
click at [47, 115] on link "[PERSON_NAME]" at bounding box center [55, 116] width 64 height 10
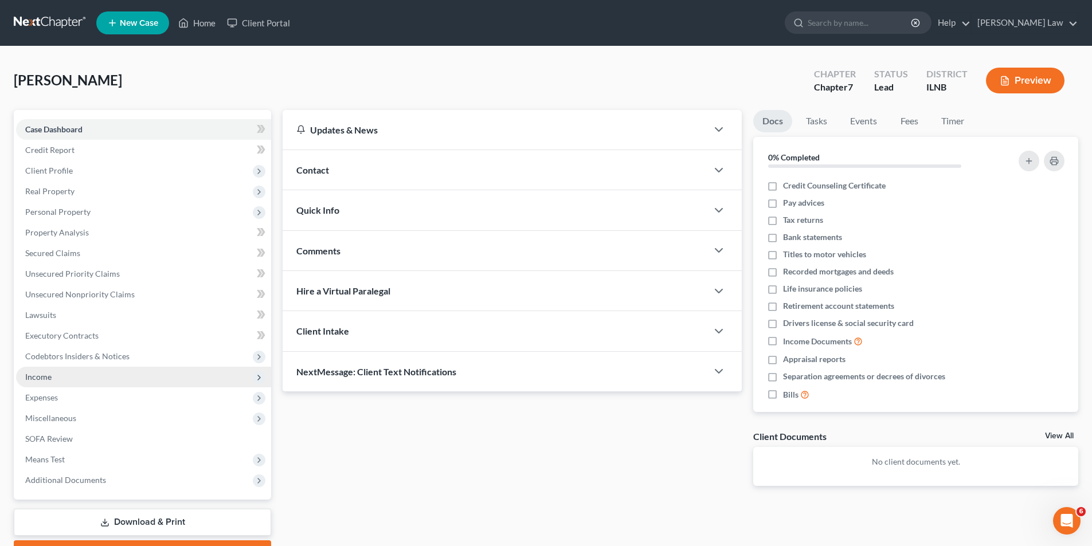
click at [46, 370] on span "Income" at bounding box center [143, 377] width 255 height 21
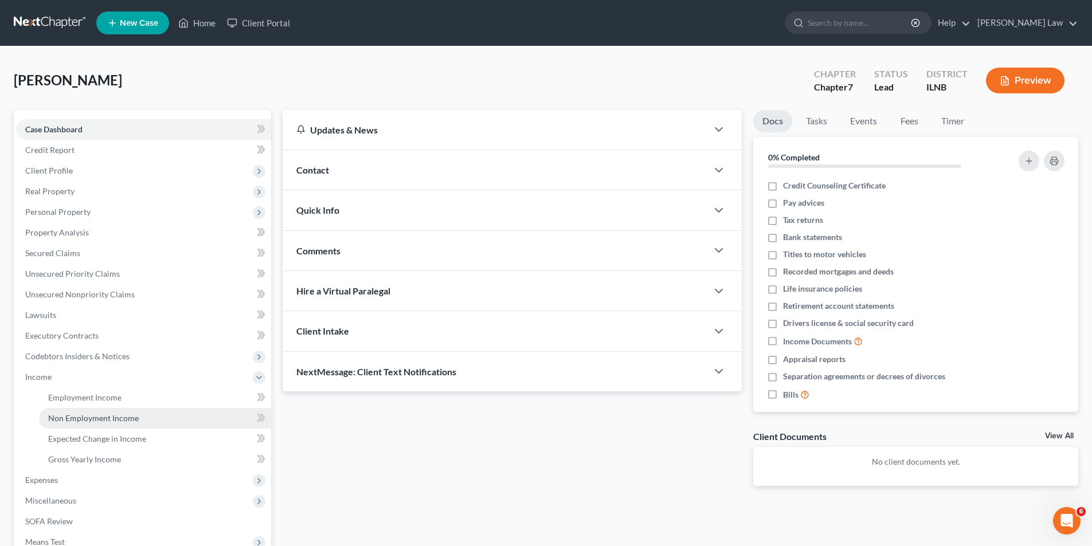
click at [87, 421] on span "Non Employment Income" at bounding box center [93, 418] width 91 height 10
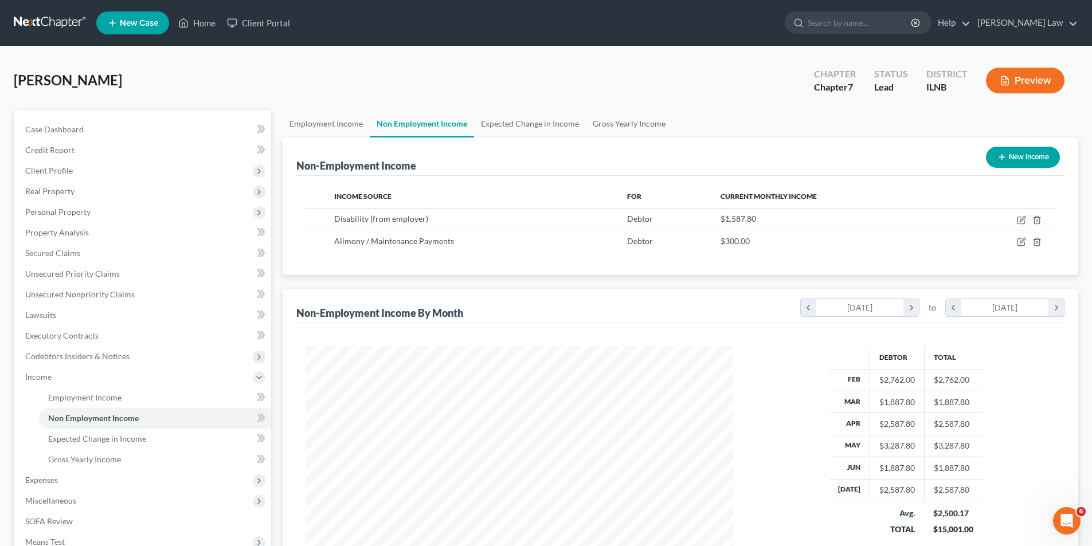
scroll to position [214, 451]
click at [89, 462] on span "Gross Yearly Income" at bounding box center [84, 460] width 73 height 10
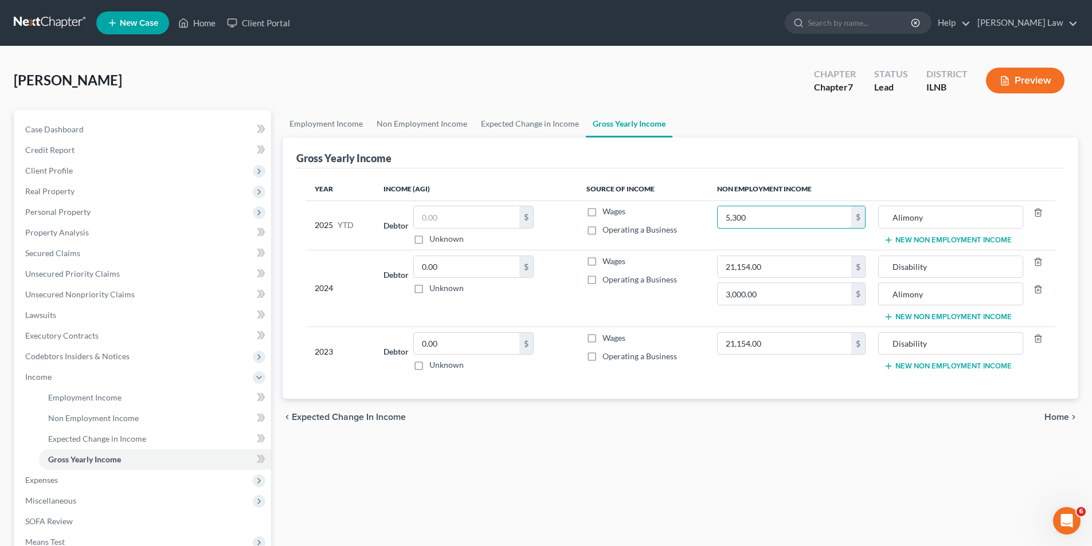
type input "5,300"
click at [802, 240] on td "5,300 $" at bounding box center [791, 225] width 167 height 49
click at [964, 241] on button "New Non Employment Income" at bounding box center [948, 240] width 128 height 9
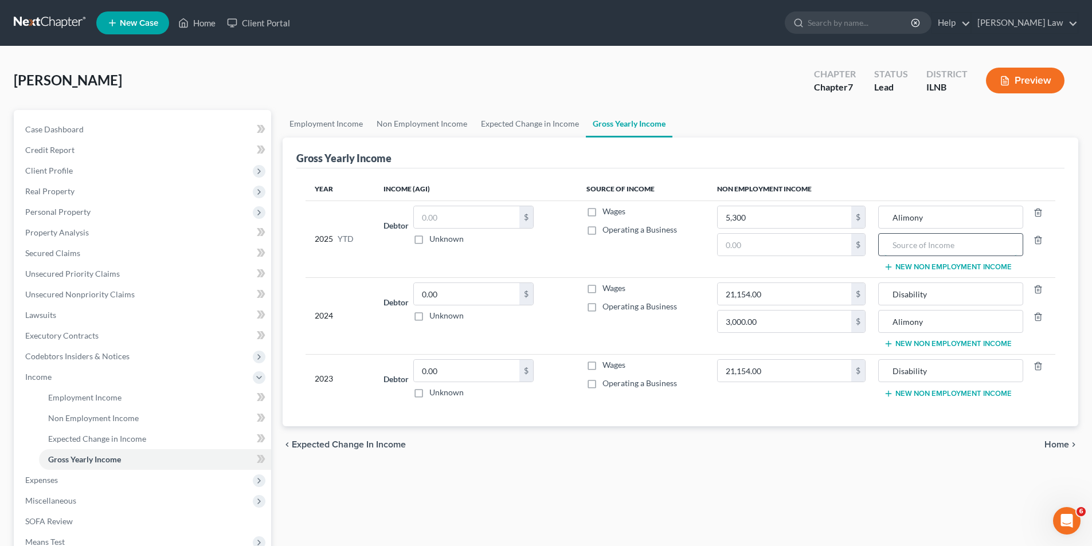
click at [916, 246] on input "text" at bounding box center [950, 245] width 132 height 22
type input "Disability"
click at [825, 245] on input "text" at bounding box center [785, 245] width 134 height 22
click at [89, 421] on span "Non Employment Income" at bounding box center [93, 418] width 91 height 10
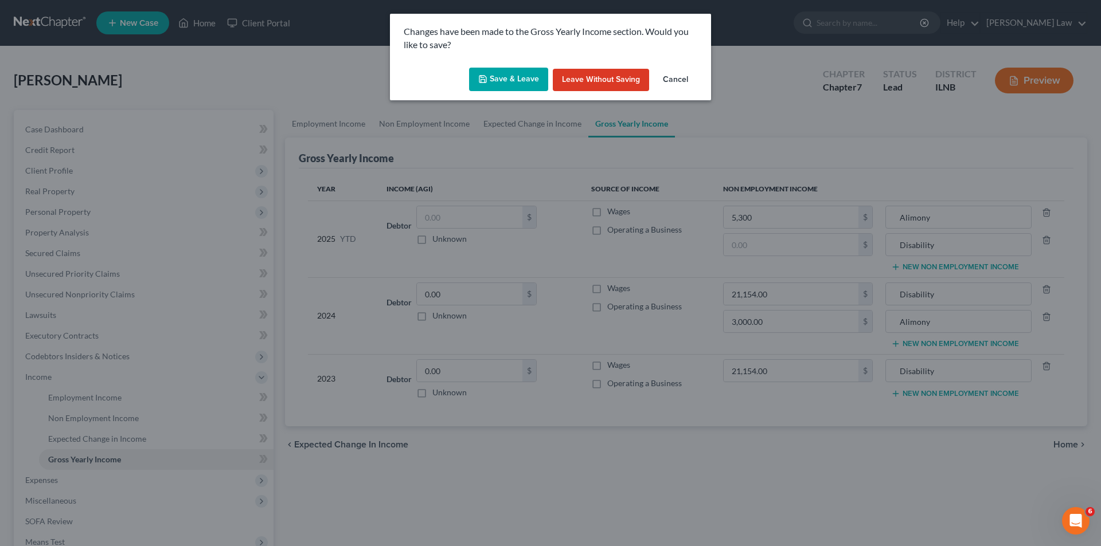
click at [512, 76] on button "Save & Leave" at bounding box center [508, 80] width 79 height 24
type input "Disability"
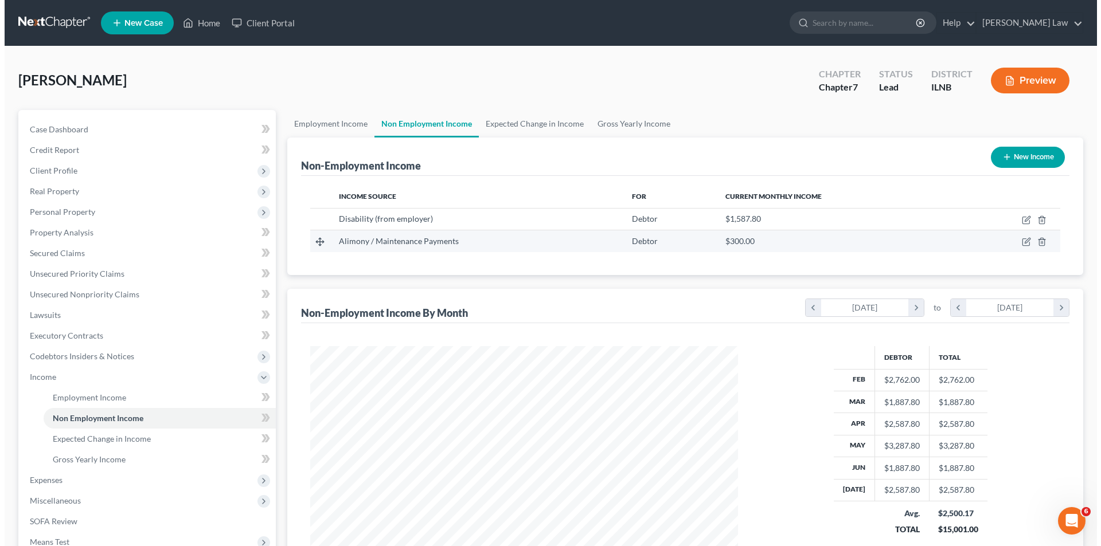
scroll to position [214, 451]
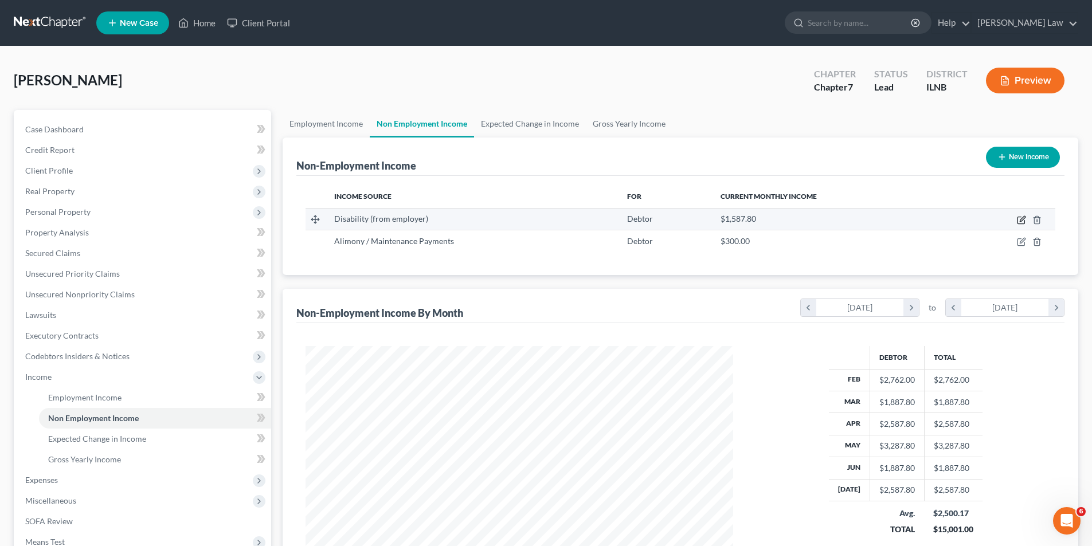
click at [1019, 220] on icon "button" at bounding box center [1021, 220] width 9 height 9
select select "1"
select select "0"
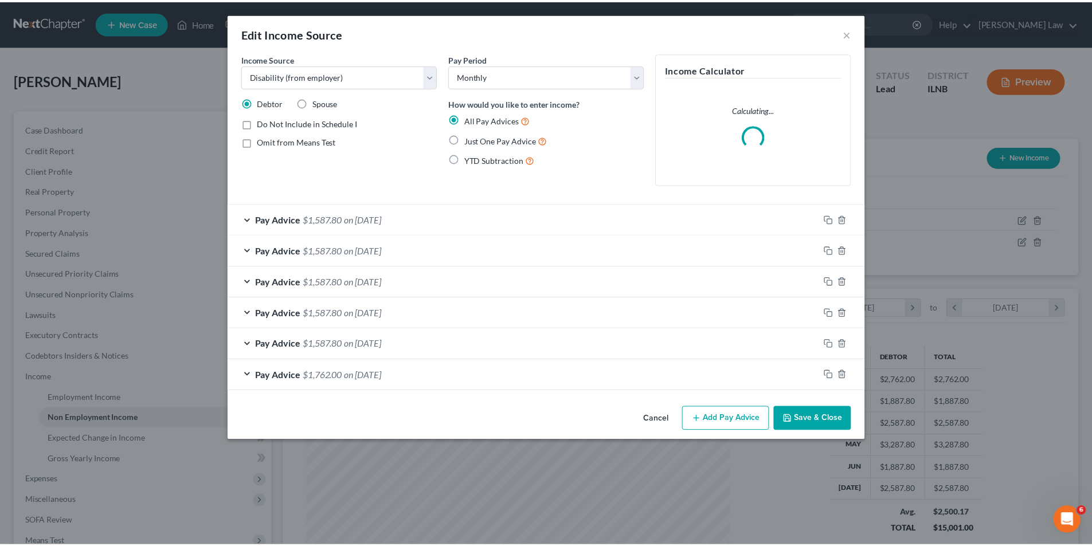
scroll to position [216, 455]
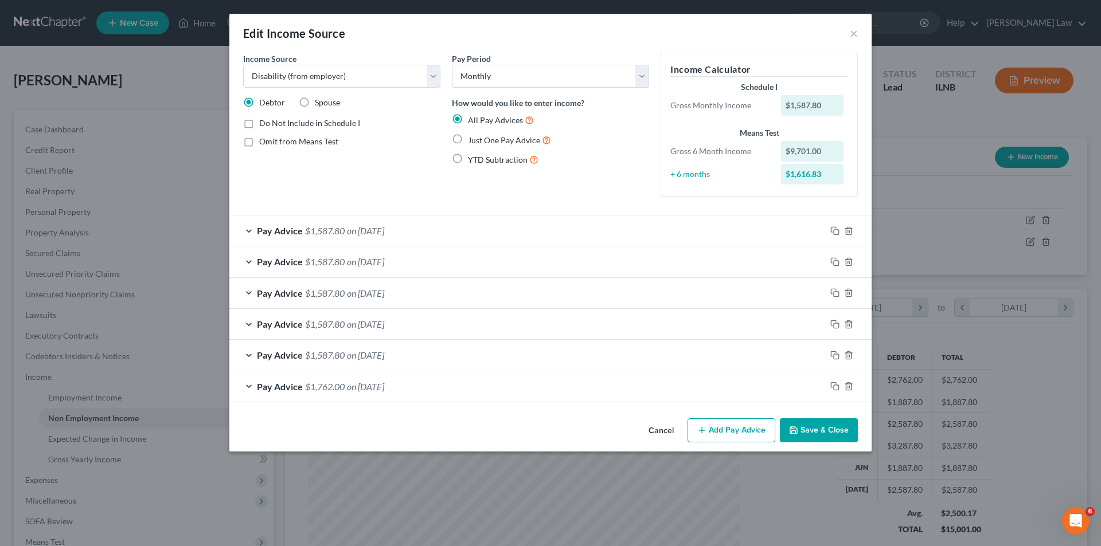
click at [820, 430] on button "Save & Close" at bounding box center [819, 430] width 78 height 24
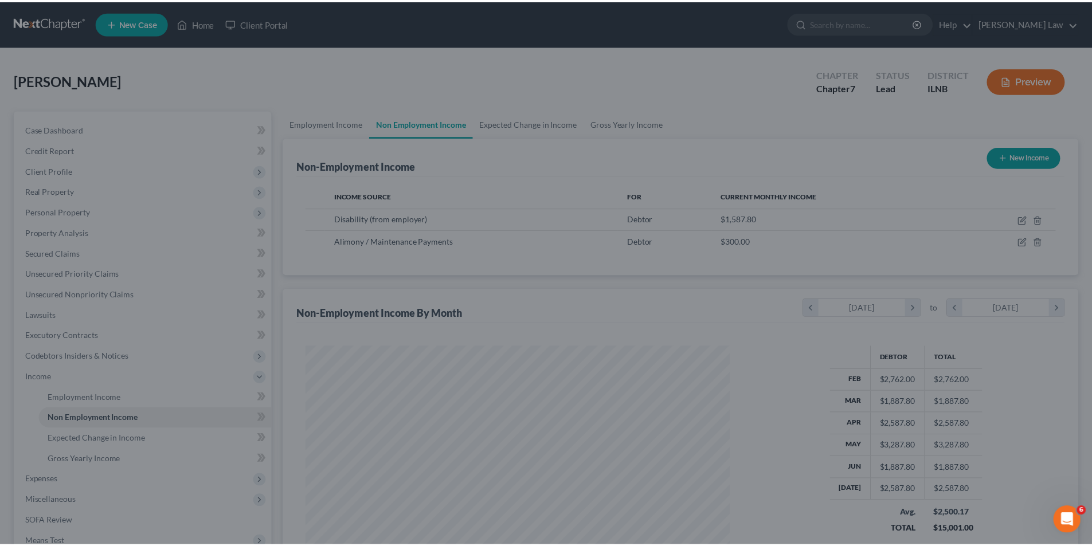
scroll to position [572991, 572754]
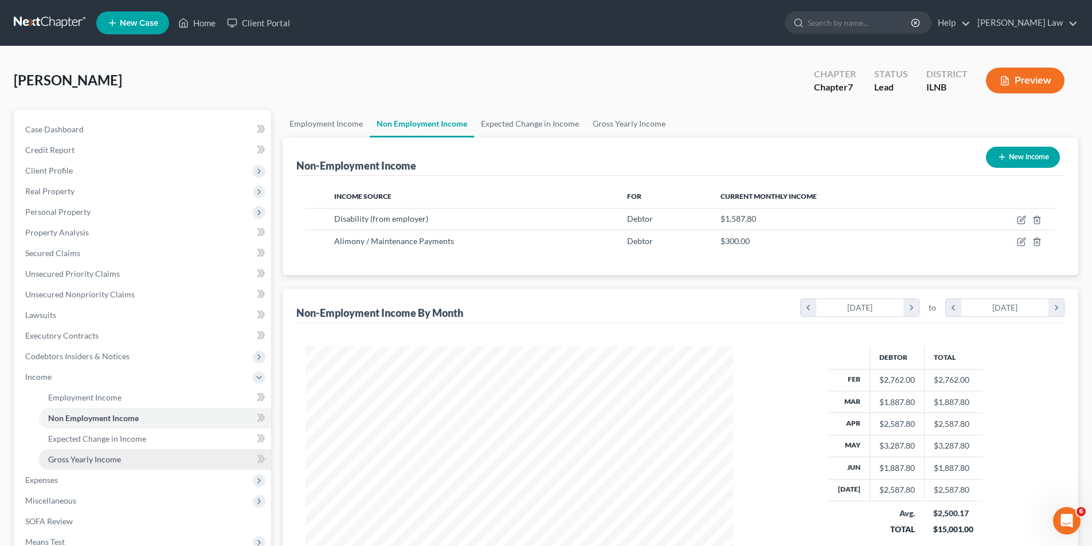
click at [93, 461] on span "Gross Yearly Income" at bounding box center [84, 460] width 73 height 10
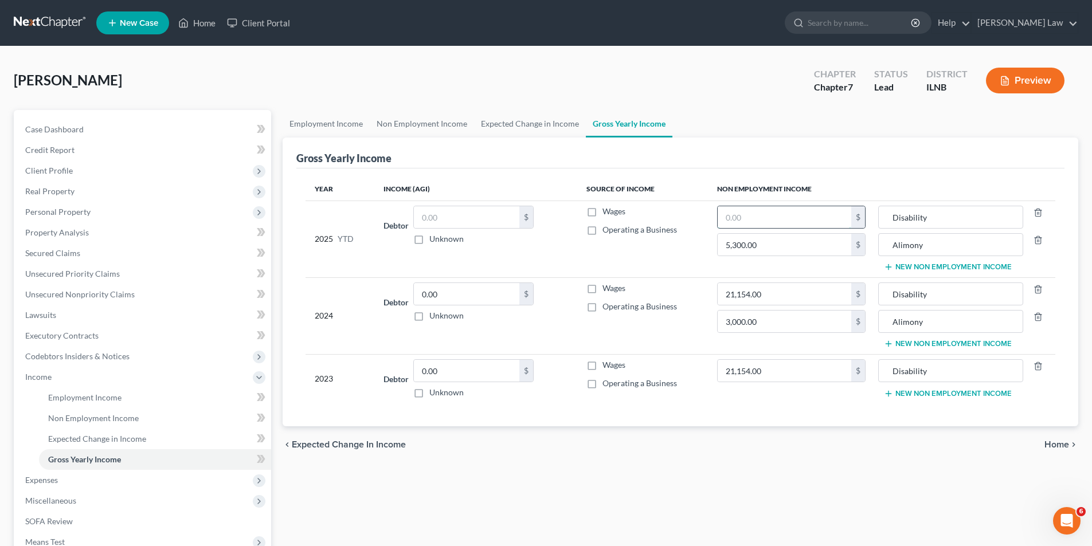
click at [749, 216] on input "text" at bounding box center [785, 217] width 134 height 22
type input "11,463.00"
click at [786, 410] on div "Year Income (AGI) Source of Income Non Employment Income 2025 YTD Debtor $ Unkn…" at bounding box center [680, 298] width 768 height 258
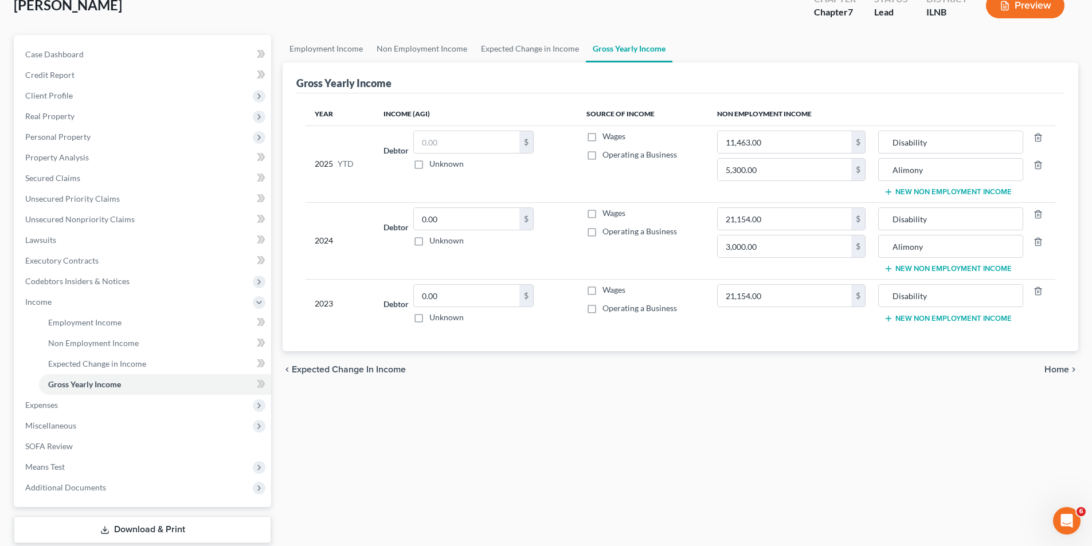
scroll to position [146, 0]
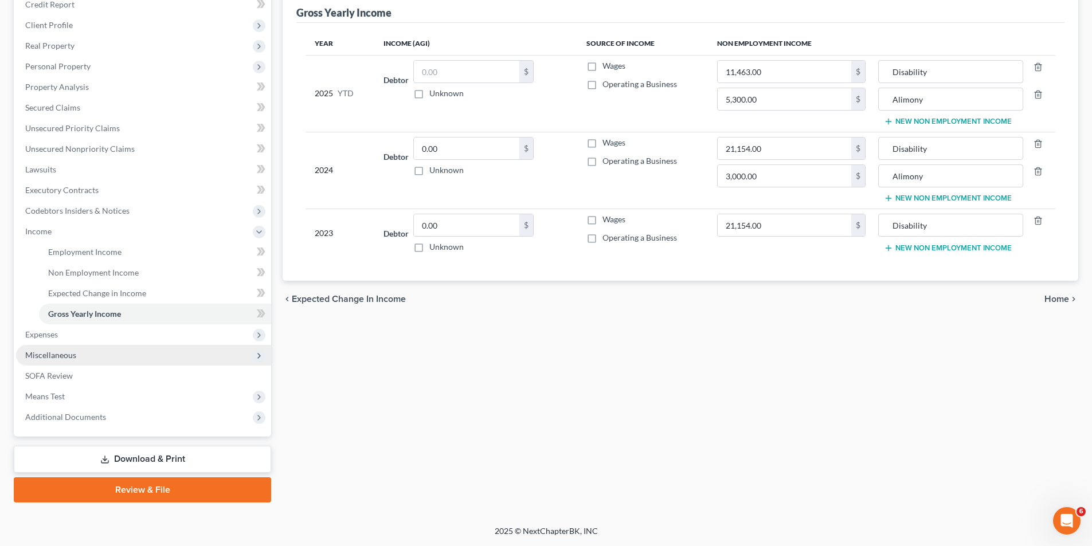
click at [73, 358] on span "Miscellaneous" at bounding box center [50, 355] width 51 height 10
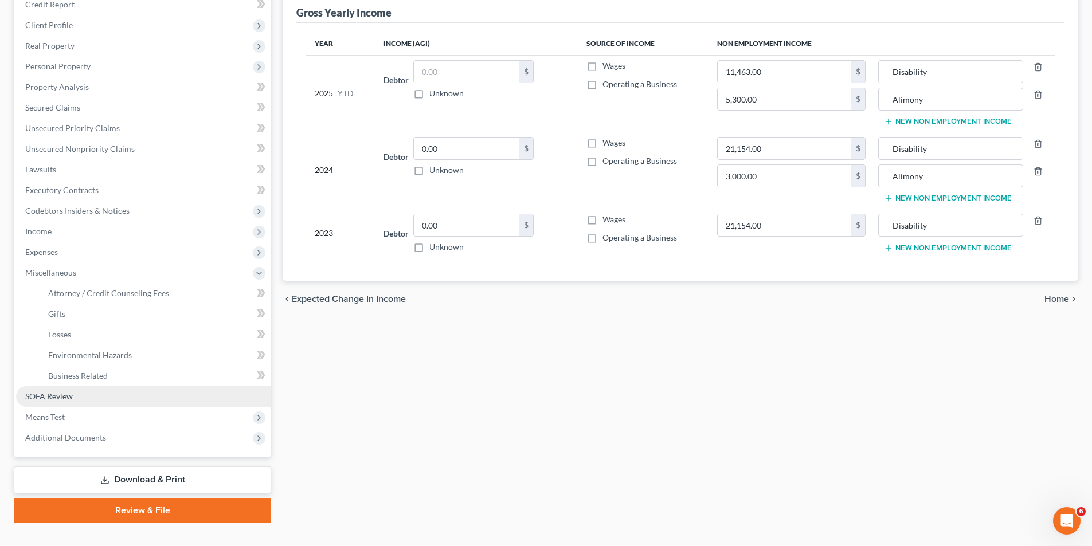
click at [76, 397] on link "SOFA Review" at bounding box center [143, 396] width 255 height 21
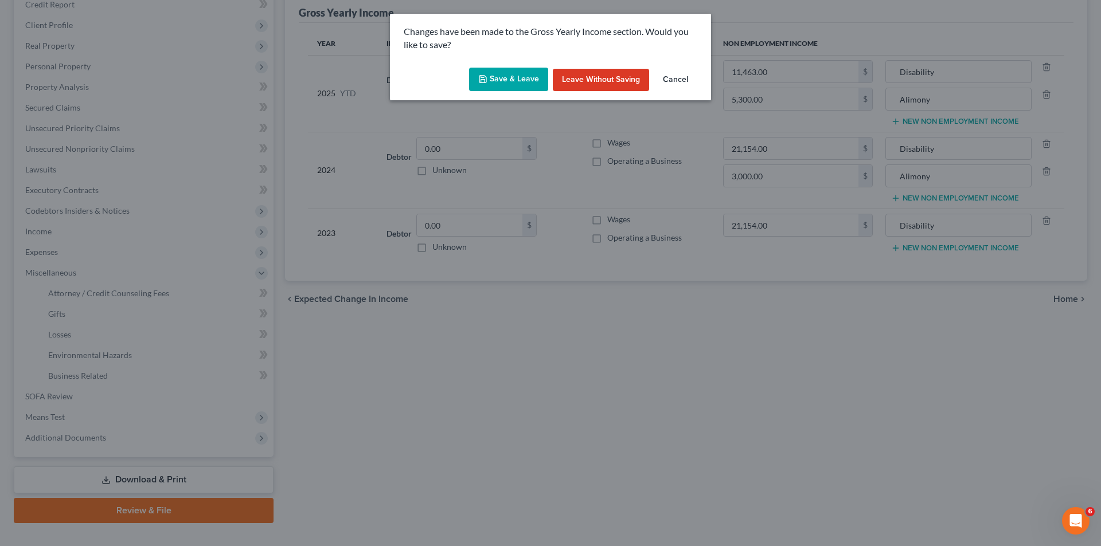
click at [522, 79] on button "Save & Leave" at bounding box center [508, 80] width 79 height 24
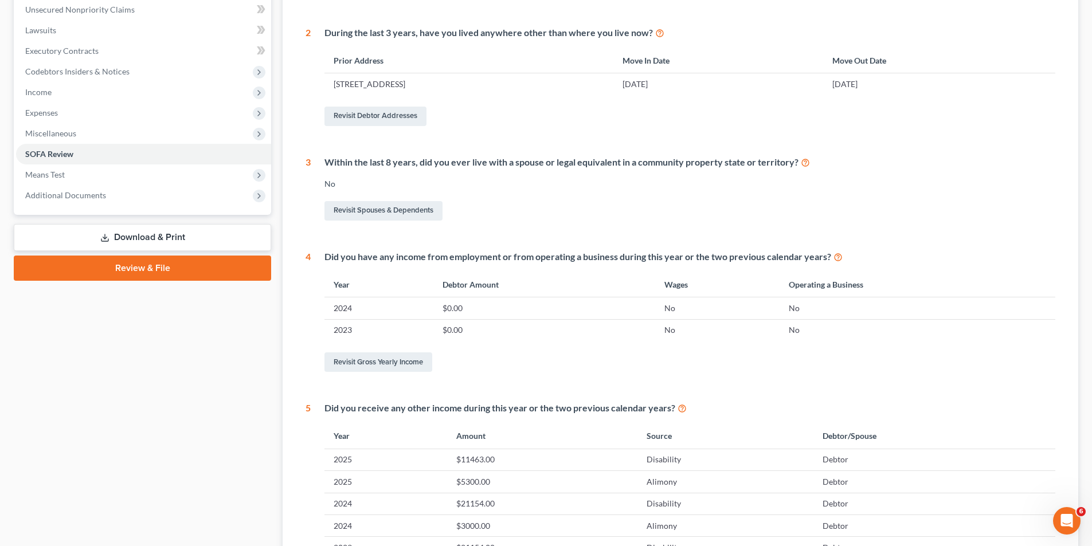
scroll to position [280, 0]
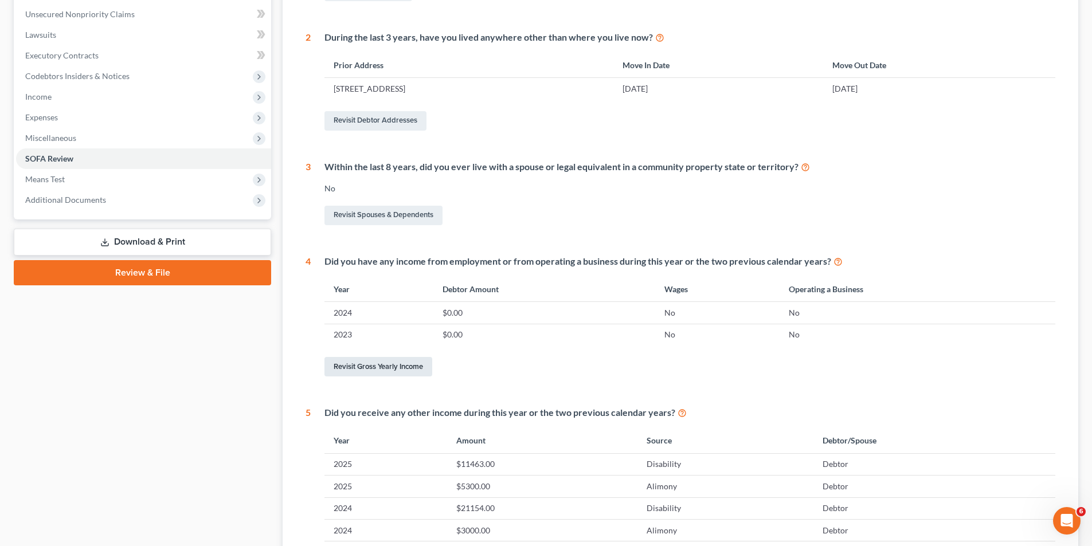
click at [385, 364] on link "Revisit Gross Yearly Income" at bounding box center [378, 366] width 108 height 19
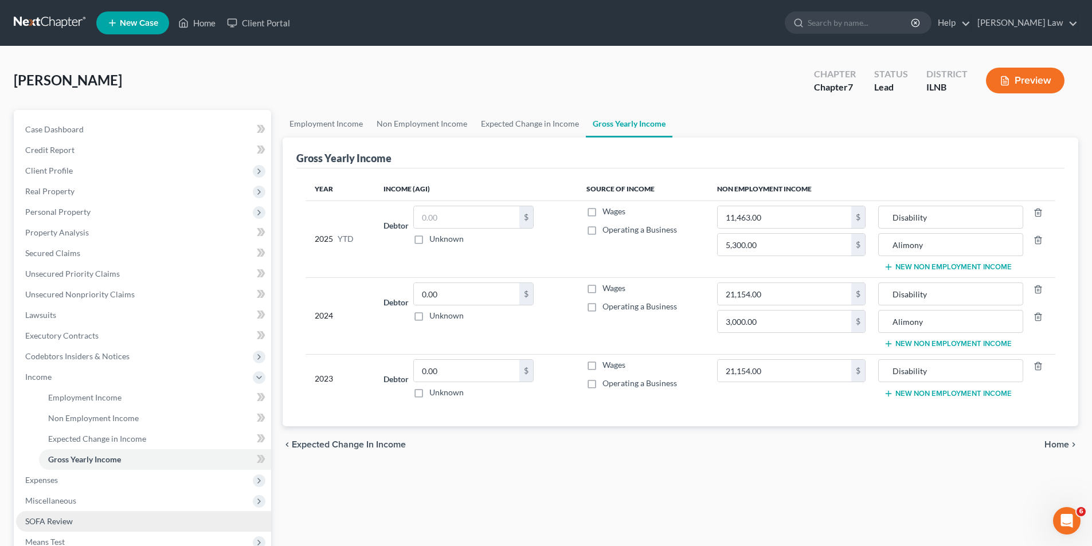
click at [70, 522] on span "SOFA Review" at bounding box center [49, 521] width 48 height 10
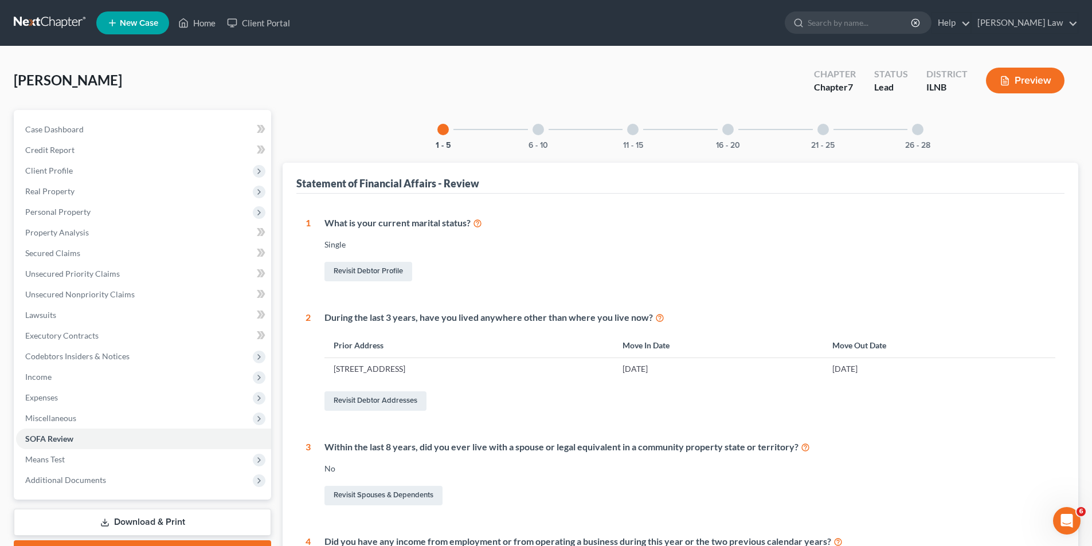
click at [538, 124] on div at bounding box center [538, 129] width 11 height 11
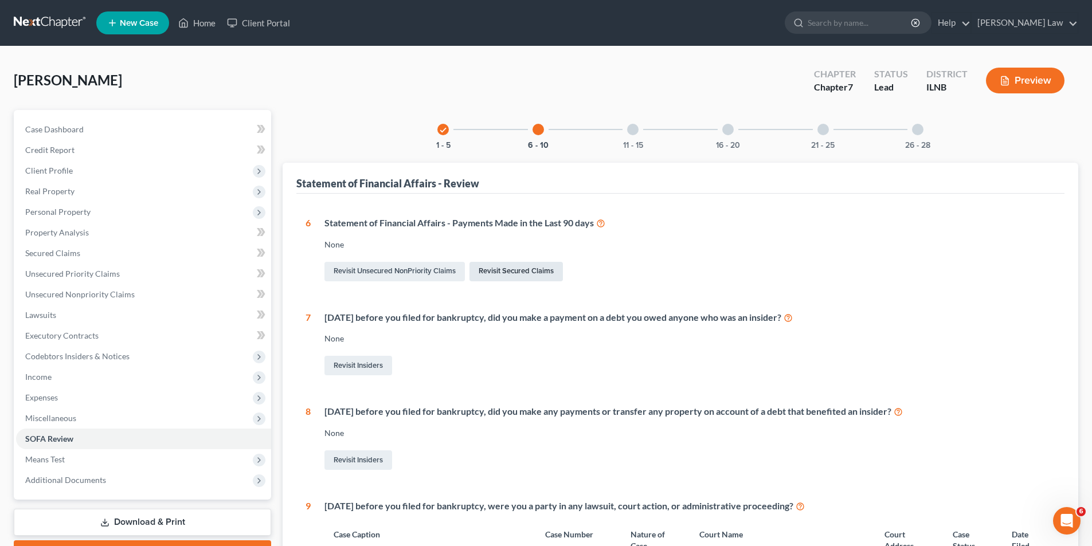
click at [511, 269] on link "Revisit Secured Claims" at bounding box center [515, 271] width 93 height 19
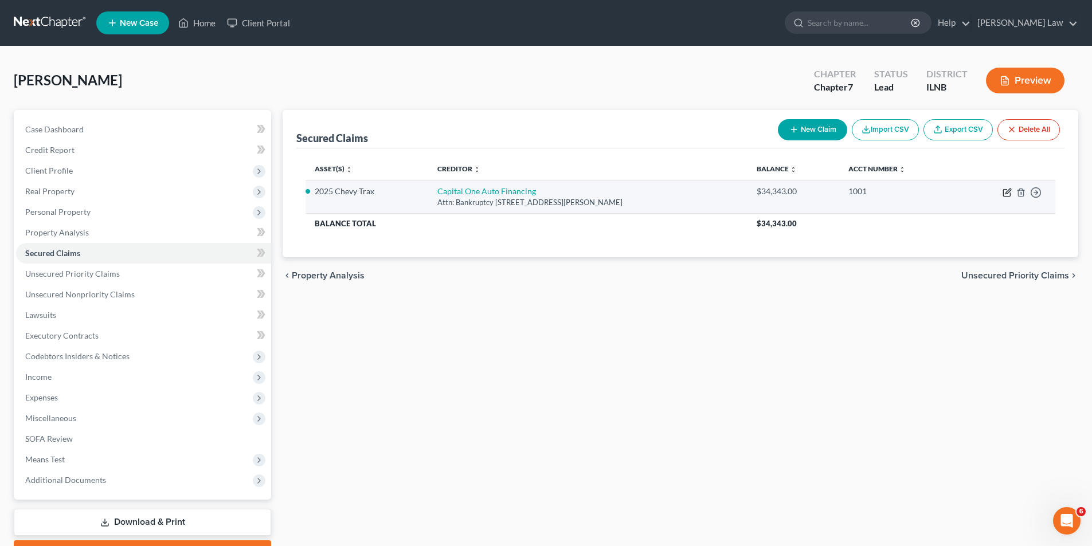
click at [1005, 192] on icon "button" at bounding box center [1007, 192] width 9 height 9
select select "45"
select select "5"
select select "0"
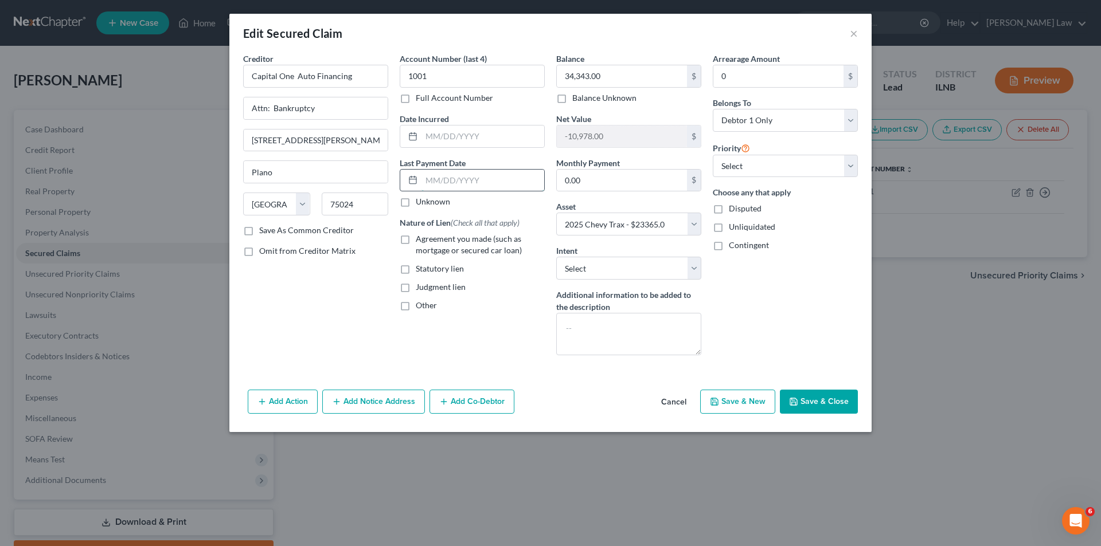
click at [428, 179] on input "text" at bounding box center [482, 181] width 123 height 22
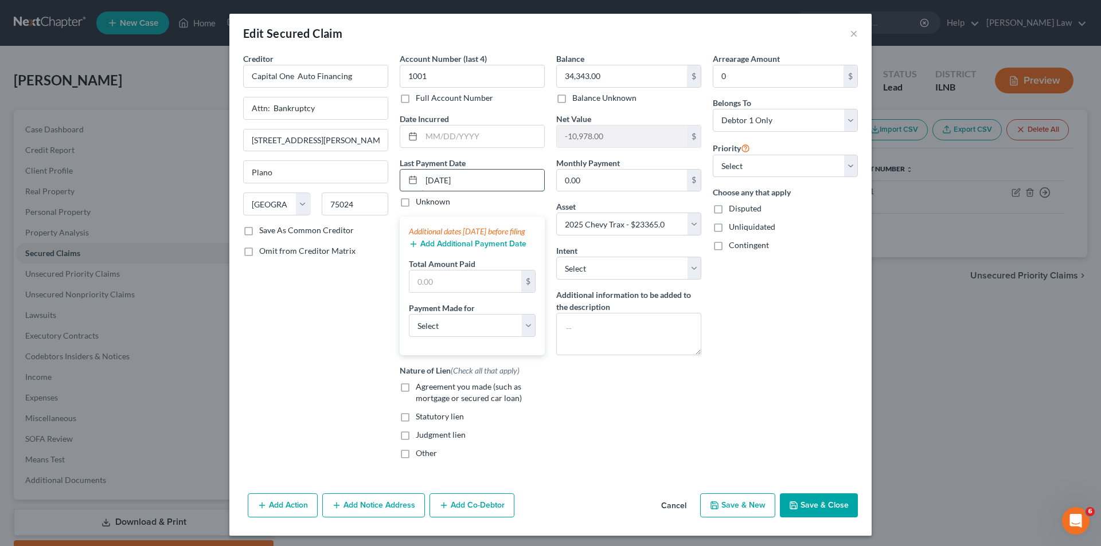
drag, startPoint x: 424, startPoint y: 181, endPoint x: 429, endPoint y: 180, distance: 5.8
click at [429, 180] on input "[DATE]" at bounding box center [482, 181] width 123 height 22
type input "08/01/2025"
click at [437, 292] on input "text" at bounding box center [465, 282] width 112 height 22
type input "503.50"
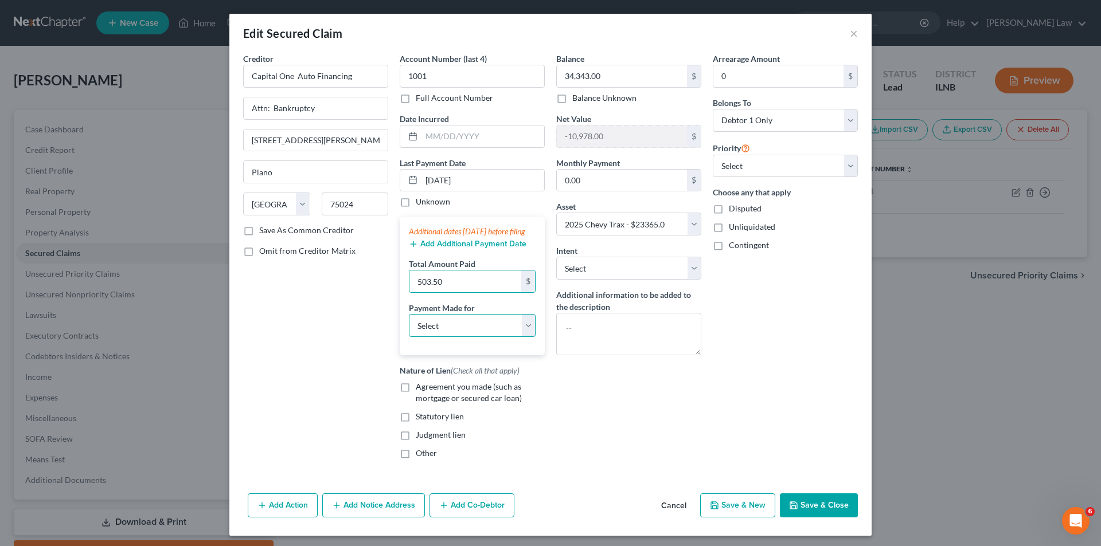
click at [441, 337] on select "Select Car Credit Card Loan Repayment Mortgage Other Suppliers Or Vendors" at bounding box center [472, 325] width 127 height 23
select select "0"
click at [409, 326] on select "Select Car Credit Card Loan Repayment Mortgage Other Suppliers Or Vendors" at bounding box center [472, 325] width 127 height 23
click at [476, 249] on button "Add Additional Payment Date" at bounding box center [468, 244] width 118 height 9
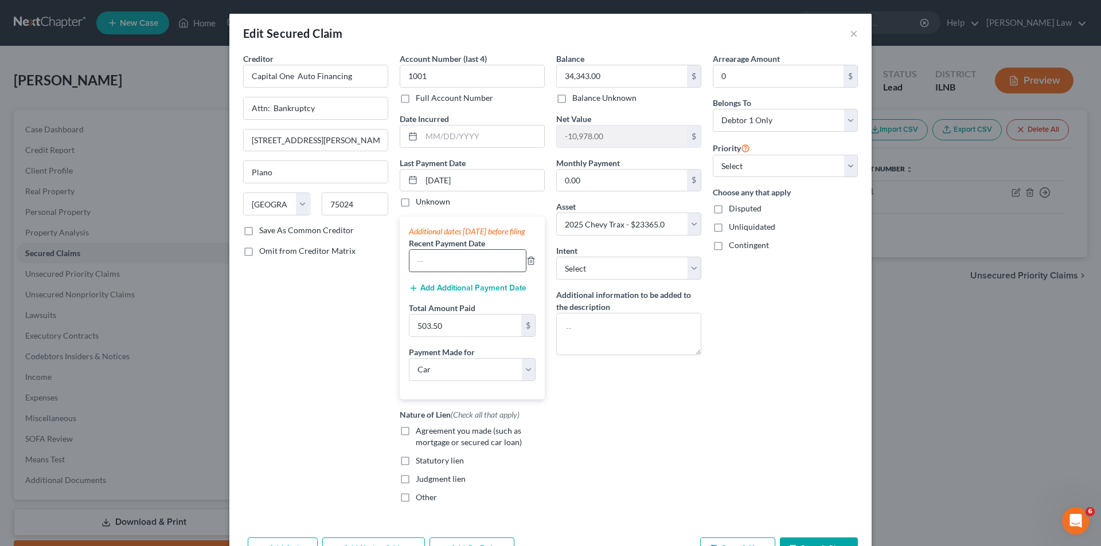
click at [412, 272] on input "text" at bounding box center [467, 261] width 116 height 22
type input "[DATE]"
click at [456, 336] on input "503.50" at bounding box center [465, 326] width 112 height 22
type input "1,007.00"
click at [594, 182] on input "0.00" at bounding box center [622, 181] width 130 height 22
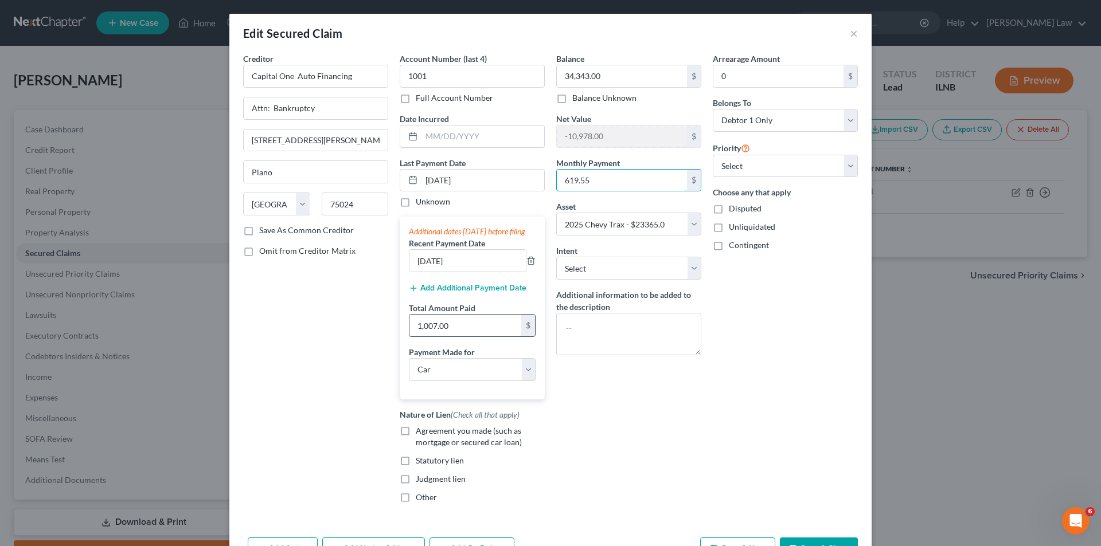
type input "619.55"
type input "1,239.10"
click at [689, 392] on div "Balance 34,343.00 $ Balance Unknown Balance Undetermined 34,343.00 $ Balance Un…" at bounding box center [628, 283] width 156 height 460
click at [683, 269] on select "Select Surrender Redeem Reaffirm Avoid Other" at bounding box center [628, 268] width 145 height 23
select select "2"
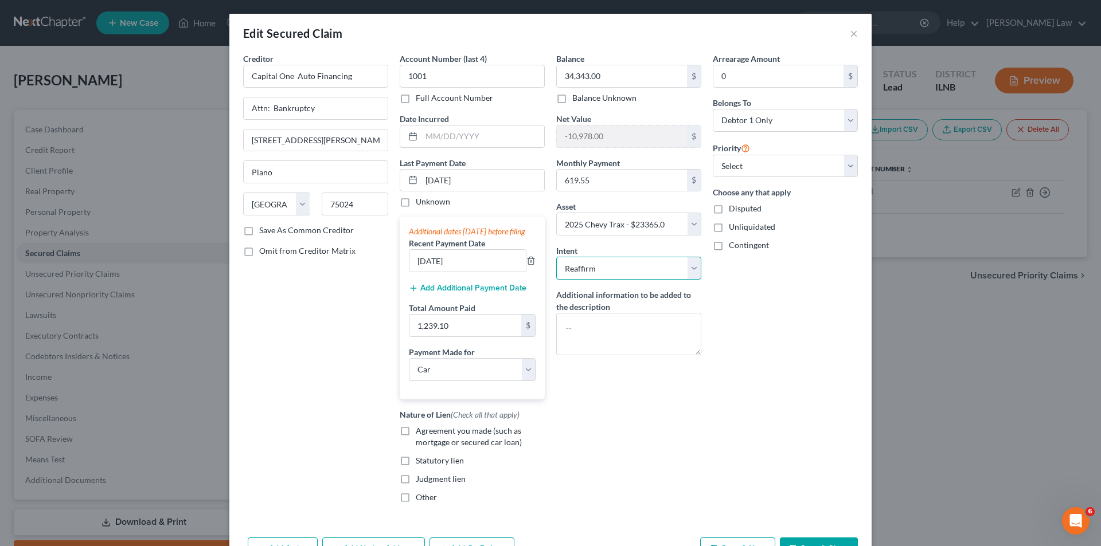
click at [556, 257] on select "Select Surrender Redeem Reaffirm Avoid Other" at bounding box center [628, 268] width 145 height 23
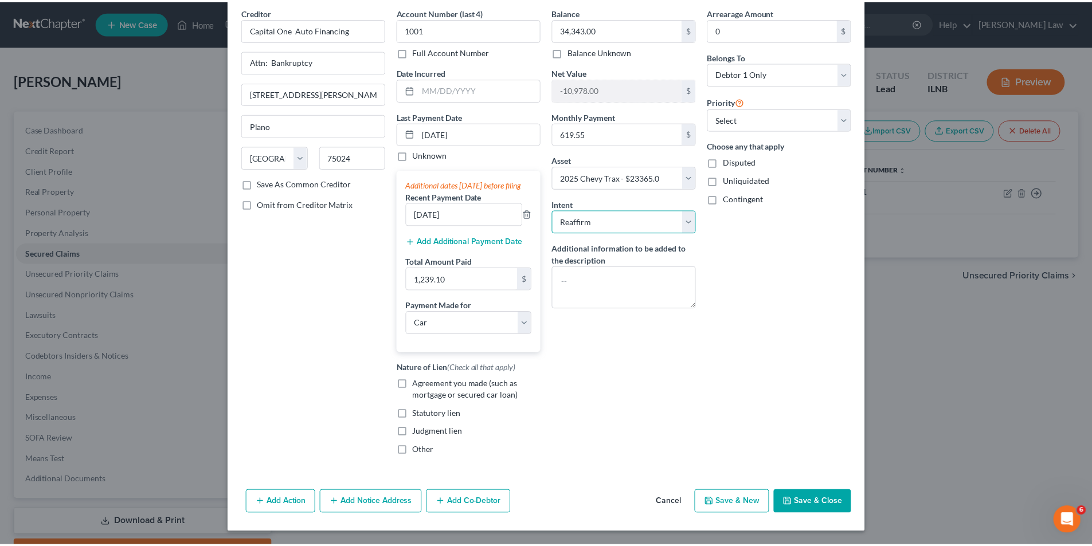
scroll to position [58, 0]
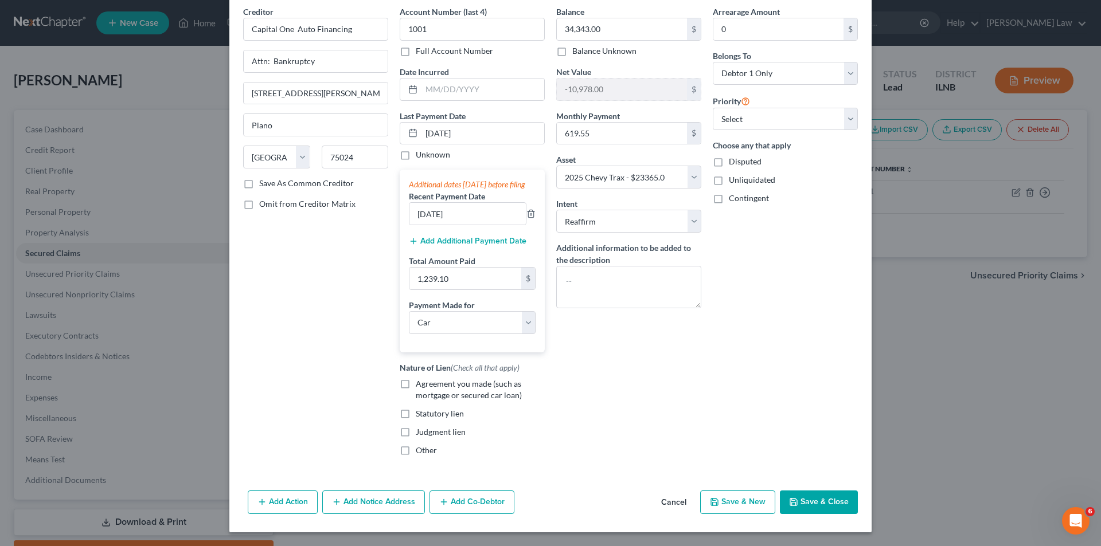
click at [416, 383] on label "Agreement you made (such as mortgage or secured car loan)" at bounding box center [480, 389] width 129 height 23
click at [420, 383] on input "Agreement you made (such as mortgage or secured car loan)" at bounding box center [423, 381] width 7 height 7
checkbox input "true"
click at [807, 500] on button "Save & Close" at bounding box center [819, 503] width 78 height 24
select select
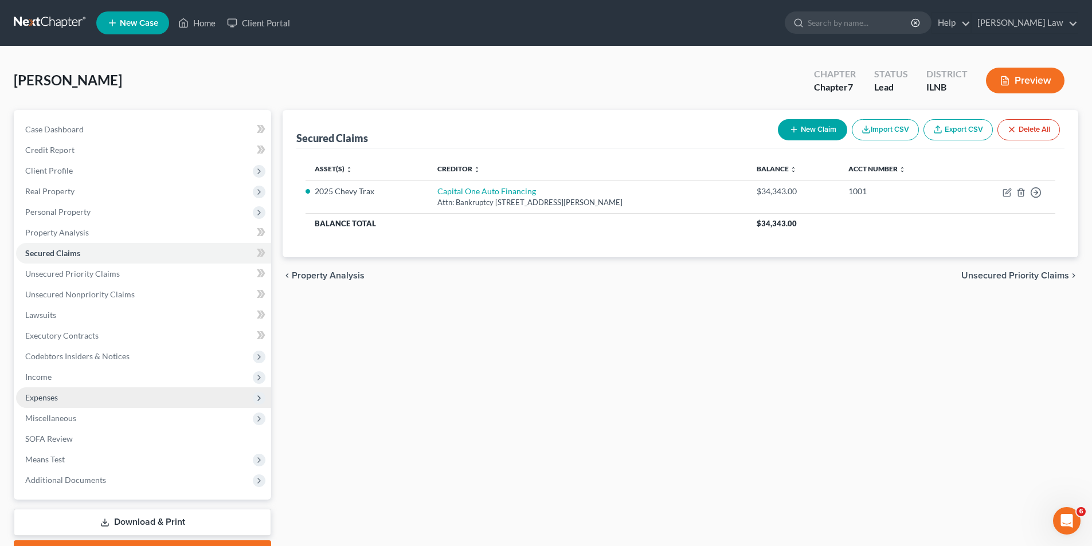
click at [51, 401] on span "Expenses" at bounding box center [41, 398] width 33 height 10
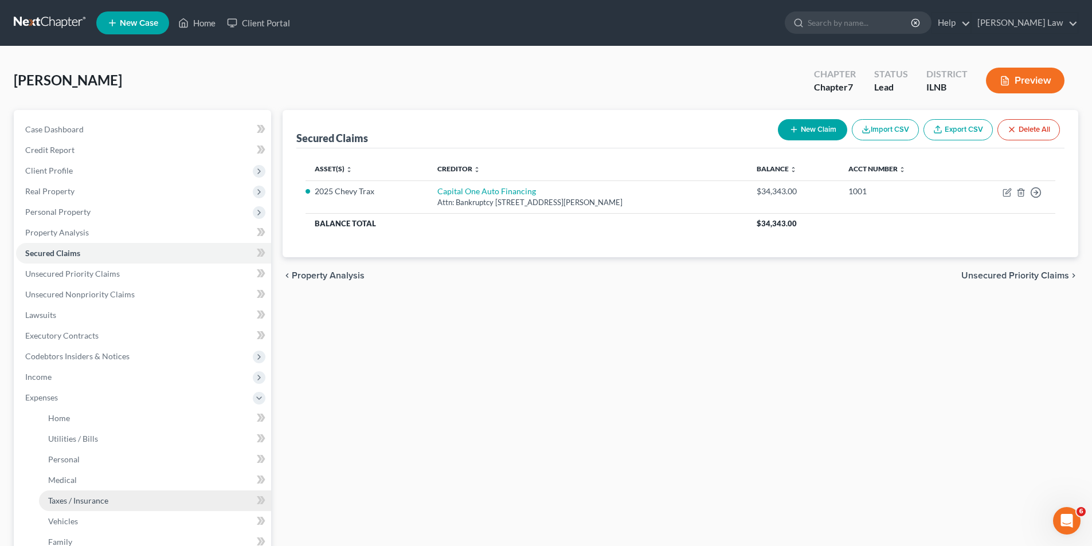
click at [80, 500] on span "Taxes / Insurance" at bounding box center [78, 501] width 60 height 10
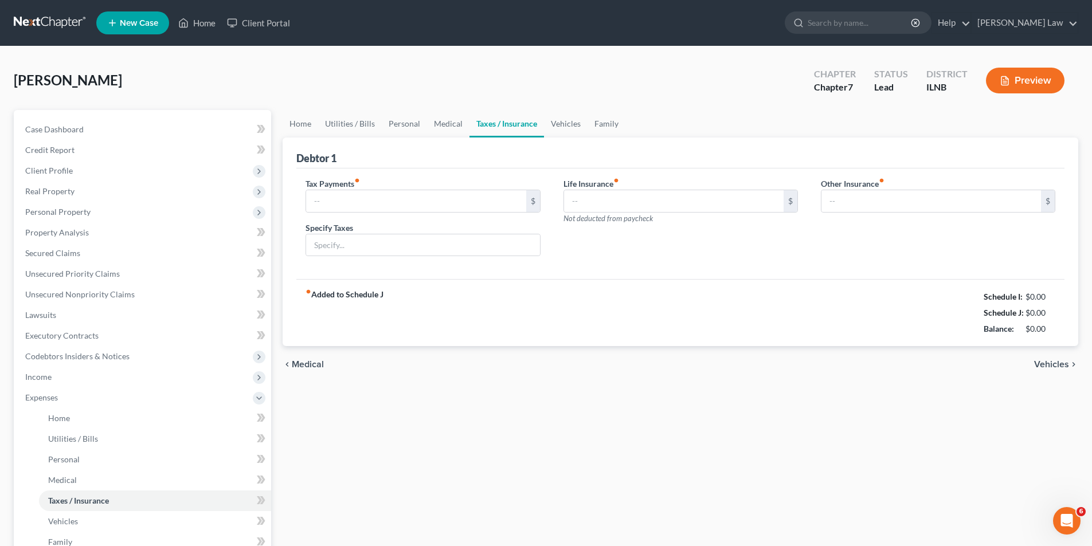
type input "92.78"
type input "20.25"
type input "0.00"
click at [450, 116] on link "Medical" at bounding box center [448, 124] width 42 height 28
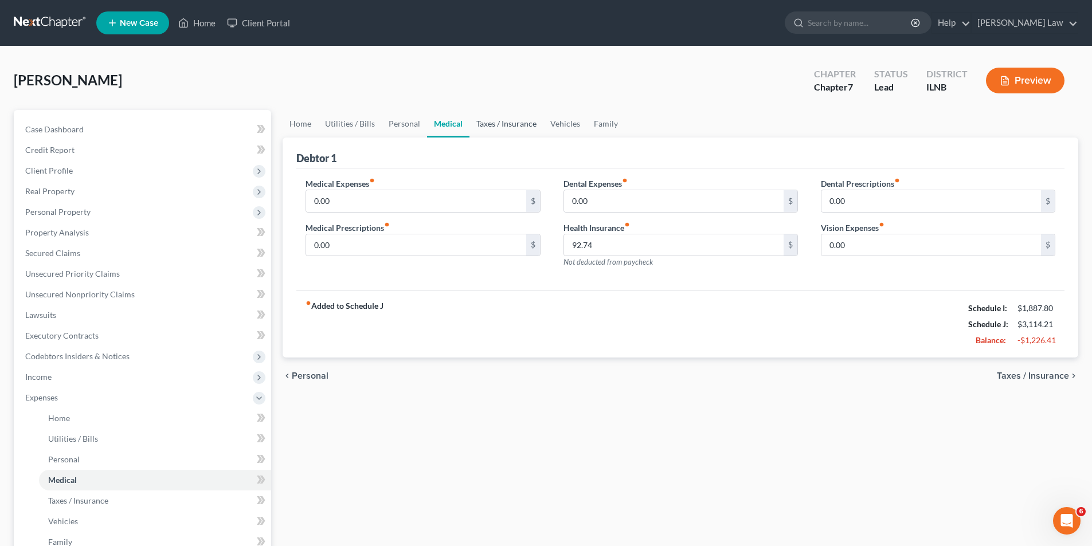
click at [506, 123] on link "Taxes / Insurance" at bounding box center [506, 124] width 74 height 28
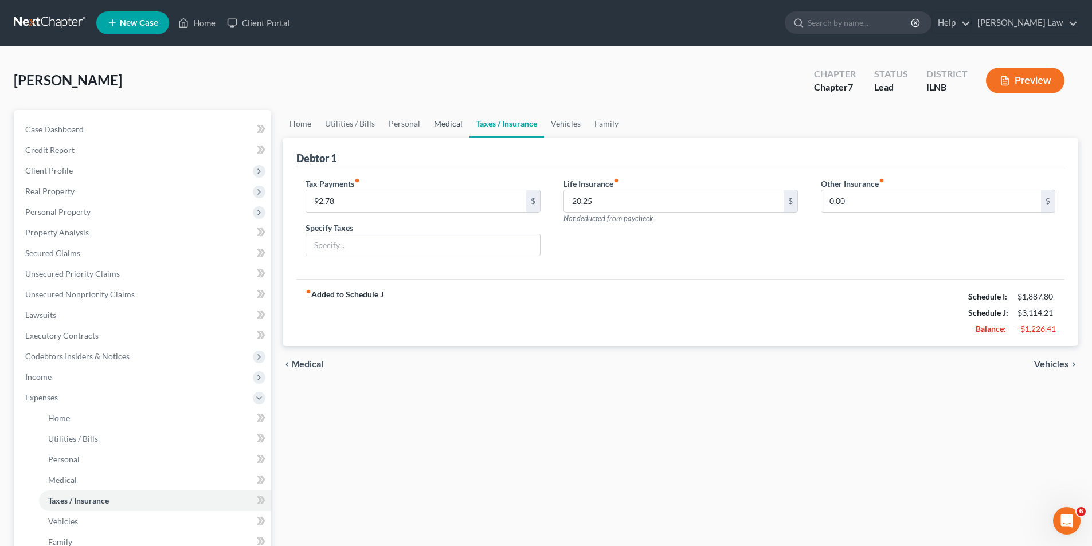
click at [448, 124] on link "Medical" at bounding box center [448, 124] width 42 height 28
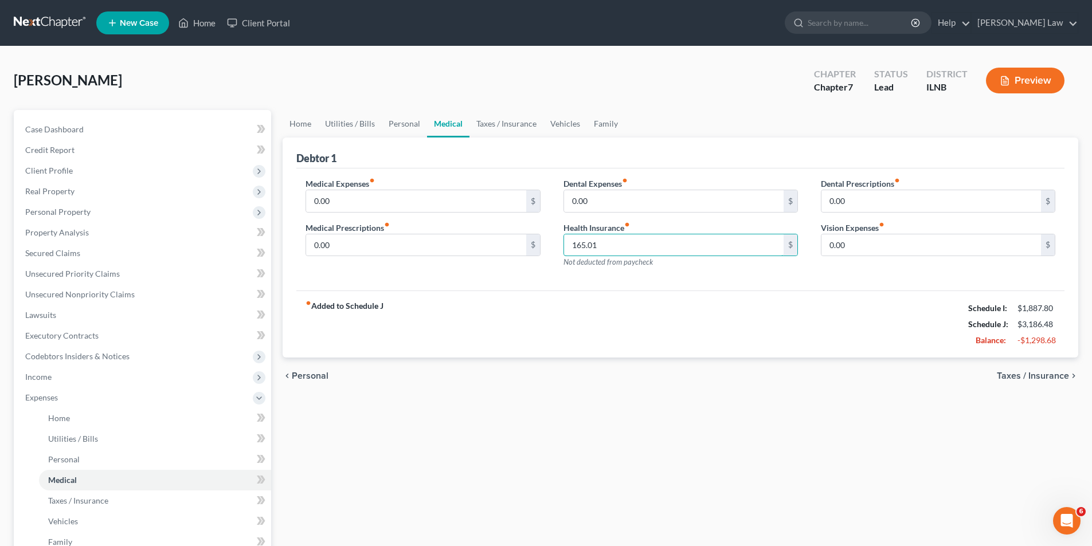
type input "165.01"
click at [718, 273] on div "Dental Expenses fiber_manual_record 0.00 $ Health Insurance fiber_manual_record…" at bounding box center [680, 228] width 257 height 100
click at [61, 436] on span "Utilities / Bills" at bounding box center [73, 439] width 50 height 10
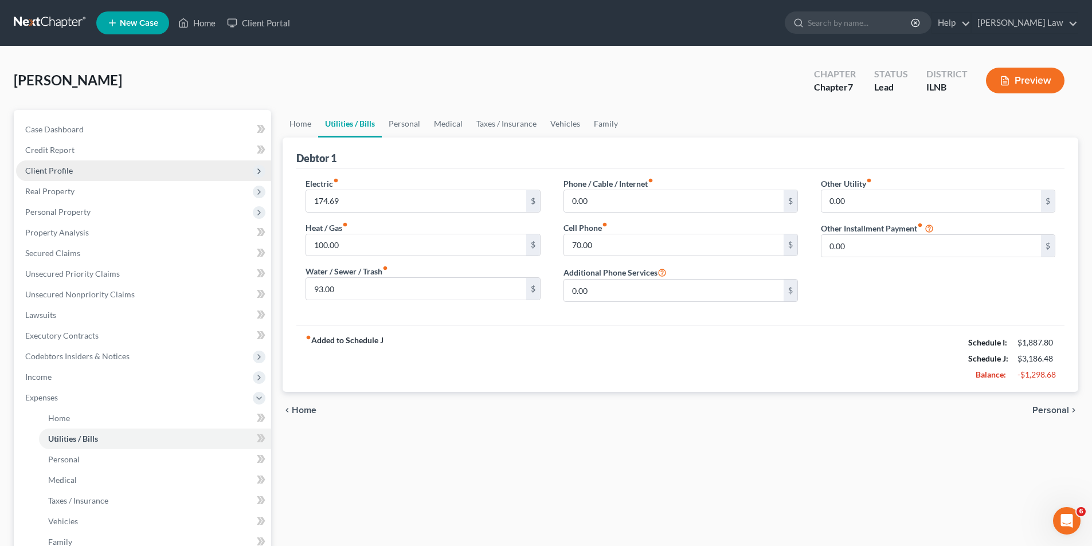
click at [54, 170] on span "Client Profile" at bounding box center [49, 171] width 48 height 10
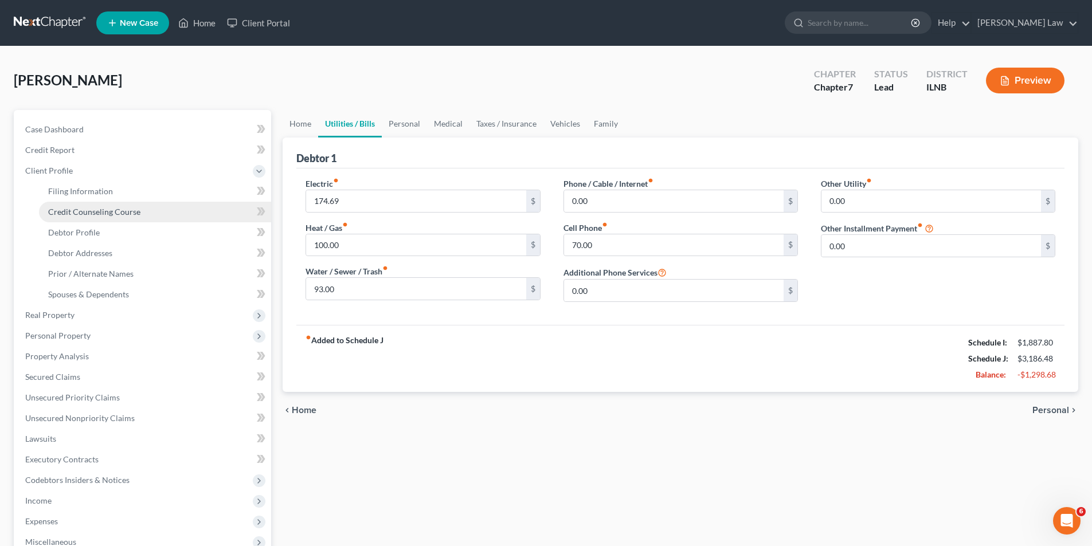
click at [99, 217] on link "Credit Counseling Course" at bounding box center [155, 212] width 232 height 21
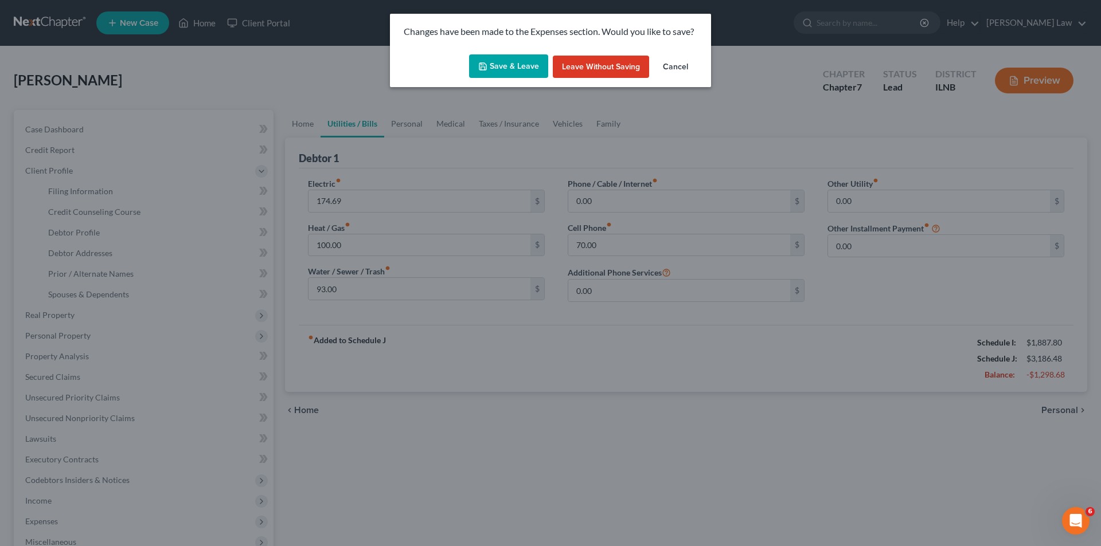
click at [518, 56] on button "Save & Leave" at bounding box center [508, 66] width 79 height 24
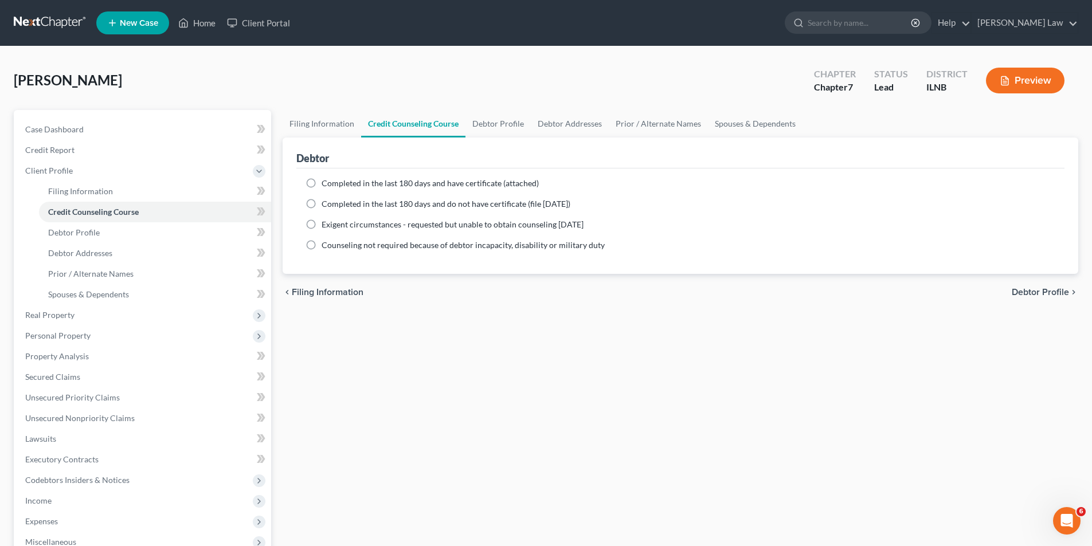
click at [322, 182] on label "Completed in the last 180 days and have certificate (attached)" at bounding box center [430, 183] width 217 height 11
click at [326, 182] on input "Completed in the last 180 days and have certificate (attached)" at bounding box center [329, 181] width 7 height 7
radio input "true"
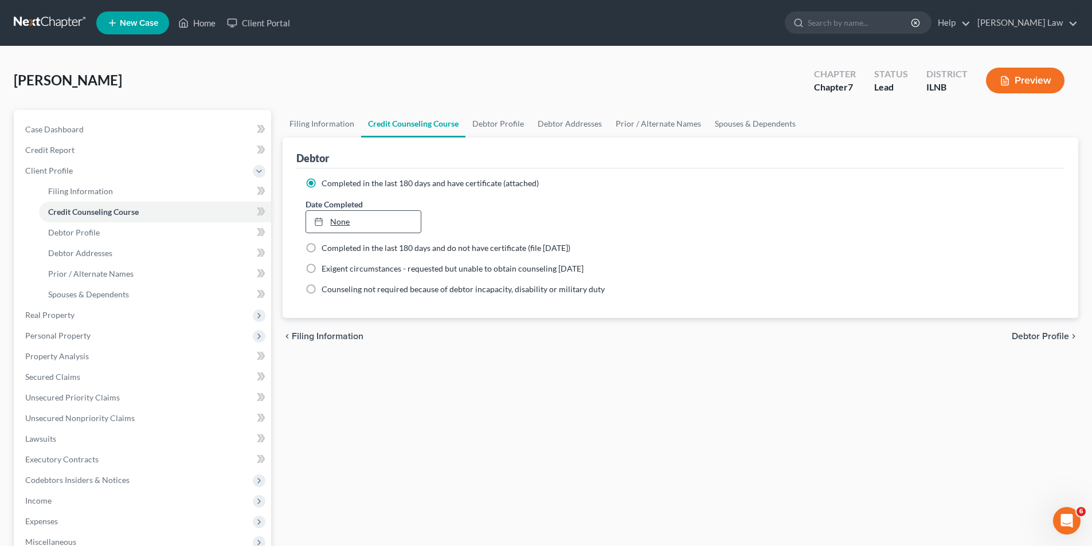
type input "8/12/2025"
click at [341, 223] on link "None" at bounding box center [363, 222] width 114 height 22
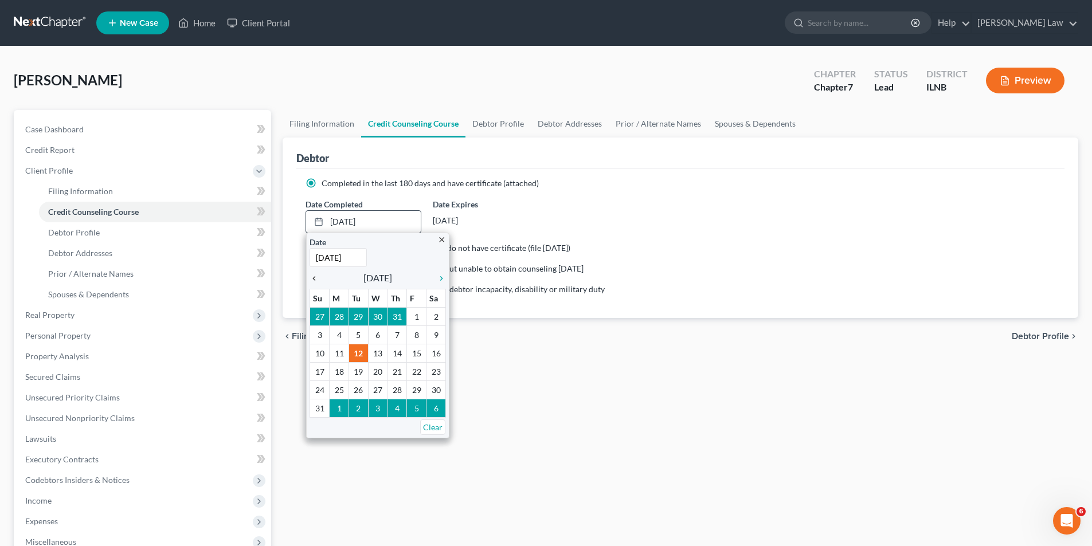
click at [319, 280] on icon "chevron_left" at bounding box center [317, 278] width 15 height 9
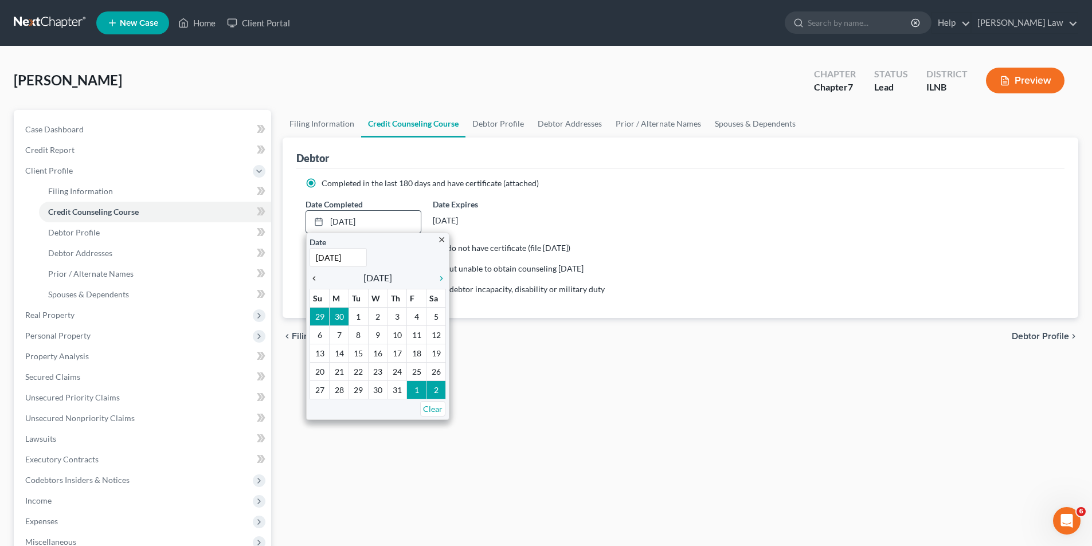
click at [319, 280] on icon "chevron_left" at bounding box center [317, 278] width 15 height 9
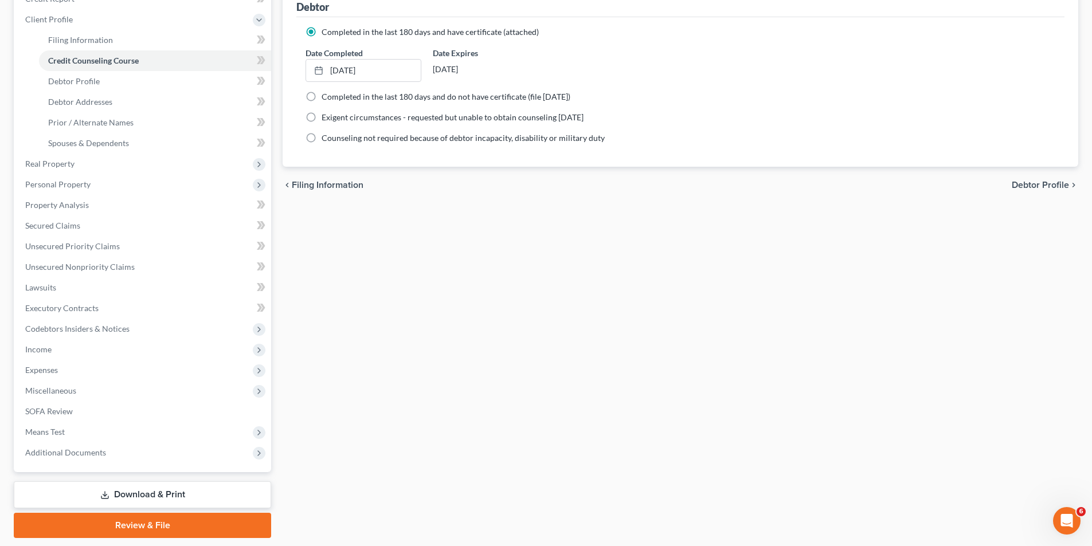
scroll to position [187, 0]
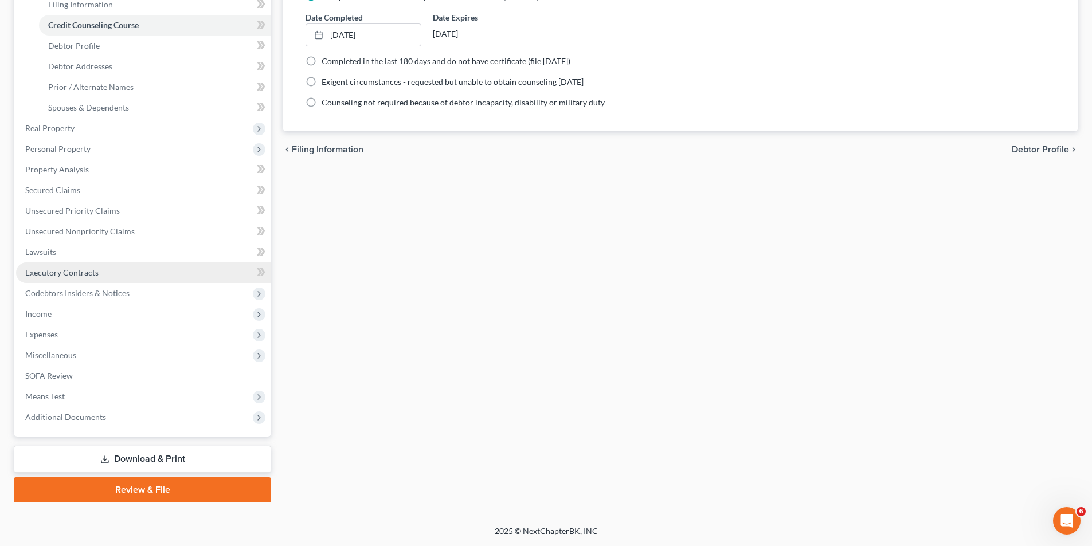
click at [80, 272] on span "Executory Contracts" at bounding box center [61, 273] width 73 height 10
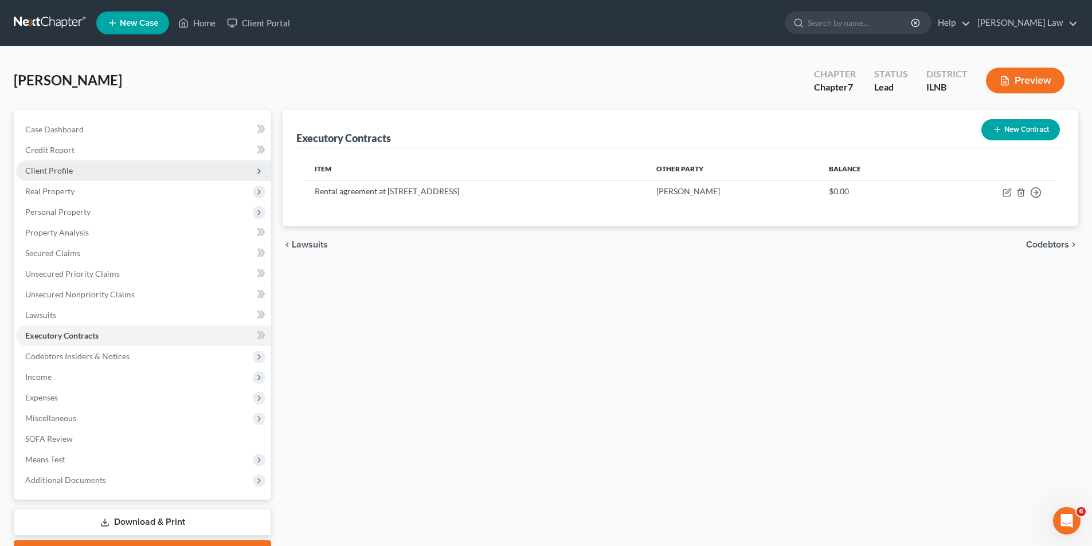
click at [60, 167] on span "Client Profile" at bounding box center [49, 171] width 48 height 10
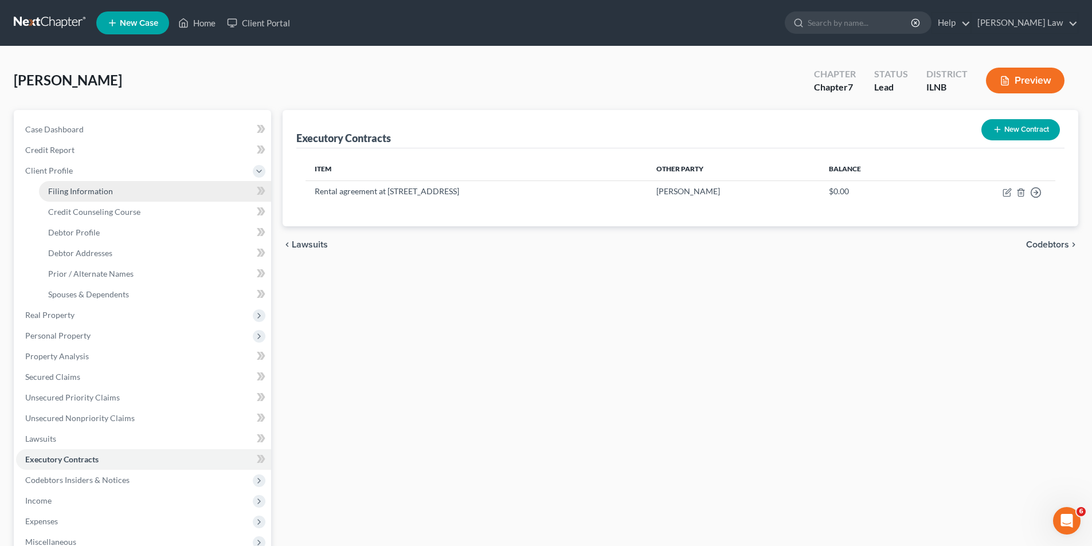
click at [102, 189] on span "Filing Information" at bounding box center [80, 191] width 65 height 10
select select "1"
select select "0"
select select "25"
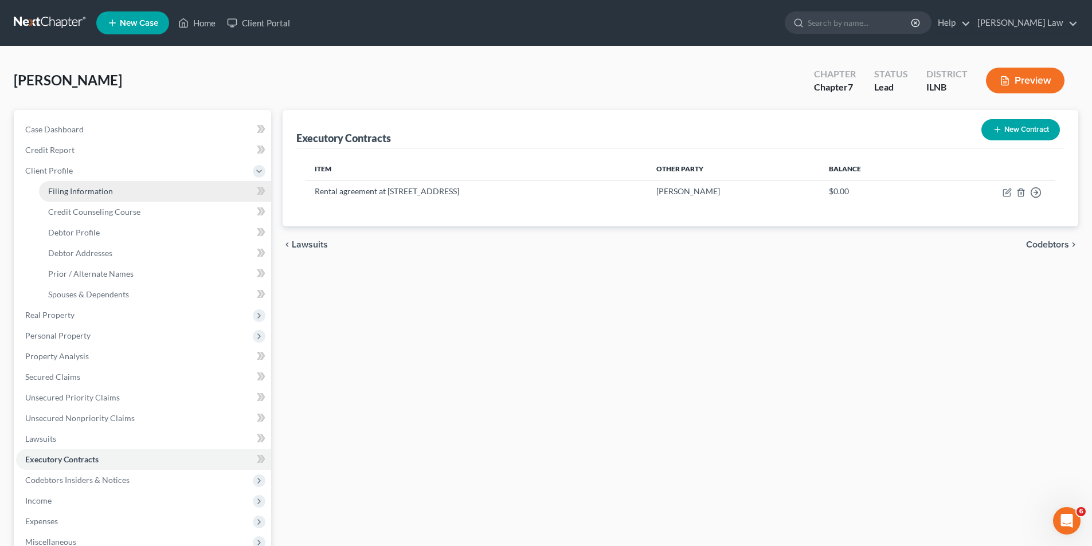
select select "14"
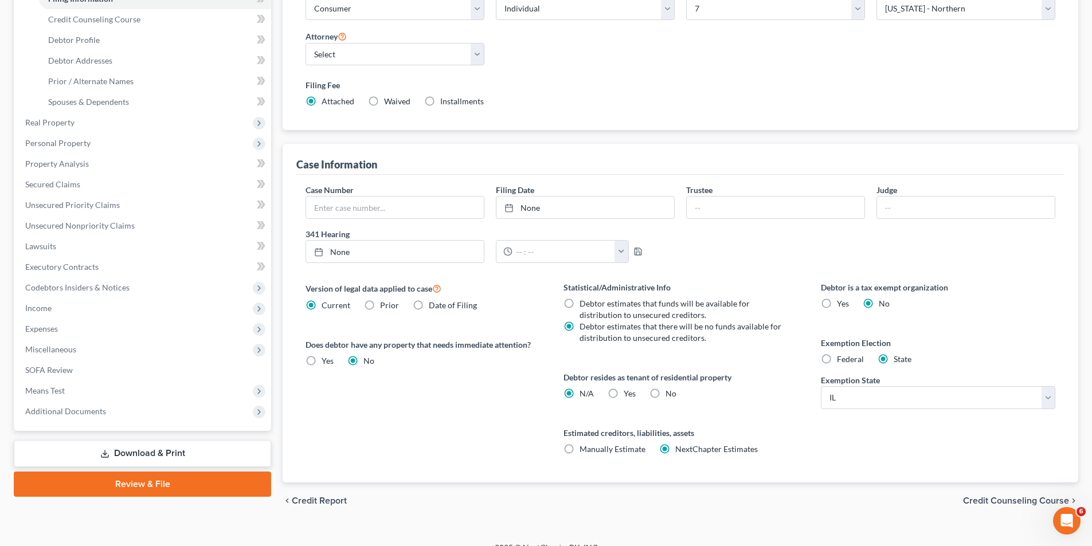
scroll to position [209, 0]
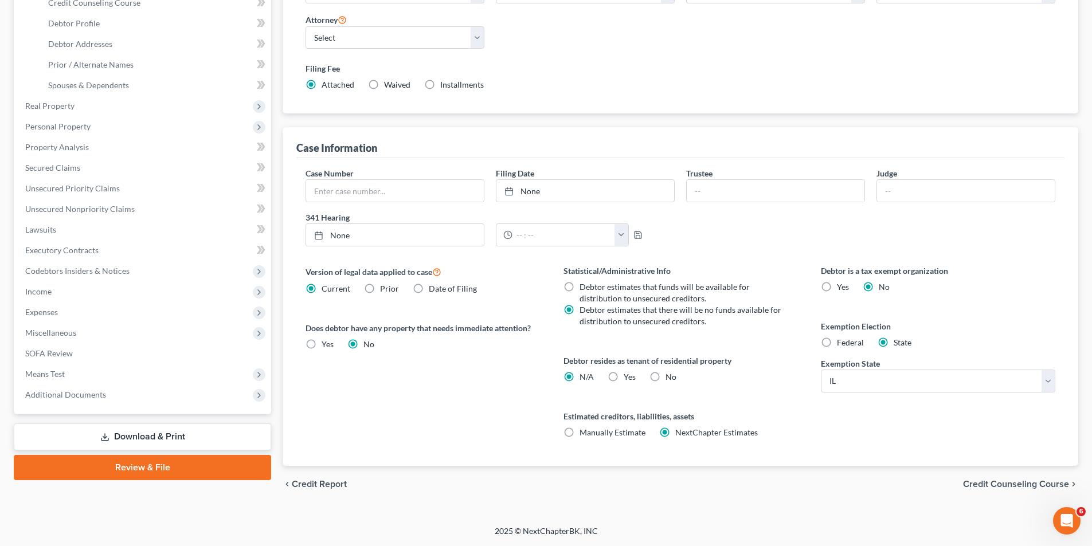
click at [624, 380] on label "Yes Yes" at bounding box center [630, 376] width 12 height 11
click at [628, 379] on input "Yes Yes" at bounding box center [631, 374] width 7 height 7
radio input "true"
radio input "false"
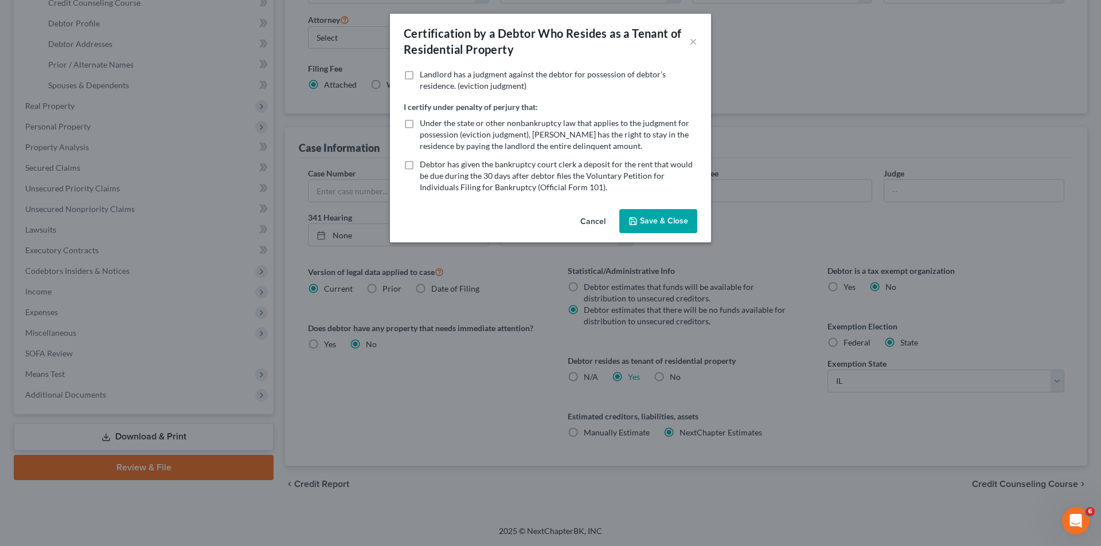
click at [661, 223] on button "Save & Close" at bounding box center [658, 221] width 78 height 24
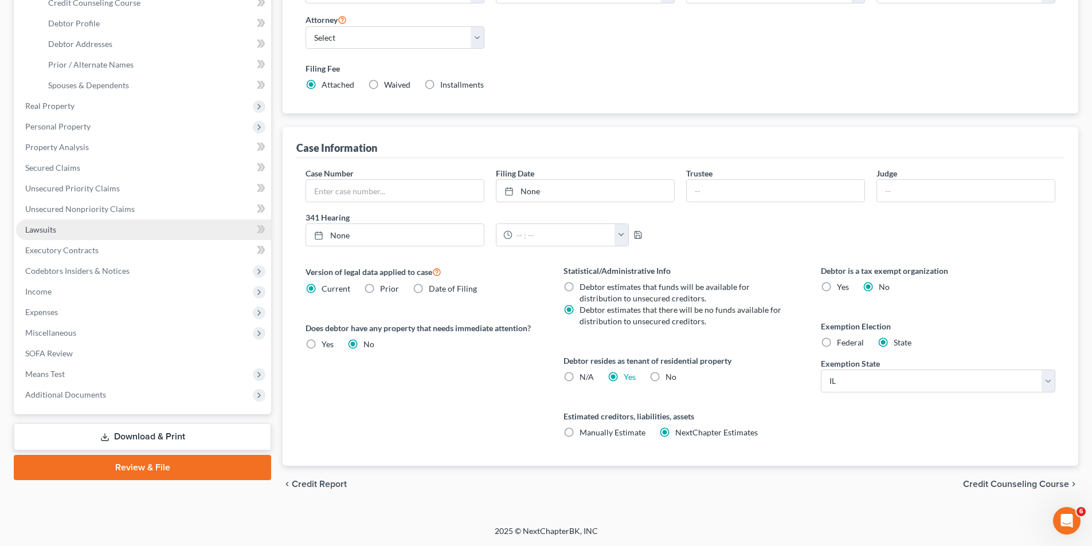
click at [72, 231] on link "Lawsuits" at bounding box center [143, 230] width 255 height 21
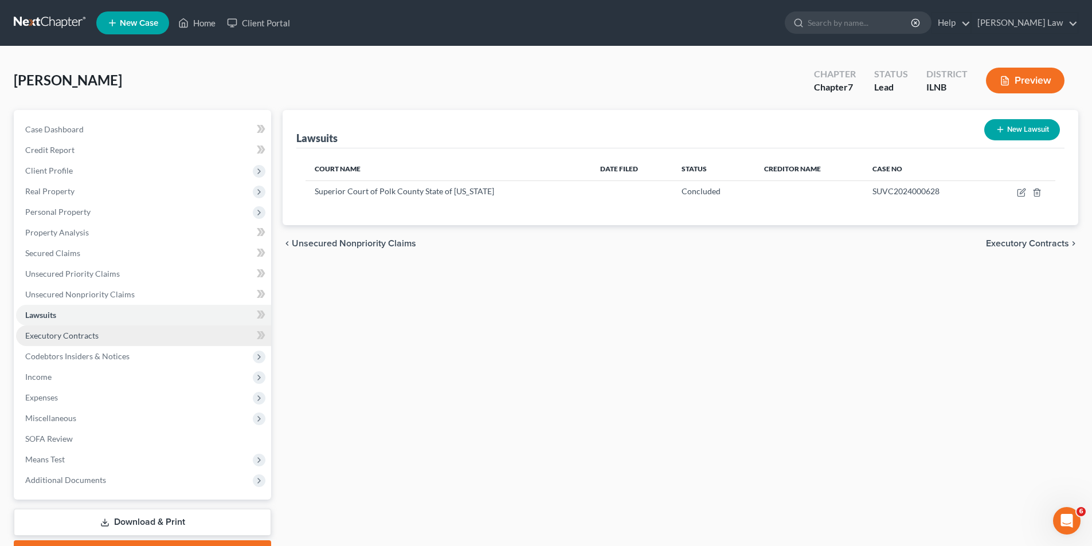
click at [57, 340] on span "Executory Contracts" at bounding box center [61, 336] width 73 height 10
